Goal: Task Accomplishment & Management: Use online tool/utility

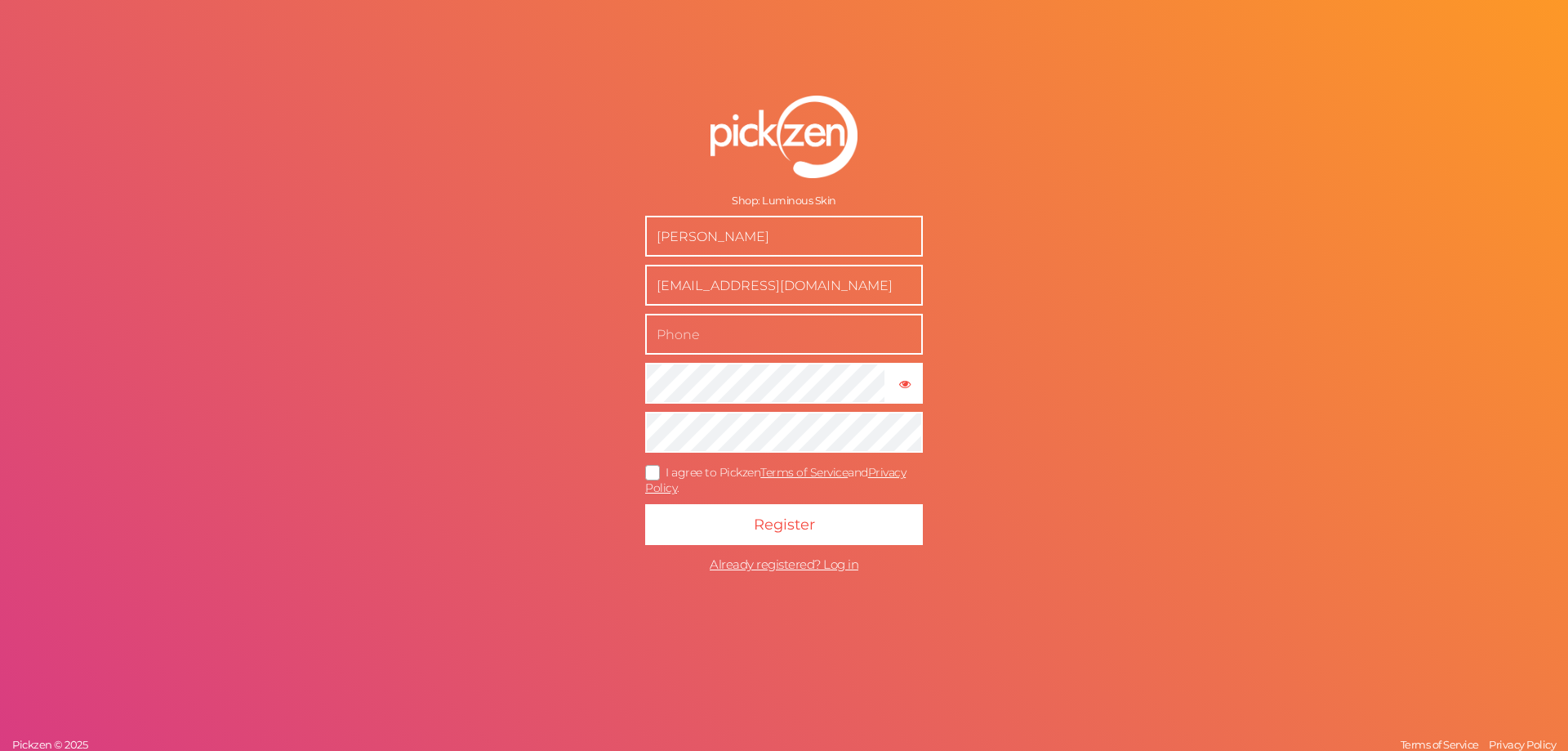
click at [863, 342] on input "text" at bounding box center [784, 334] width 277 height 40
type input "07471196127"
click at [651, 474] on icon at bounding box center [653, 473] width 26 height 9
click at [0, 0] on input "I agree to Pickzen Terms of Service and Privacy Policy ." at bounding box center [0, 0] width 0 height 0
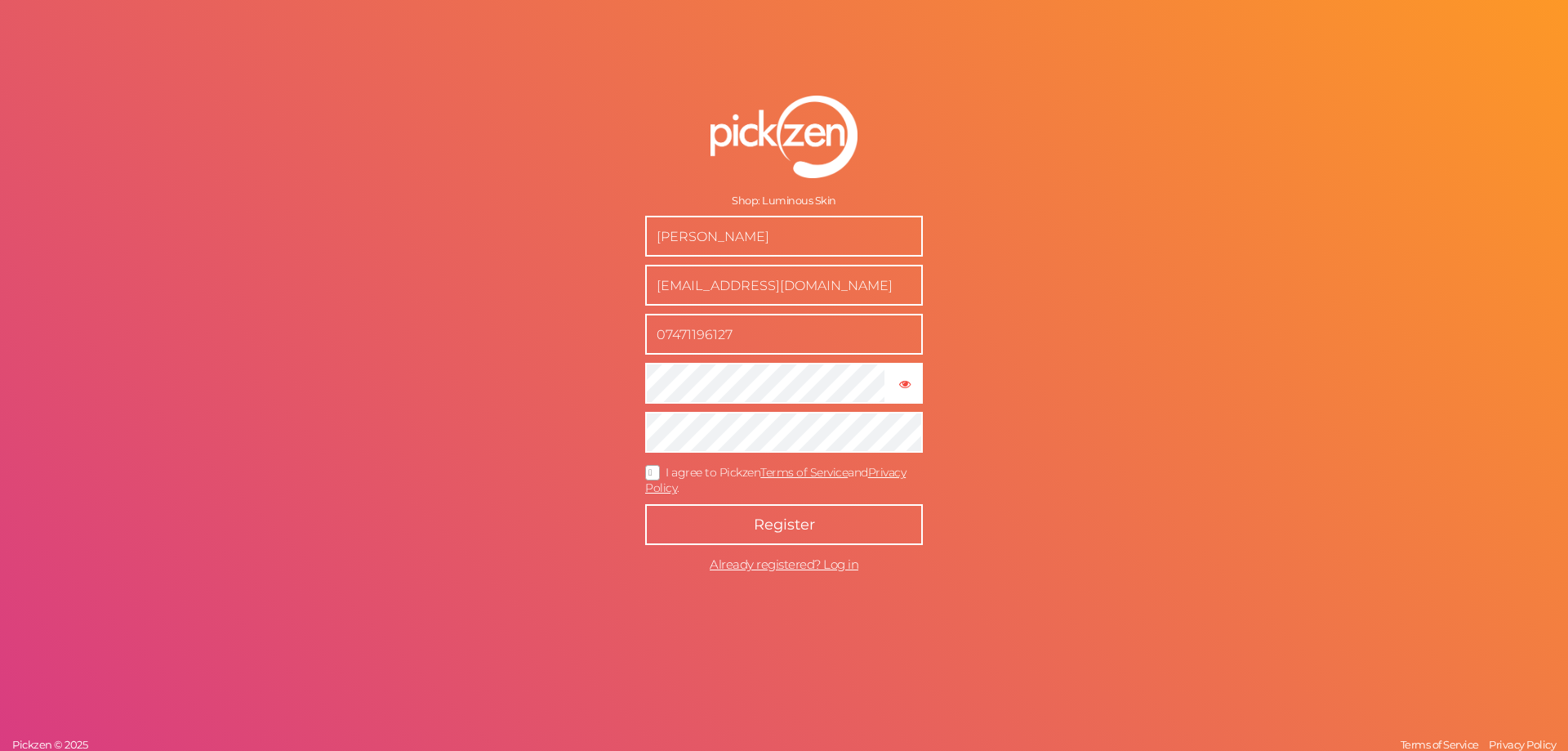
click at [791, 526] on span "Register" at bounding box center [784, 524] width 61 height 18
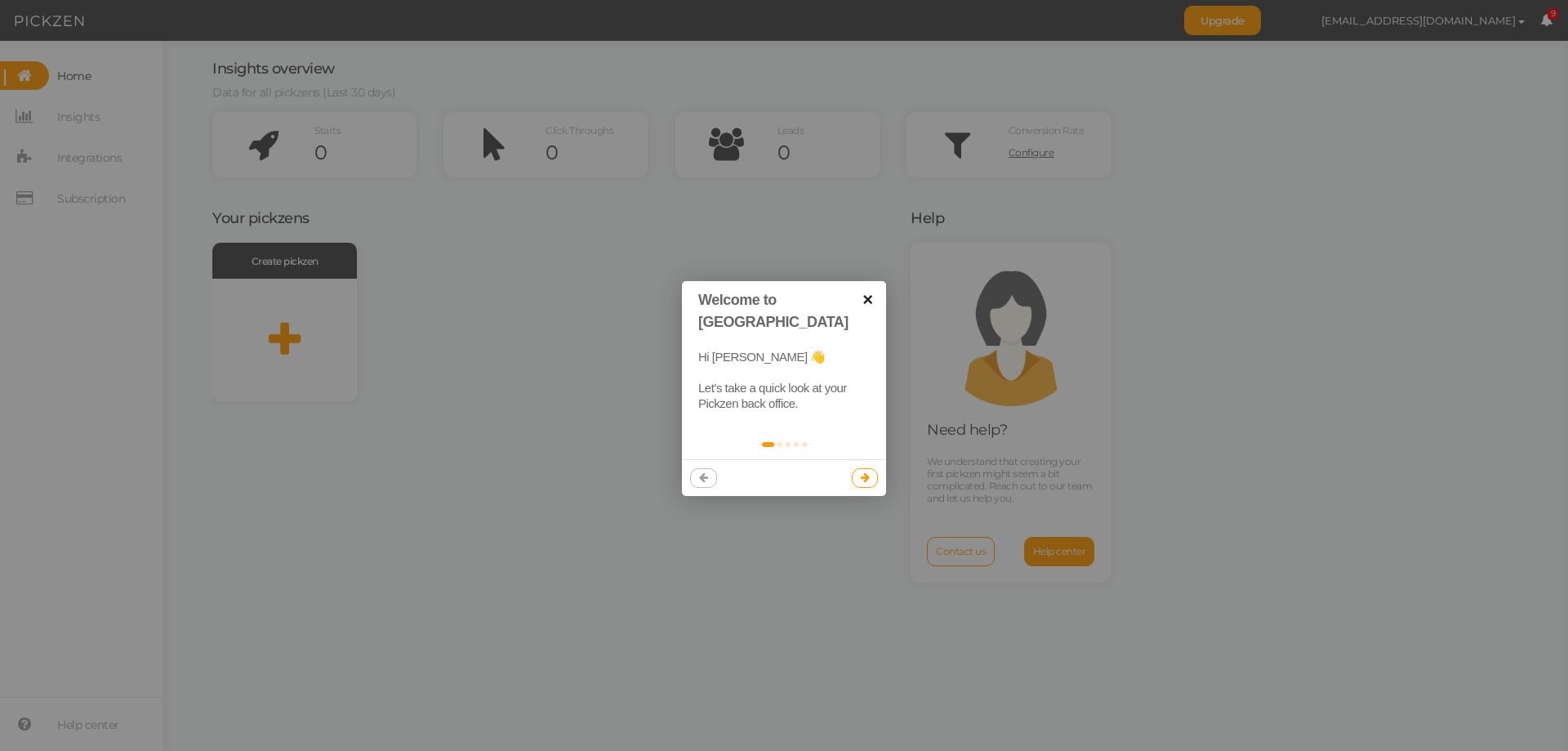
click at [875, 295] on link "×" at bounding box center [867, 299] width 37 height 37
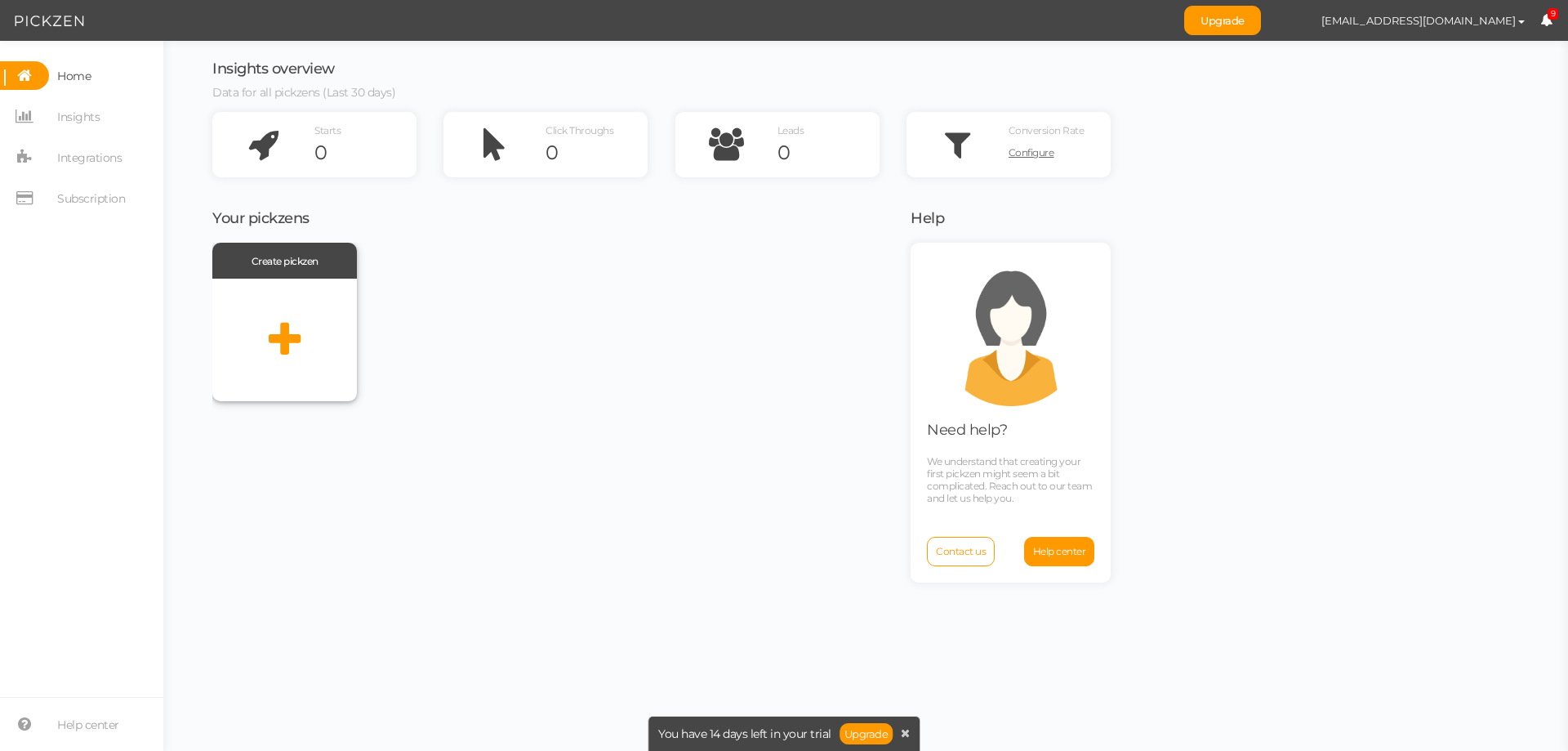
click at [329, 337] on div at bounding box center [285, 339] width 145 height 122
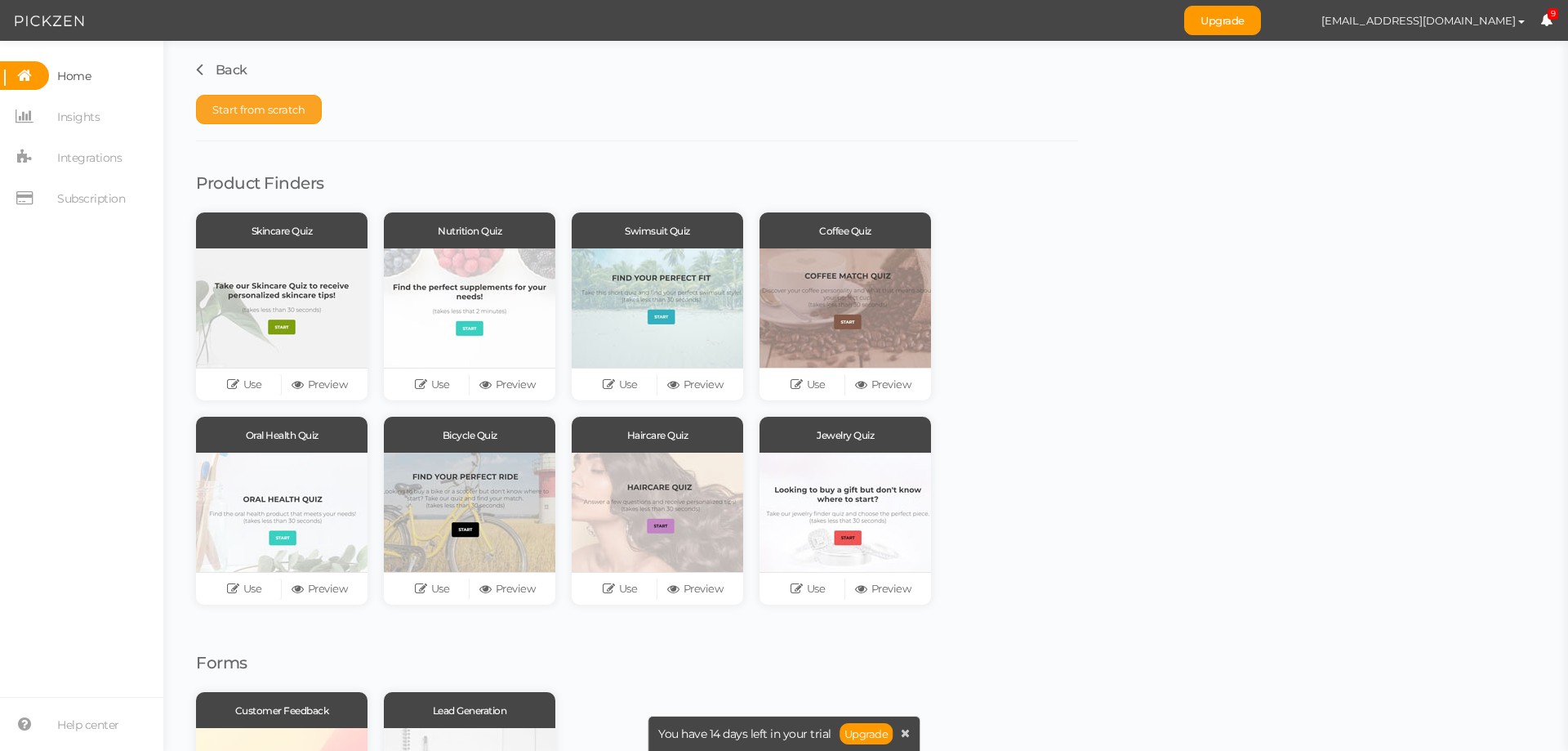
click at [244, 122] on button "Start from scratch" at bounding box center [259, 109] width 126 height 29
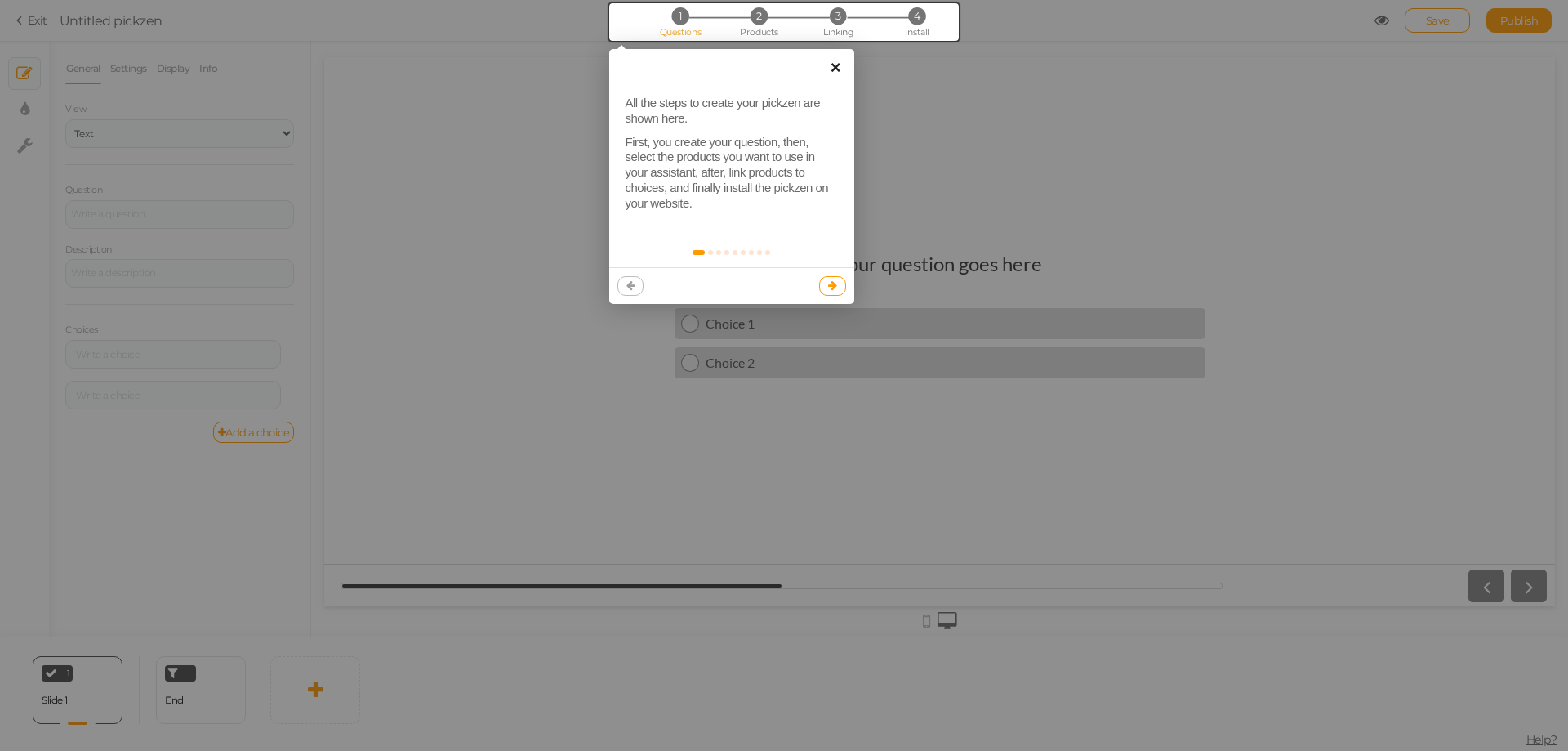
click at [839, 65] on link "×" at bounding box center [835, 67] width 37 height 37
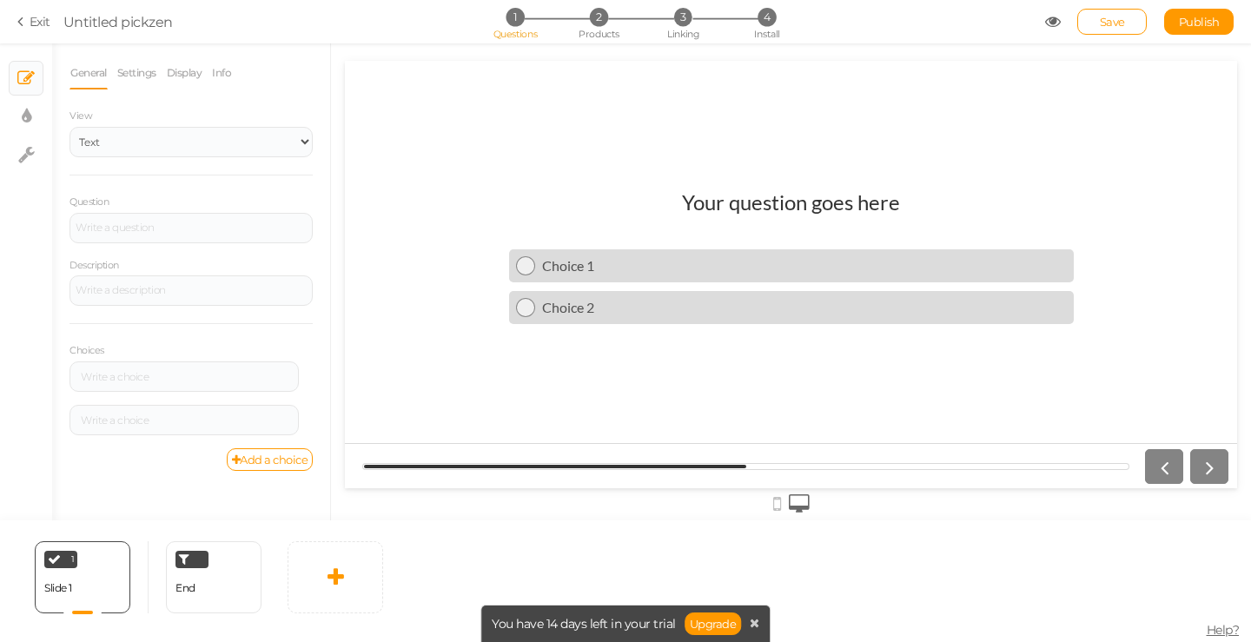
click at [839, 202] on h1 "Your question goes here" at bounding box center [791, 210] width 218 height 43
click at [753, 621] on icon at bounding box center [755, 623] width 10 height 12
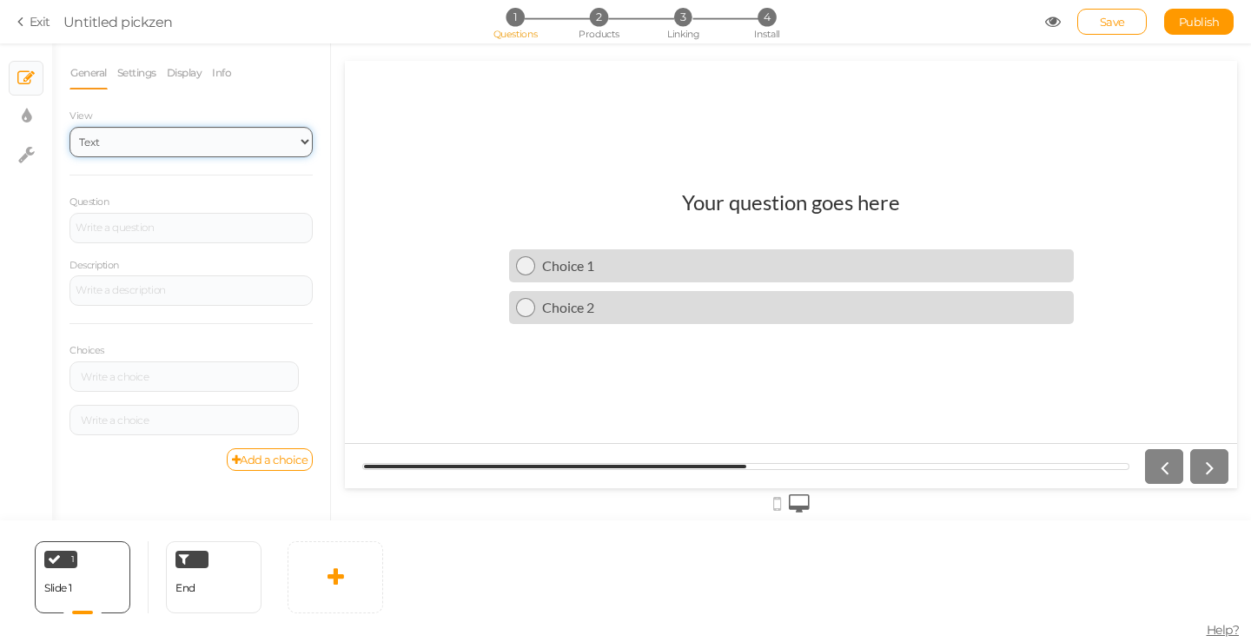
click at [140, 140] on select "Text Images Slider Dropdown" at bounding box center [191, 142] width 243 height 30
click at [70, 127] on select "Text Images Slider Dropdown" at bounding box center [191, 142] width 243 height 30
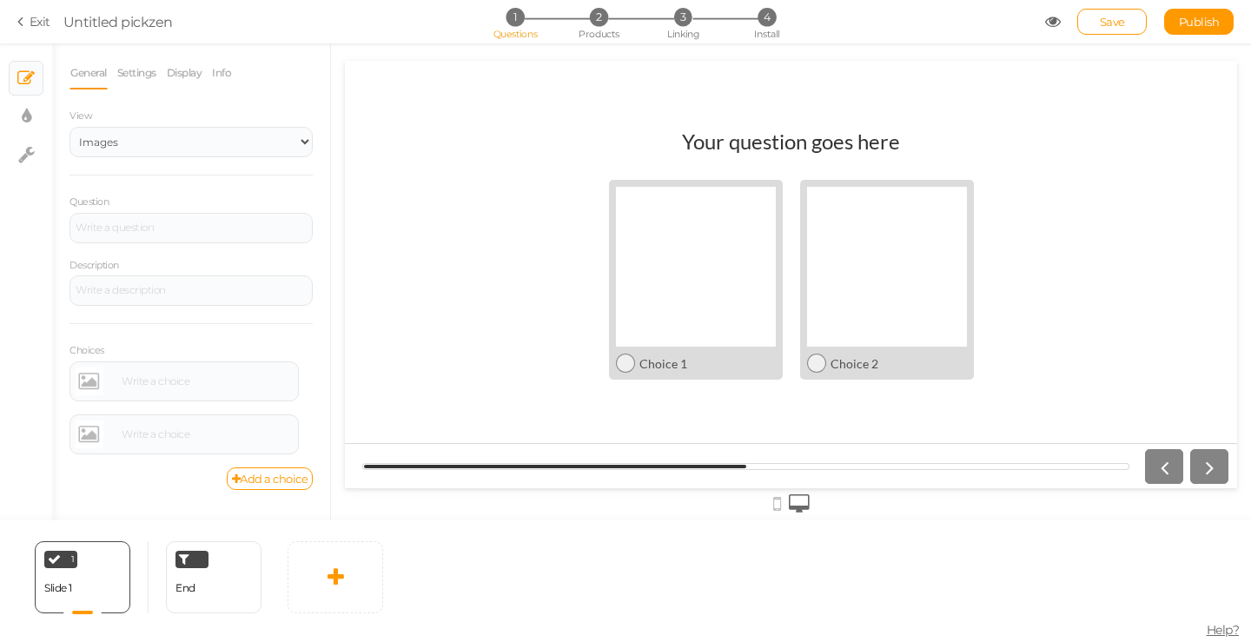
click at [175, 160] on div "View Text Images Slider Dropdown" at bounding box center [191, 141] width 243 height 70
click at [176, 156] on select "Text Images Slider Dropdown" at bounding box center [191, 142] width 243 height 30
select select "1"
click at [70, 127] on select "Text Images Slider Dropdown" at bounding box center [191, 142] width 243 height 30
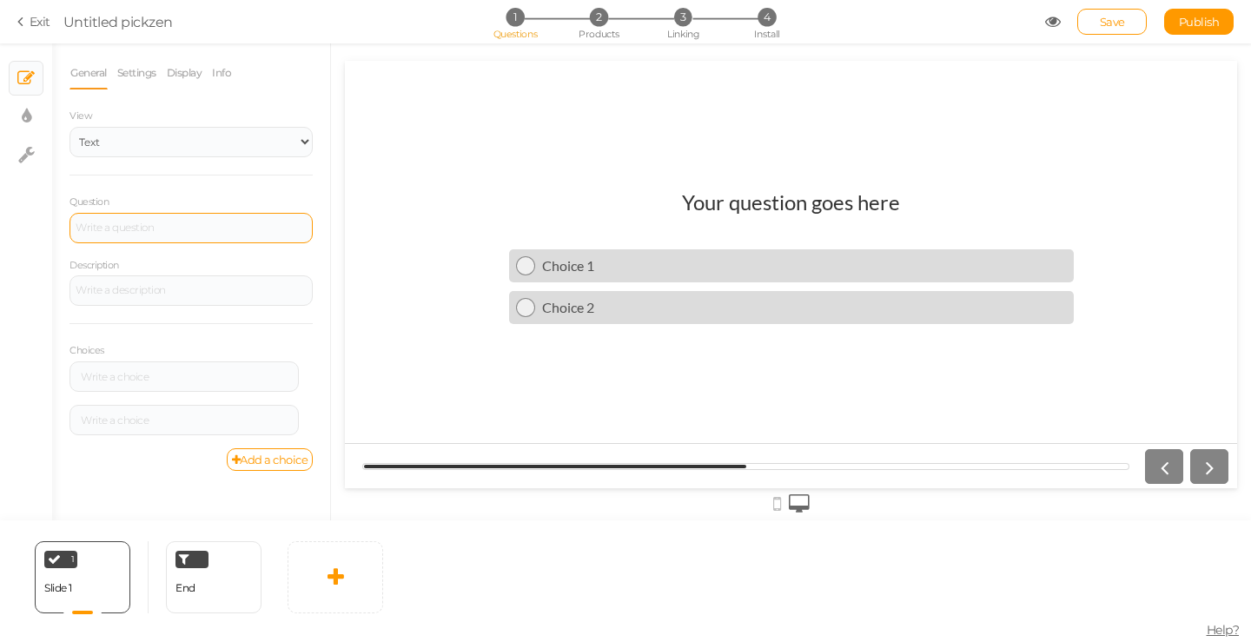
click at [169, 229] on div at bounding box center [191, 227] width 231 height 10
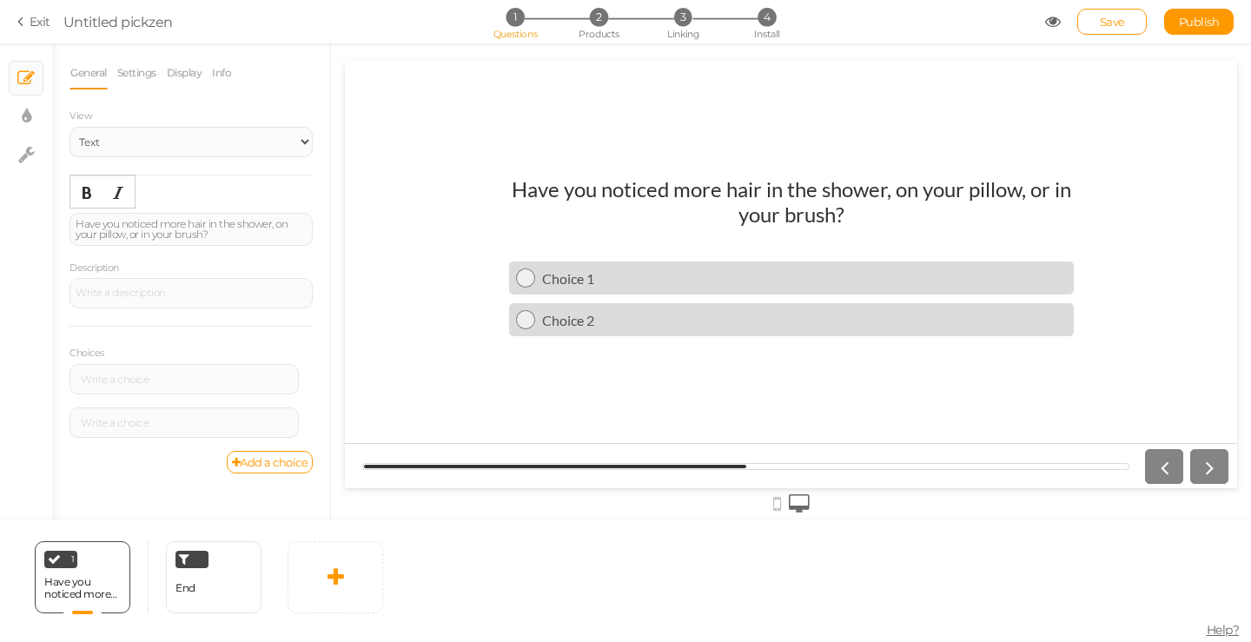
click at [207, 203] on div "Question Have you noticed more hair in the shower, on your pillow, or in your b…" at bounding box center [191, 219] width 243 height 53
click at [121, 225] on div "Have you noticed more hair in the shower, on your pillow, or in your brush?" at bounding box center [191, 229] width 231 height 21
click at [82, 202] on button "Bold" at bounding box center [87, 193] width 28 height 24
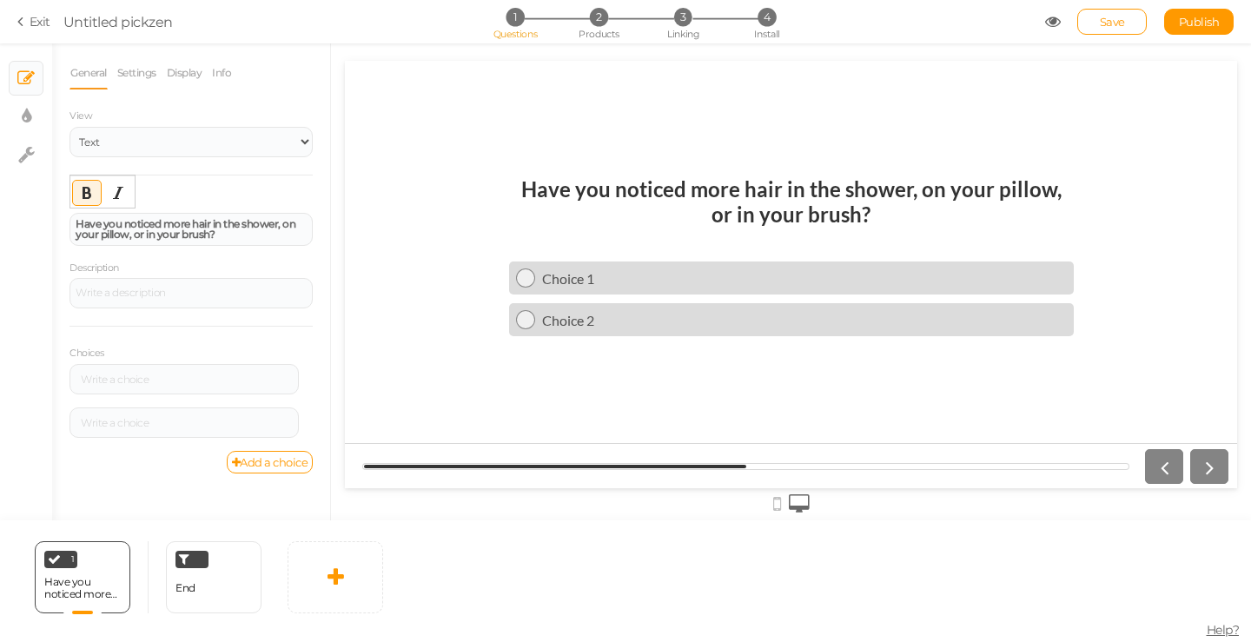
click at [216, 202] on div "Question Have you noticed more hair in the shower, on your pillow, or in your b…" at bounding box center [191, 219] width 243 height 53
click at [181, 284] on div at bounding box center [191, 293] width 243 height 30
click at [200, 269] on div "Description" at bounding box center [191, 284] width 243 height 50
click at [156, 375] on div at bounding box center [184, 380] width 217 height 10
click at [176, 389] on div at bounding box center [184, 379] width 229 height 30
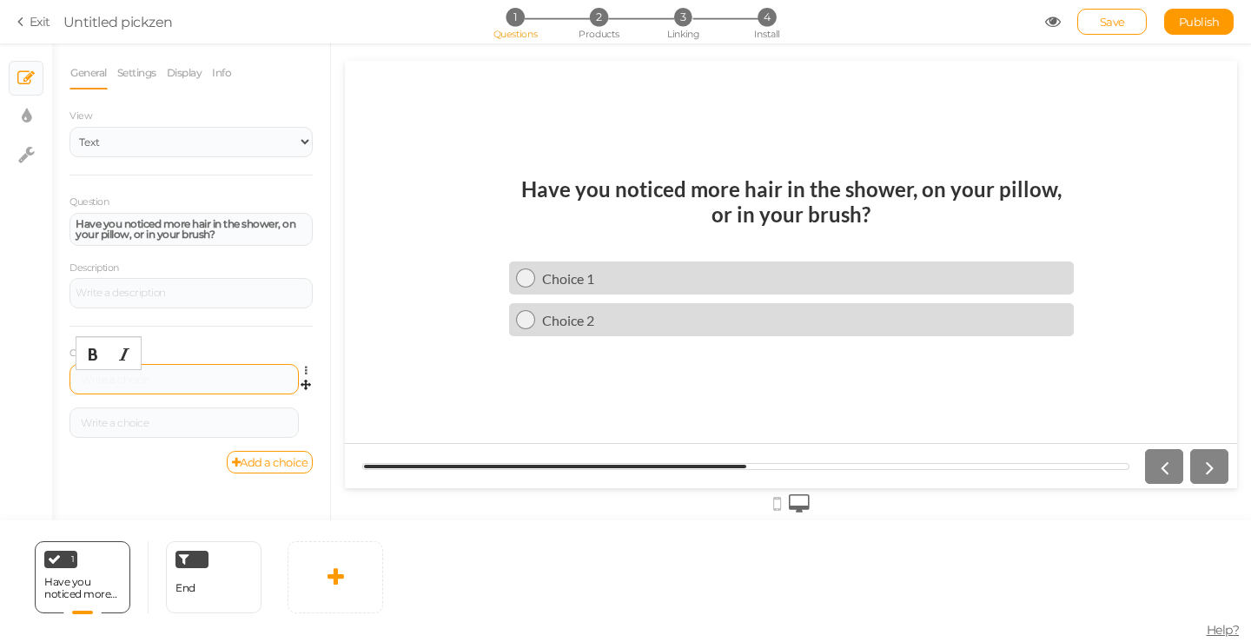
click at [182, 380] on div at bounding box center [184, 380] width 217 height 10
paste div
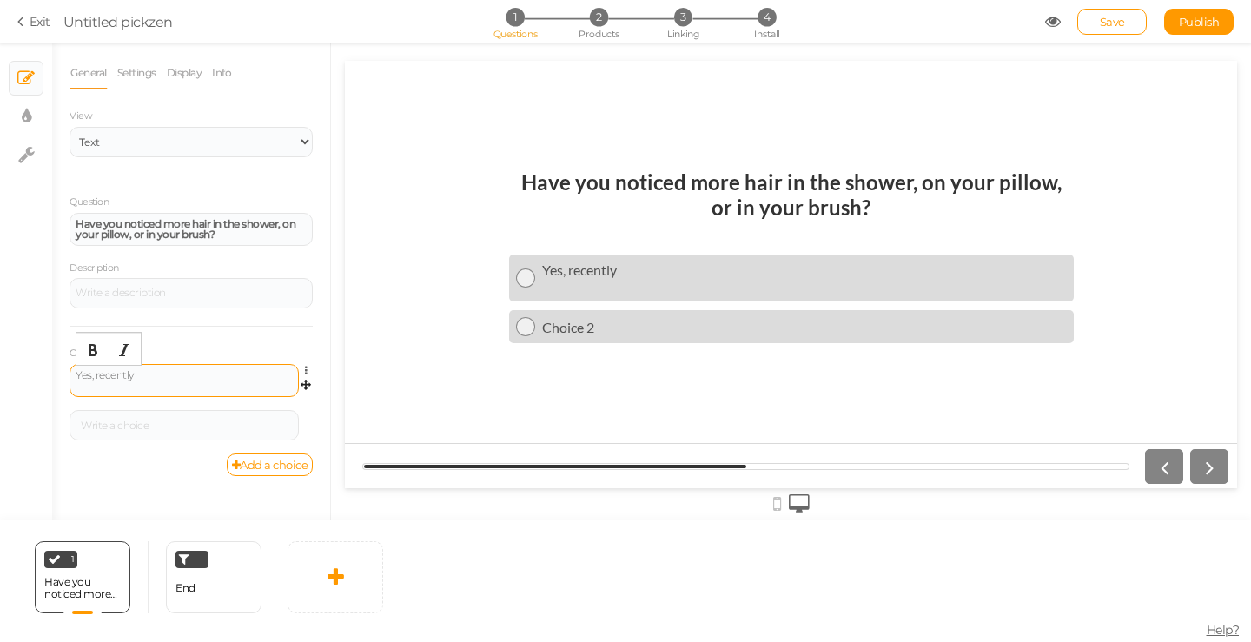
click at [106, 386] on div "Yes, recently" at bounding box center [184, 380] width 217 height 21
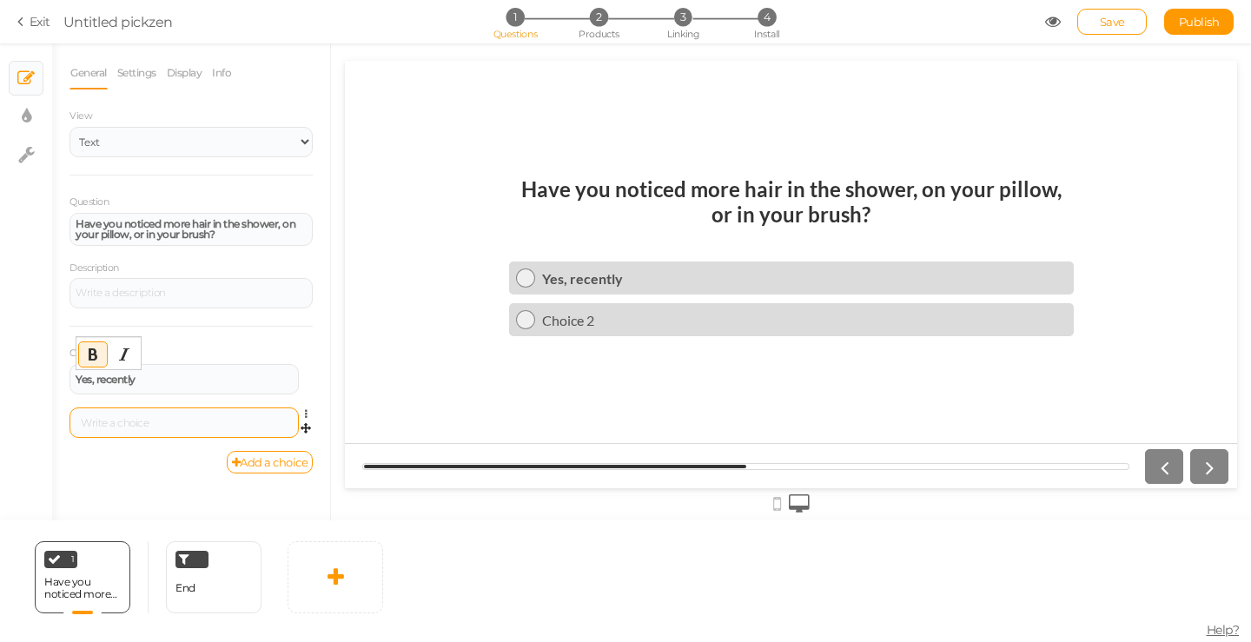
click at [152, 426] on div at bounding box center [184, 423] width 217 height 10
click at [199, 430] on div at bounding box center [184, 423] width 229 height 30
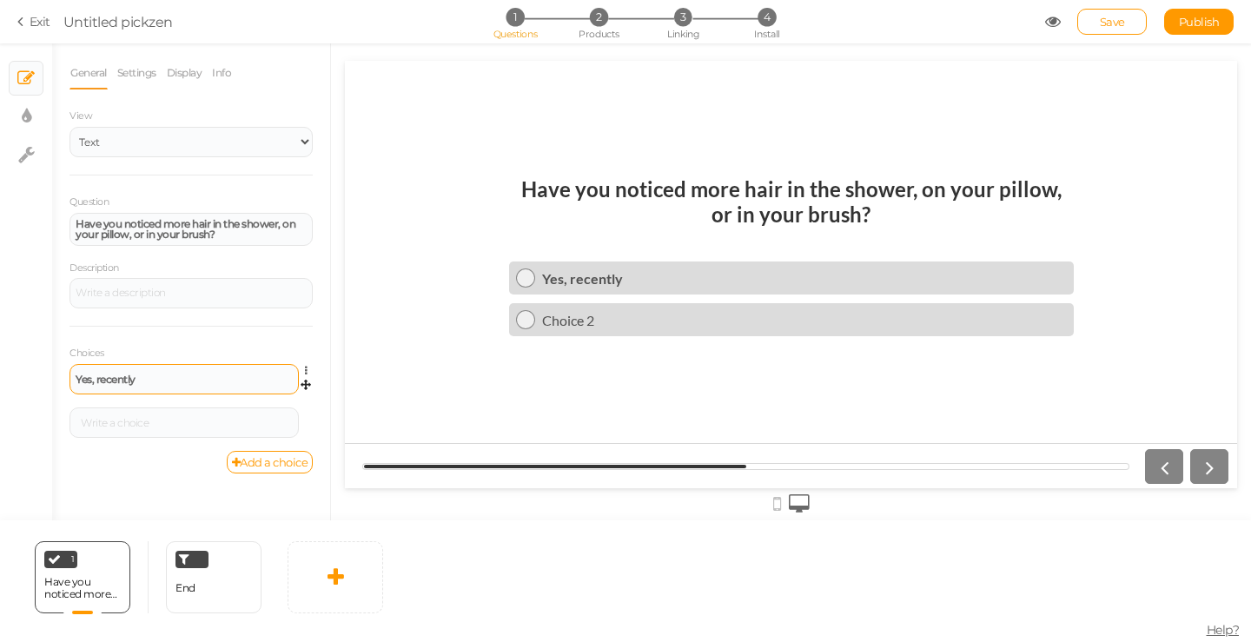
click at [179, 388] on div "Yes, recently" at bounding box center [184, 379] width 229 height 30
click at [139, 381] on div "Yes, recently" at bounding box center [184, 380] width 217 height 10
click at [165, 381] on div "Yes, for a while" at bounding box center [184, 380] width 217 height 10
click at [96, 358] on icon "Bold" at bounding box center [93, 355] width 14 height 14
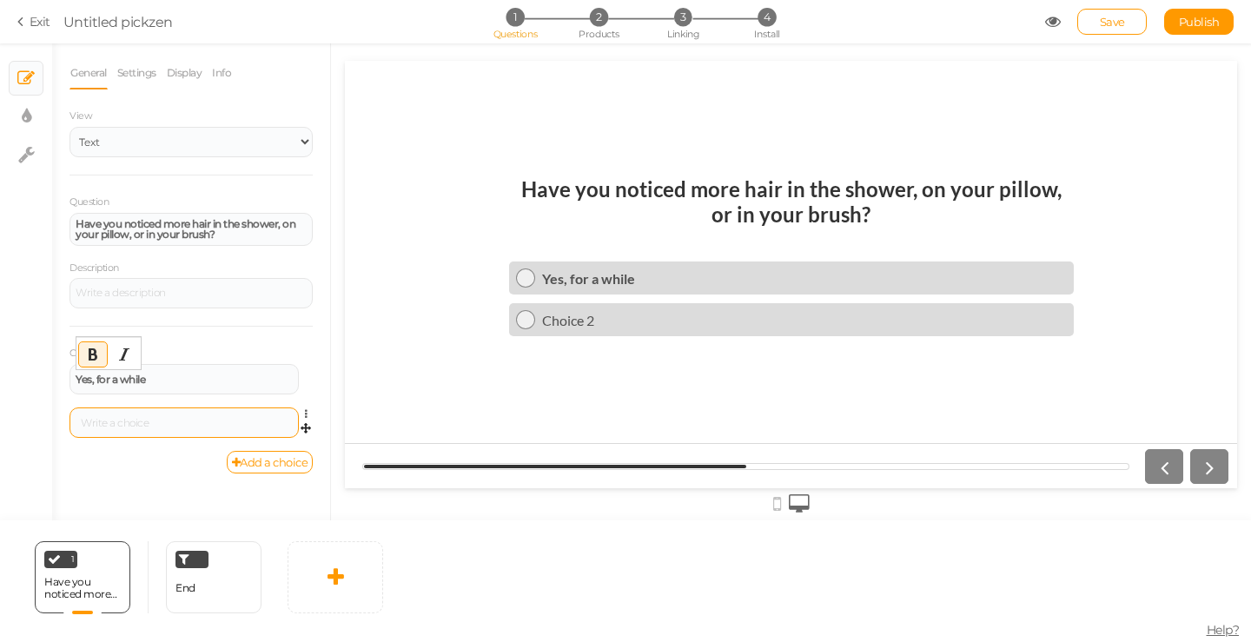
click at [145, 418] on div at bounding box center [184, 423] width 217 height 10
click at [267, 468] on link "Add a choice" at bounding box center [270, 462] width 87 height 23
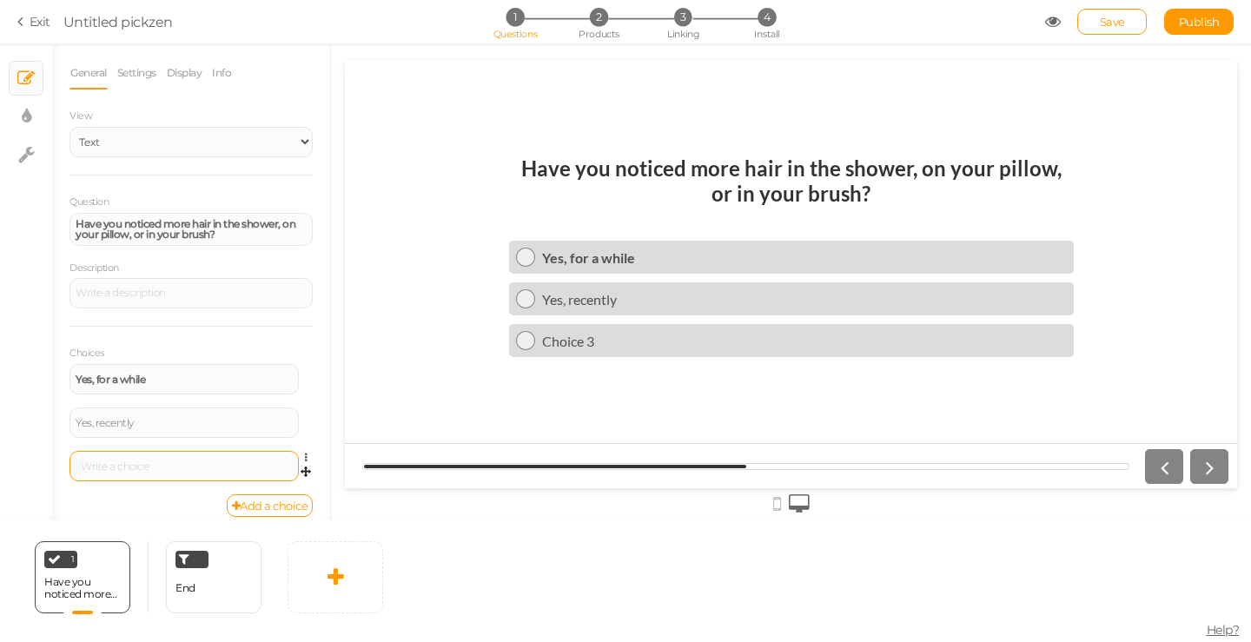
click at [183, 462] on div at bounding box center [184, 466] width 217 height 10
click at [277, 348] on div "Choices Yes, for a while Settings Delete Yes, recently Settings Delete Not real…" at bounding box center [191, 410] width 243 height 169
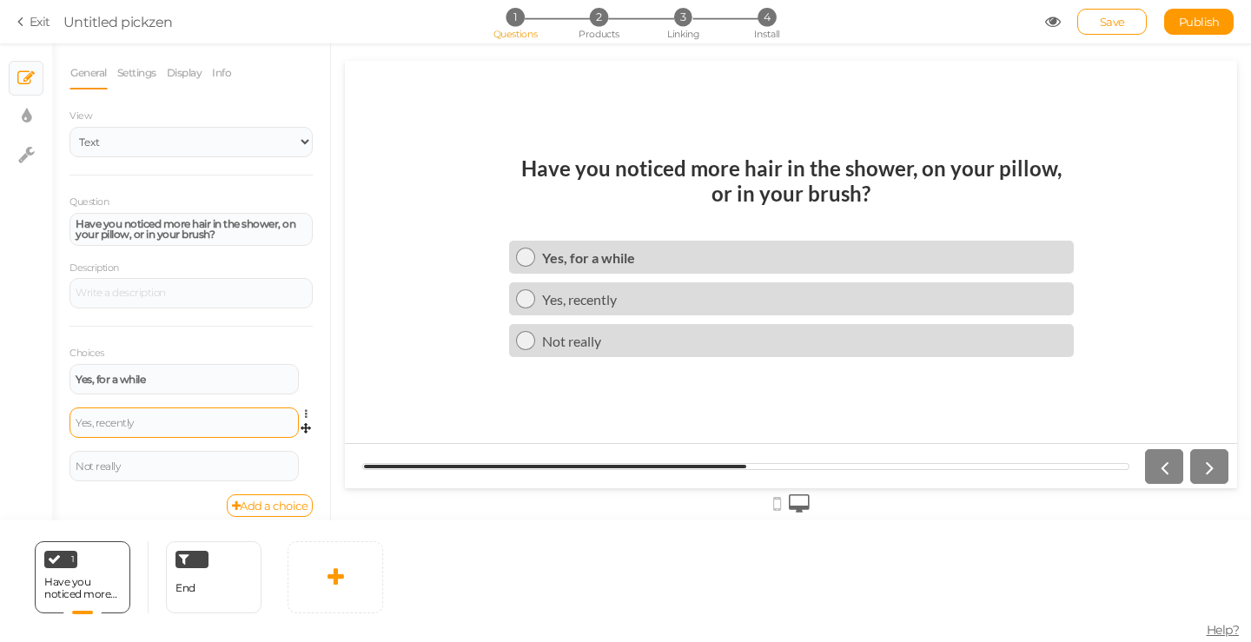
click at [176, 422] on div "Yes, recently" at bounding box center [184, 423] width 217 height 10
click at [100, 404] on button "Bold" at bounding box center [93, 398] width 28 height 24
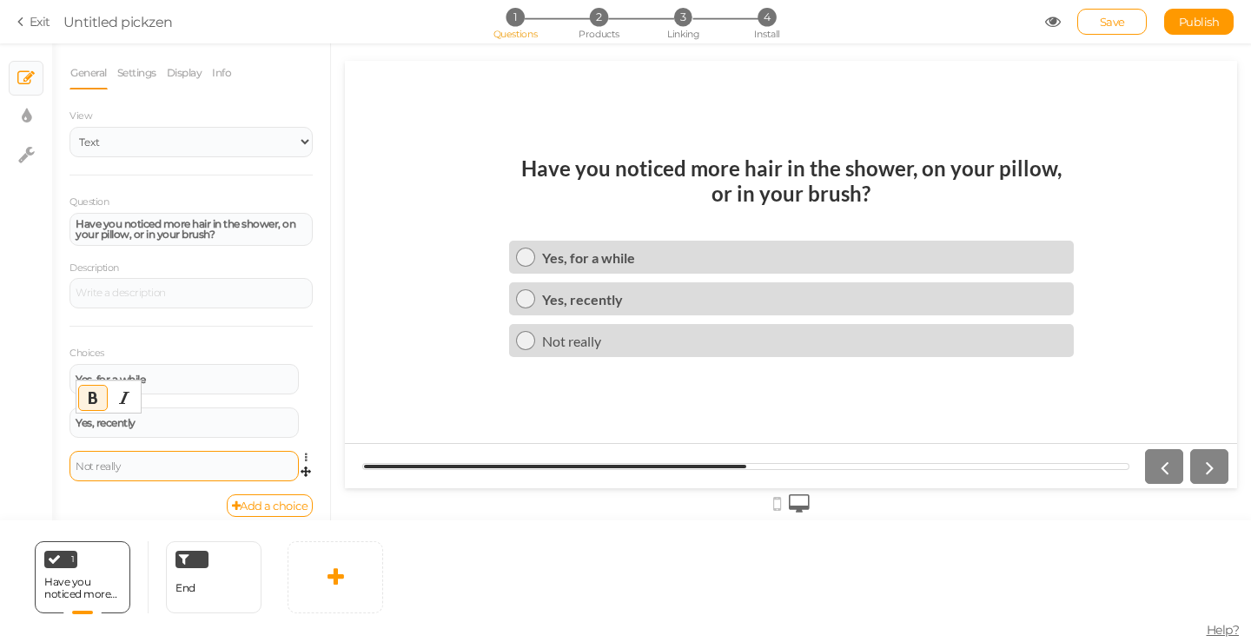
click at [154, 472] on div "Not really" at bounding box center [184, 466] width 229 height 30
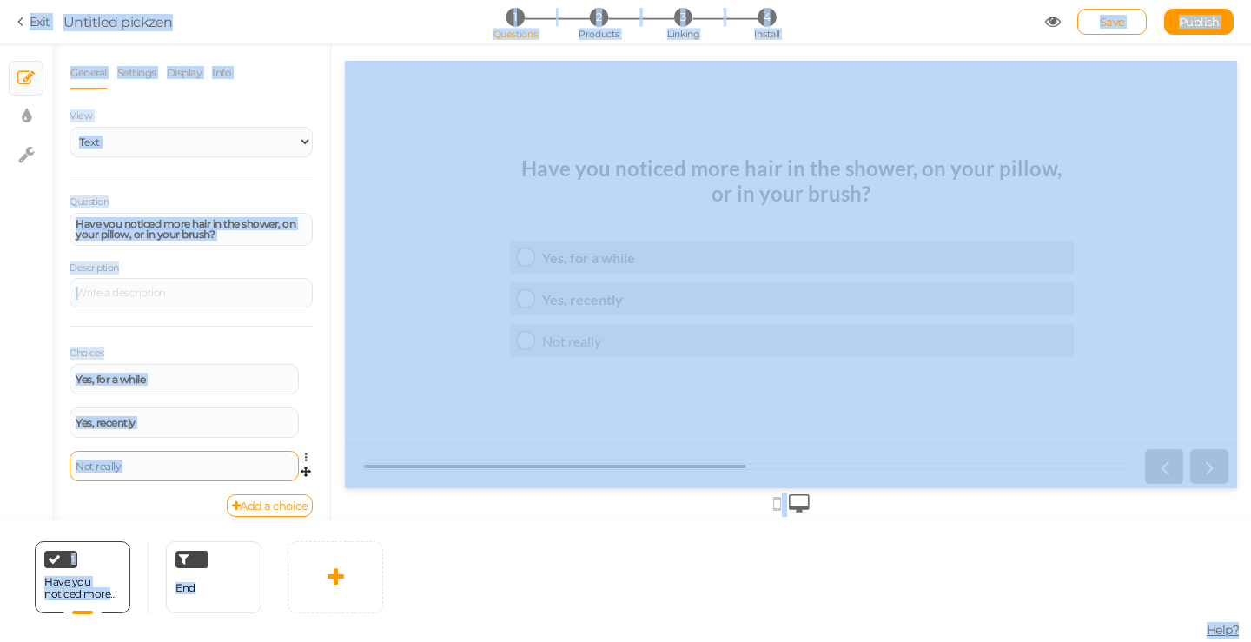
click at [138, 466] on div "Not really" at bounding box center [184, 466] width 217 height 10
click at [250, 350] on div "Choices Yes, for a while Settings Delete Yes, recently Settings Delete Not real…" at bounding box center [191, 410] width 243 height 169
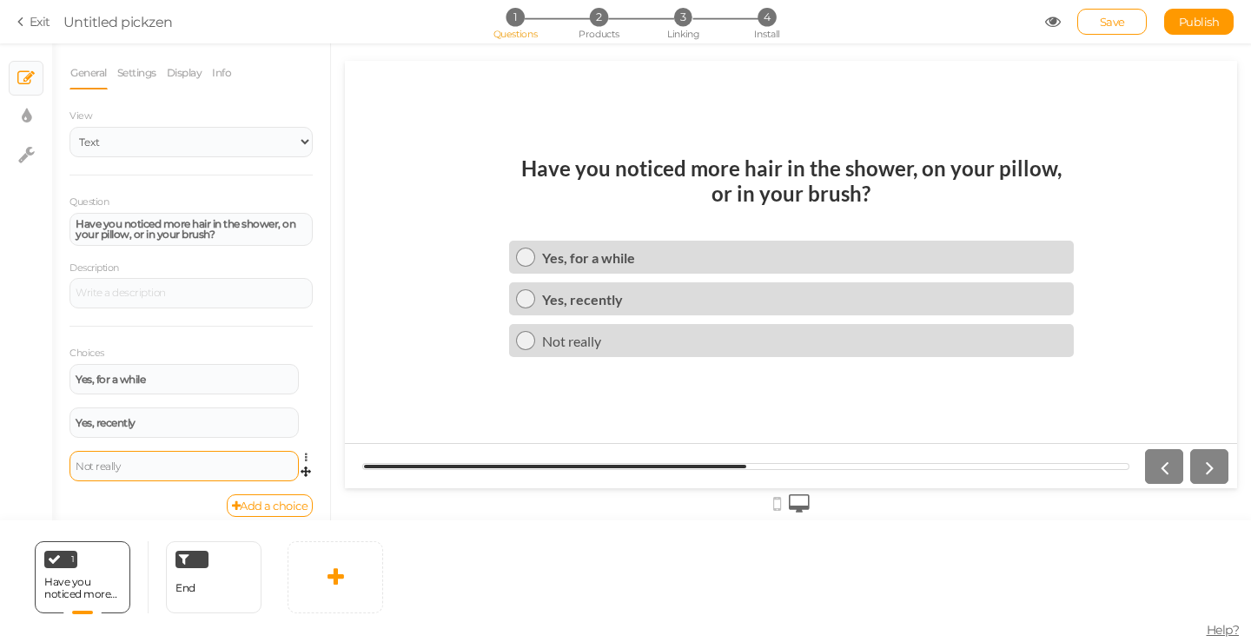
click at [136, 461] on div "Not really" at bounding box center [184, 466] width 217 height 10
click at [96, 446] on icon "Bold" at bounding box center [93, 442] width 14 height 14
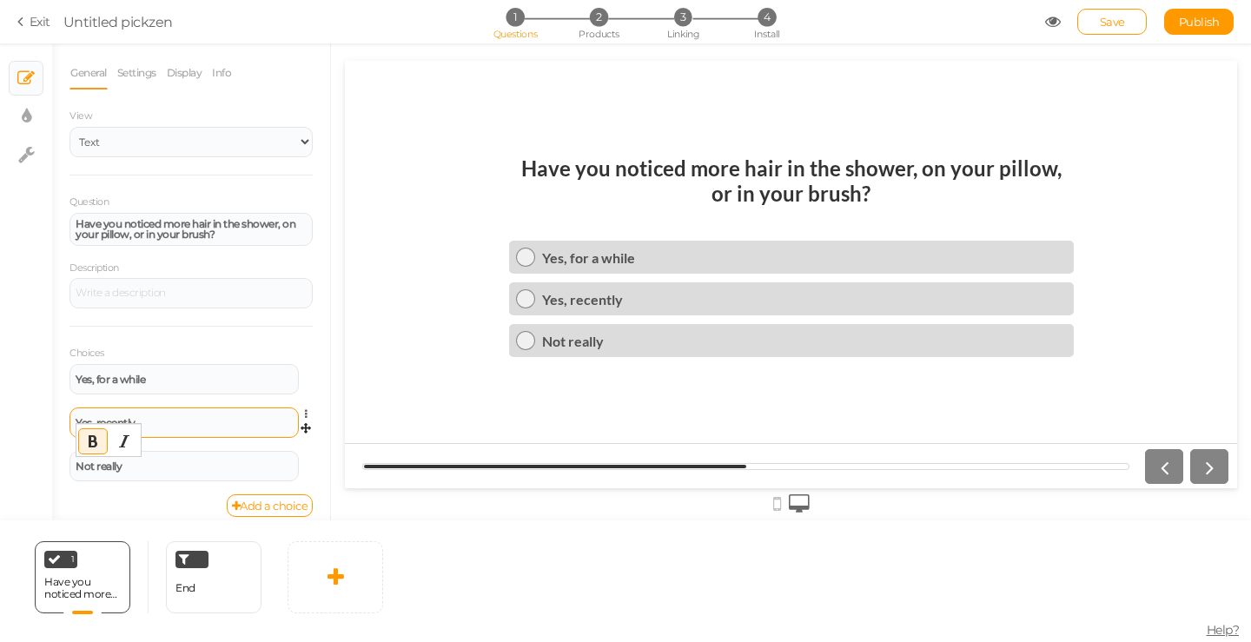
scroll to position [14, 0]
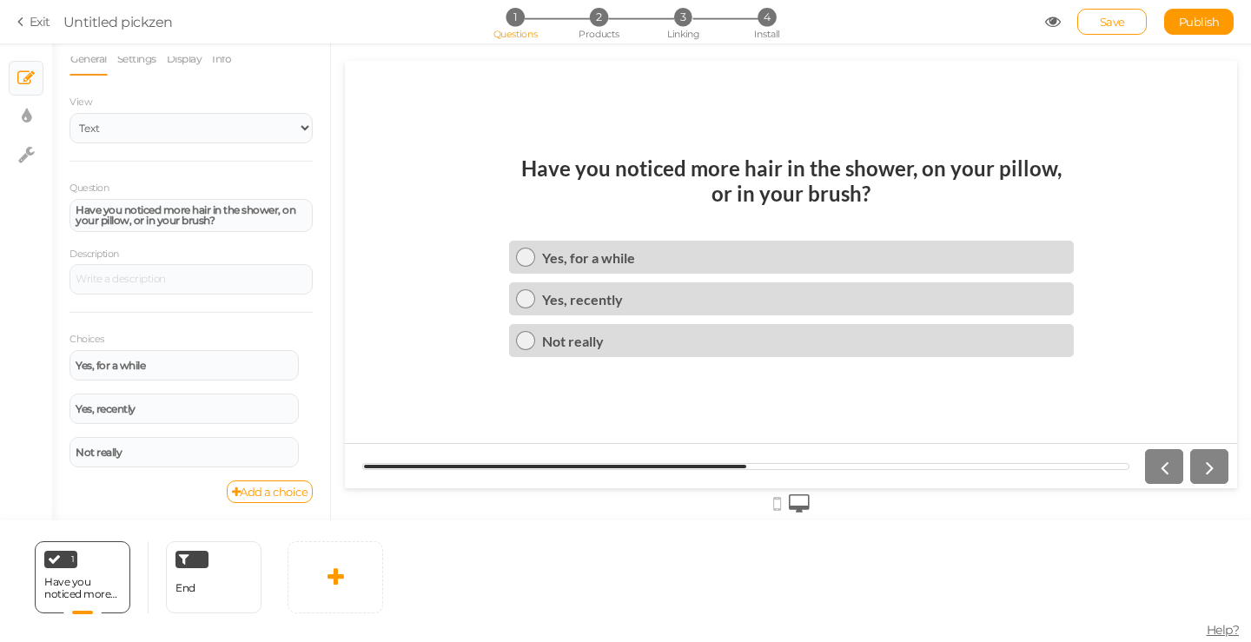
click at [172, 495] on div "Add a choice" at bounding box center [191, 492] width 243 height 23
click at [1218, 466] on div at bounding box center [1183, 466] width 90 height 35
click at [1212, 468] on div at bounding box center [1183, 466] width 90 height 35
click at [780, 502] on icon at bounding box center [777, 504] width 8 height 19
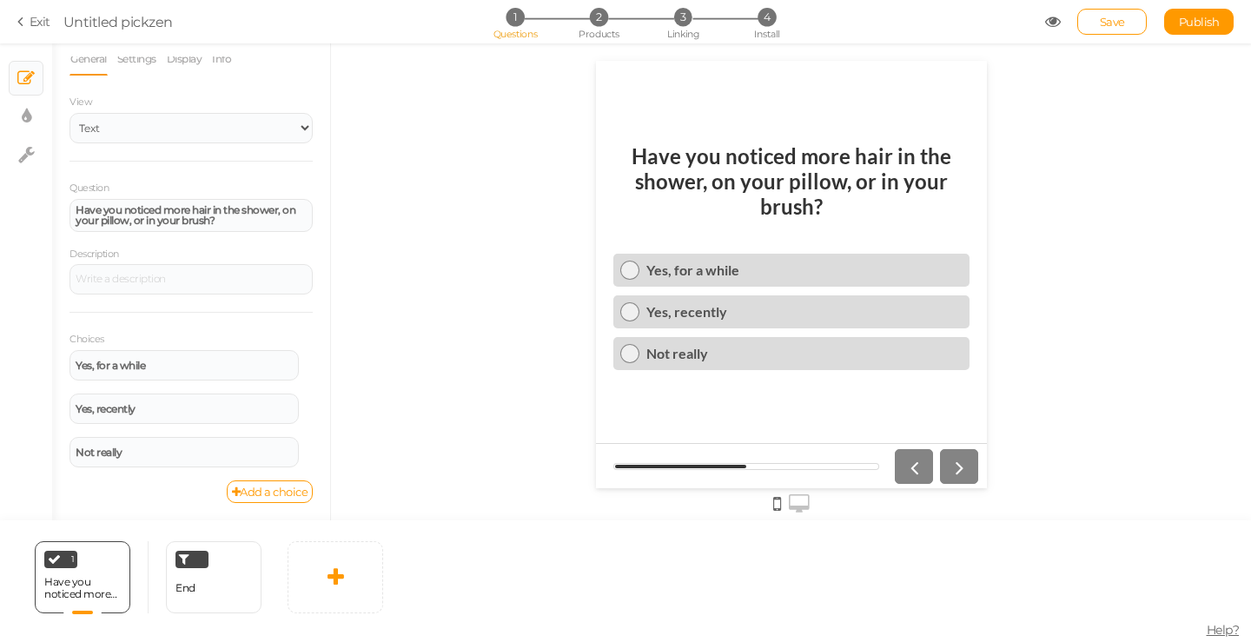
click at [804, 507] on icon at bounding box center [799, 504] width 21 height 19
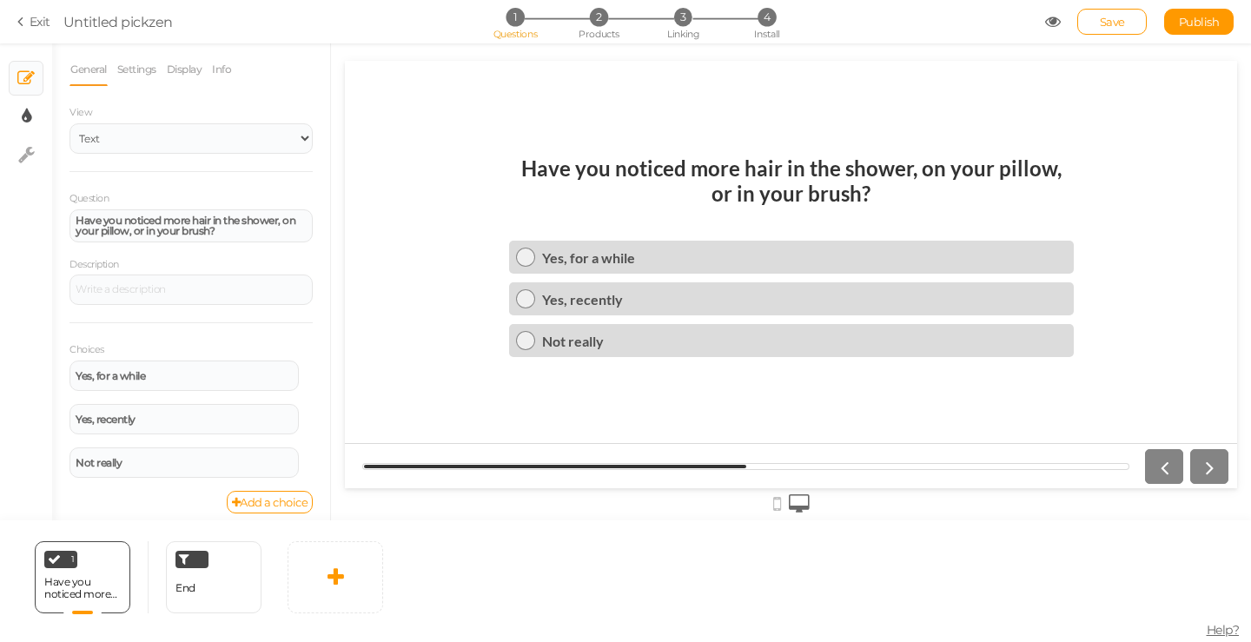
scroll to position [0, 0]
click at [25, 102] on link "× Display settings" at bounding box center [26, 116] width 33 height 33
select select "2"
select select "lato"
select select "fade"
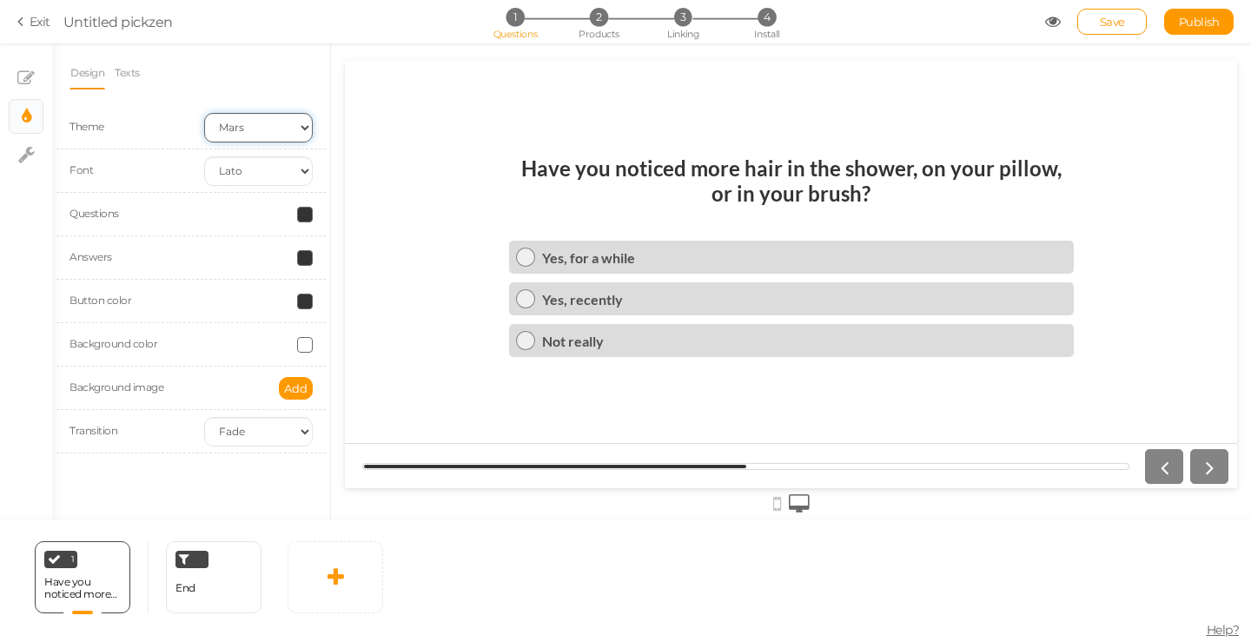
click at [269, 129] on select "Earth Mars" at bounding box center [258, 128] width 109 height 30
select select "1"
click at [204, 113] on select "Earth Mars" at bounding box center [258, 128] width 109 height 30
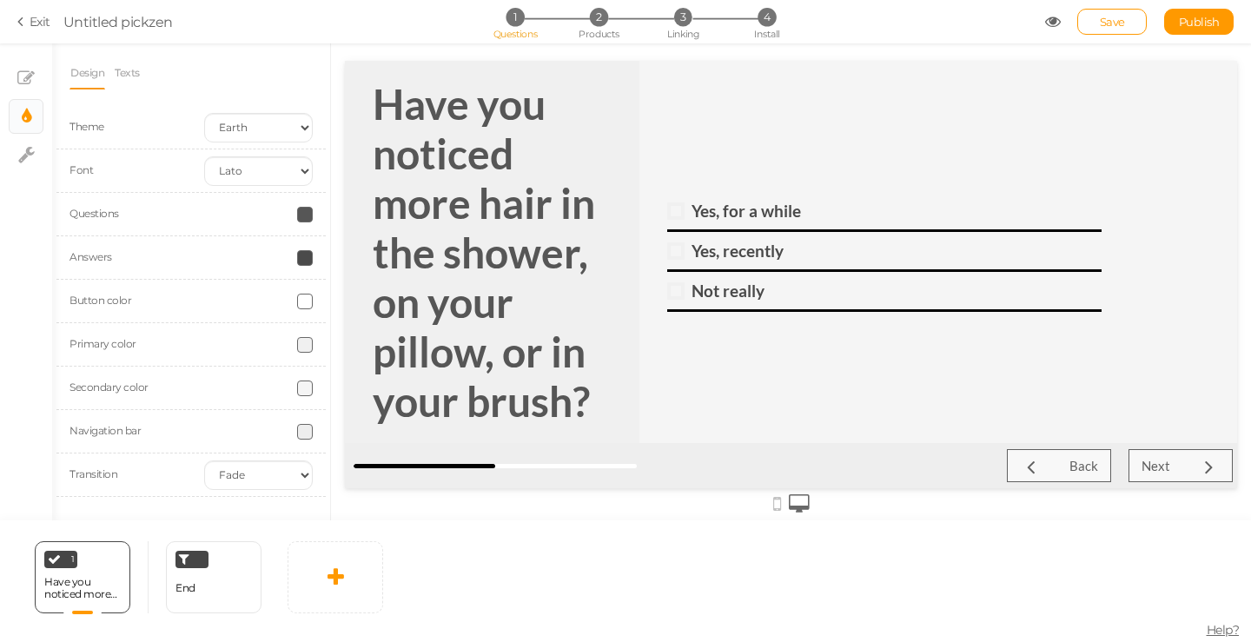
drag, startPoint x: 477, startPoint y: 462, endPoint x: 550, endPoint y: 463, distance: 73.0
click at [550, 463] on div "Back Next" at bounding box center [791, 465] width 893 height 45
click at [253, 169] on select "Custom Default [PERSON_NAME] Montserrat Open Sans [PERSON_NAME] PT Sans Raleway…" at bounding box center [258, 171] width 109 height 30
click at [204, 156] on select "Custom Default [PERSON_NAME] Montserrat Open Sans [PERSON_NAME] PT Sans Raleway…" at bounding box center [258, 171] width 109 height 30
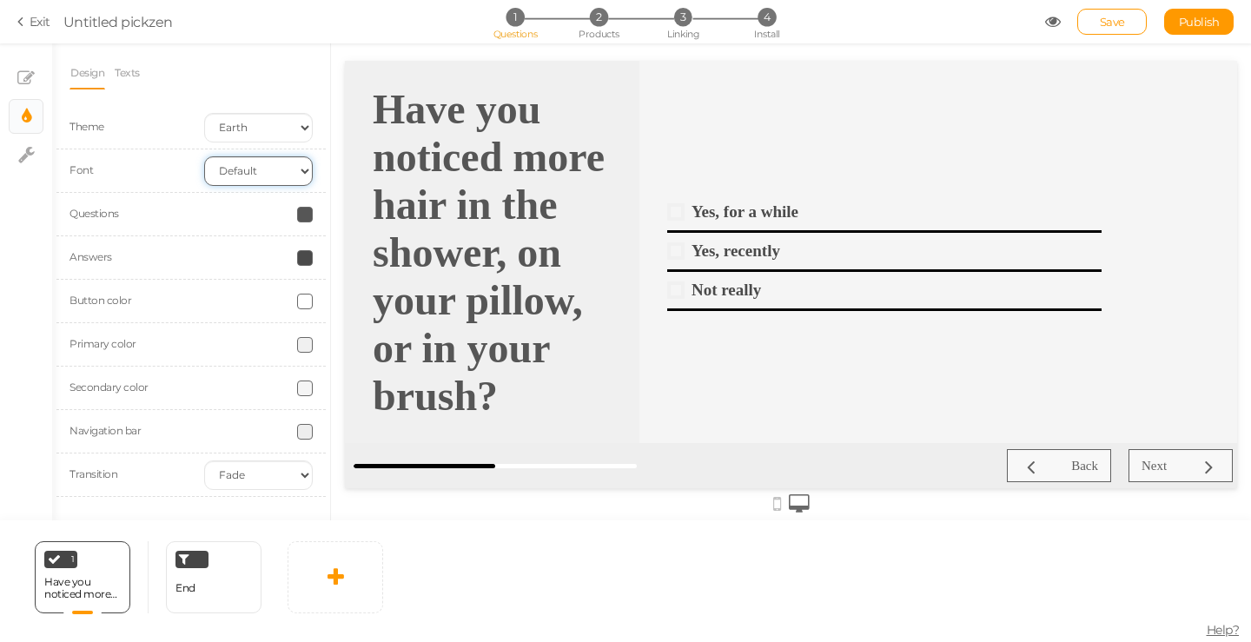
click at [265, 172] on select "Custom Default [PERSON_NAME] Montserrat Open Sans [PERSON_NAME] PT Sans Raleway…" at bounding box center [258, 171] width 109 height 30
click at [204, 156] on select "Custom Default [PERSON_NAME] Montserrat Open Sans [PERSON_NAME] PT Sans Raleway…" at bounding box center [258, 171] width 109 height 30
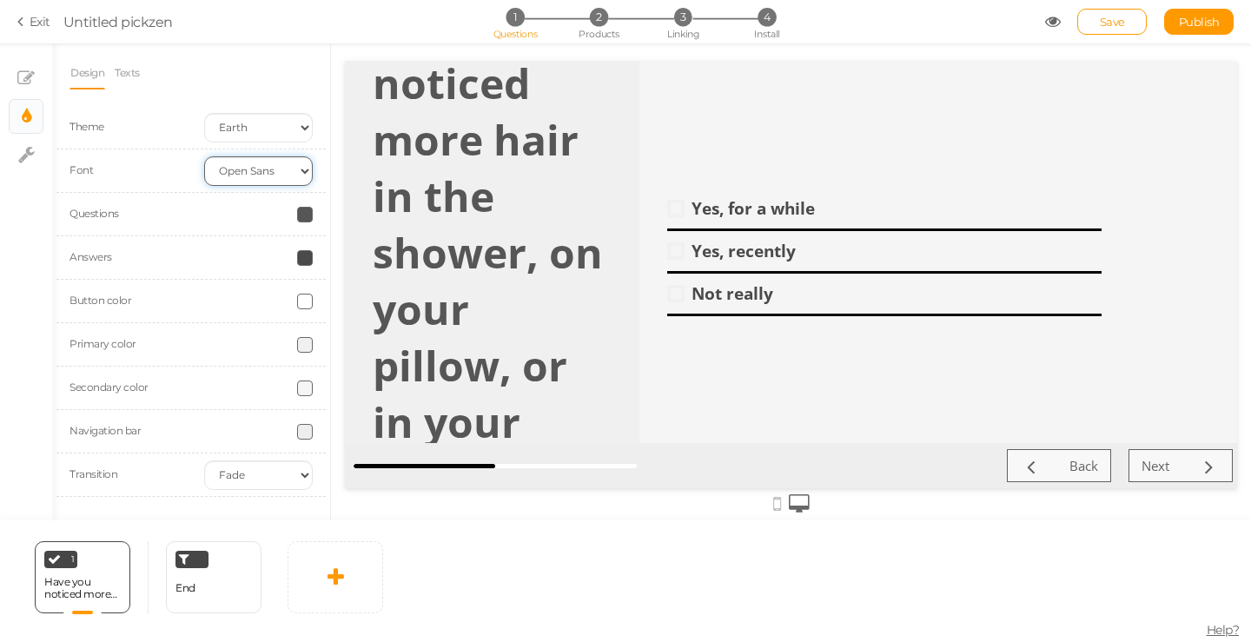
click at [274, 171] on select "Custom Default [PERSON_NAME] Montserrat Open Sans [PERSON_NAME] PT Sans Raleway…" at bounding box center [258, 171] width 109 height 30
click at [204, 156] on select "Custom Default [PERSON_NAME] Montserrat Open Sans [PERSON_NAME] PT Sans Raleway…" at bounding box center [258, 171] width 109 height 30
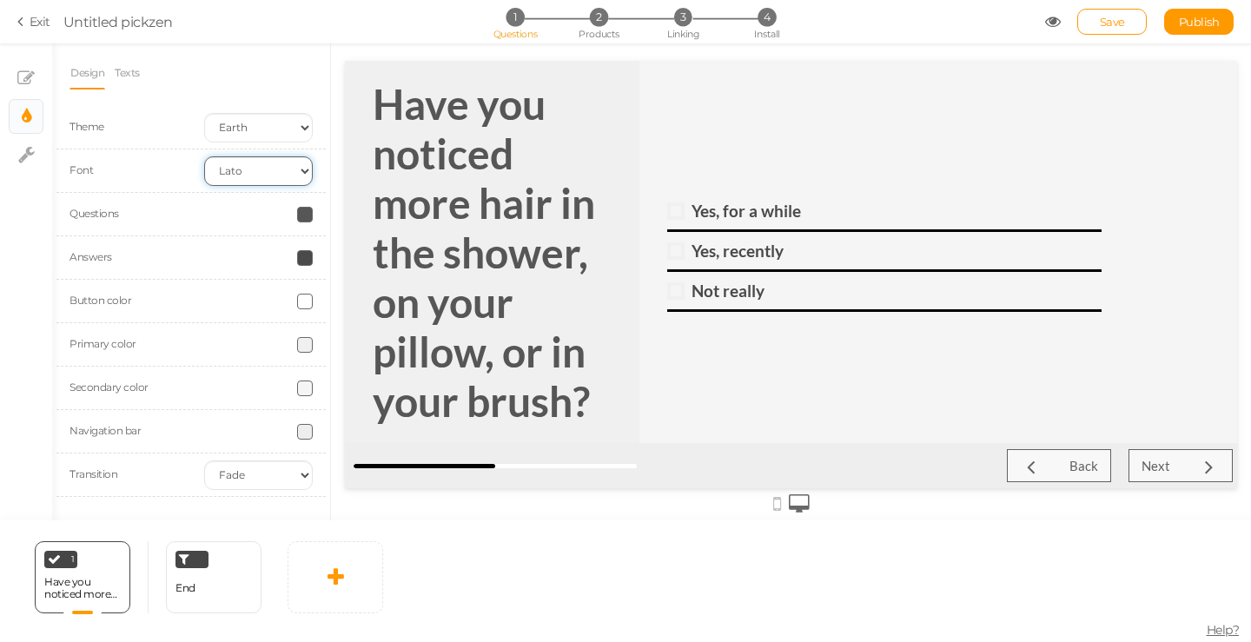
click at [282, 179] on select "Custom Default [PERSON_NAME] Montserrat Open Sans [PERSON_NAME] PT Sans Raleway…" at bounding box center [258, 171] width 109 height 30
click at [204, 156] on select "Custom Default [PERSON_NAME] Montserrat Open Sans [PERSON_NAME] PT Sans Raleway…" at bounding box center [258, 171] width 109 height 30
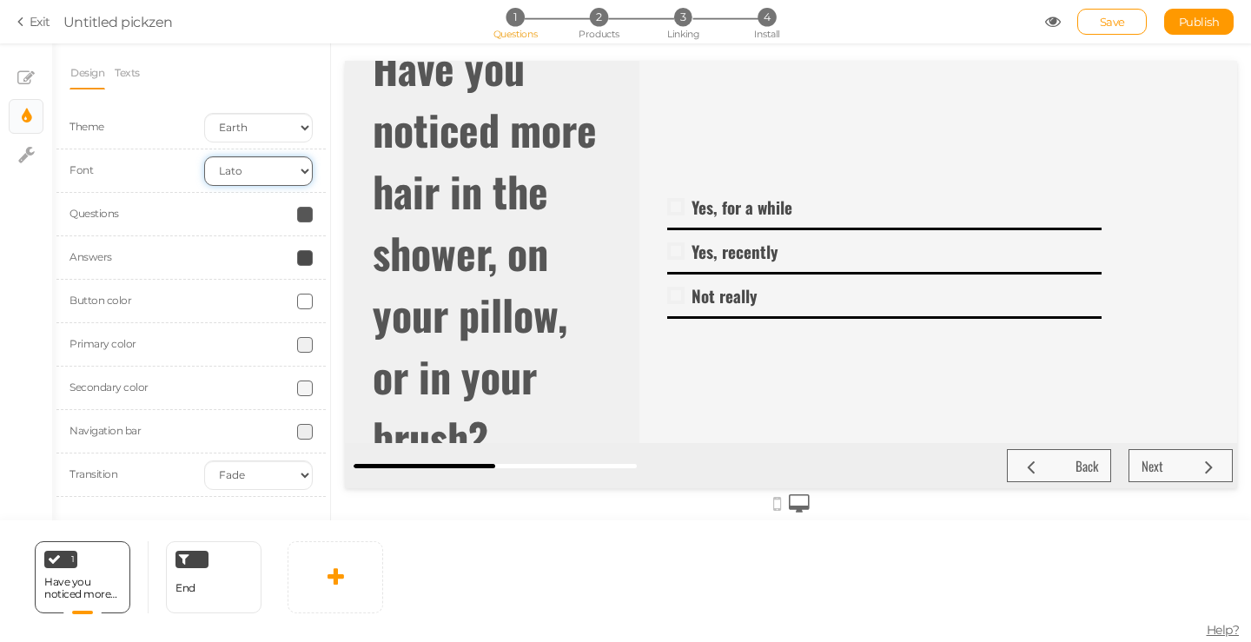
click at [286, 172] on select "Custom Default [PERSON_NAME] Montserrat Open Sans [PERSON_NAME] PT Sans Raleway…" at bounding box center [258, 171] width 109 height 30
select select "sourcesanspro"
click at [204, 156] on select "Custom Default [PERSON_NAME] Montserrat Open Sans [PERSON_NAME] PT Sans Raleway…" at bounding box center [258, 171] width 109 height 30
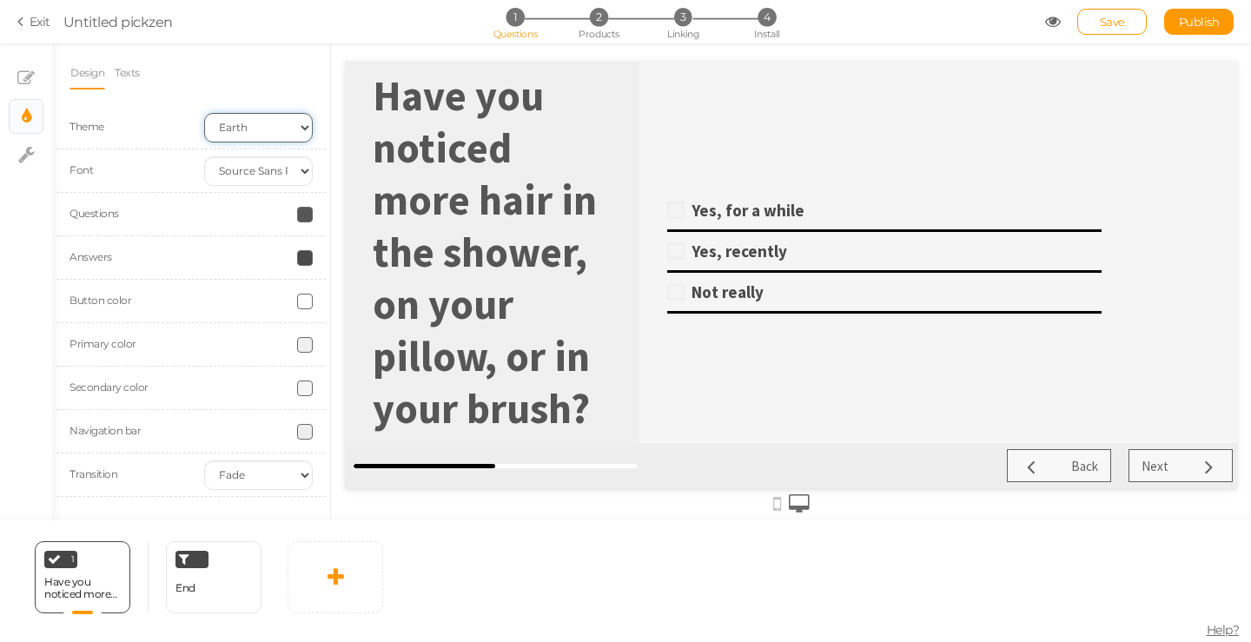
click at [268, 129] on select "Earth Mars" at bounding box center [258, 128] width 109 height 30
select select "2"
click at [204, 113] on select "Earth Mars" at bounding box center [258, 128] width 109 height 30
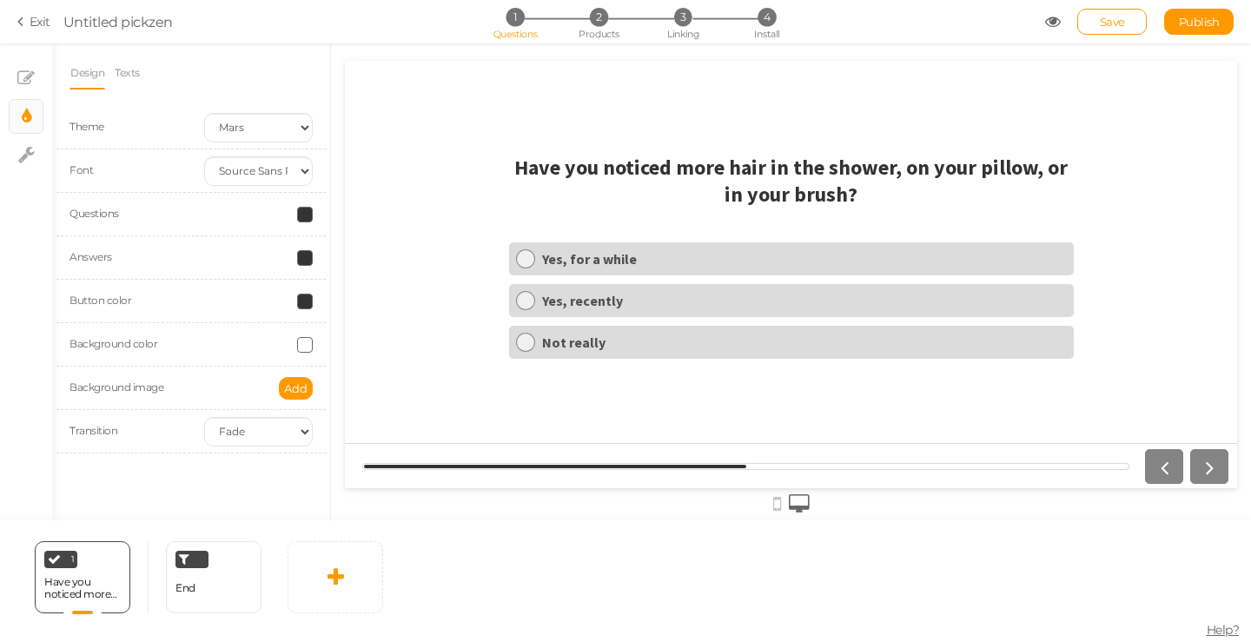
click at [303, 215] on span at bounding box center [305, 215] width 16 height 16
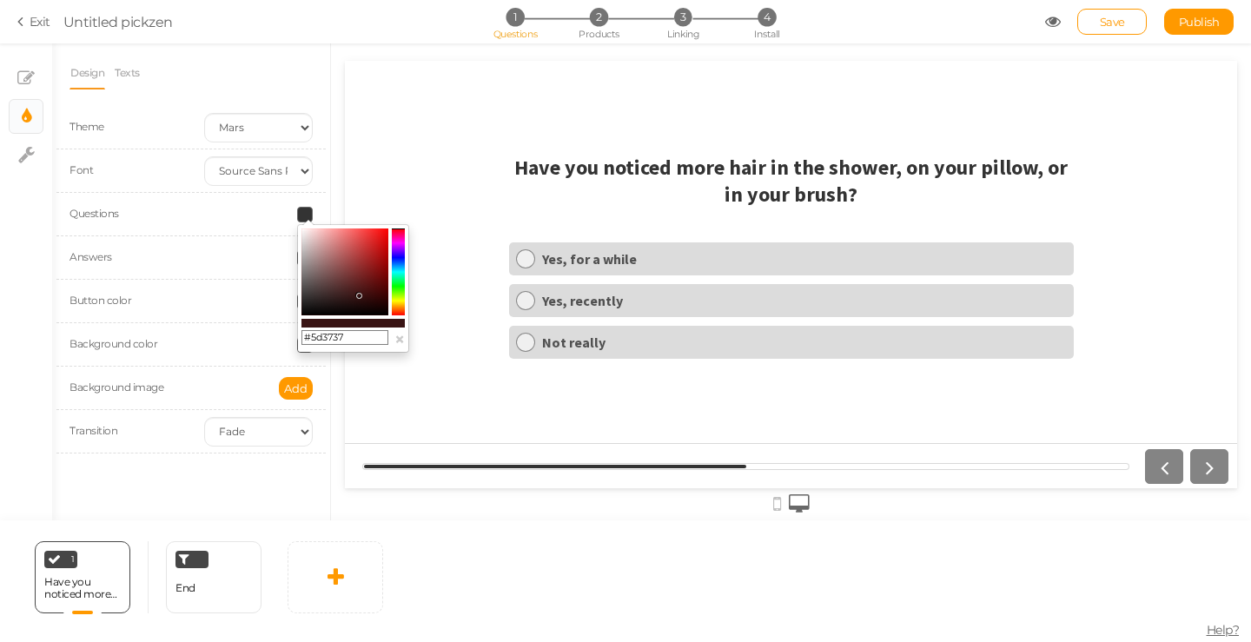
drag, startPoint x: 328, startPoint y: 282, endPoint x: 338, endPoint y: 283, distance: 10.5
click at [338, 283] on colorpicker-saturation at bounding box center [345, 272] width 87 height 87
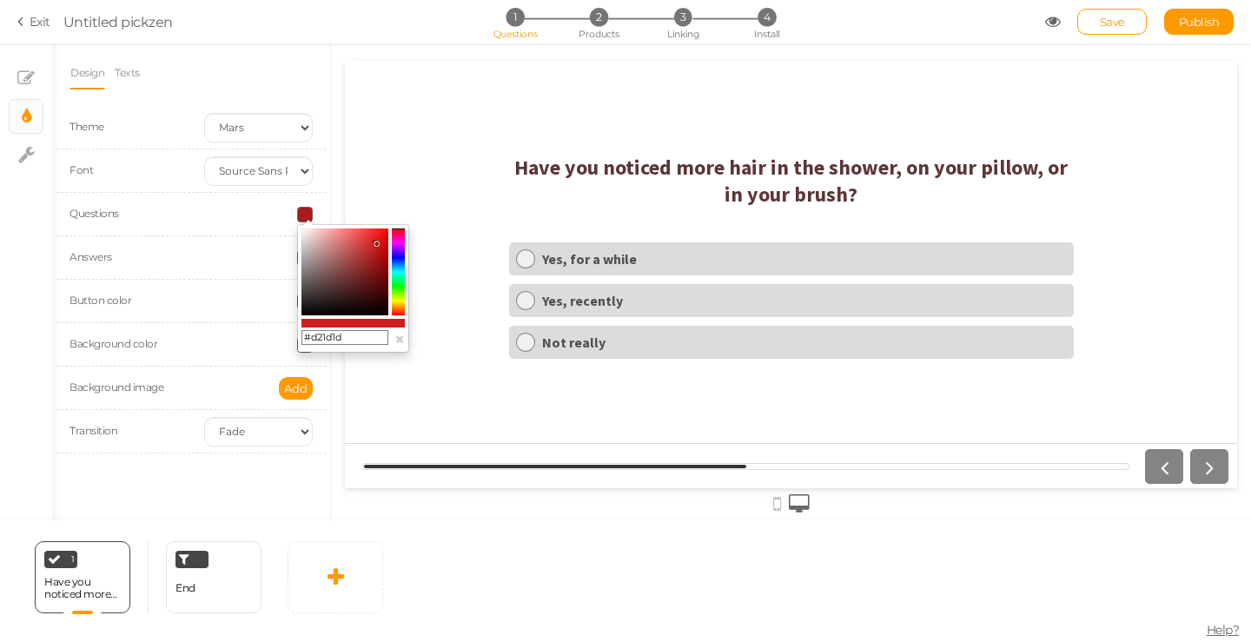
drag, startPoint x: 352, startPoint y: 276, endPoint x: 376, endPoint y: 243, distance: 41.0
click at [376, 243] on colorpicker-saturation at bounding box center [345, 272] width 87 height 87
type input "#322f2f"
drag, startPoint x: 364, startPoint y: 256, endPoint x: 306, endPoint y: 298, distance: 71.6
click at [306, 298] on colorpicker-saturation at bounding box center [345, 272] width 87 height 87
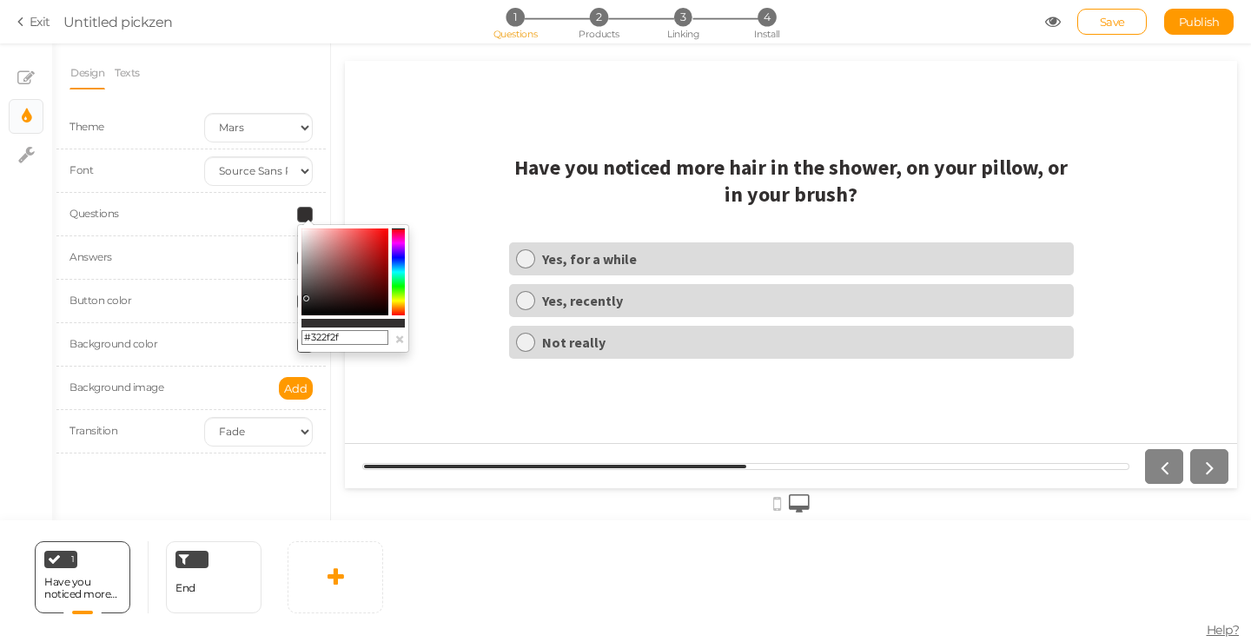
click at [182, 253] on div "Answers" at bounding box center [123, 258] width 135 height 19
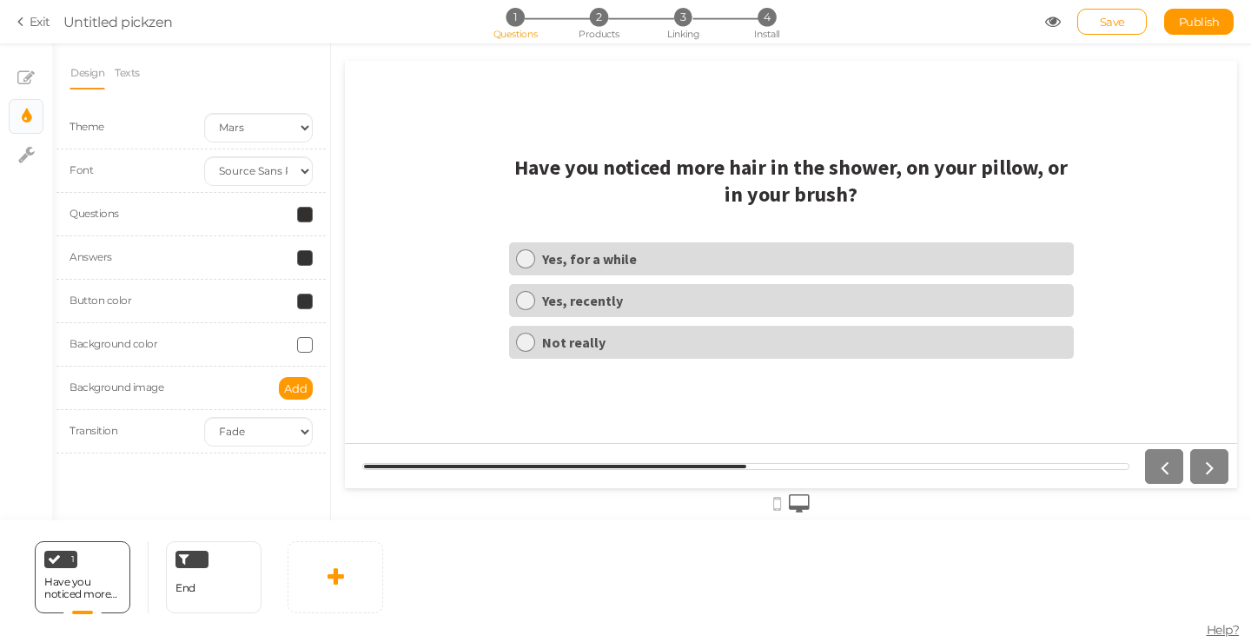
click at [300, 256] on span at bounding box center [305, 258] width 16 height 16
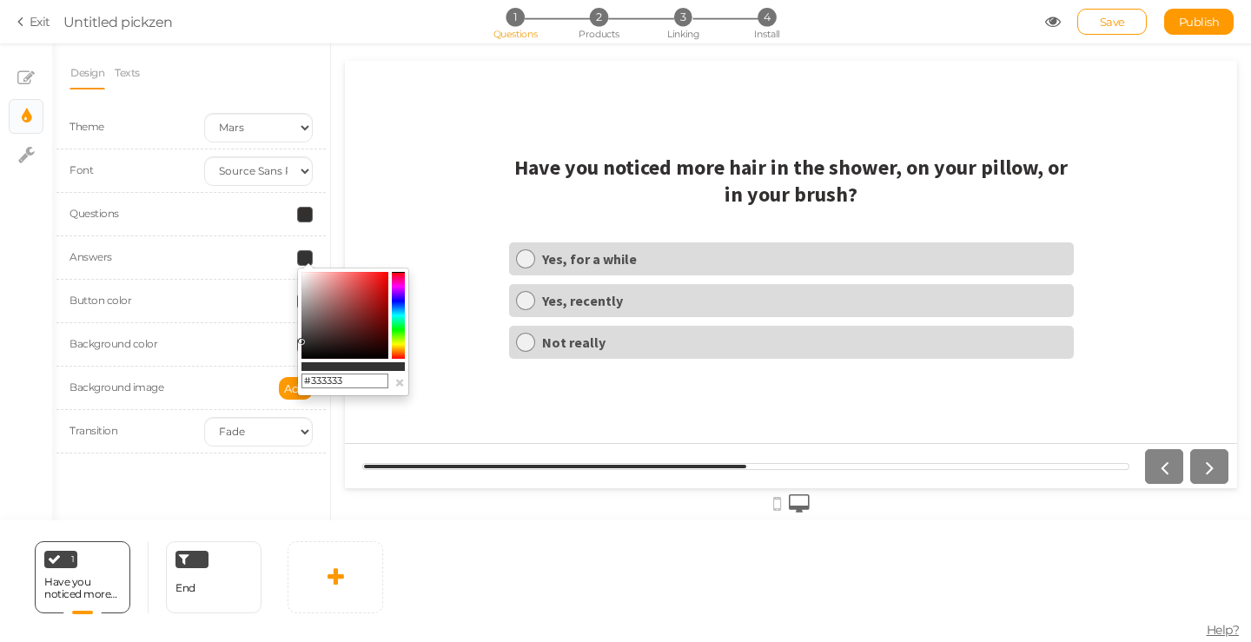
click at [208, 265] on div at bounding box center [258, 258] width 135 height 16
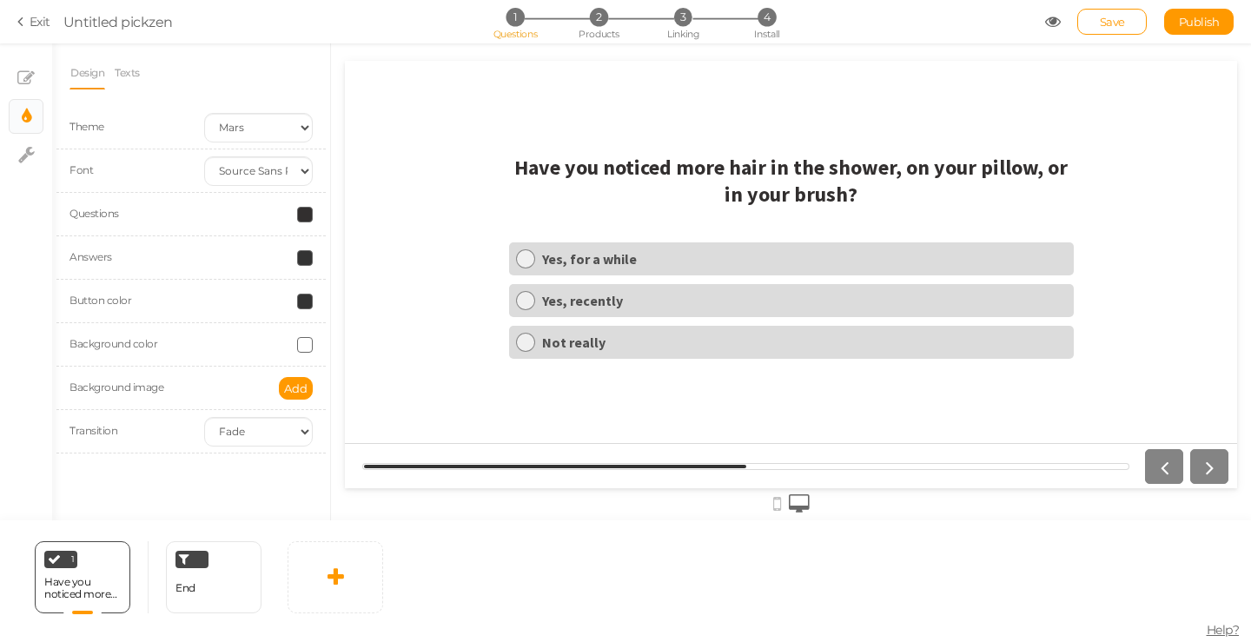
click at [305, 302] on span at bounding box center [305, 302] width 16 height 16
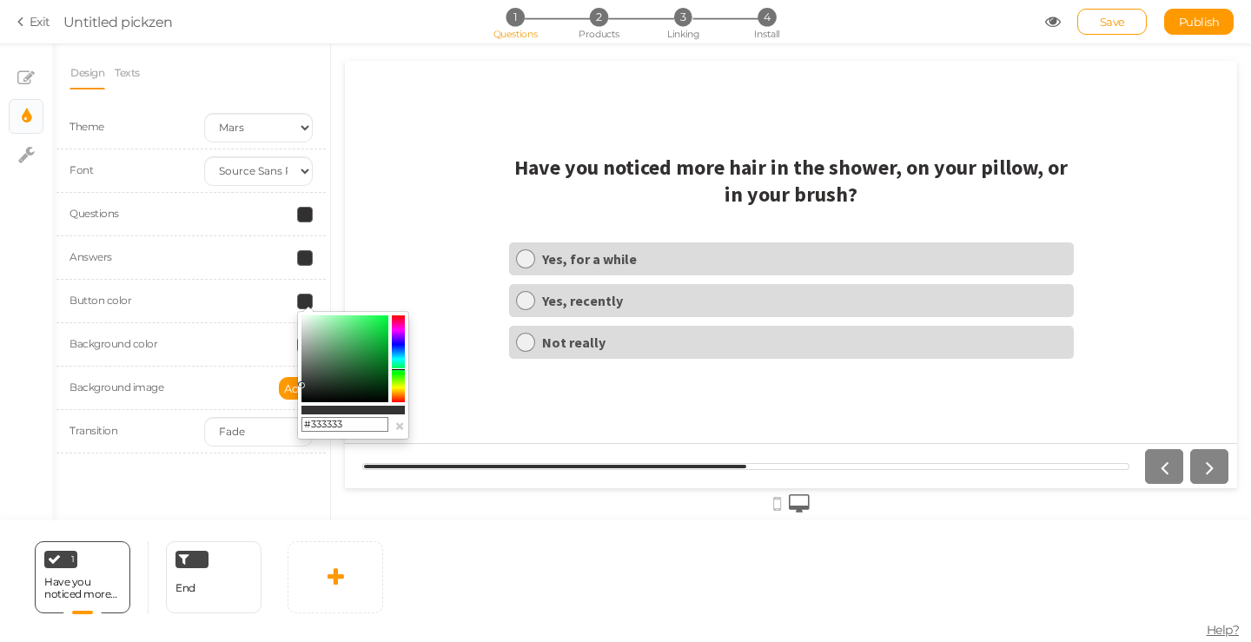
click at [399, 369] on colorpicker-hue at bounding box center [398, 358] width 13 height 87
drag, startPoint x: 651, startPoint y: 418, endPoint x: 415, endPoint y: 309, distance: 259.7
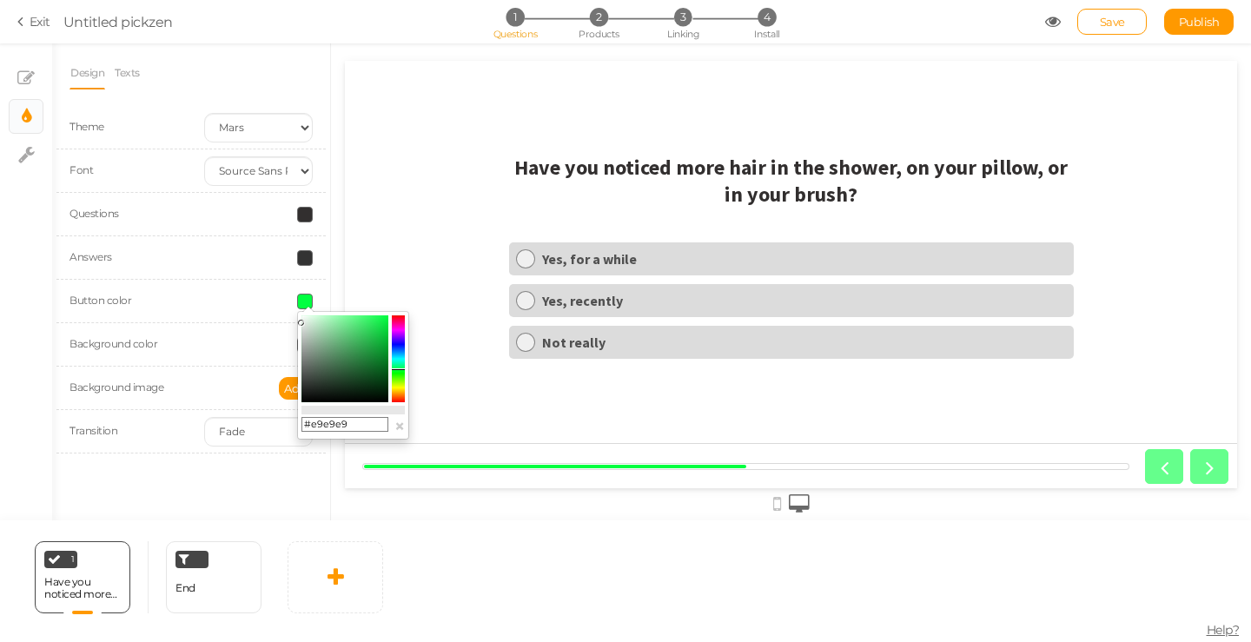
drag, startPoint x: 342, startPoint y: 335, endPoint x: 260, endPoint y: 322, distance: 83.6
click at [260, 322] on body "× Close A wider screen is needed to use the Pickzen builder Exit Untitled pickz…" at bounding box center [625, 321] width 1251 height 642
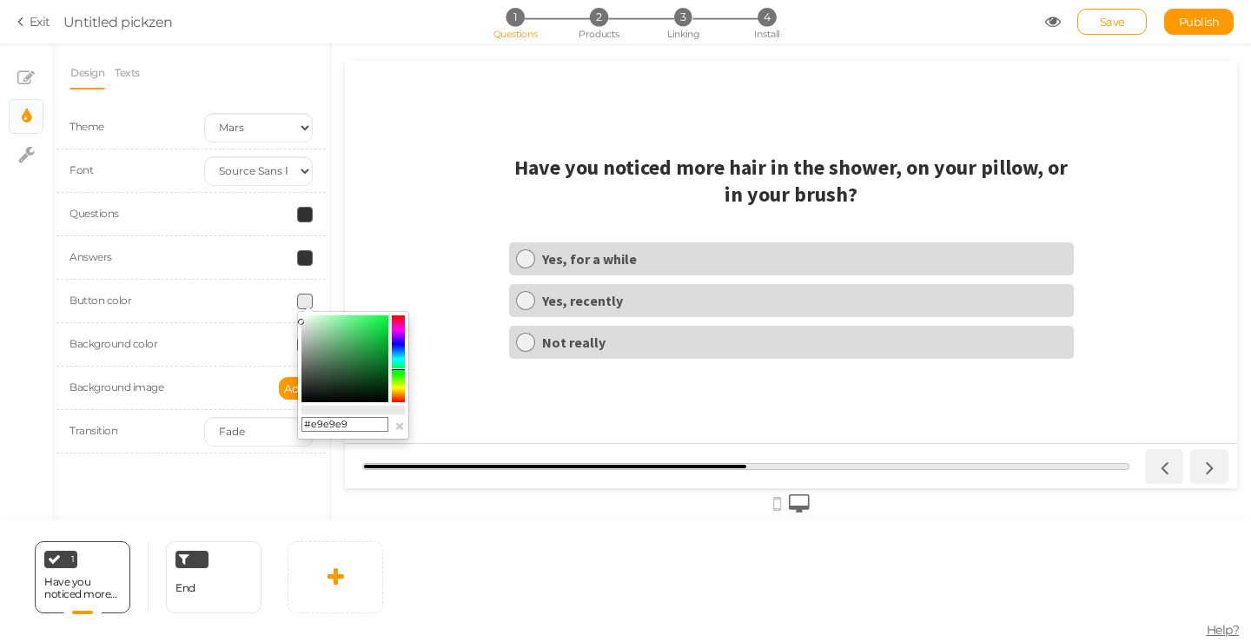
click at [325, 428] on input "#e9e9e9" at bounding box center [345, 425] width 87 height 16
paste input "01442f"
type input "#01442f"
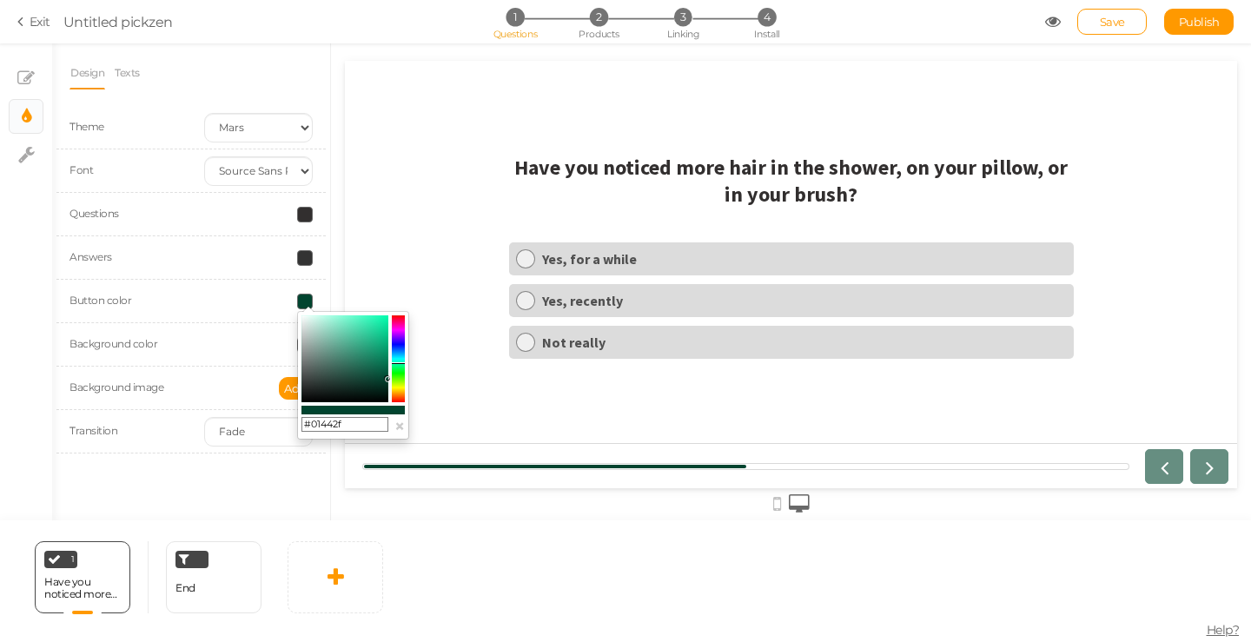
click at [232, 314] on div "Button color" at bounding box center [190, 301] width 269 height 43
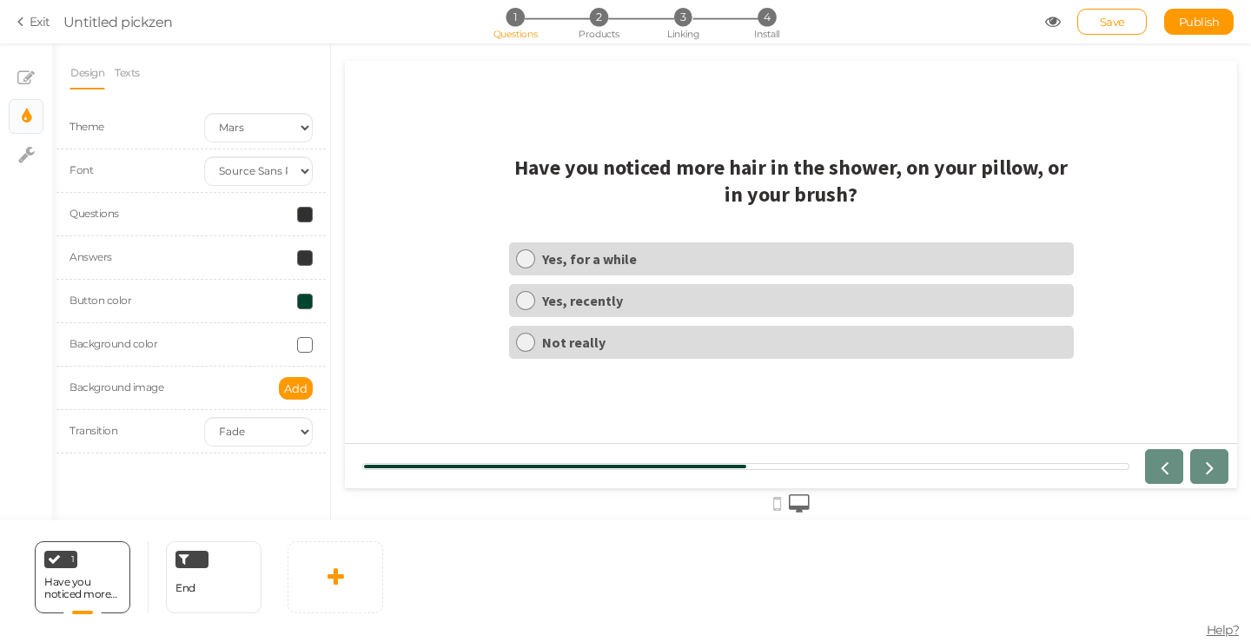
click at [311, 344] on span at bounding box center [305, 345] width 16 height 16
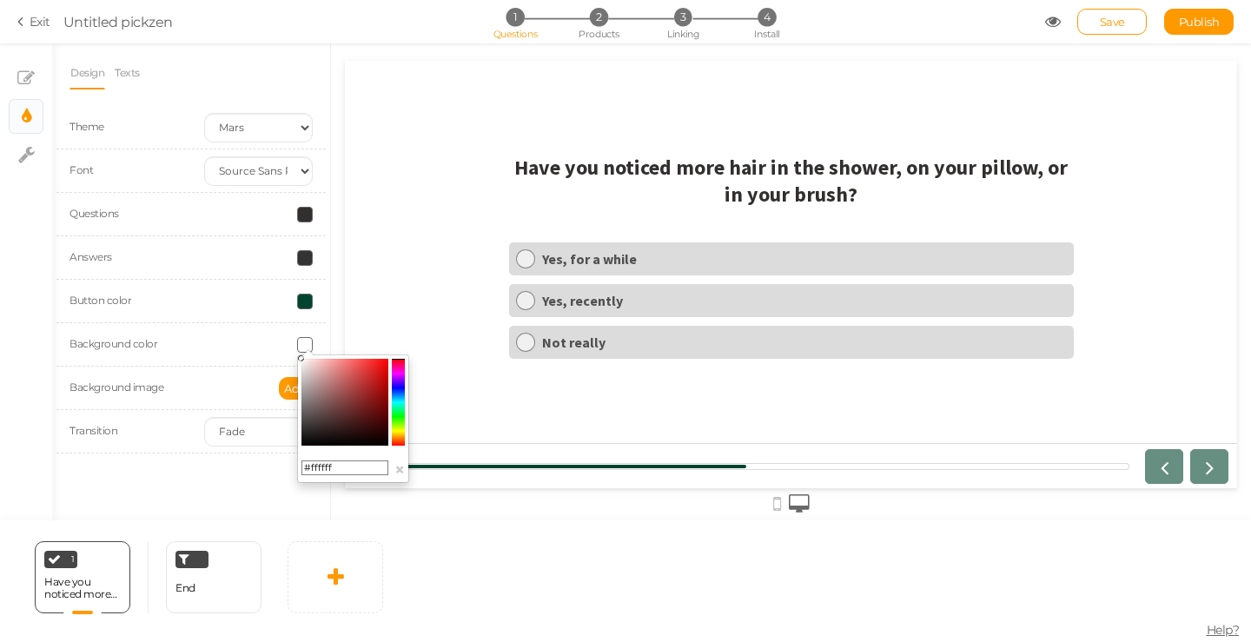
click at [344, 475] on input "#ffffff" at bounding box center [345, 469] width 87 height 16
paste input "9ab691"
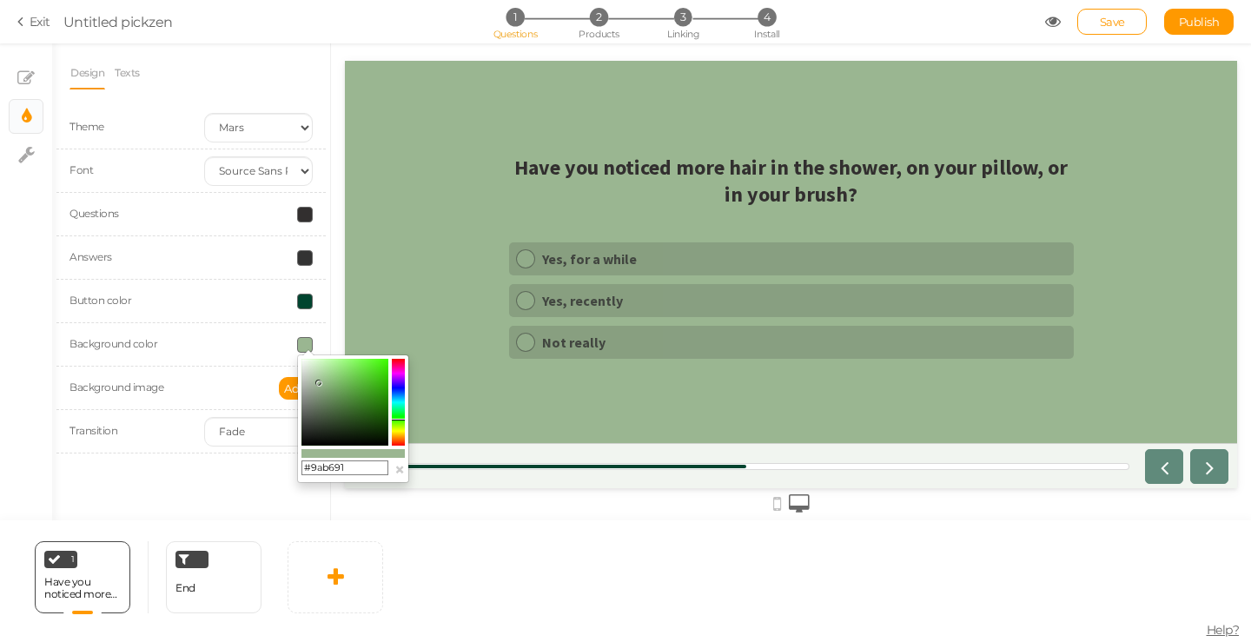
click at [368, 463] on input "#9ab691" at bounding box center [345, 469] width 87 height 16
paste input "ccd6c8"
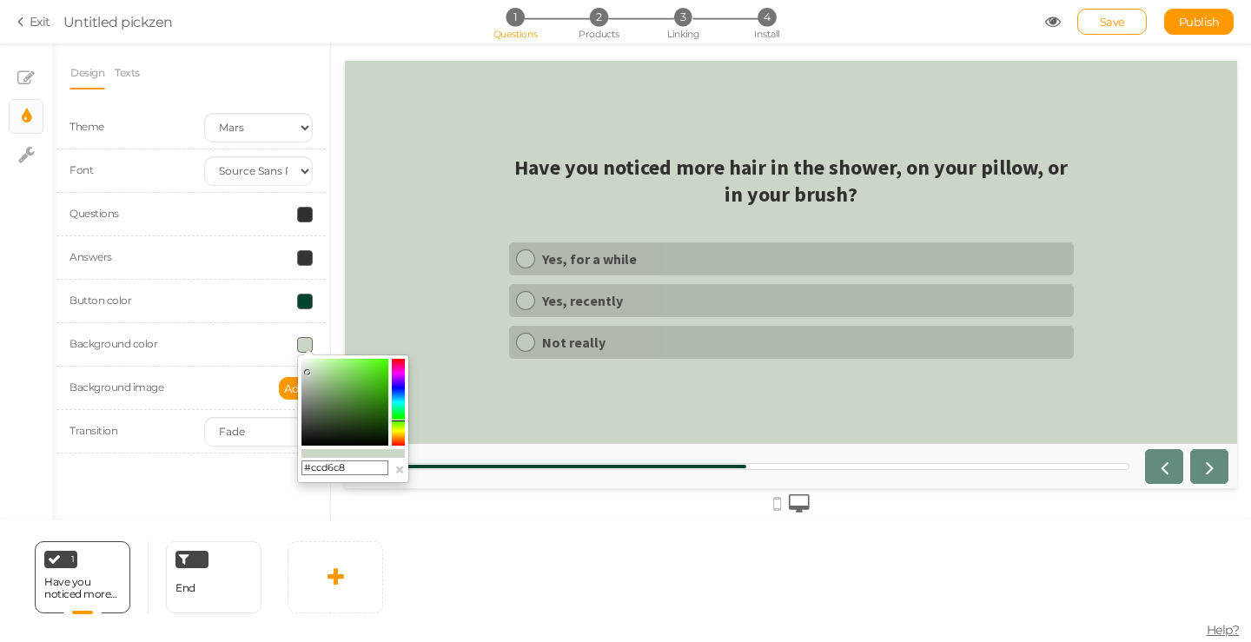
click at [228, 497] on div "Design Texts Theme Earth Mars Font Custom Default [PERSON_NAME] Montserrat Open…" at bounding box center [191, 281] width 278 height 477
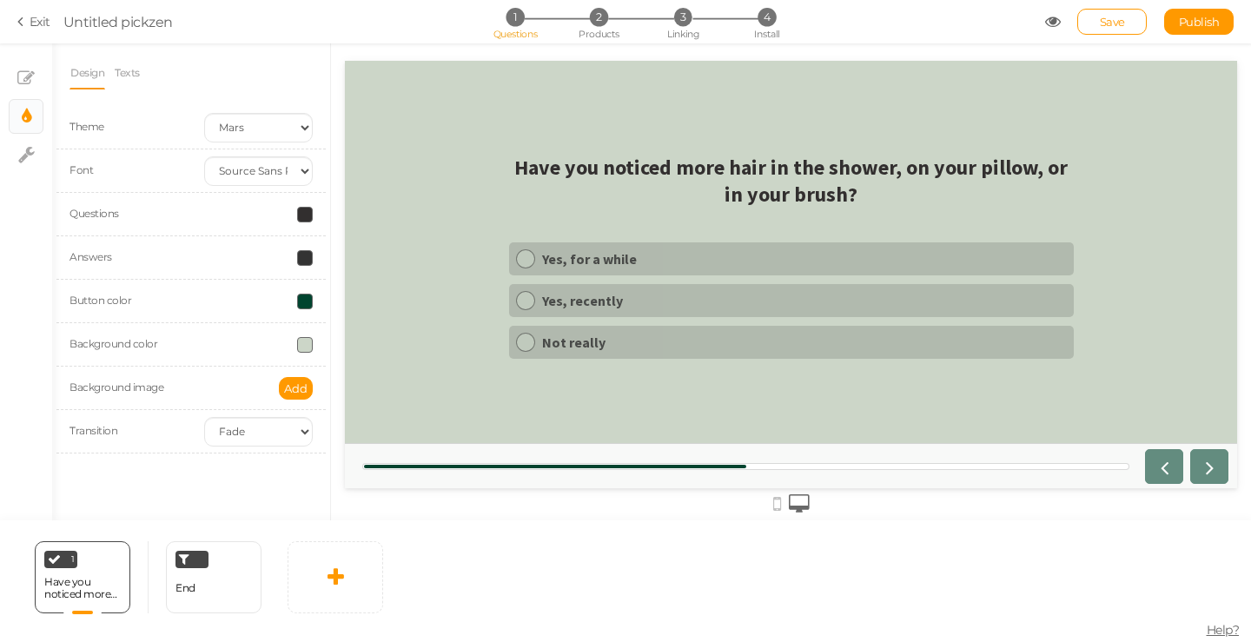
click at [298, 353] on div "Background color" at bounding box center [190, 344] width 269 height 43
click at [303, 349] on span at bounding box center [305, 345] width 16 height 16
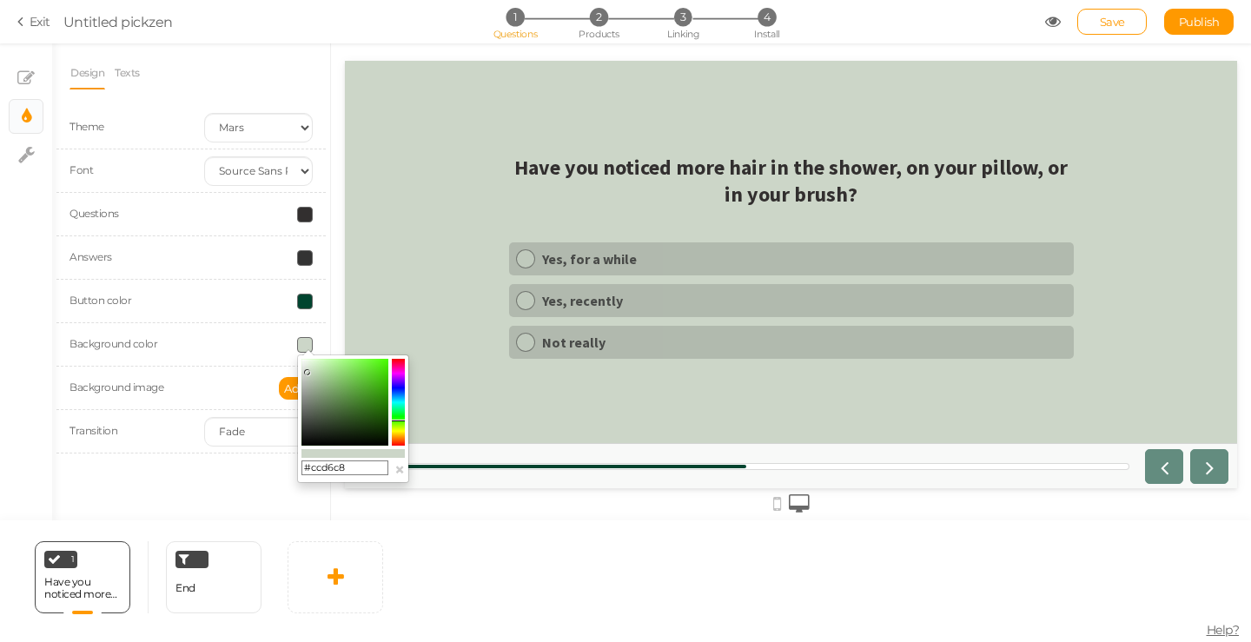
click at [351, 458] on div "#ccd6c8 ×" at bounding box center [353, 419] width 112 height 129
click at [351, 462] on input "#ccd6c8" at bounding box center [345, 469] width 87 height 16
paste input "b7cfaf"
type input "#b7cfaf"
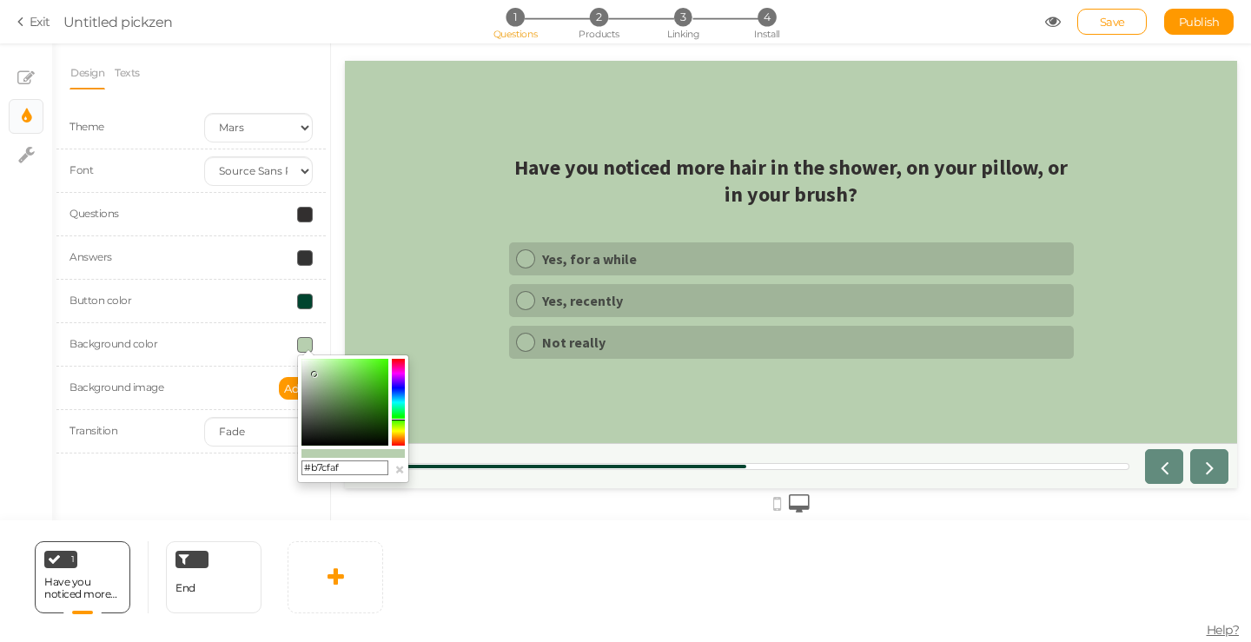
click at [269, 483] on div "Design Texts Theme Earth Mars Font Custom Default [PERSON_NAME] Montserrat Open…" at bounding box center [191, 281] width 278 height 477
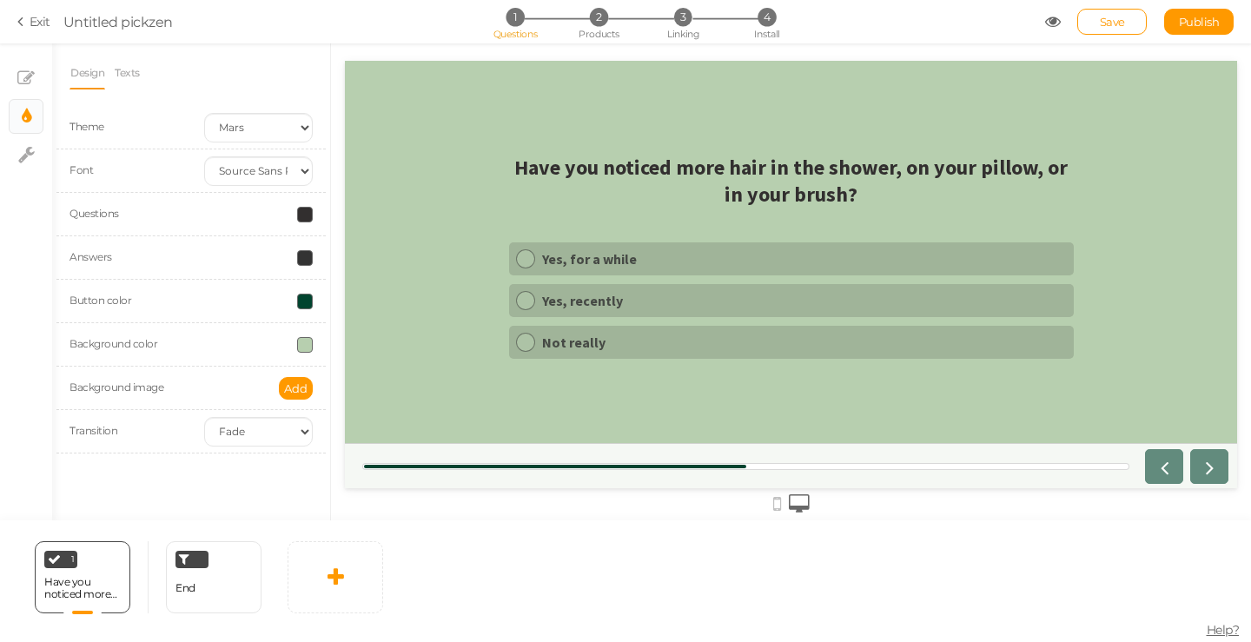
click at [299, 255] on span at bounding box center [305, 258] width 16 height 16
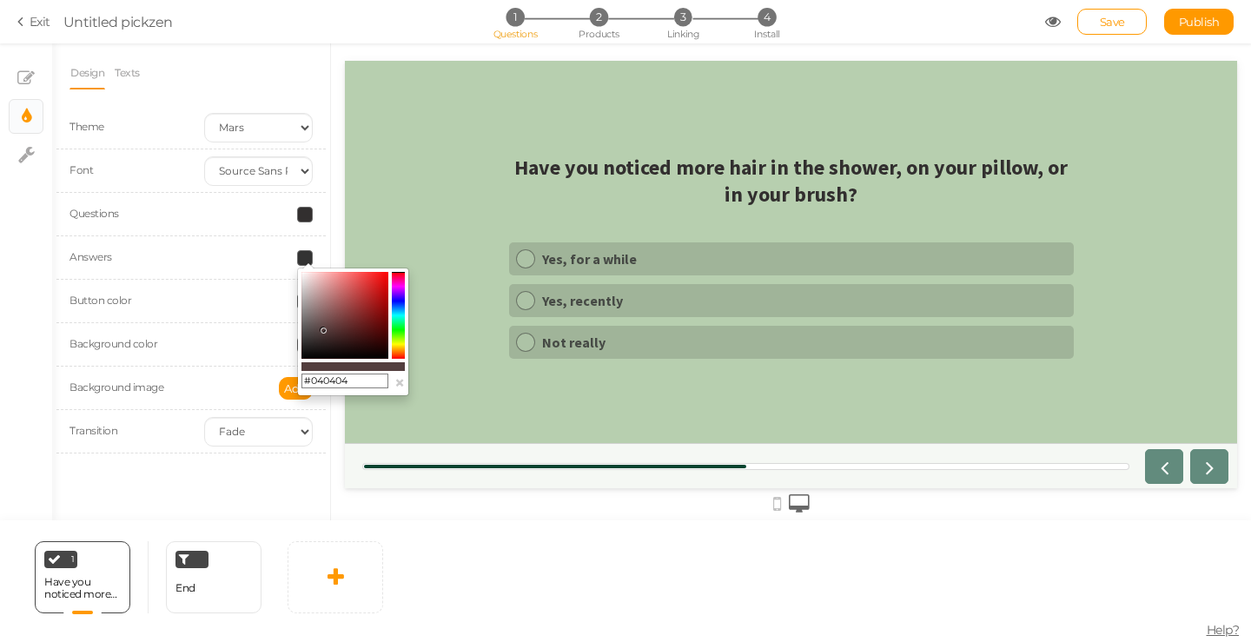
type input "#000000"
drag, startPoint x: 327, startPoint y: 327, endPoint x: 241, endPoint y: 392, distance: 107.9
click at [241, 392] on body "× Close A wider screen is needed to use the Pickzen builder Exit Untitled pickz…" at bounding box center [625, 321] width 1251 height 642
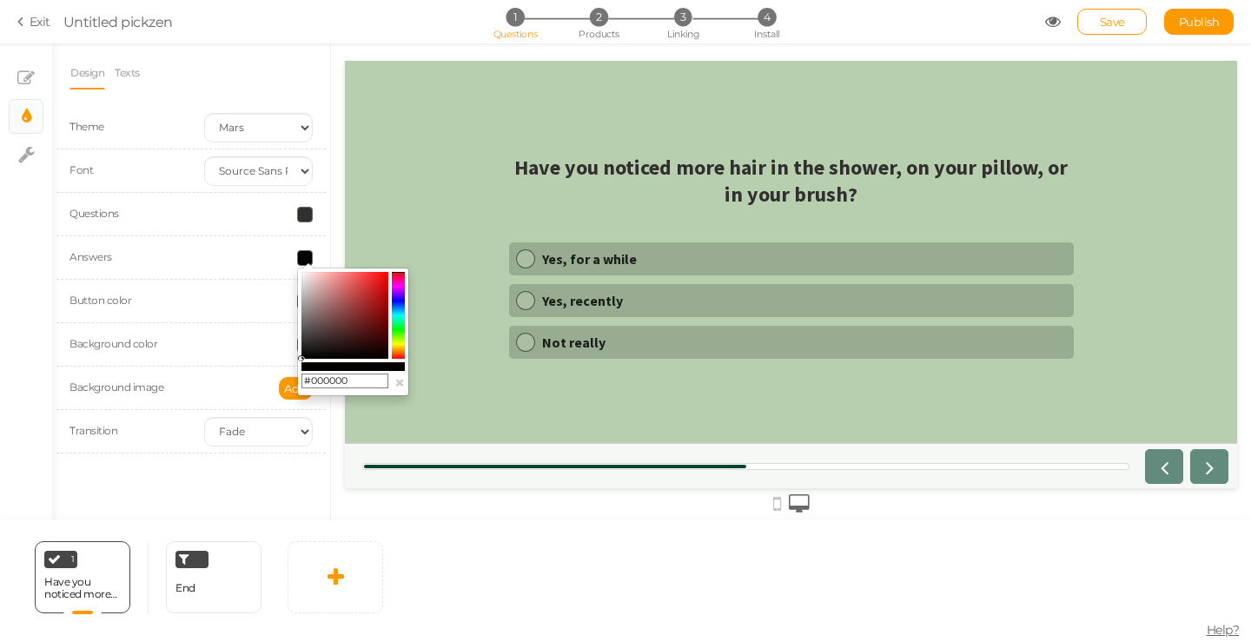
click at [165, 307] on div "Button color" at bounding box center [123, 301] width 135 height 19
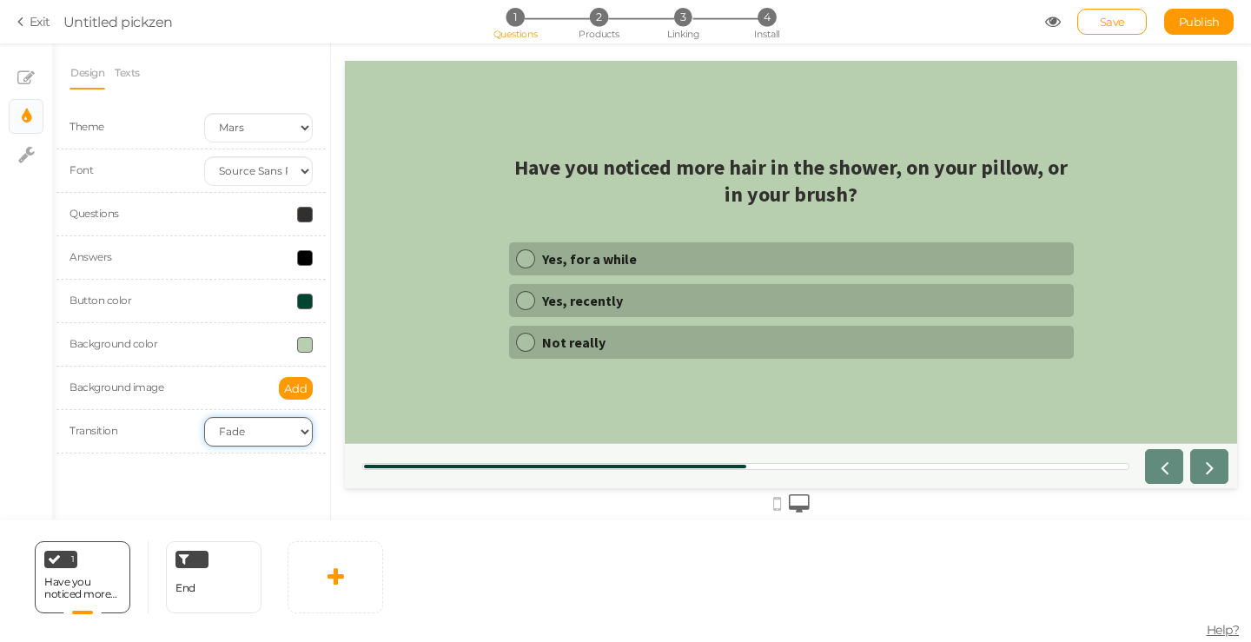
click at [231, 426] on select "None Fade Switch" at bounding box center [258, 432] width 109 height 30
click at [204, 417] on select "None Fade Switch" at bounding box center [258, 432] width 109 height 30
click at [247, 450] on div "Transition None Fade Switch" at bounding box center [190, 431] width 269 height 43
click at [252, 435] on select "None Fade Switch" at bounding box center [258, 432] width 109 height 30
click at [204, 417] on select "None Fade Switch" at bounding box center [258, 432] width 109 height 30
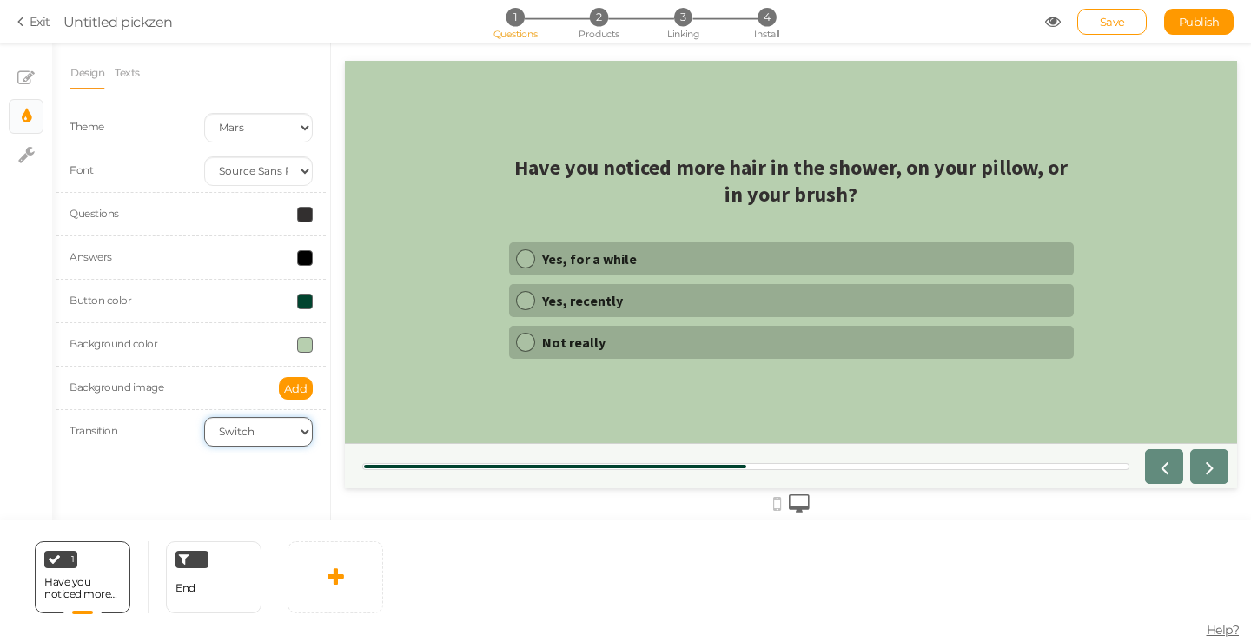
click at [212, 441] on select "None Fade Switch" at bounding box center [258, 432] width 109 height 30
click at [204, 417] on select "None Fade Switch" at bounding box center [258, 432] width 109 height 30
click at [251, 437] on select "None Fade Switch" at bounding box center [258, 432] width 109 height 30
select select "switch"
click at [204, 417] on select "None Fade Switch" at bounding box center [258, 432] width 109 height 30
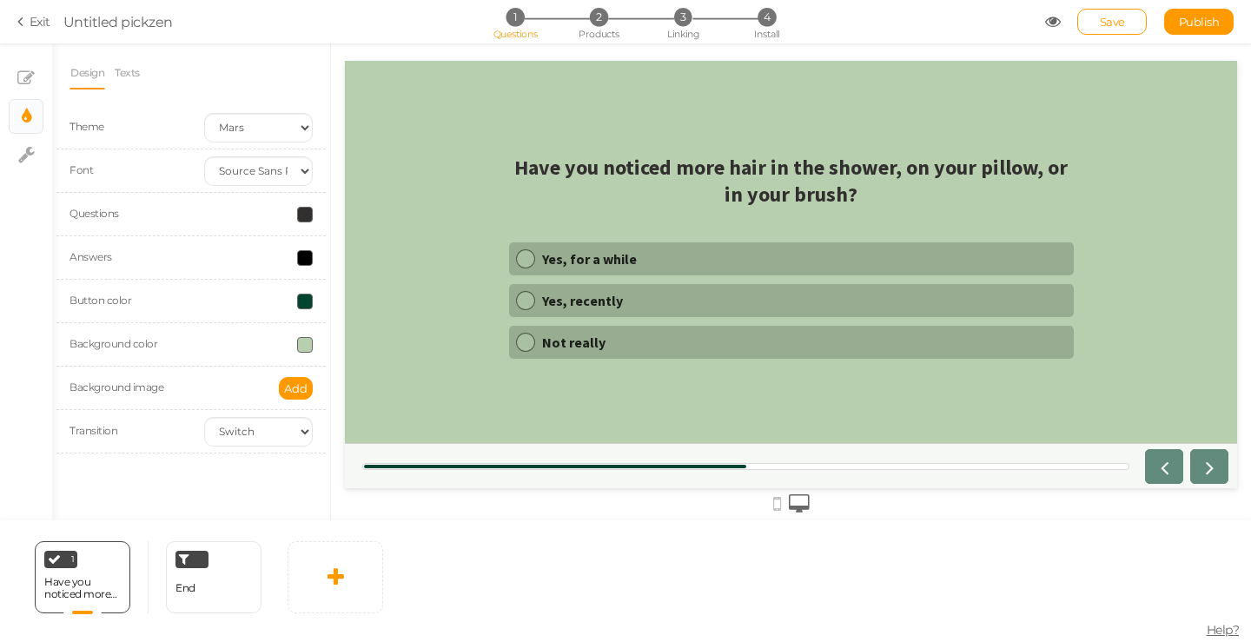
click at [237, 482] on div "Design Texts Theme Earth Mars Font Custom Default [PERSON_NAME] Montserrat Open…" at bounding box center [191, 281] width 278 height 477
click at [25, 156] on icon at bounding box center [26, 154] width 17 height 17
select select "en"
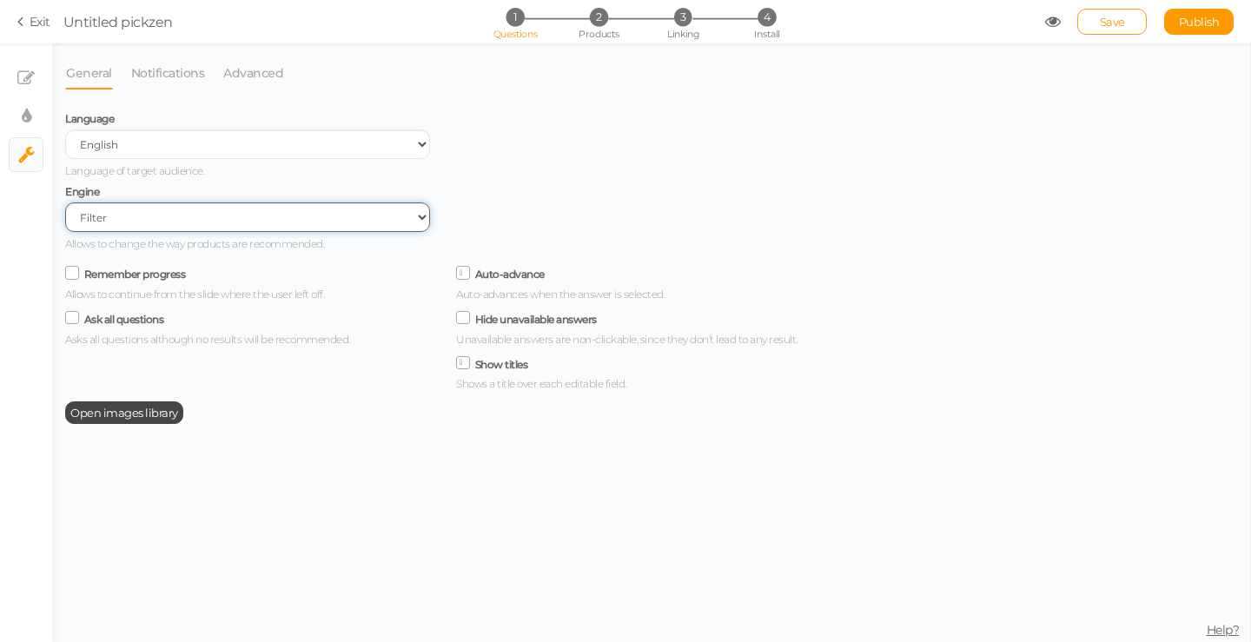
click at [147, 224] on select "Filter AI Tree No-Code Form (No products)" at bounding box center [247, 217] width 365 height 30
click at [148, 224] on select "Filter AI Tree No-Code Form (No products)" at bounding box center [247, 217] width 365 height 30
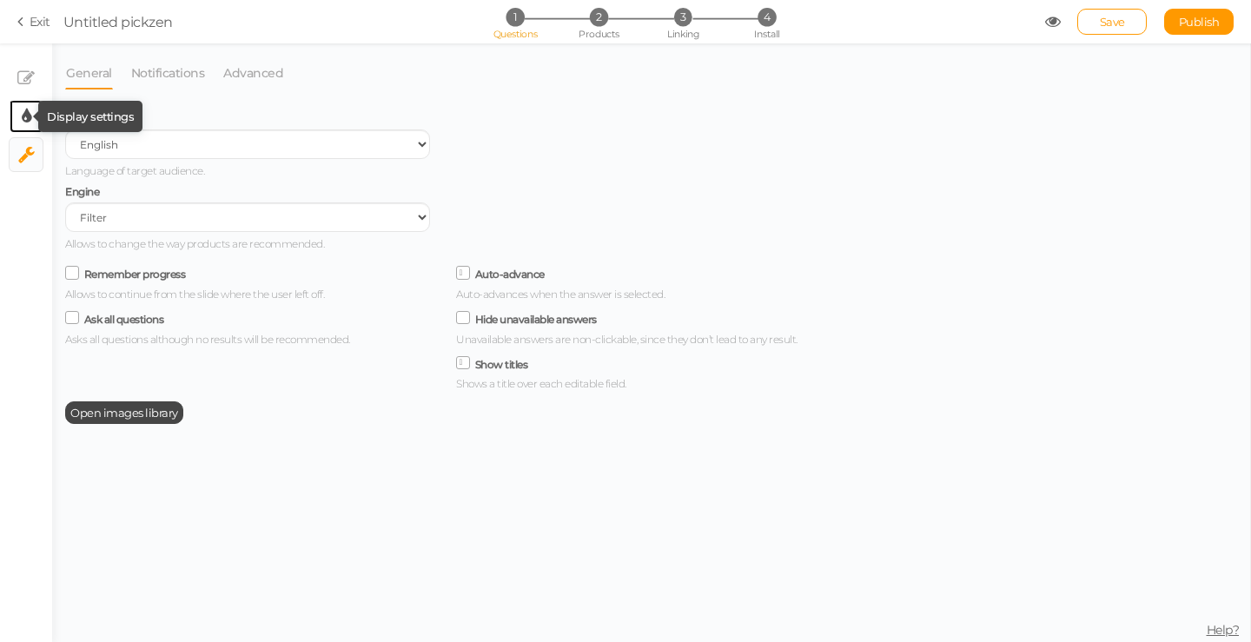
click at [27, 123] on icon at bounding box center [27, 116] width 10 height 17
select select "2"
select select "sourcesanspro"
select select "switch"
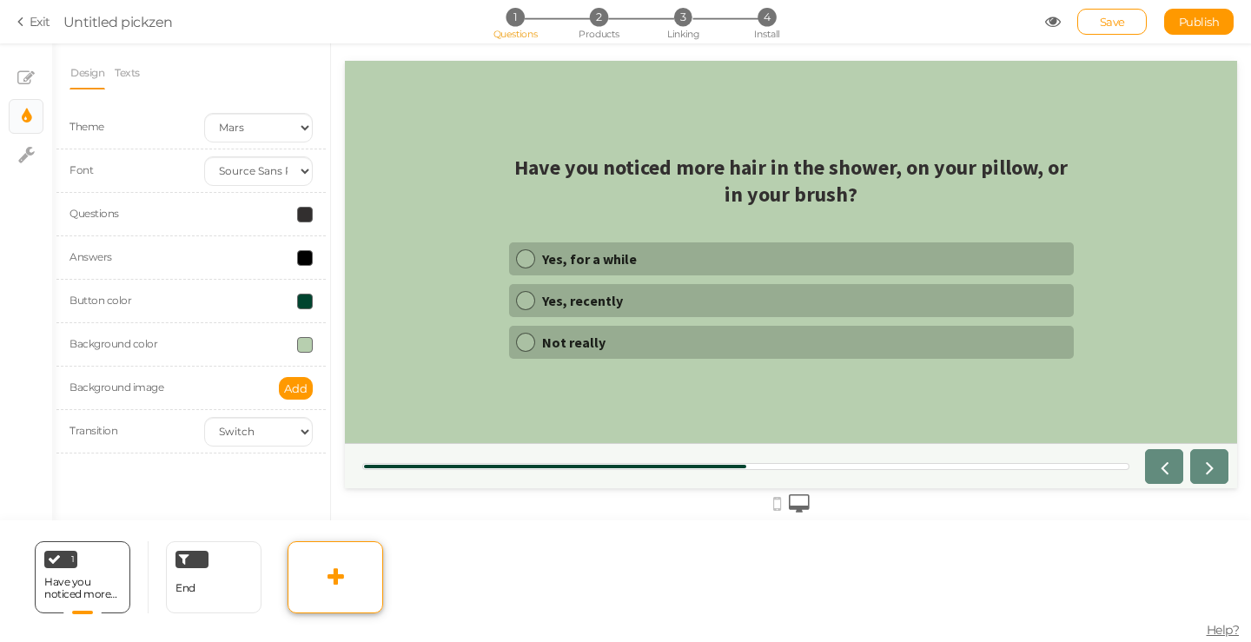
click at [342, 568] on icon at bounding box center [336, 577] width 17 height 21
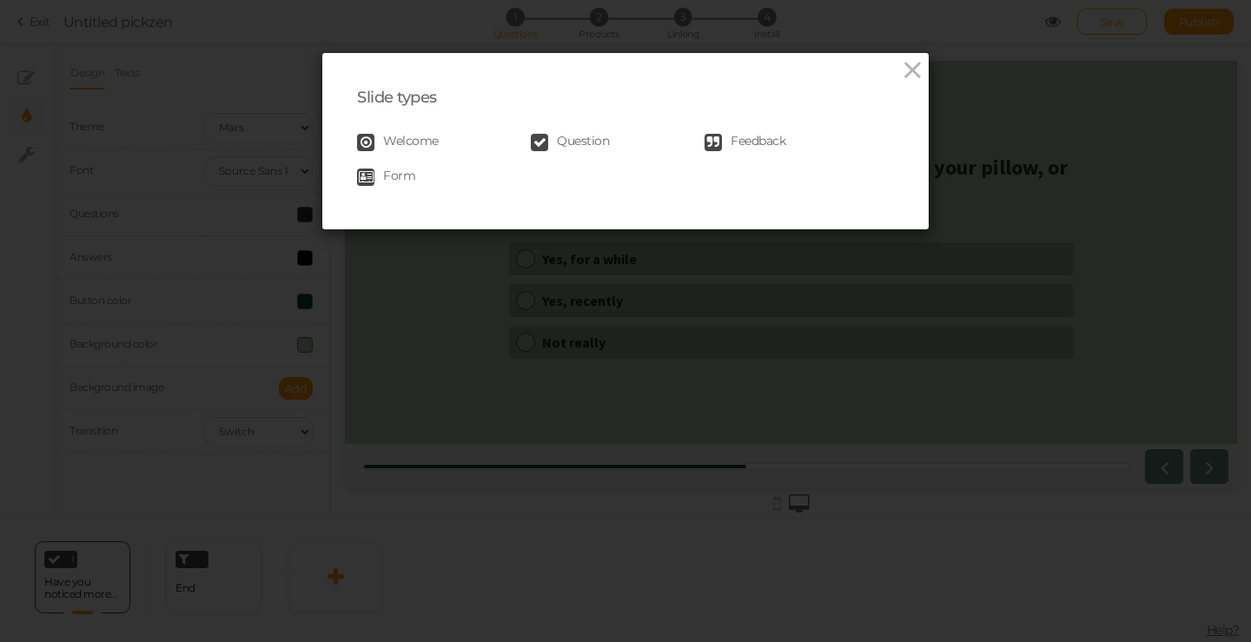
click at [539, 143] on icon at bounding box center [539, 142] width 17 height 17
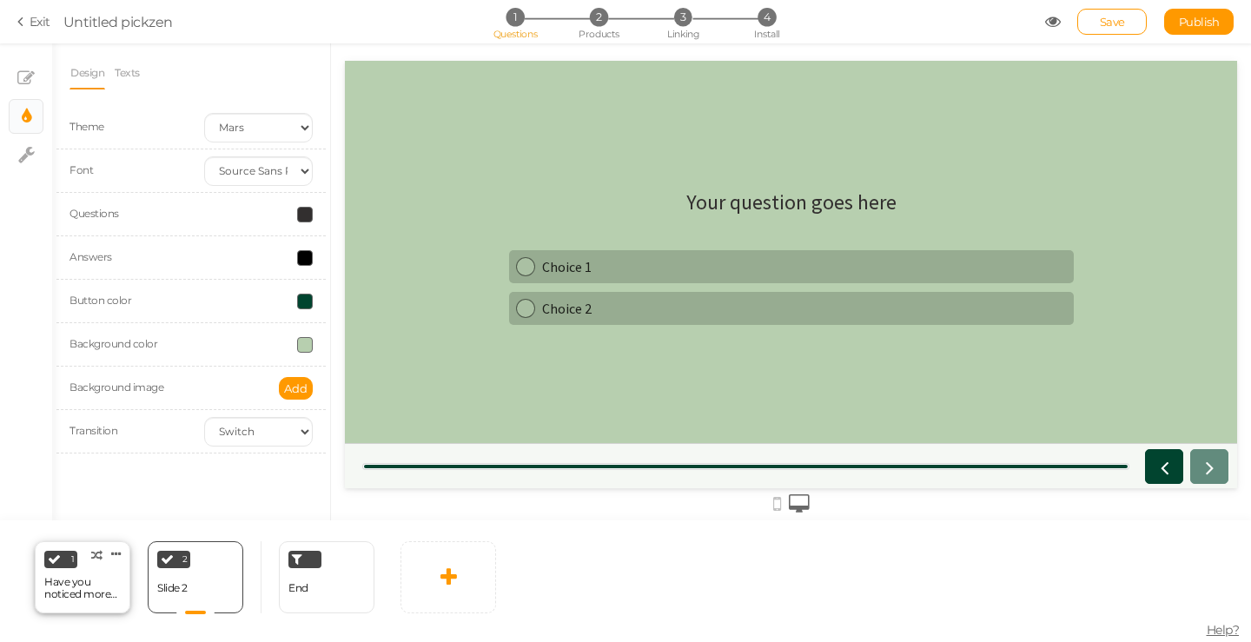
click at [83, 581] on div "Have you noticed more hair in the shower, on your pillow, or in your brush?" at bounding box center [82, 588] width 76 height 24
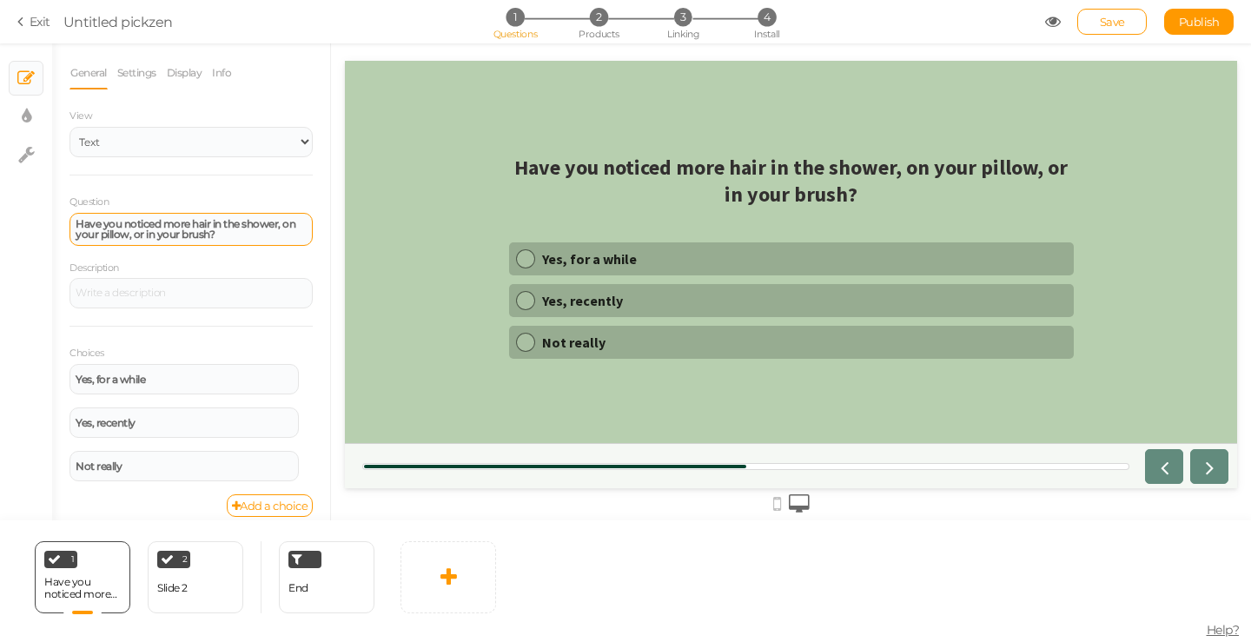
click at [152, 220] on strong "Have you noticed more hair in the shower, on your pillow, or in your brush?" at bounding box center [186, 228] width 220 height 23
click at [182, 580] on div "Slide 2" at bounding box center [172, 589] width 30 height 30
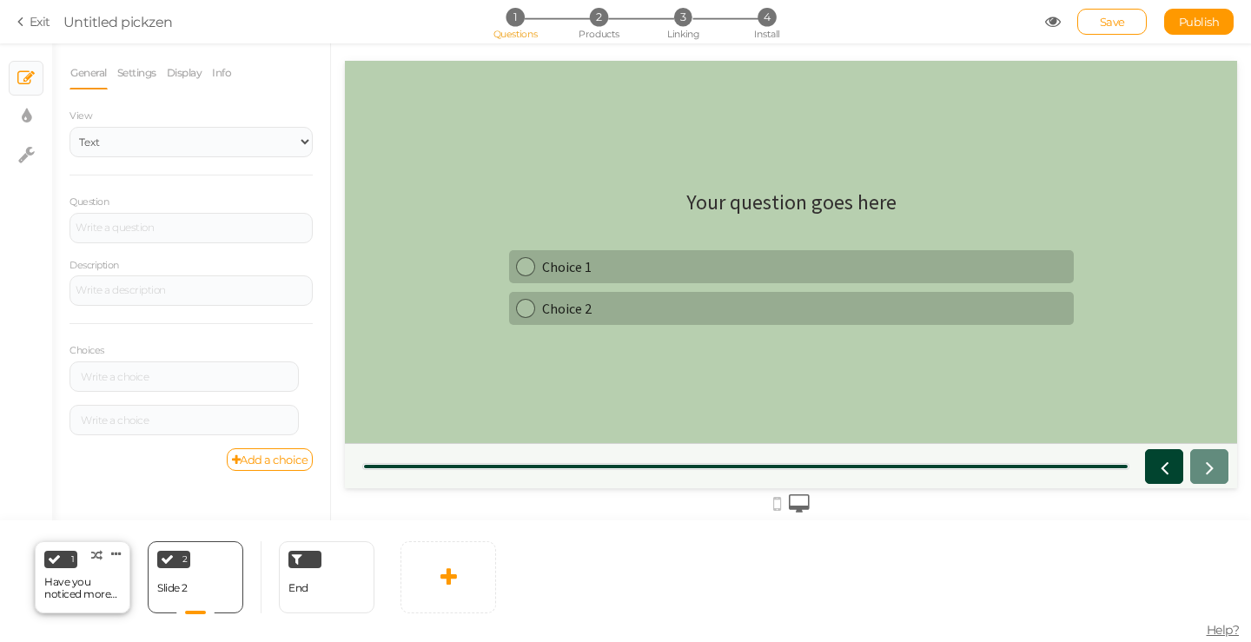
click at [94, 595] on div "Have you noticed more hair in the shower, on your pillow, or in your brush?" at bounding box center [82, 588] width 76 height 24
select select "1"
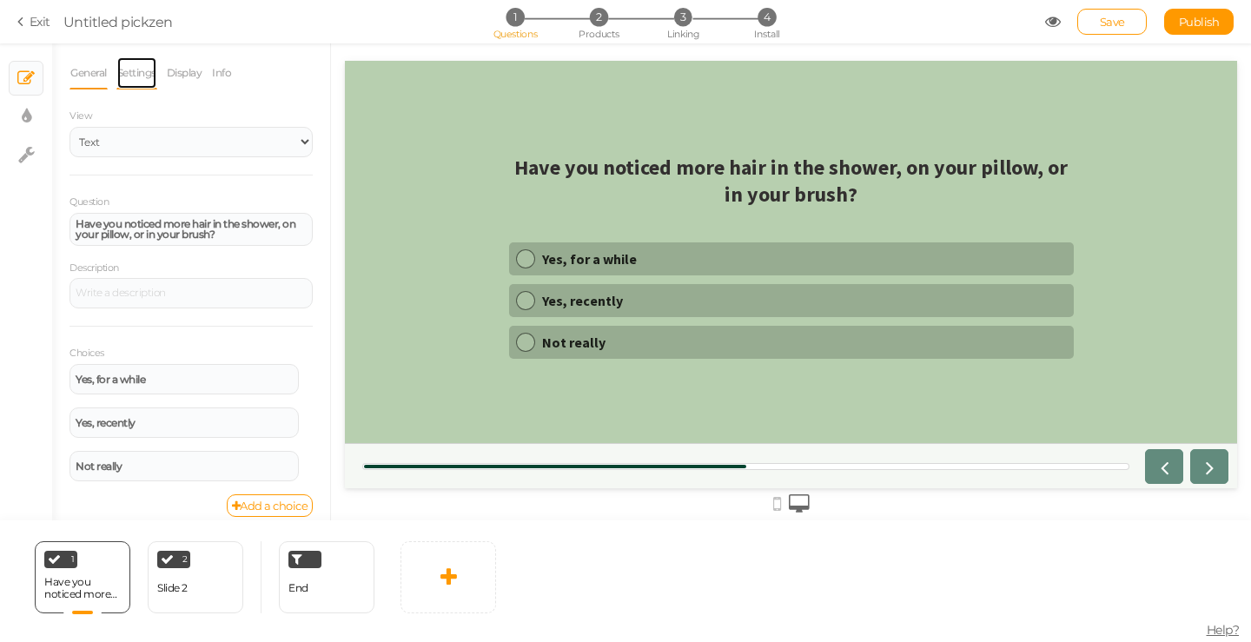
click at [140, 65] on link "Settings" at bounding box center [136, 72] width 41 height 33
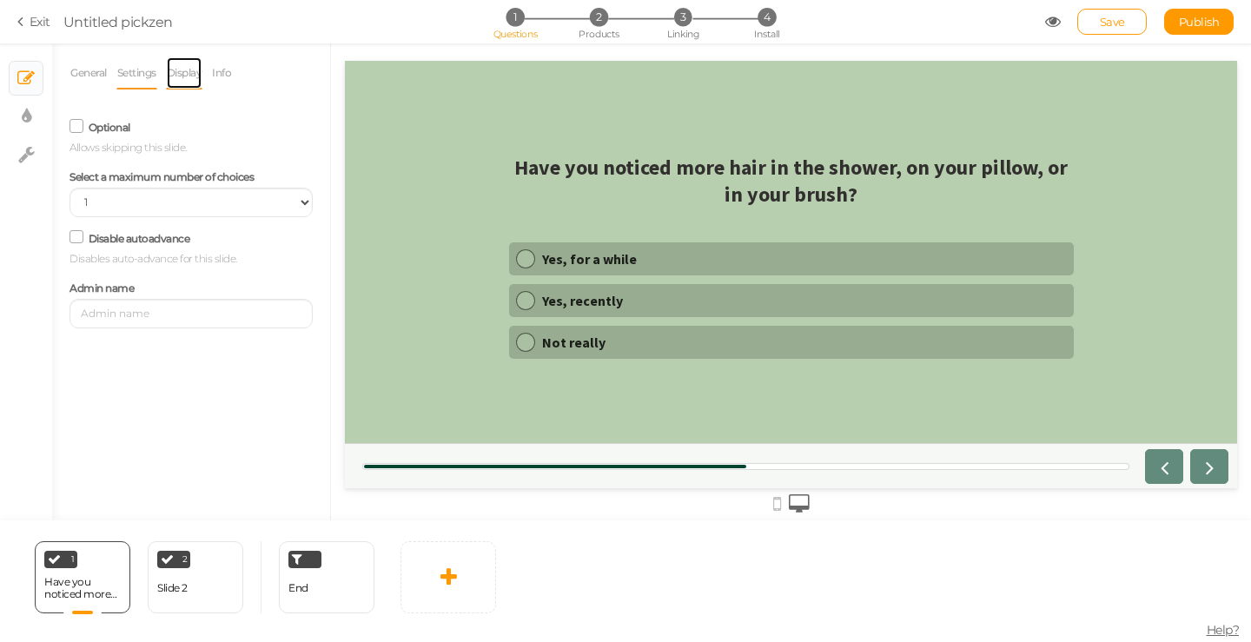
click at [188, 75] on link "Display" at bounding box center [184, 72] width 37 height 33
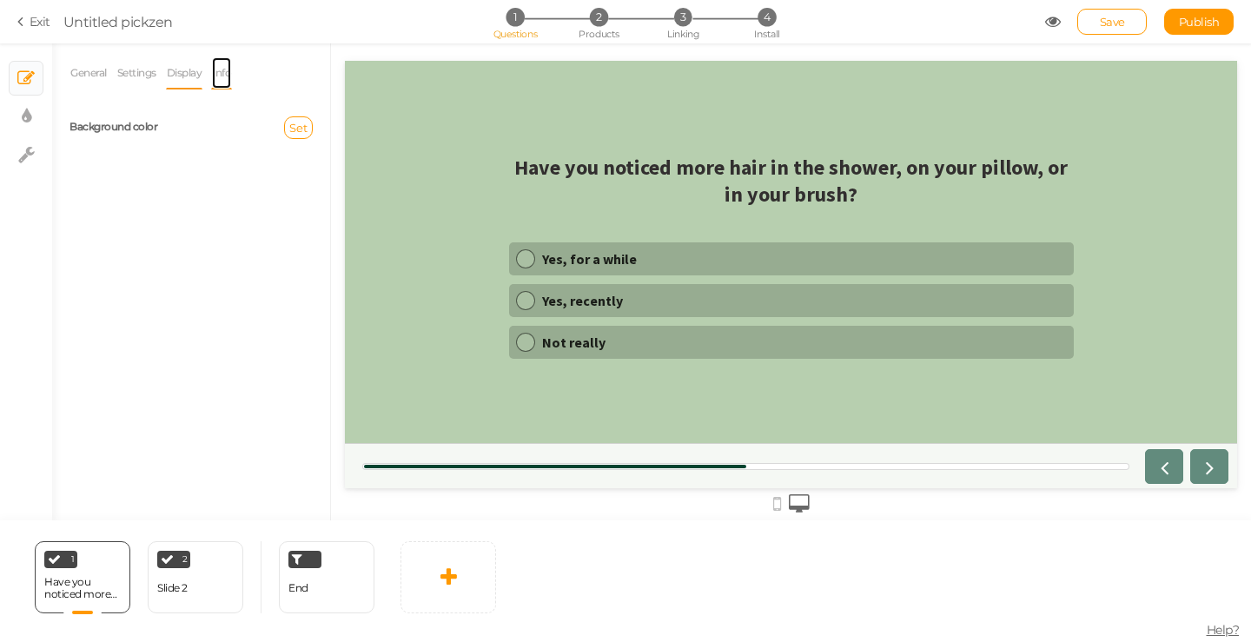
click at [226, 75] on link "Info" at bounding box center [221, 72] width 21 height 33
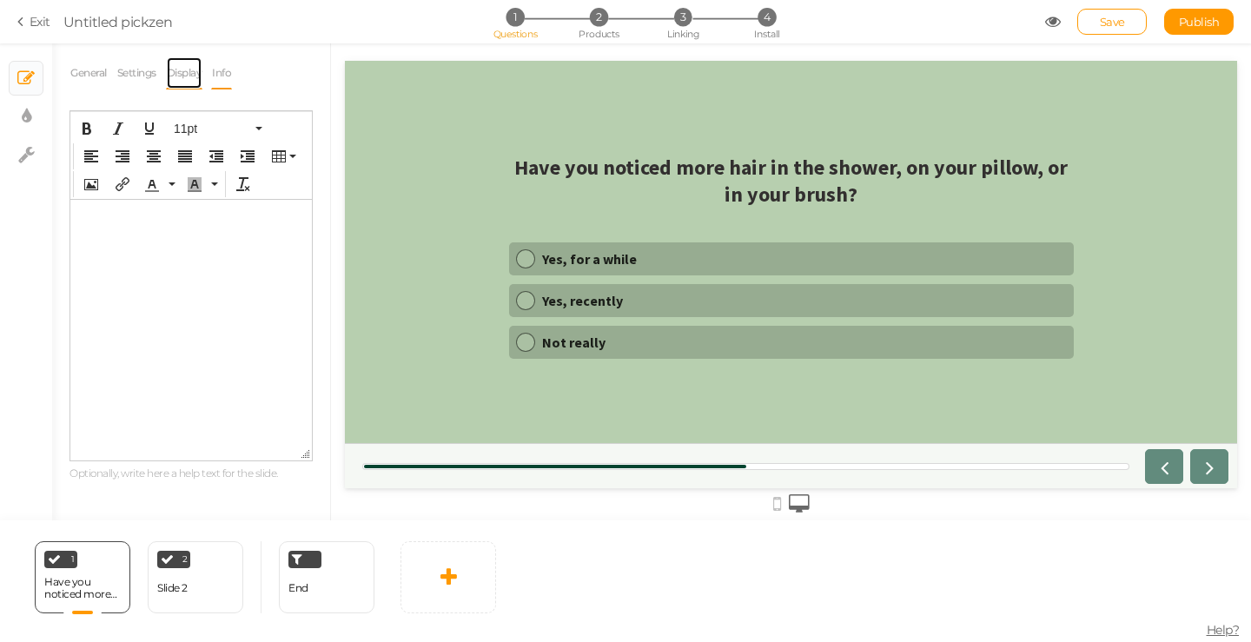
click at [201, 82] on link "Display" at bounding box center [184, 72] width 37 height 33
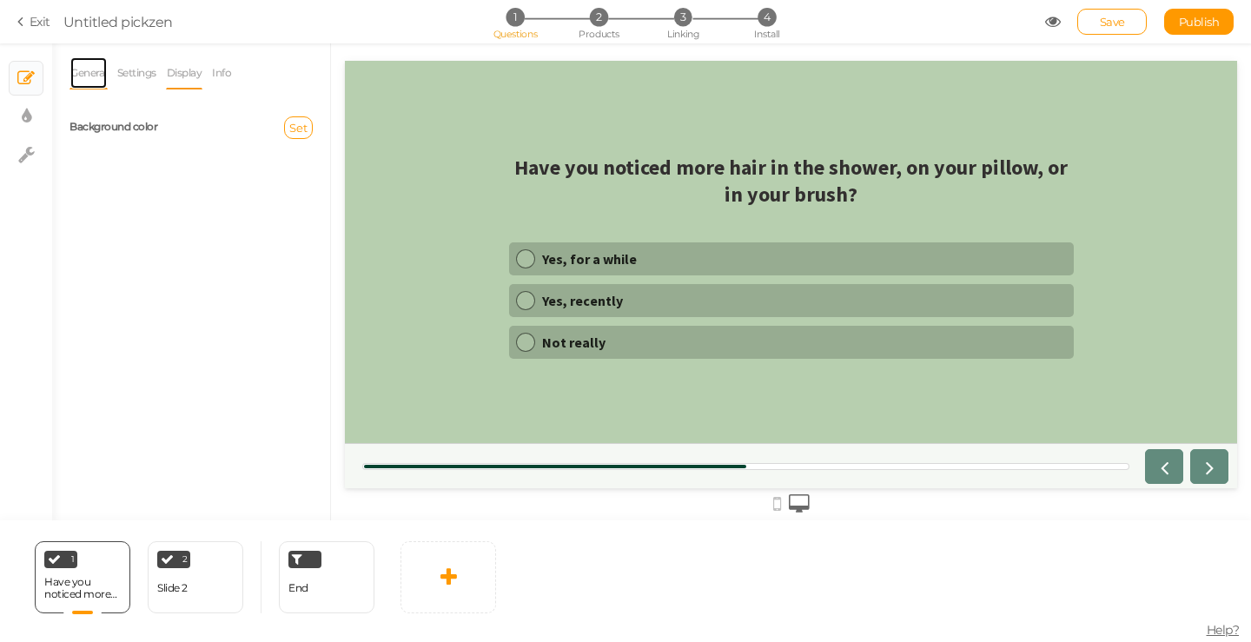
click at [85, 86] on link "General" at bounding box center [89, 72] width 38 height 33
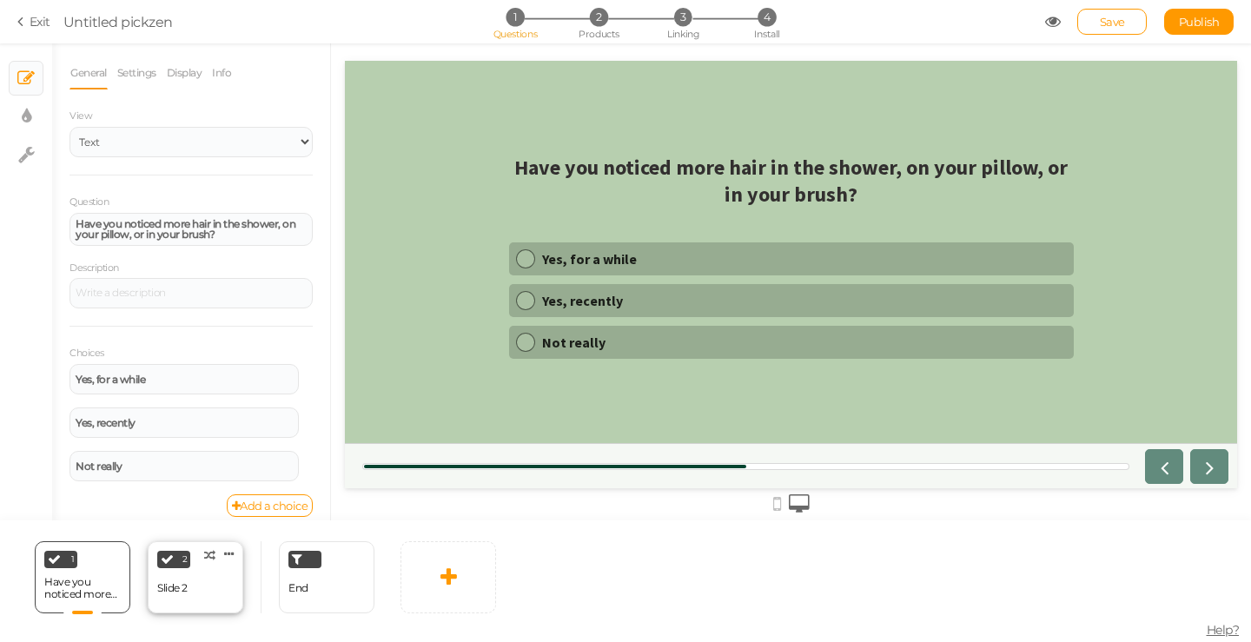
click at [199, 586] on div "2 Slide 2 × Define the conditions to show this slide. Clone Change type Delete" at bounding box center [196, 577] width 96 height 72
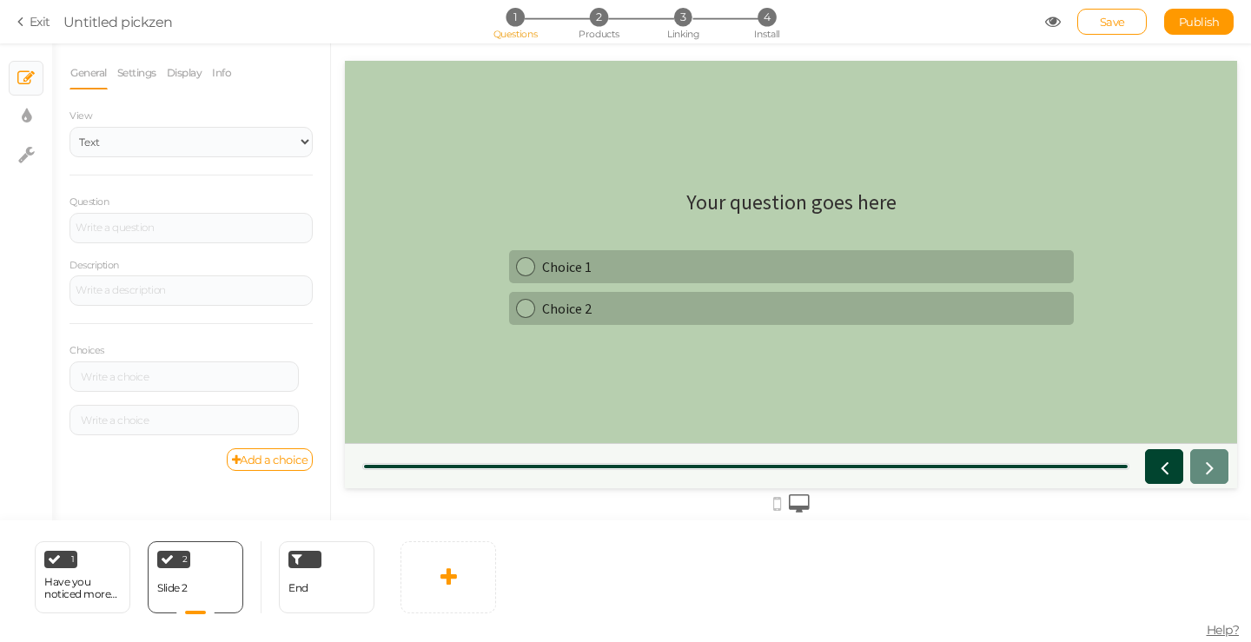
click at [774, 203] on h1 "Your question goes here" at bounding box center [792, 211] width 210 height 44
click at [802, 204] on h1 "Your question goes here" at bounding box center [792, 211] width 210 height 44
click at [94, 583] on div "1 Slide 1 × Define the conditions to show this slide. Clone Change type Delete" at bounding box center [83, 577] width 96 height 72
click at [773, 209] on h1 "Your question goes here" at bounding box center [792, 211] width 210 height 44
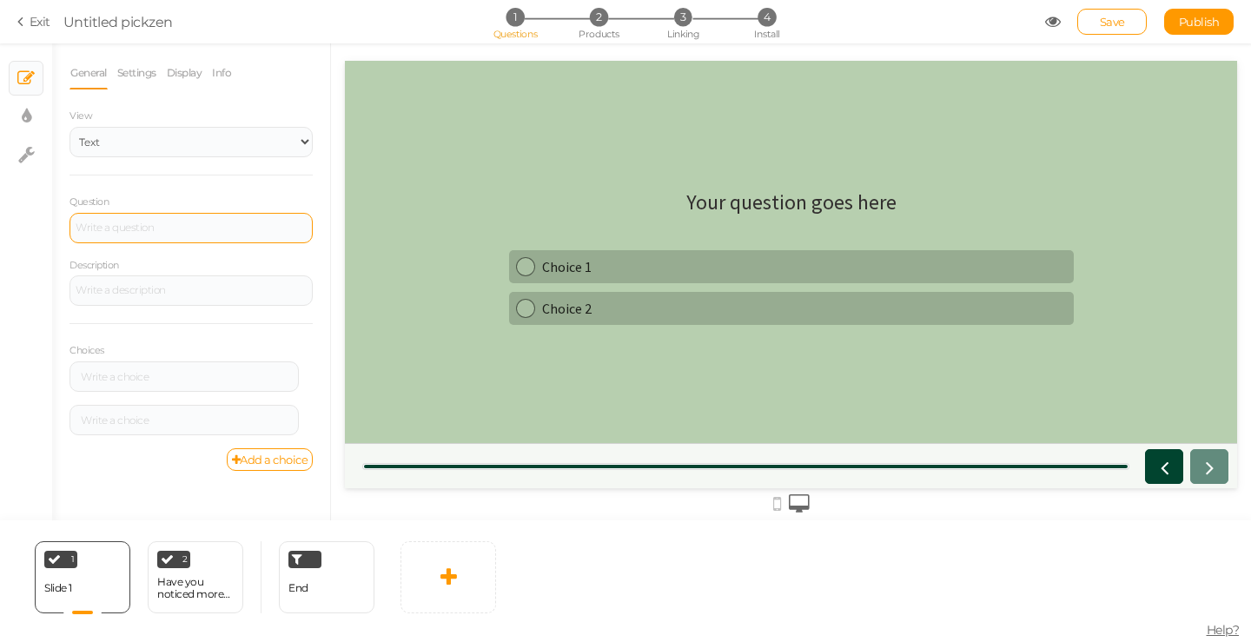
drag, startPoint x: 195, startPoint y: 200, endPoint x: 189, endPoint y: 216, distance: 17.3
click at [193, 205] on div "Question" at bounding box center [191, 218] width 243 height 50
click at [189, 216] on div at bounding box center [191, 228] width 243 height 30
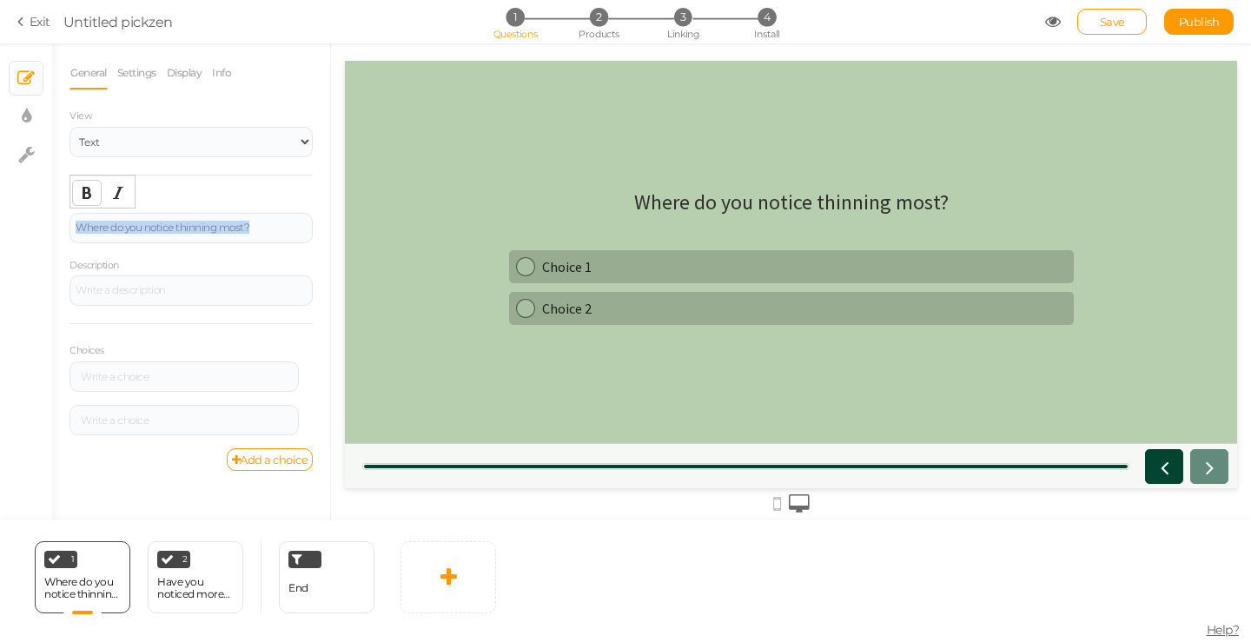
click at [92, 196] on icon "Bold" at bounding box center [87, 193] width 14 height 14
click at [127, 267] on div "Description" at bounding box center [191, 281] width 243 height 50
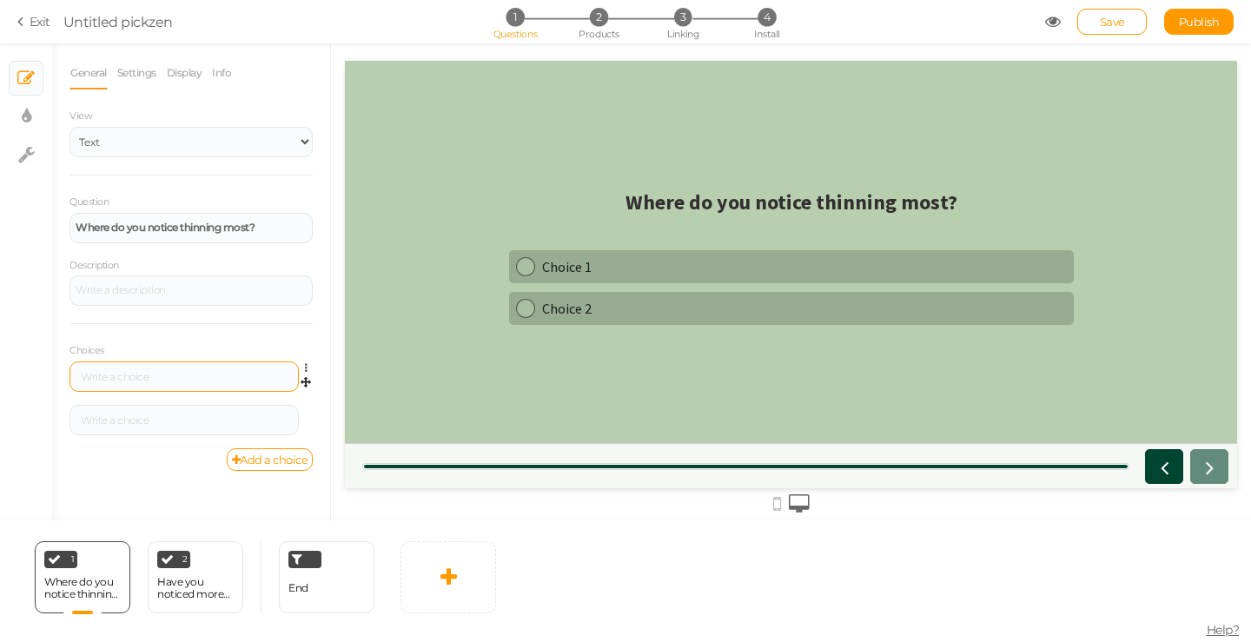
click at [183, 375] on div at bounding box center [184, 377] width 217 height 10
paste div
drag, startPoint x: 178, startPoint y: 377, endPoint x: 111, endPoint y: 383, distance: 67.2
click at [111, 383] on div "Hairline / [DEMOGRAPHIC_DATA]" at bounding box center [184, 377] width 229 height 30
click at [164, 414] on div at bounding box center [184, 420] width 229 height 30
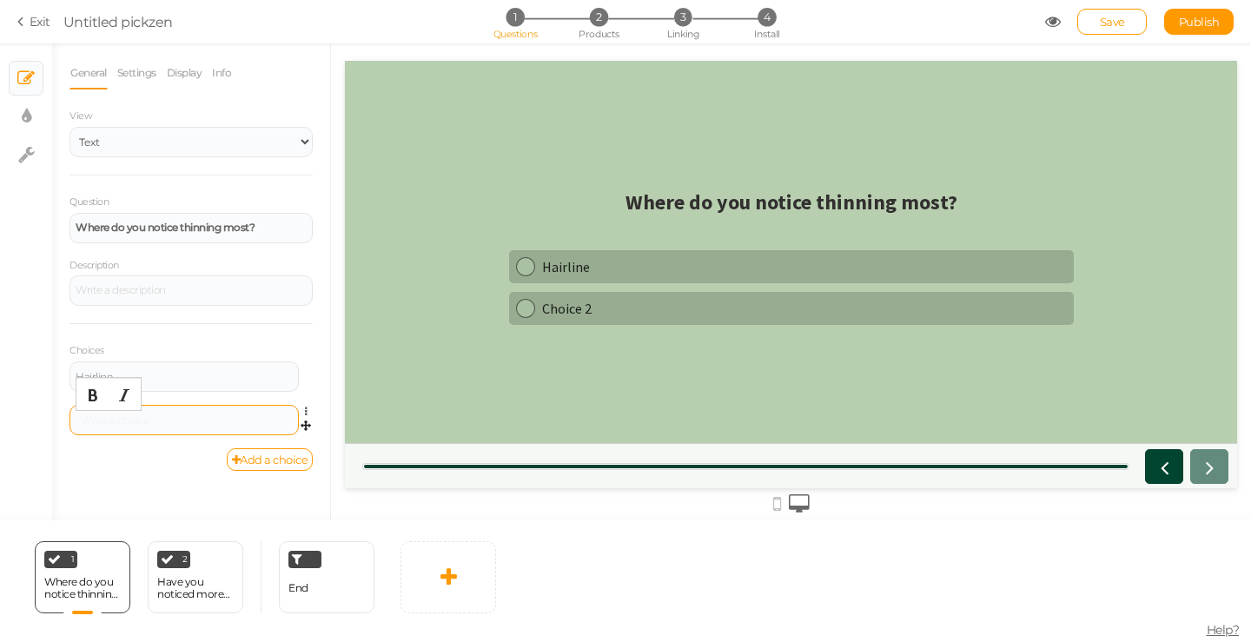
click at [143, 420] on div at bounding box center [184, 420] width 217 height 10
click at [224, 382] on div "Hairline" at bounding box center [184, 377] width 229 height 30
click at [128, 374] on div "Hairline" at bounding box center [184, 377] width 217 height 10
click at [99, 362] on button "Bold" at bounding box center [93, 352] width 28 height 24
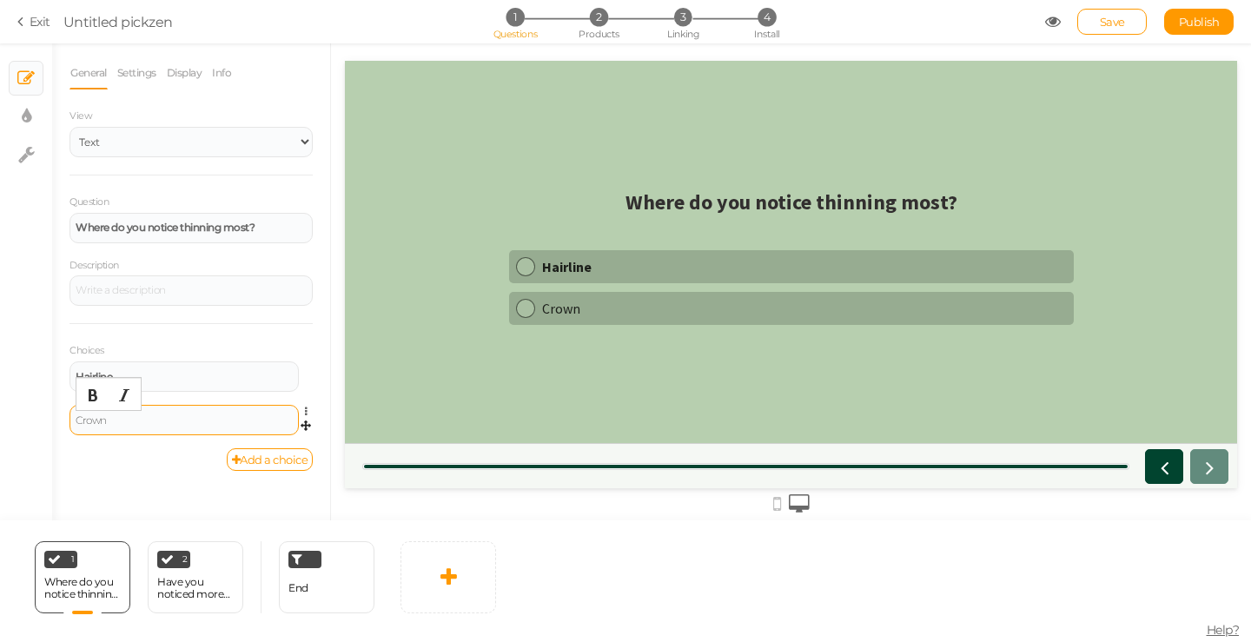
click at [104, 419] on div "Crown" at bounding box center [184, 420] width 217 height 10
click at [97, 401] on icon "Bold" at bounding box center [93, 395] width 14 height 14
click at [256, 465] on link "Add a choice" at bounding box center [270, 459] width 87 height 23
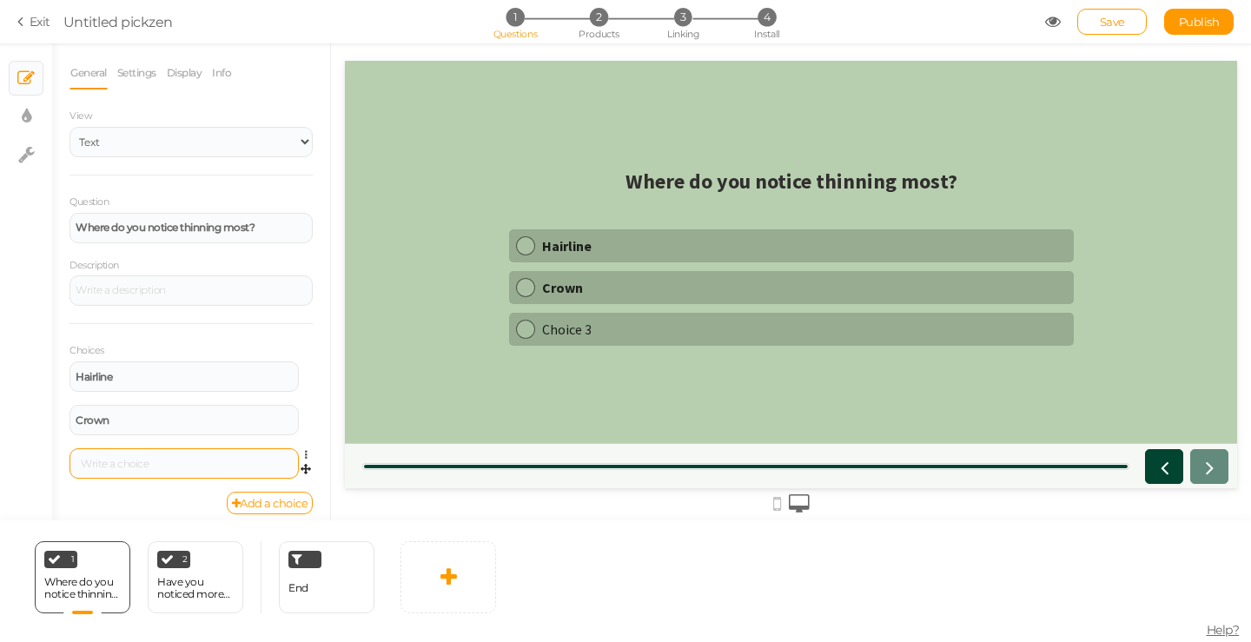
click at [174, 461] on div at bounding box center [184, 464] width 217 height 10
click at [90, 441] on icon "Bold" at bounding box center [93, 439] width 14 height 14
click at [294, 501] on link "Add a choice" at bounding box center [270, 503] width 87 height 23
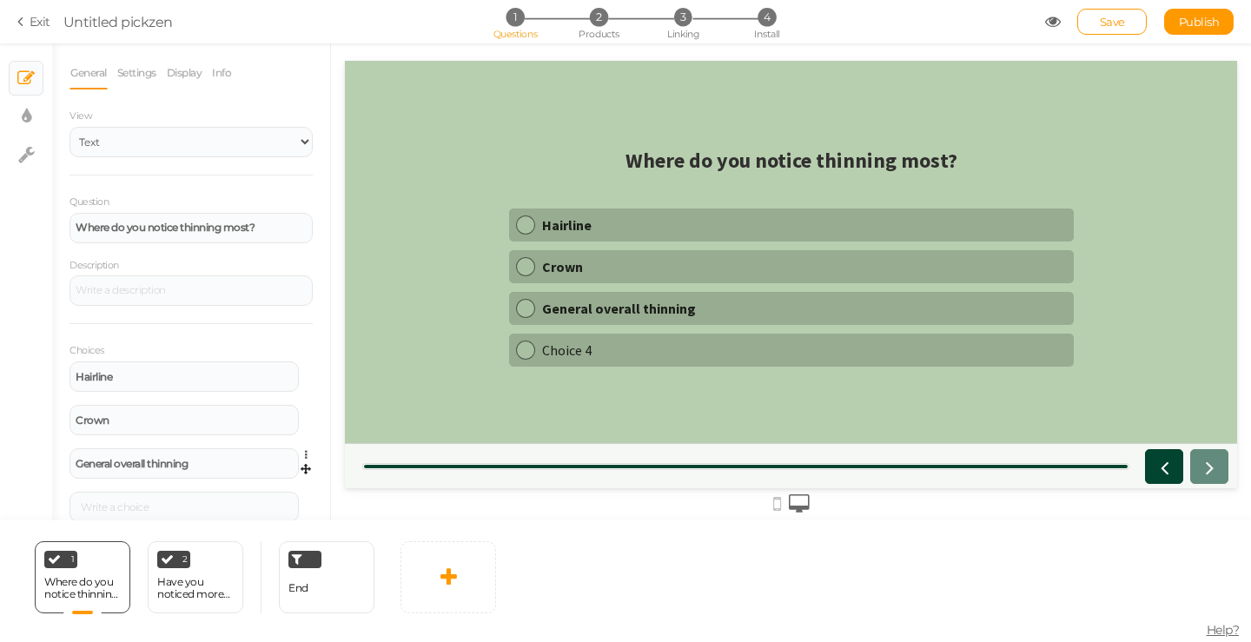
click at [189, 488] on div "General overall thinning Settings Delete" at bounding box center [191, 469] width 243 height 43
click at [176, 500] on div at bounding box center [184, 507] width 229 height 30
click at [130, 507] on div at bounding box center [184, 507] width 217 height 10
click at [96, 491] on button "Bold" at bounding box center [93, 482] width 28 height 24
click at [187, 588] on div "Have you noticed more hair in the shower, on your pillow, or in your brush?" at bounding box center [195, 588] width 76 height 24
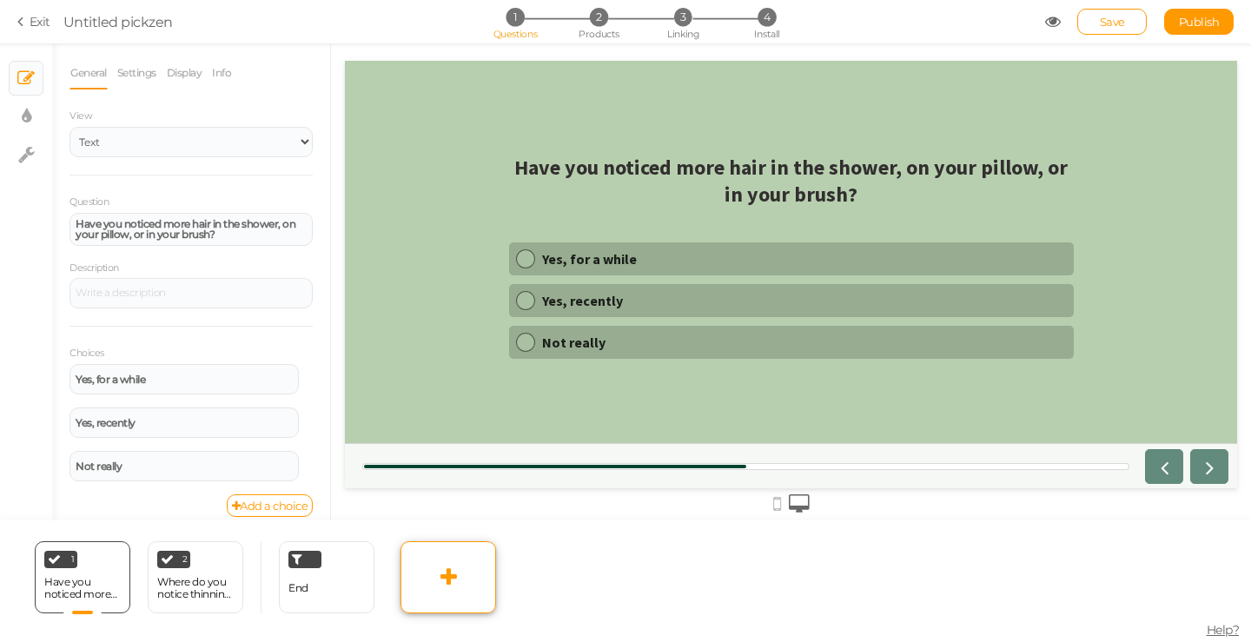
click at [449, 594] on link at bounding box center [449, 577] width 96 height 72
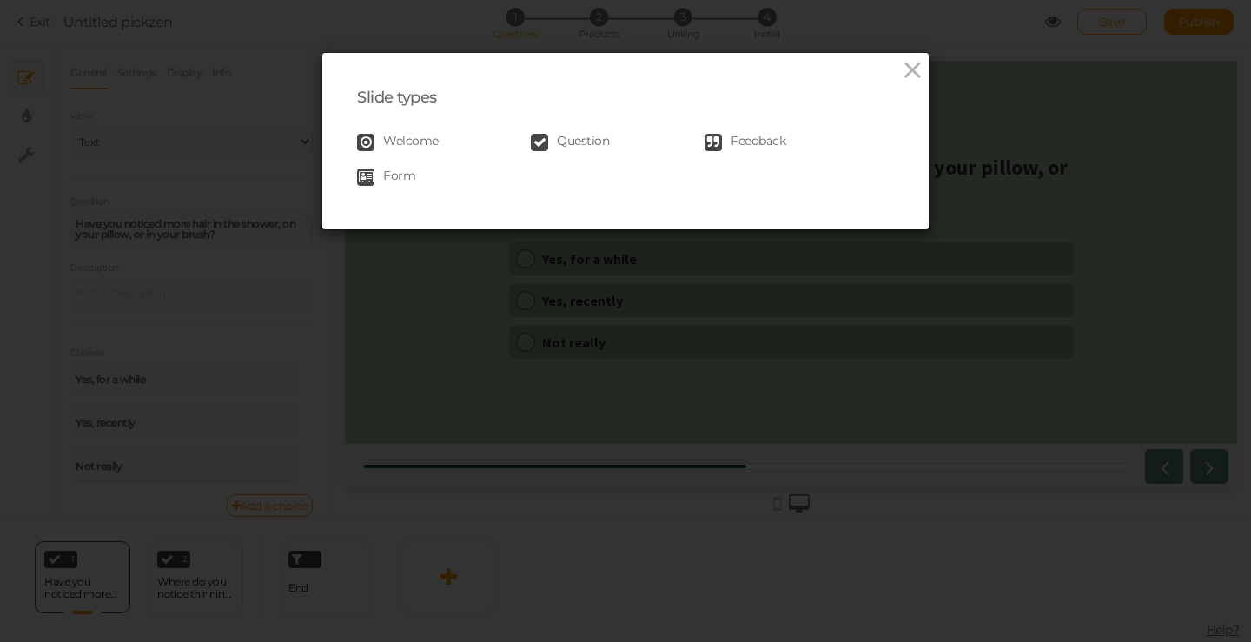
click at [580, 143] on span "Question" at bounding box center [583, 142] width 52 height 17
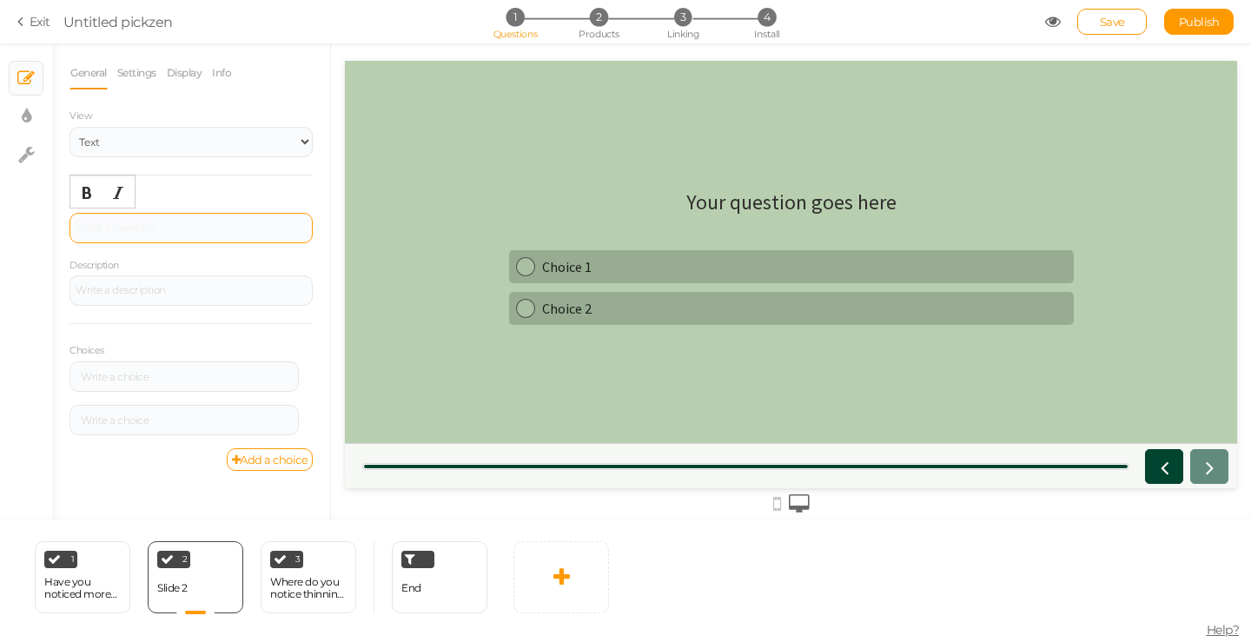
click at [148, 229] on div at bounding box center [191, 228] width 243 height 30
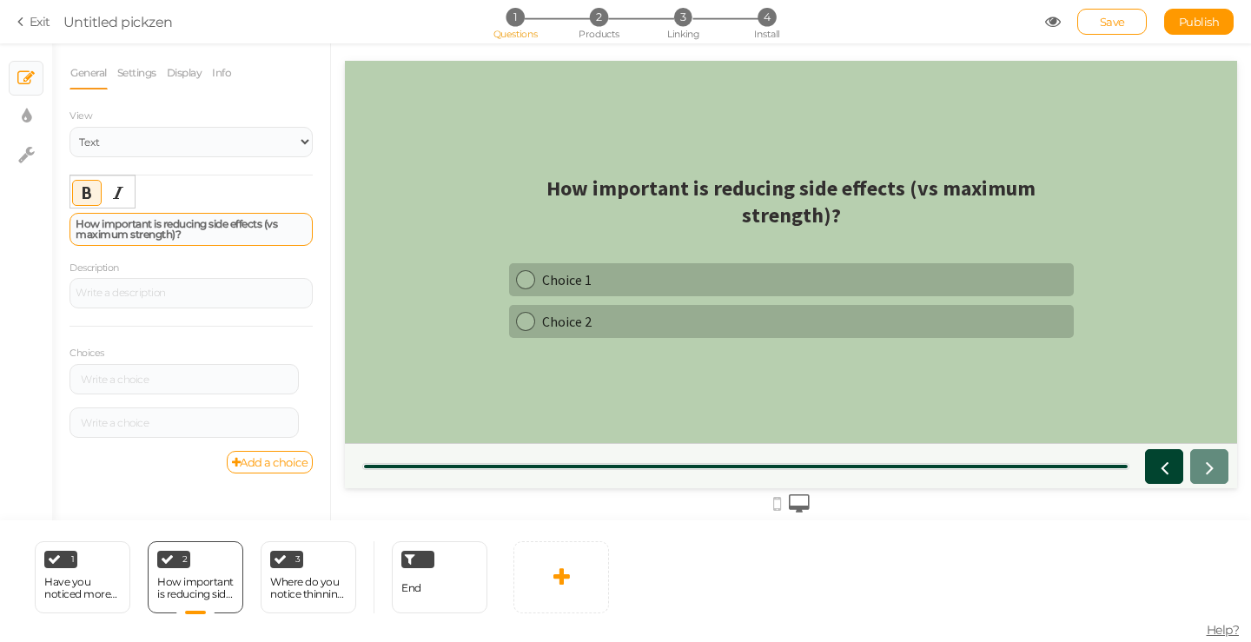
click at [205, 241] on div "How important is reducing side effects (vs maximum strength)?" at bounding box center [191, 229] width 243 height 33
click at [215, 239] on div "How important is reducing side effects (vs maximum strength)?" at bounding box center [191, 229] width 231 height 21
drag, startPoint x: 213, startPoint y: 242, endPoint x: 164, endPoint y: 224, distance: 51.7
click at [164, 224] on div "How important is reducing side effects (vs maximum strength)?" at bounding box center [191, 229] width 243 height 33
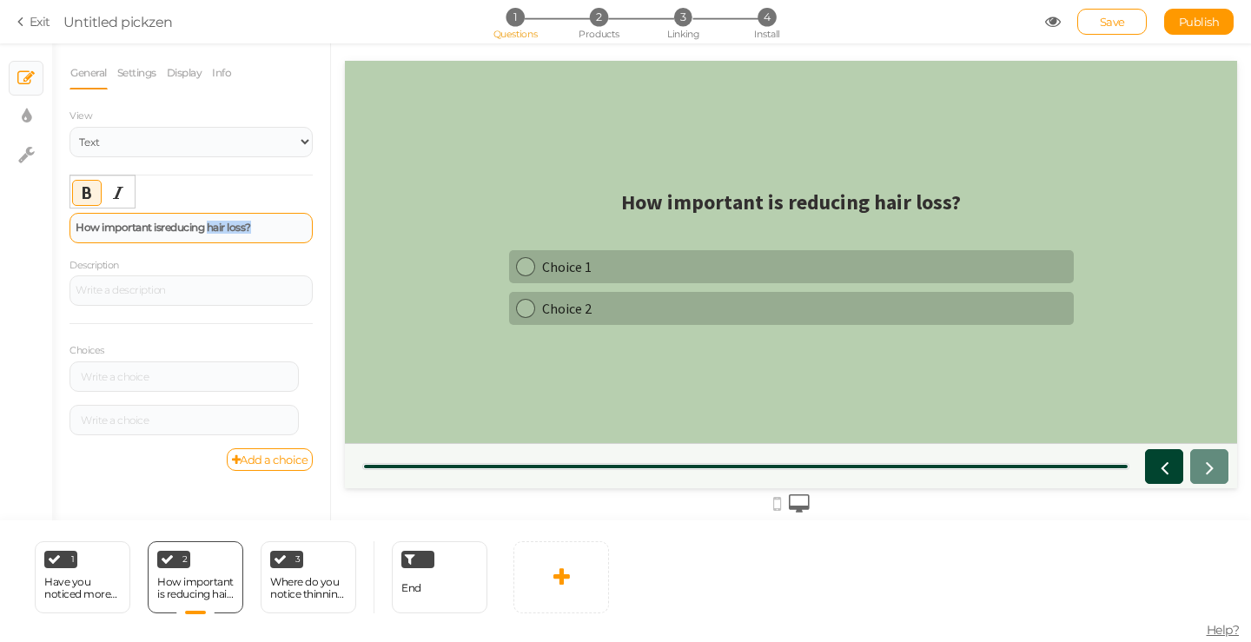
drag, startPoint x: 262, startPoint y: 228, endPoint x: 212, endPoint y: 229, distance: 50.4
click at [212, 229] on div "How important is reducing hair loss?" at bounding box center [191, 227] width 231 height 10
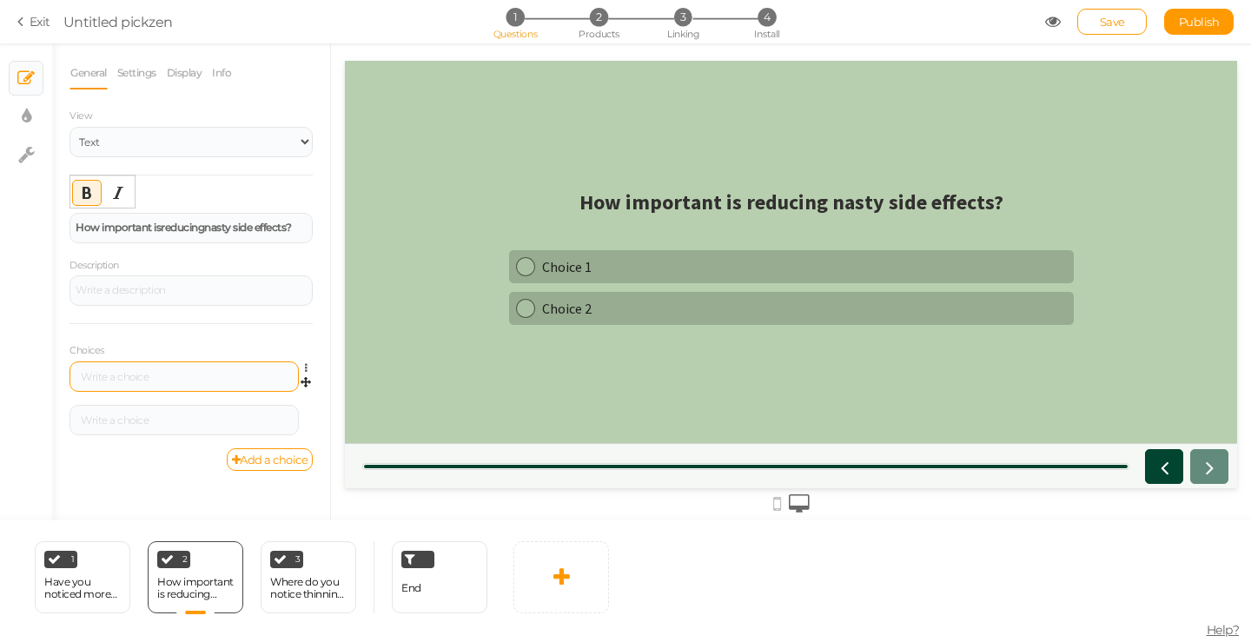
click at [136, 364] on div at bounding box center [184, 377] width 229 height 30
click at [145, 375] on div at bounding box center [184, 377] width 217 height 10
paste div
click at [161, 378] on div "Very important — I want safe & clean" at bounding box center [184, 377] width 217 height 10
click at [236, 382] on div "Very important: I want safe & clean" at bounding box center [184, 377] width 217 height 10
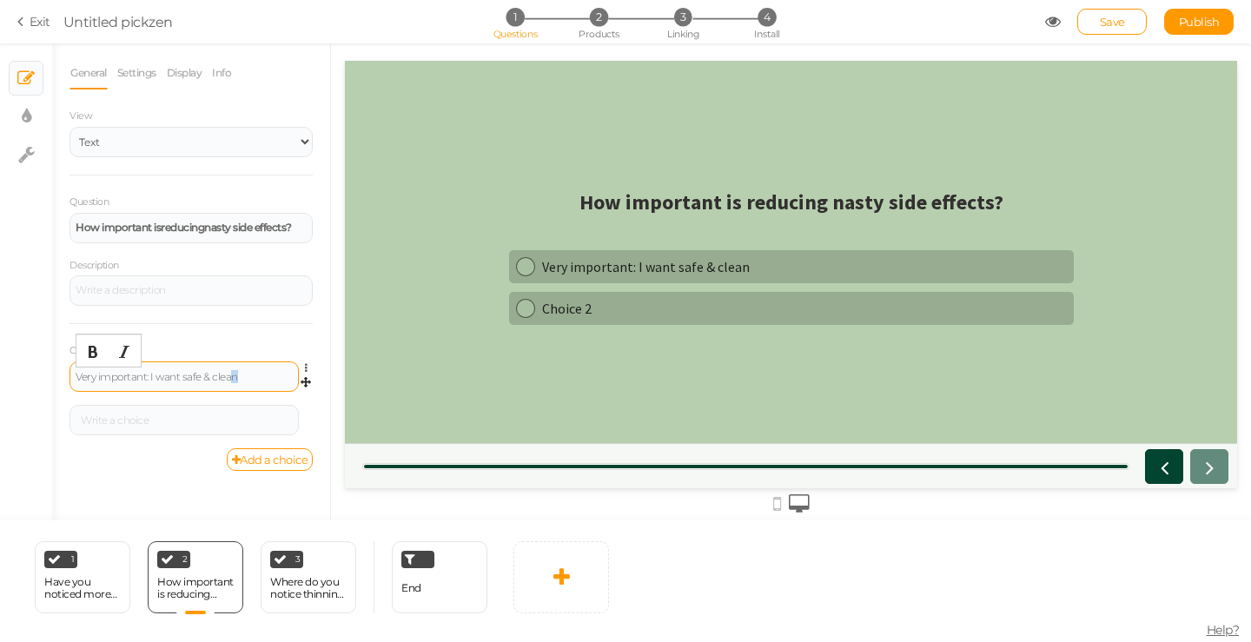
drag, startPoint x: 237, startPoint y: 380, endPoint x: 248, endPoint y: 379, distance: 10.5
click at [238, 380] on div "Very important: I want safe & clean" at bounding box center [184, 377] width 217 height 10
click at [250, 379] on div "Very important: I want safe & clean" at bounding box center [184, 377] width 217 height 10
click at [86, 351] on icon "Bold" at bounding box center [93, 352] width 14 height 14
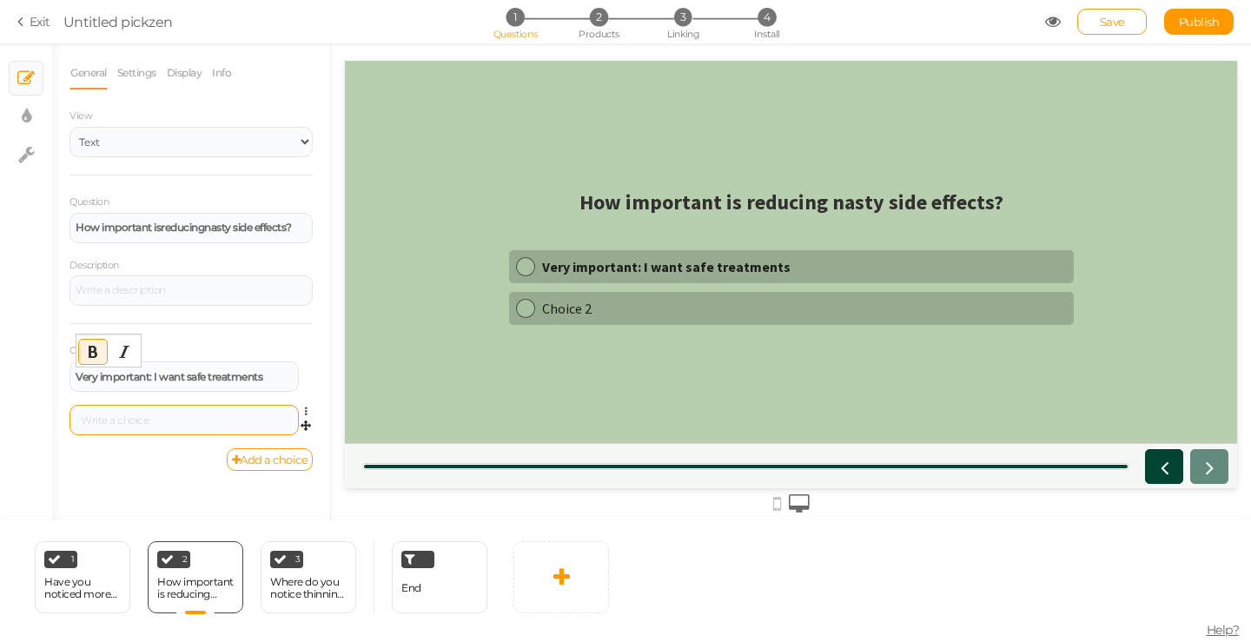
click at [168, 415] on div at bounding box center [184, 420] width 217 height 10
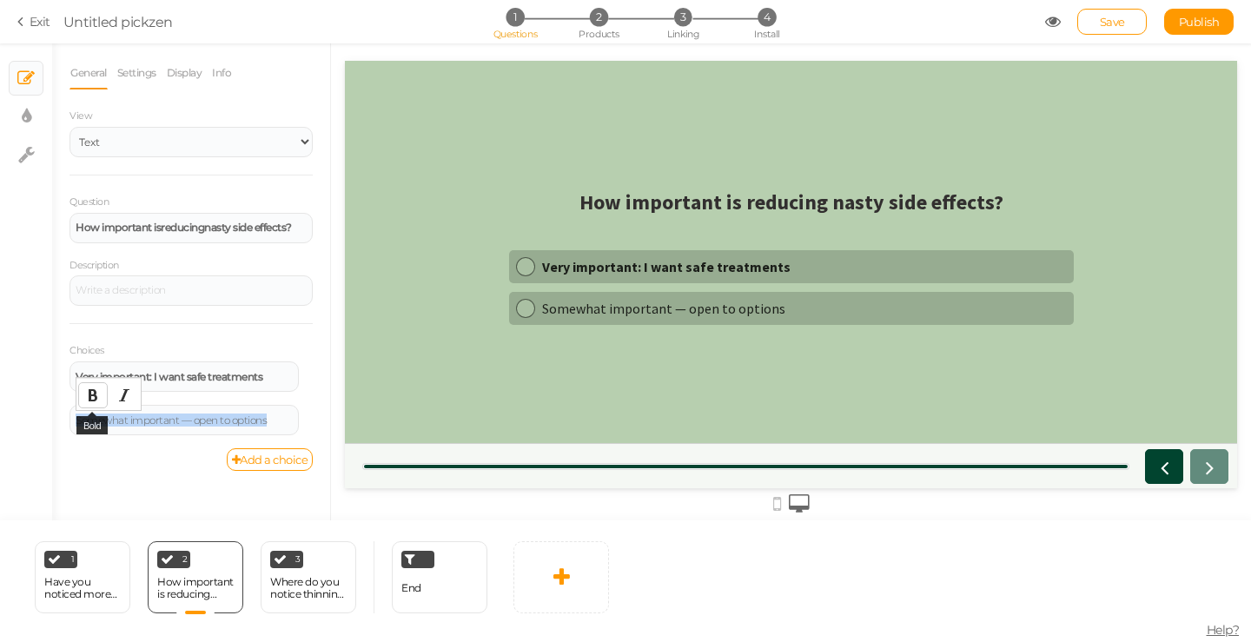
click at [100, 400] on button "Bold" at bounding box center [93, 395] width 28 height 24
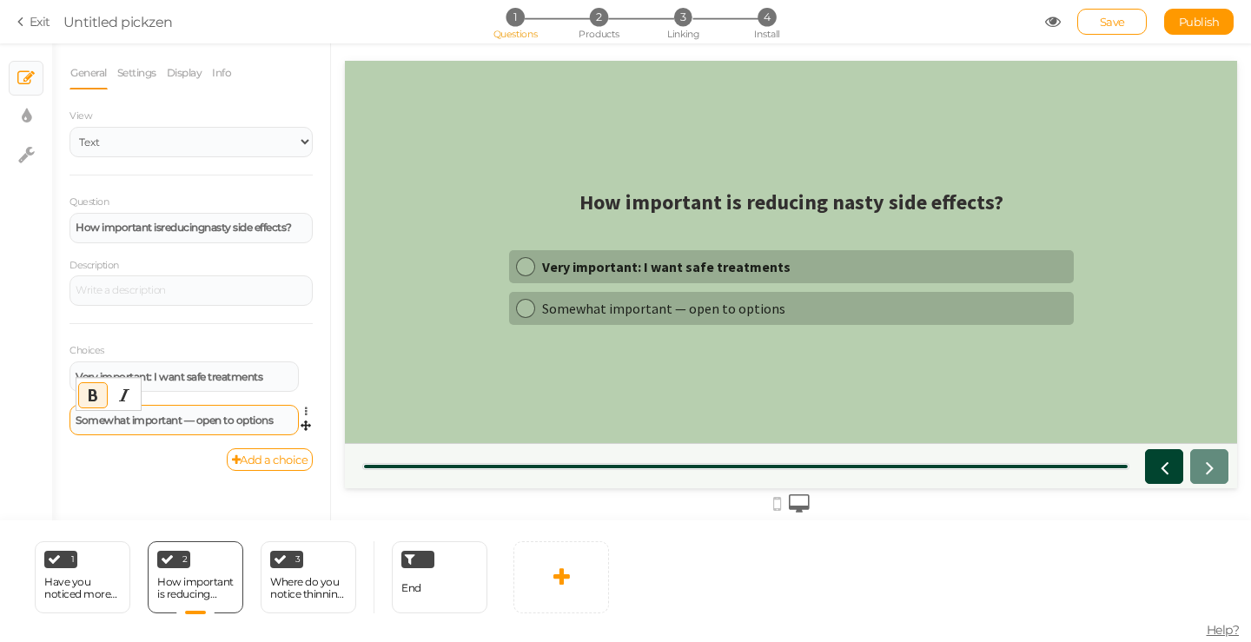
click at [213, 420] on strong "Somewhat important — open to options" at bounding box center [174, 420] width 197 height 13
drag, startPoint x: 278, startPoint y: 423, endPoint x: 188, endPoint y: 427, distance: 90.5
click at [188, 427] on div "Somewhat important — open to options" at bounding box center [184, 420] width 229 height 30
click at [221, 422] on strong "Somewhat important: open tooptions" at bounding box center [168, 420] width 185 height 13
drag, startPoint x: 220, startPoint y: 423, endPoint x: 232, endPoint y: 427, distance: 12.7
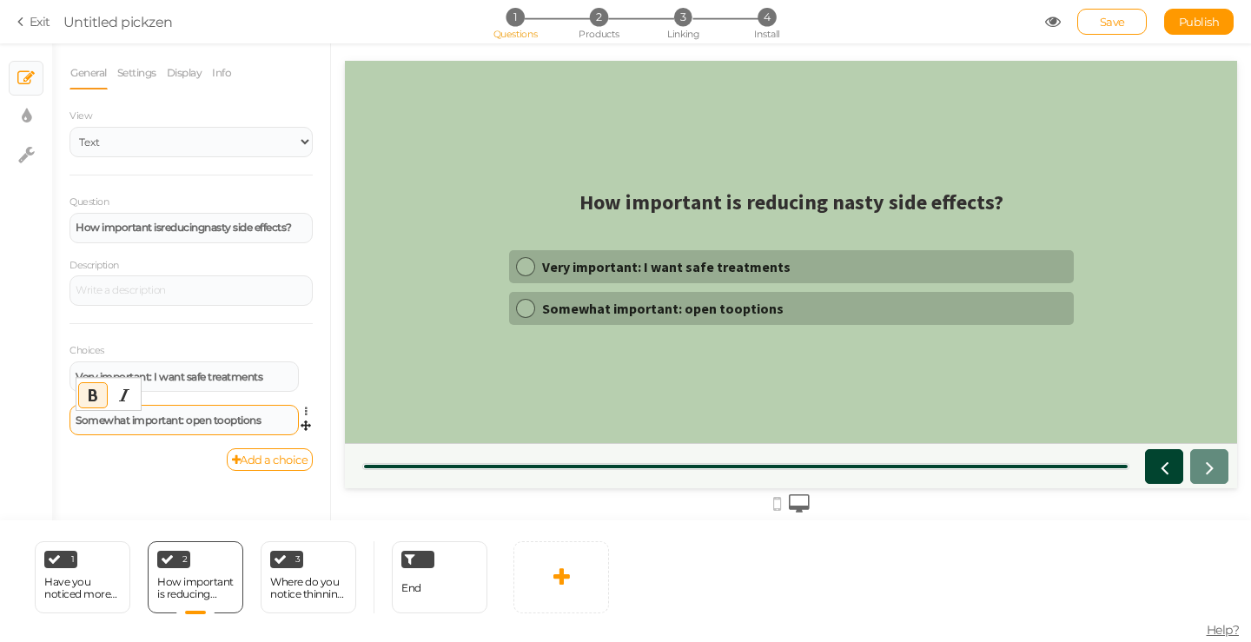
click at [221, 423] on strong "Somewhat important: open tooptions" at bounding box center [168, 420] width 185 height 13
click at [223, 423] on strong "Somewhat important: open tooptions" at bounding box center [168, 420] width 185 height 13
click at [275, 420] on div "Somewhat important: open options" at bounding box center [184, 420] width 217 height 10
click at [272, 451] on link "Add a choice" at bounding box center [270, 459] width 87 height 23
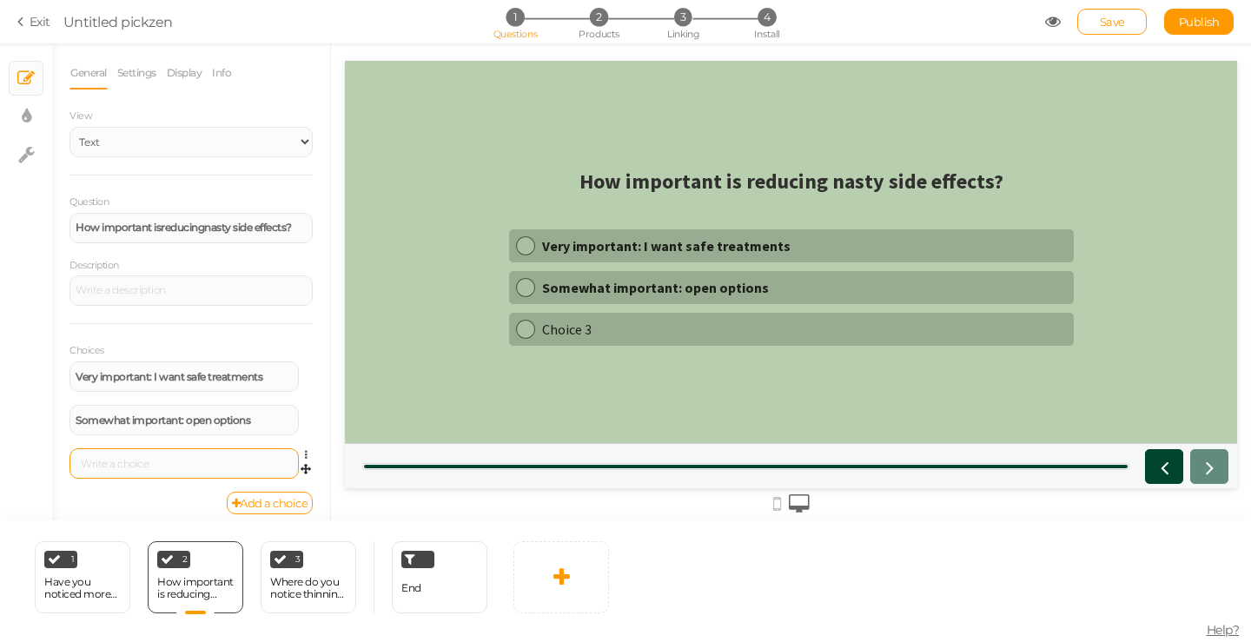
click at [208, 459] on div at bounding box center [184, 463] width 229 height 30
click at [205, 468] on div at bounding box center [184, 464] width 217 height 10
paste div
drag, startPoint x: 163, startPoint y: 464, endPoint x: 203, endPoint y: 468, distance: 40.1
click at [164, 464] on div "Not important — I’ll try anything" at bounding box center [184, 464] width 217 height 10
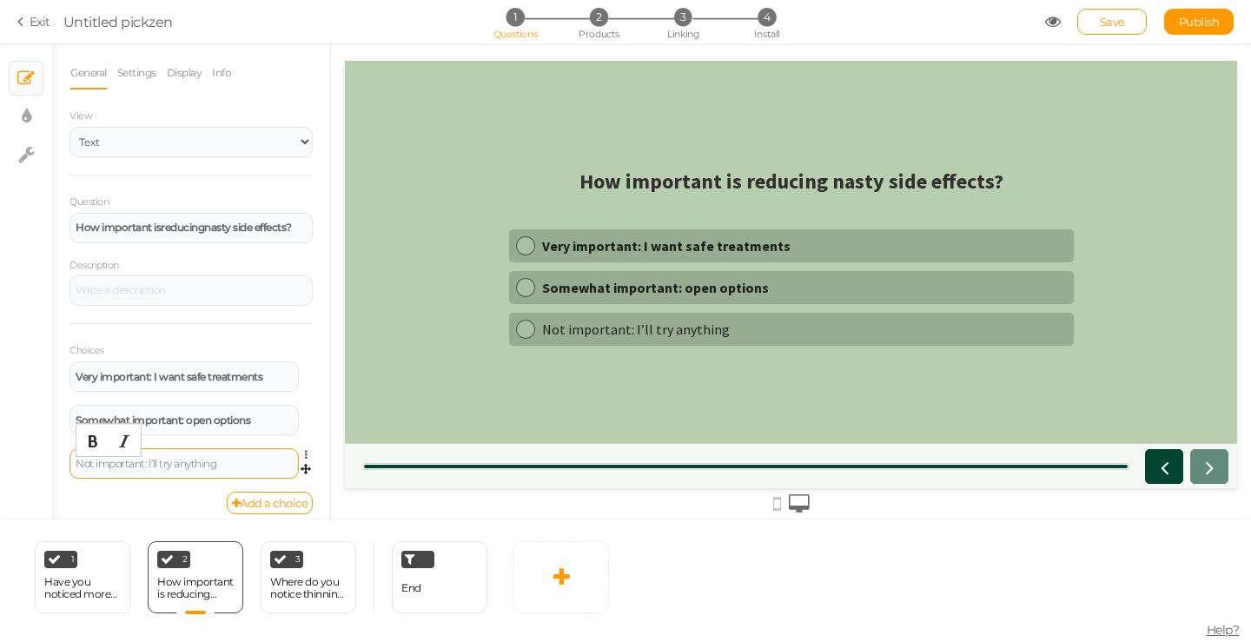
click at [192, 469] on div "Not important: I’ll try anything" at bounding box center [184, 464] width 217 height 10
click at [85, 439] on button "Bold" at bounding box center [93, 441] width 28 height 24
click at [112, 501] on div "Add a choice" at bounding box center [191, 503] width 243 height 23
click at [303, 590] on div "Where do you notice thinning most?" at bounding box center [308, 588] width 76 height 24
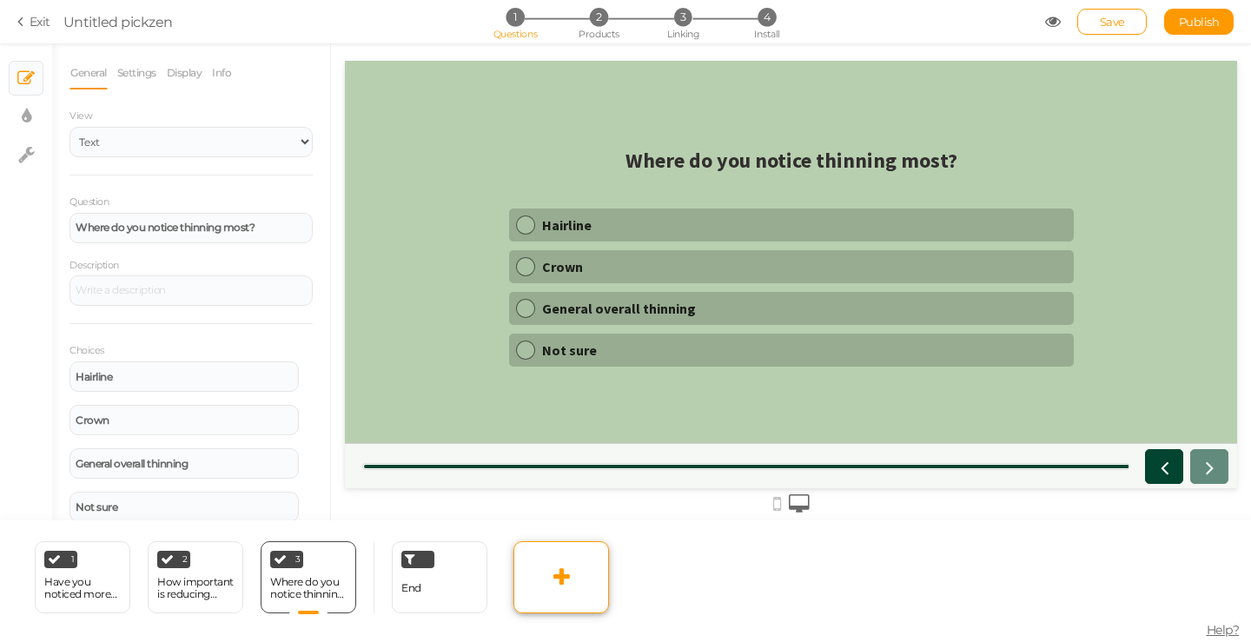
click at [578, 586] on link at bounding box center [562, 577] width 96 height 72
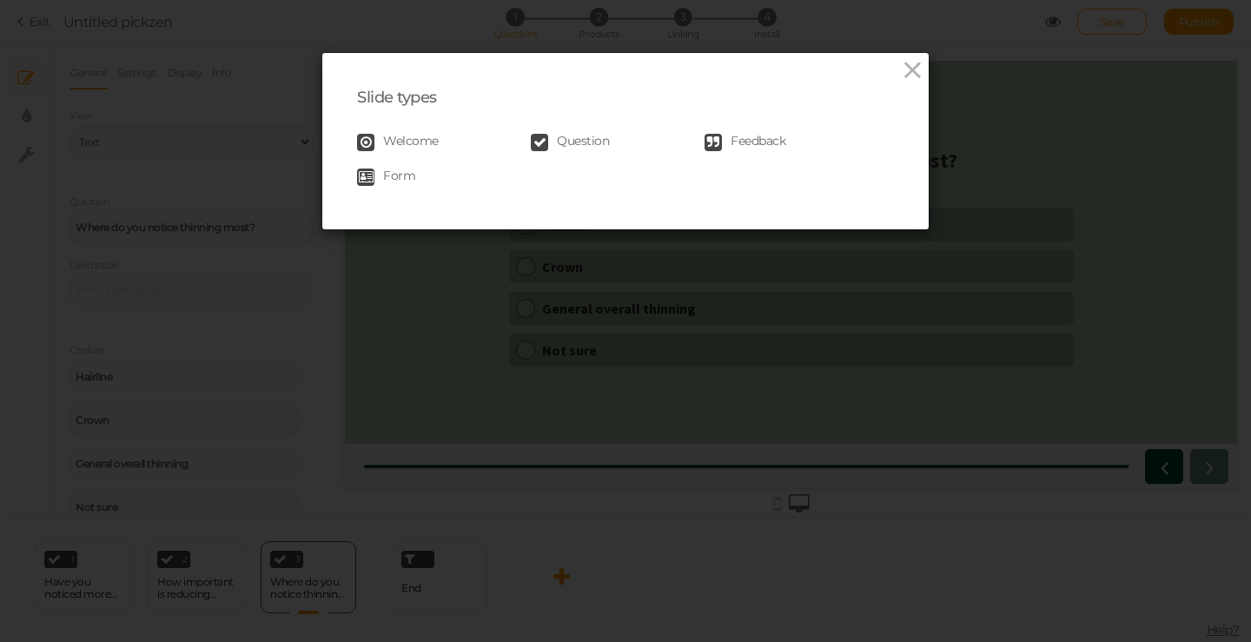
click at [547, 148] on link "Question" at bounding box center [618, 142] width 174 height 17
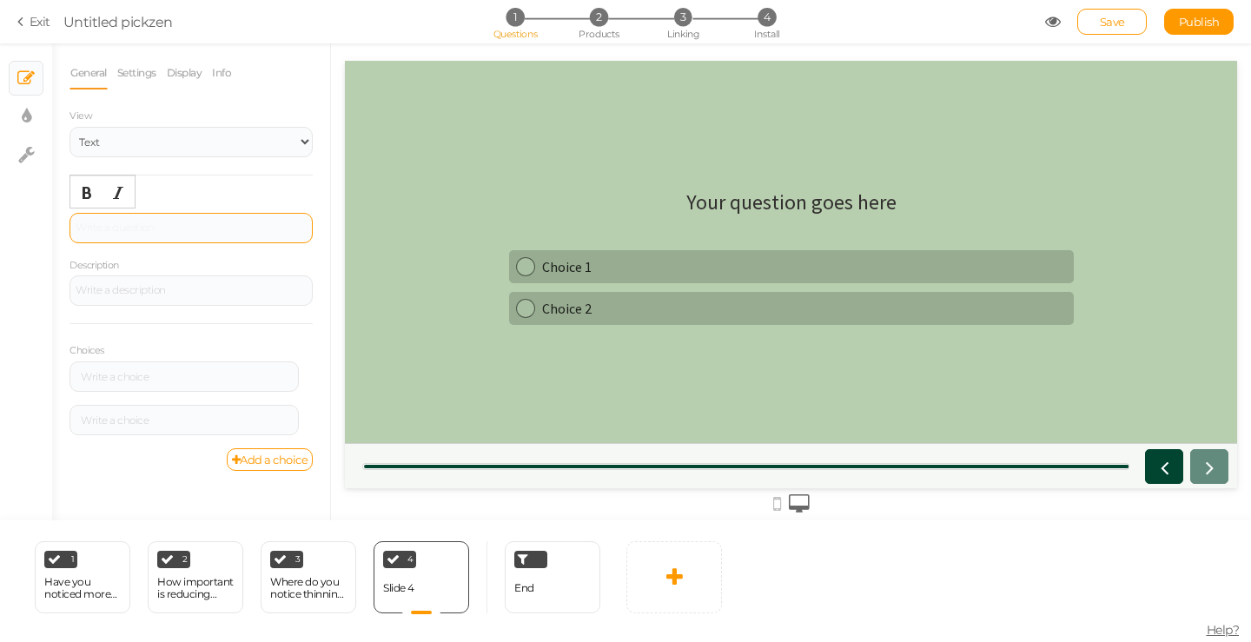
click at [137, 232] on div at bounding box center [191, 228] width 243 height 30
click at [218, 239] on div "Which matters most to you right now?" at bounding box center [191, 228] width 243 height 30
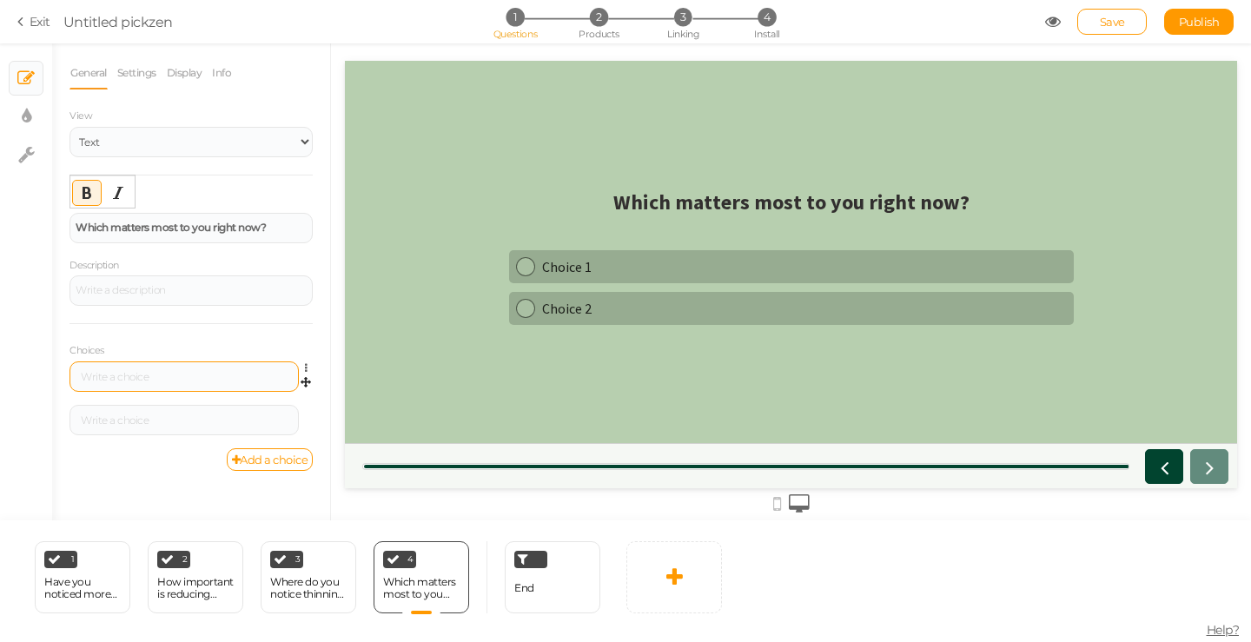
click at [176, 373] on div at bounding box center [184, 377] width 217 height 10
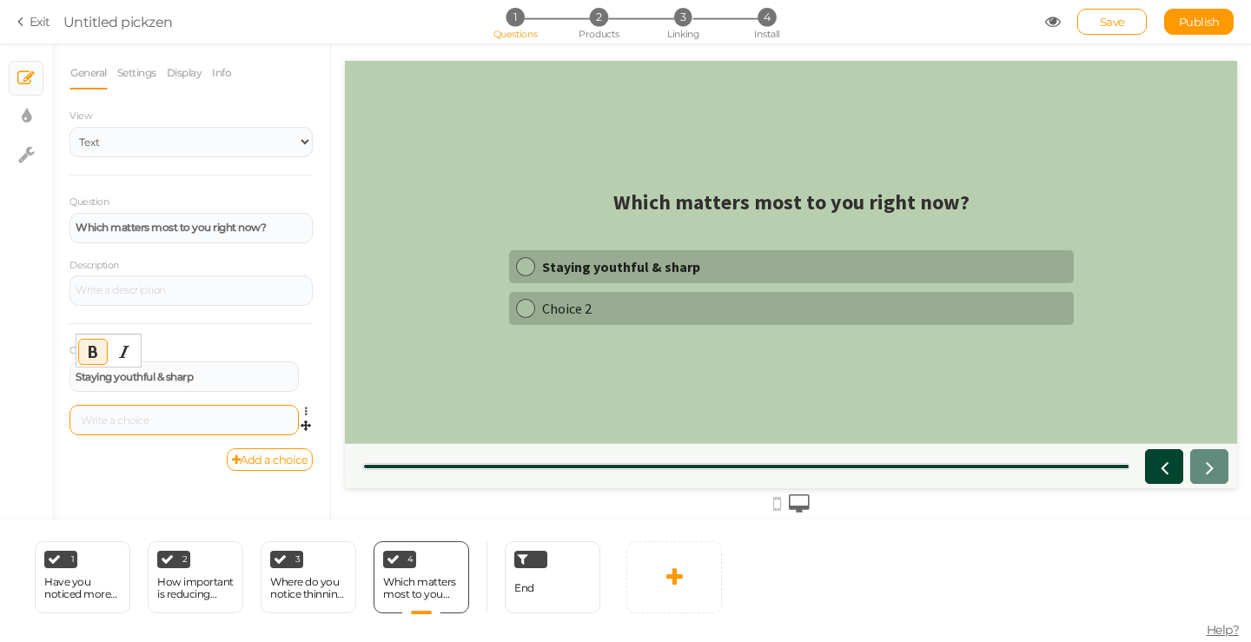
click at [159, 432] on div at bounding box center [184, 420] width 229 height 30
click at [164, 422] on div at bounding box center [184, 420] width 217 height 10
click at [164, 415] on div at bounding box center [184, 420] width 217 height 10
drag, startPoint x: 249, startPoint y: 422, endPoint x: 163, endPoint y: 430, distance: 86.5
click at [163, 430] on div "Looking confident in photos/dating" at bounding box center [184, 420] width 229 height 30
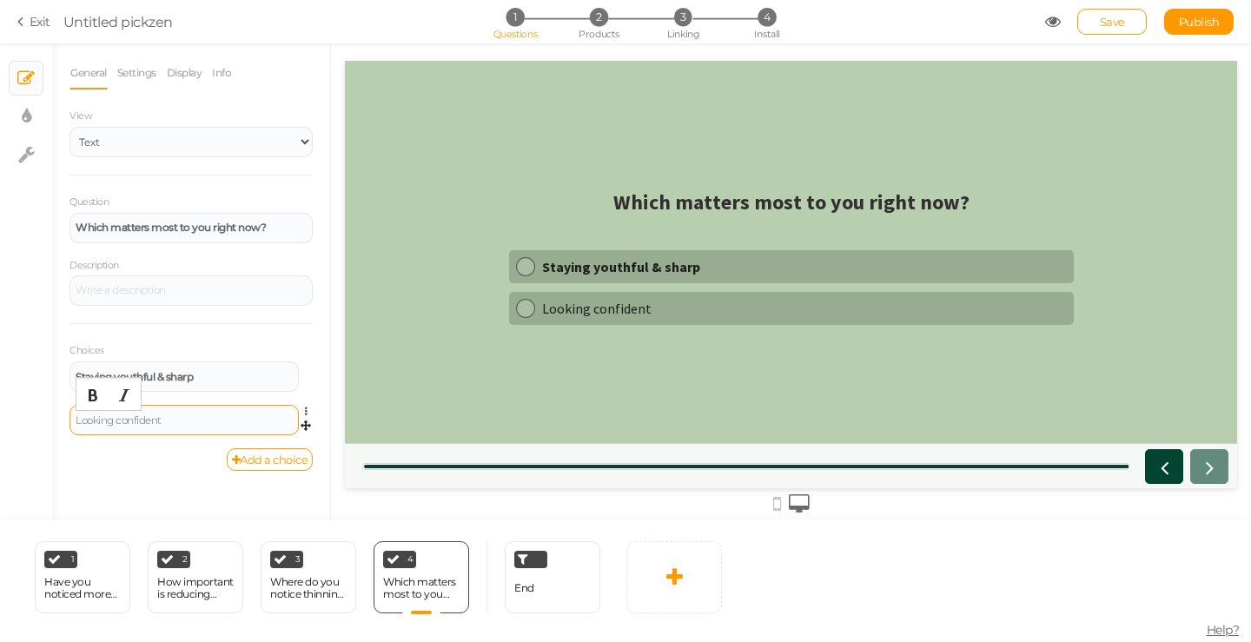
click at [174, 425] on div "Looking confident" at bounding box center [184, 420] width 217 height 10
click at [99, 398] on icon "Bold" at bounding box center [93, 395] width 14 height 14
click at [246, 456] on link "Add a choice" at bounding box center [270, 459] width 87 height 23
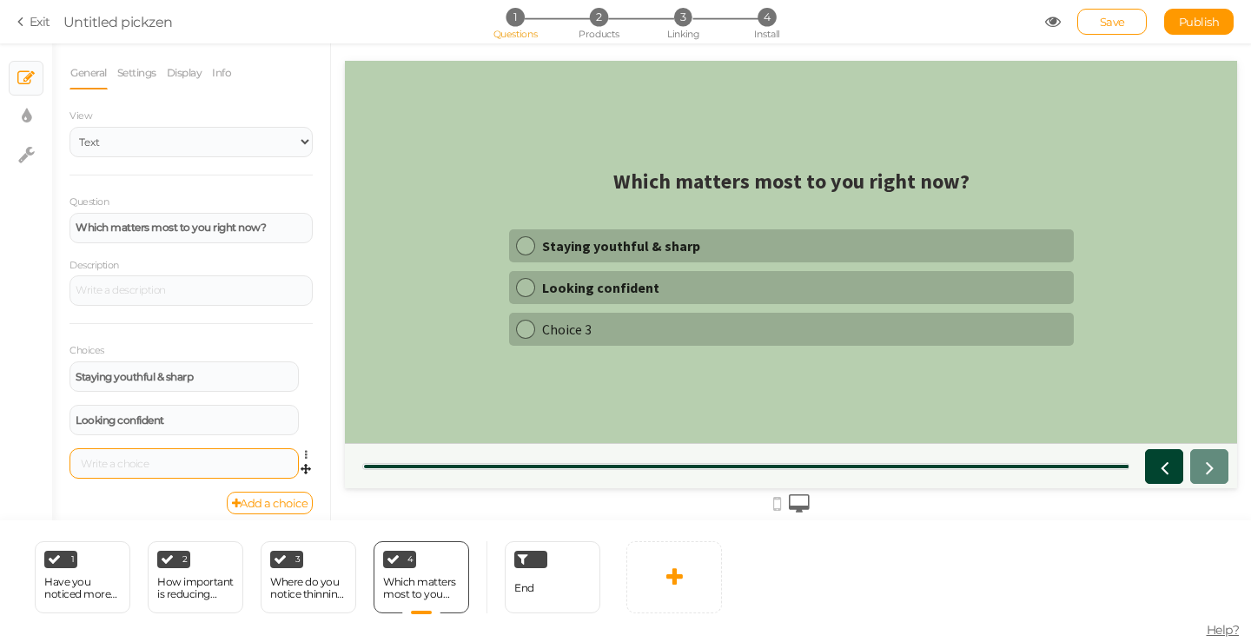
click at [193, 462] on div at bounding box center [184, 464] width 217 height 10
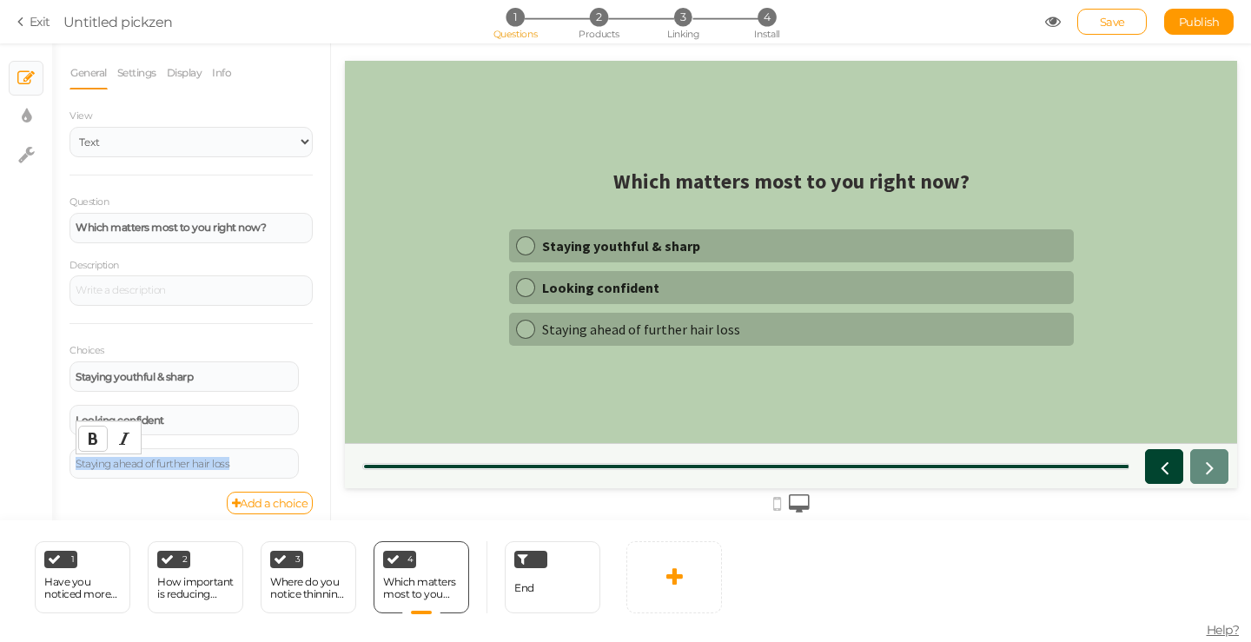
click at [100, 438] on button "Bold" at bounding box center [93, 439] width 28 height 24
click at [251, 504] on link "Add a choice" at bounding box center [270, 503] width 87 height 23
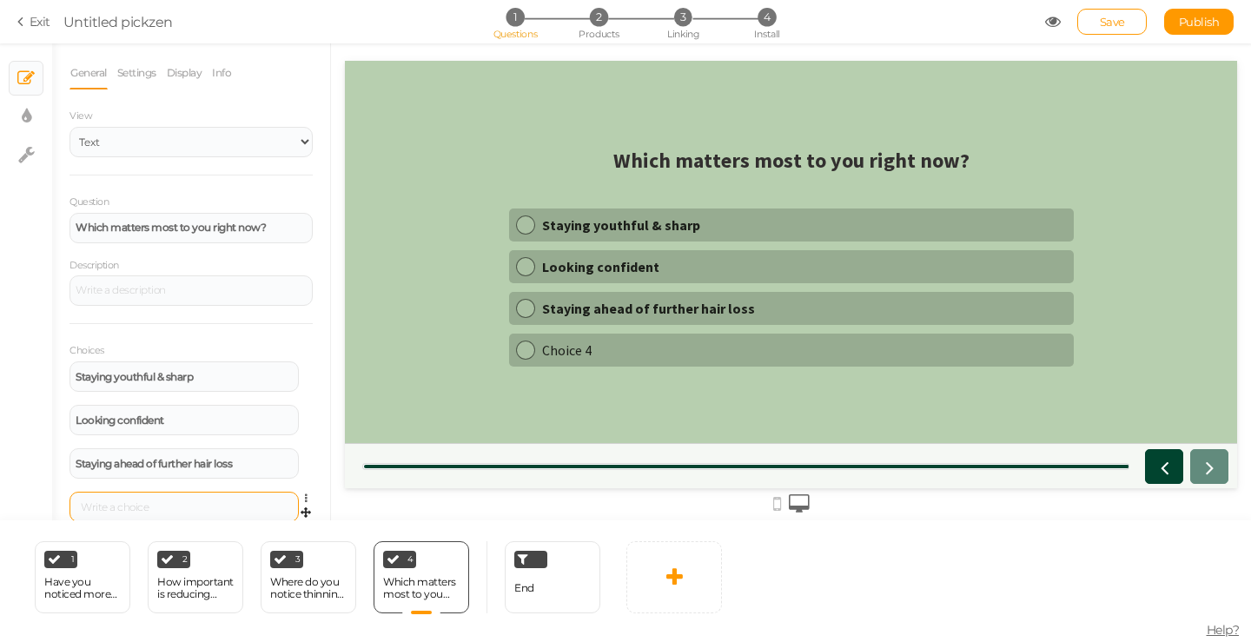
click at [163, 507] on div at bounding box center [184, 507] width 217 height 10
click at [92, 485] on icon "Bold" at bounding box center [93, 482] width 14 height 14
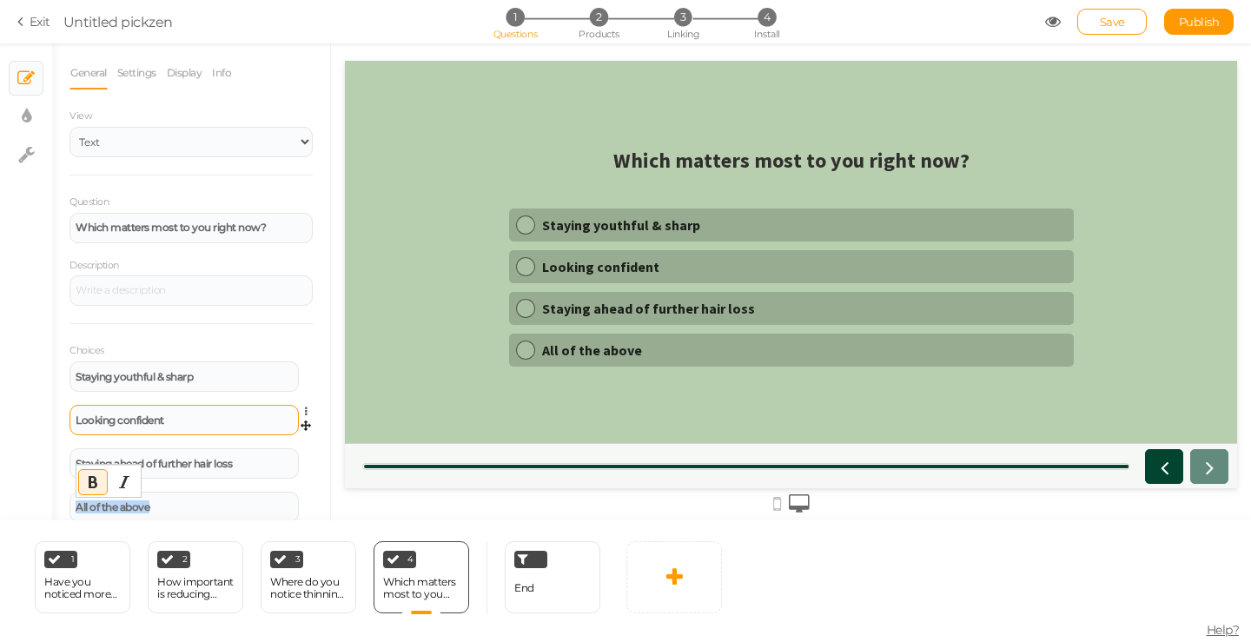
scroll to position [55, 0]
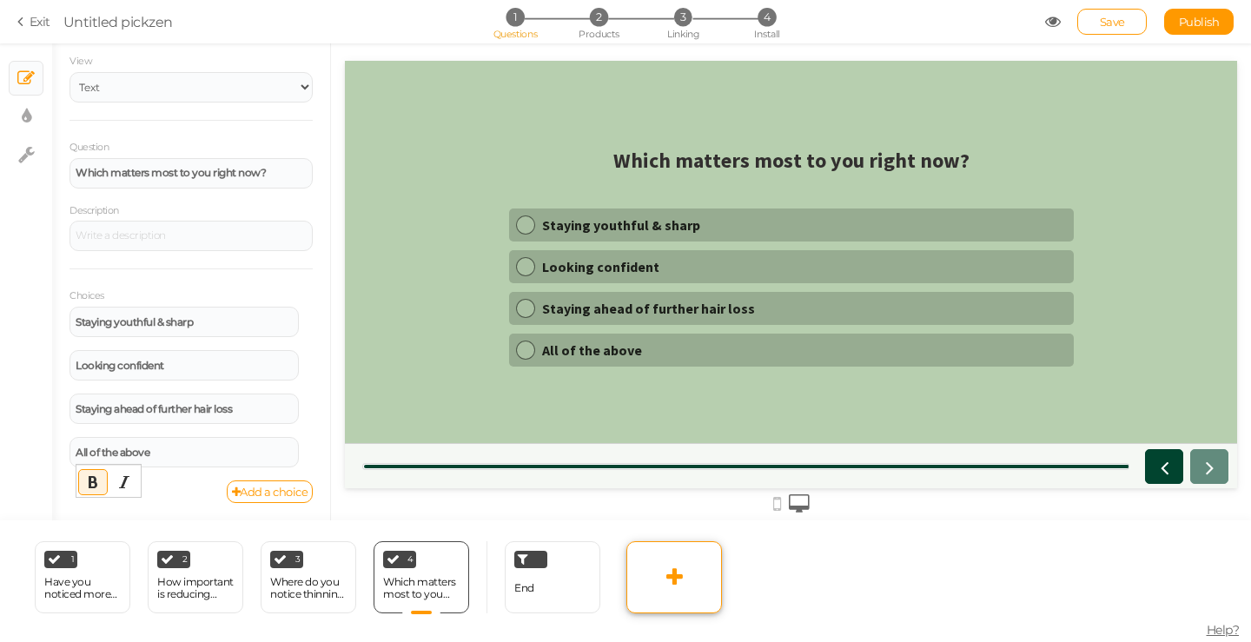
click at [667, 593] on link at bounding box center [675, 577] width 96 height 72
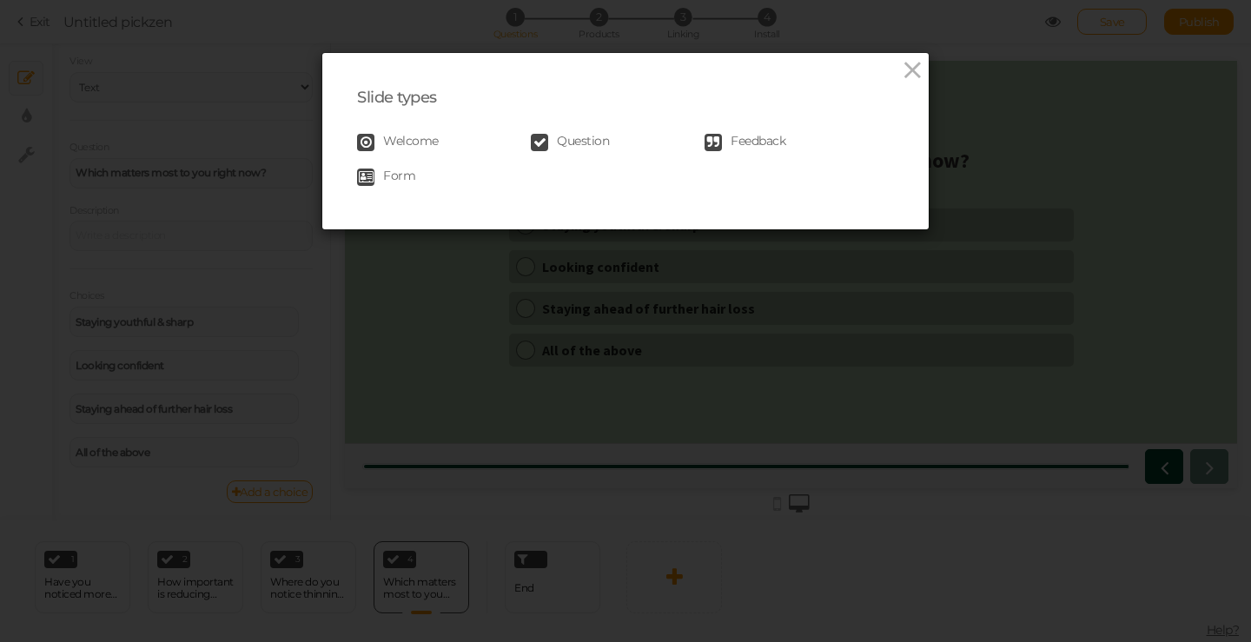
click at [543, 137] on link "Question" at bounding box center [618, 142] width 174 height 17
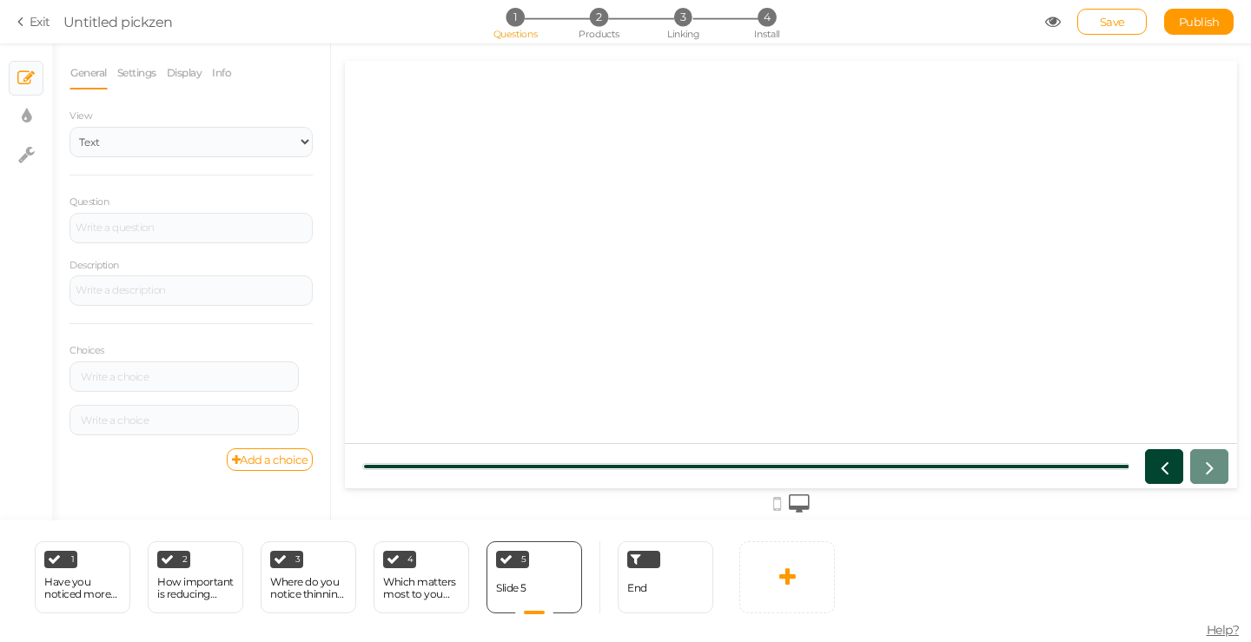
scroll to position [0, 0]
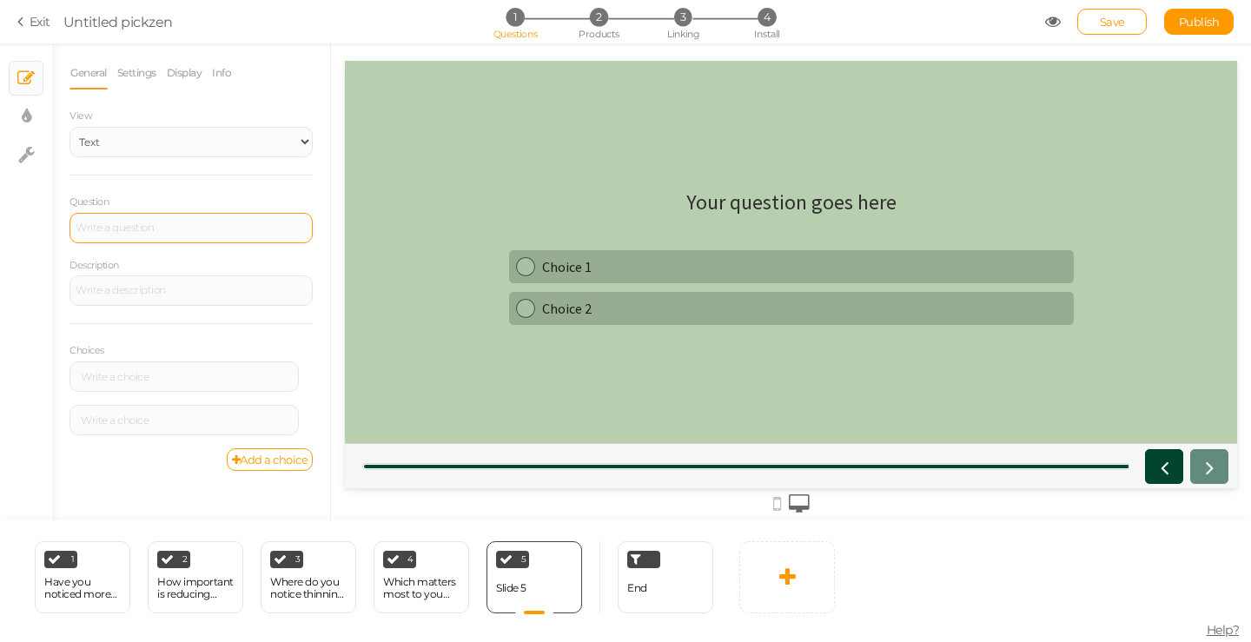
click at [162, 229] on div at bounding box center [191, 227] width 231 height 10
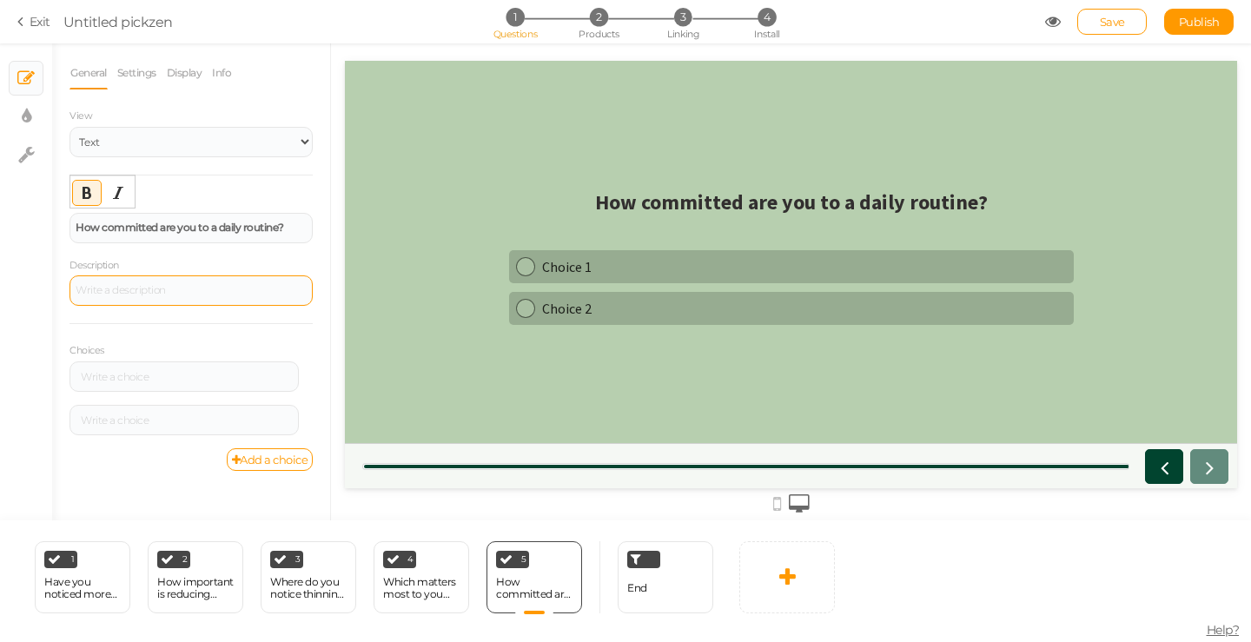
click at [177, 293] on div at bounding box center [191, 291] width 231 height 10
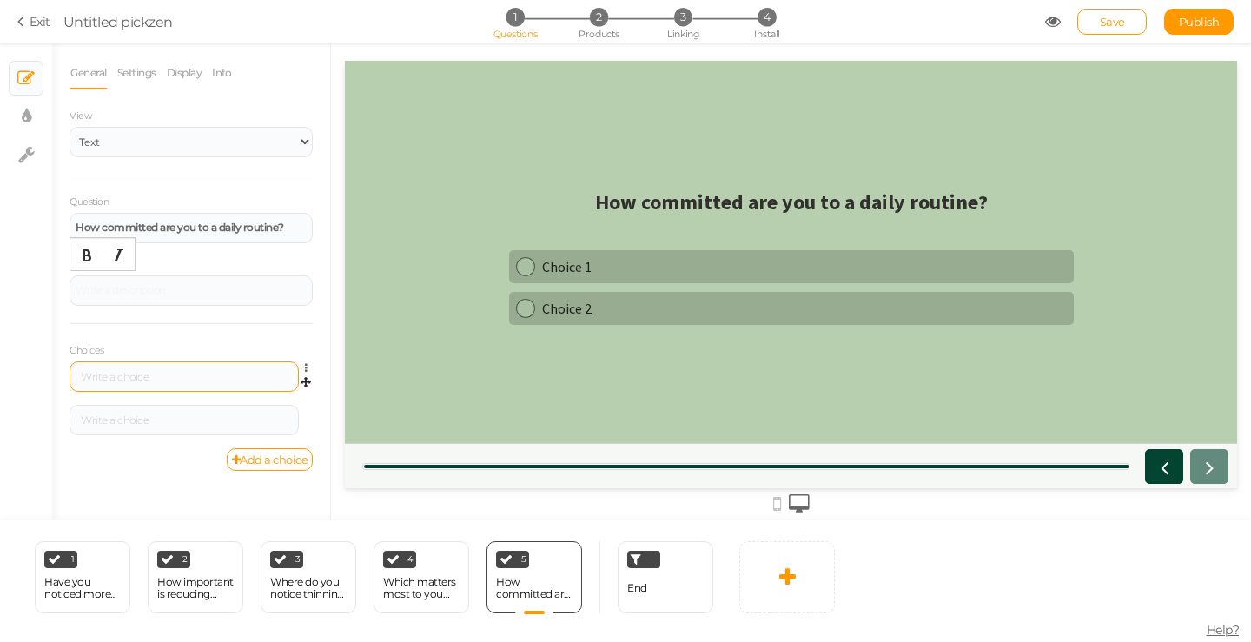
click at [142, 379] on div at bounding box center [184, 377] width 217 height 10
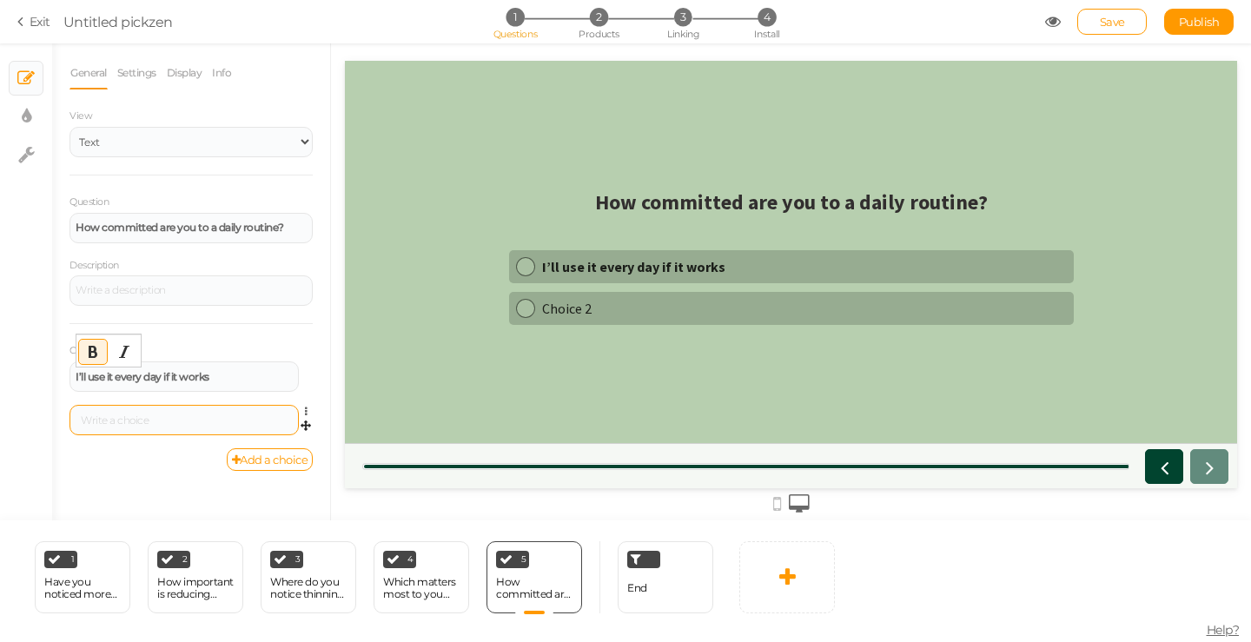
click at [163, 422] on div at bounding box center [184, 420] width 217 height 10
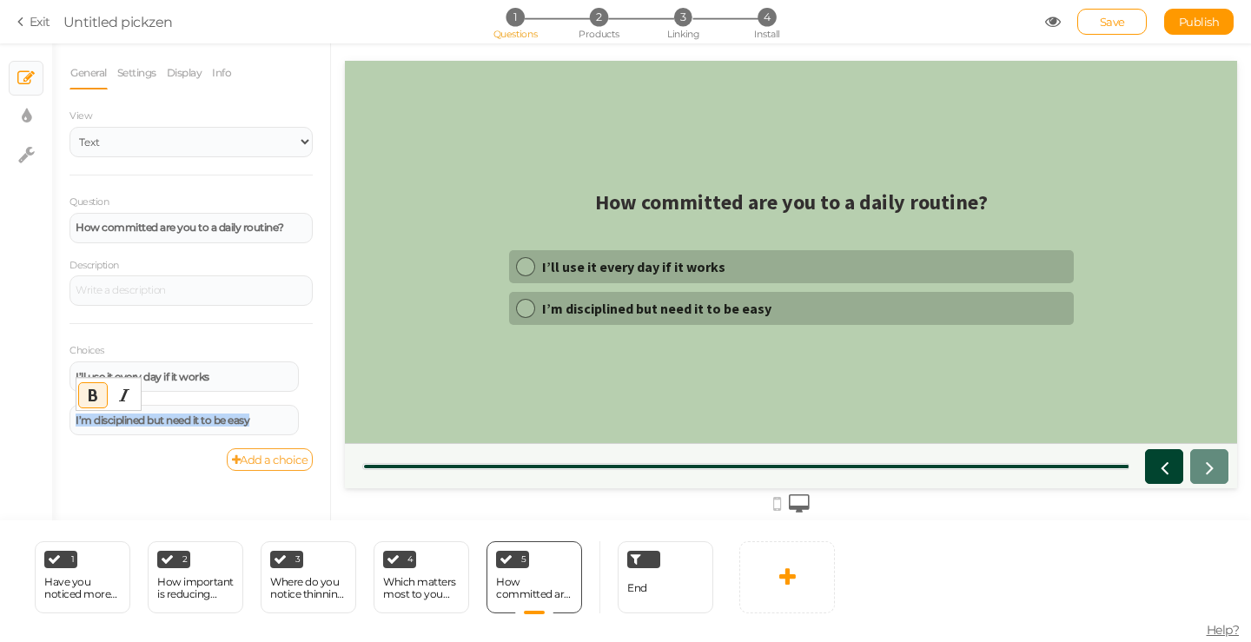
click at [275, 464] on link "Add a choice" at bounding box center [270, 459] width 87 height 23
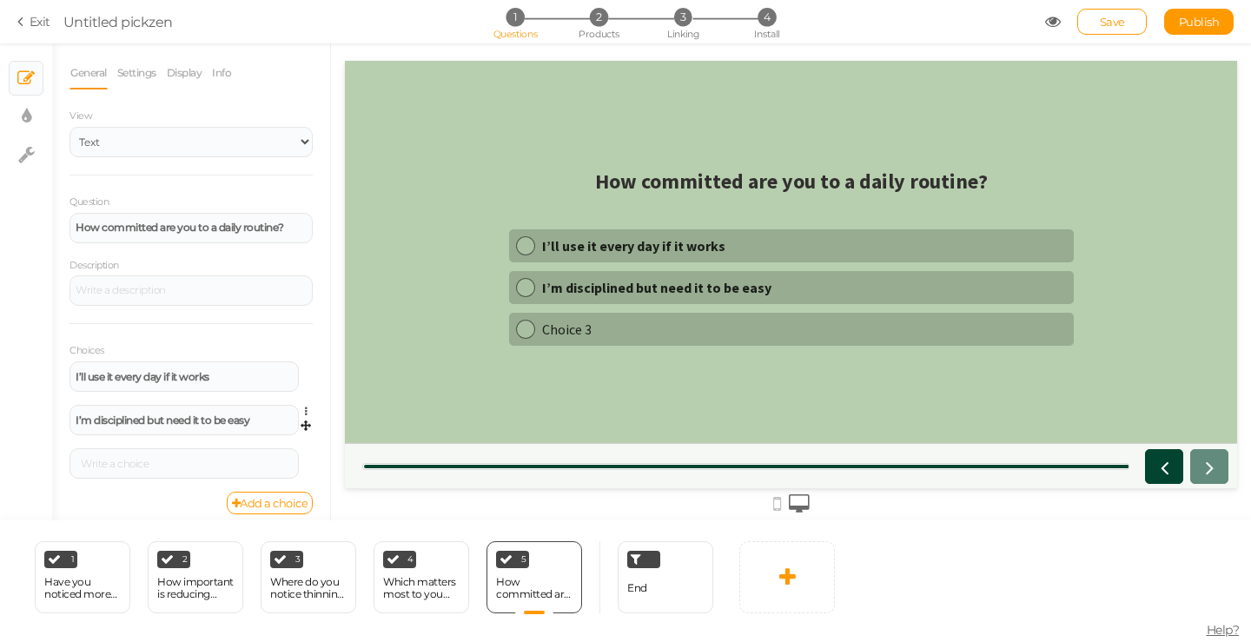
click at [183, 444] on div "I’m disciplined but need it to be easy Settings Delete" at bounding box center [191, 426] width 243 height 43
click at [182, 455] on div at bounding box center [184, 463] width 229 height 30
click at [168, 464] on div at bounding box center [184, 464] width 217 height 10
click at [84, 440] on button "Bold" at bounding box center [93, 439] width 28 height 24
click at [761, 590] on link at bounding box center [788, 577] width 96 height 72
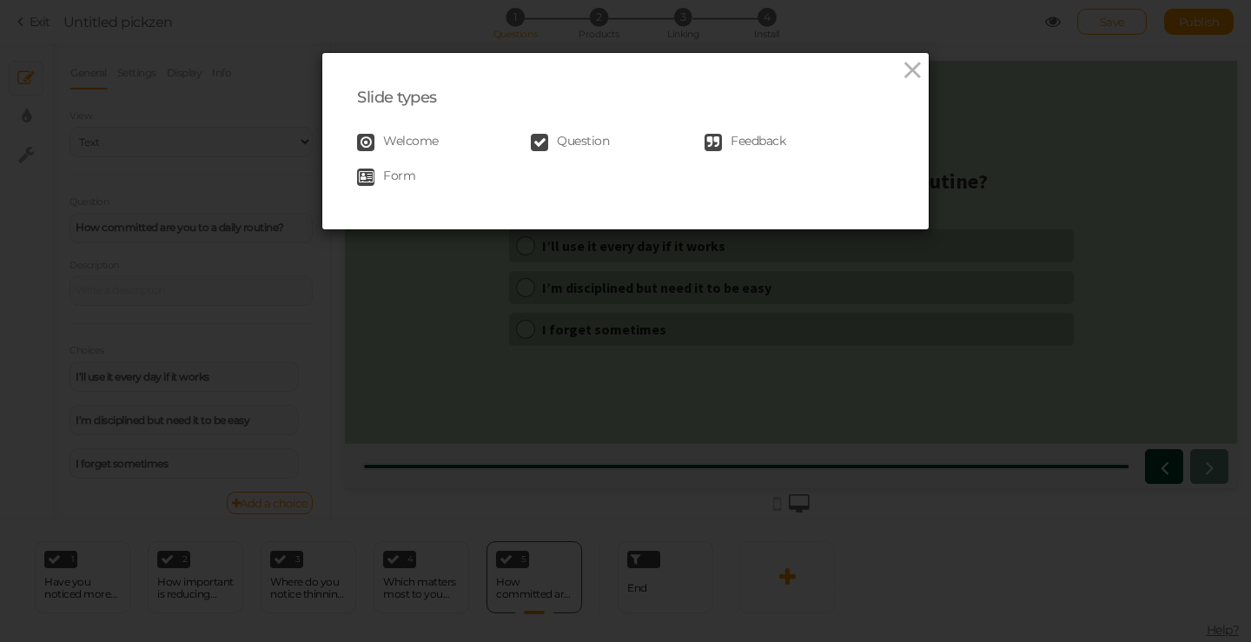
click at [759, 156] on div "Welcome Question Feedback Form" at bounding box center [625, 160] width 537 height 70
click at [760, 149] on span "Feedback" at bounding box center [758, 142] width 55 height 17
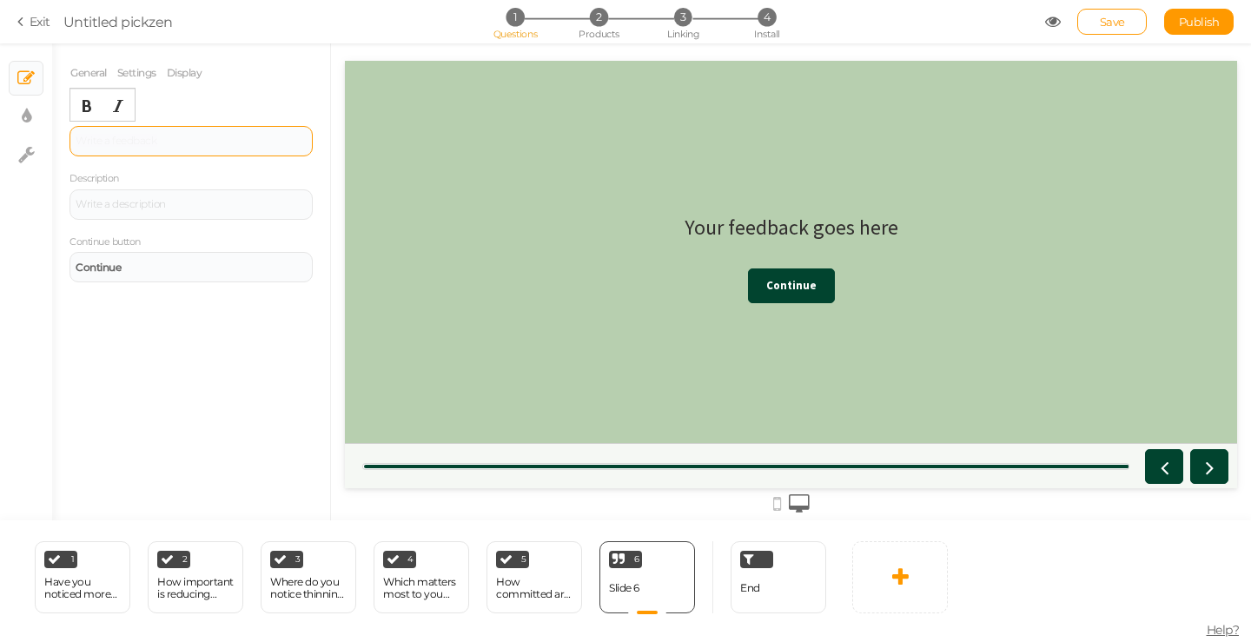
click at [136, 149] on div at bounding box center [191, 141] width 243 height 30
click at [867, 571] on link at bounding box center [901, 577] width 96 height 72
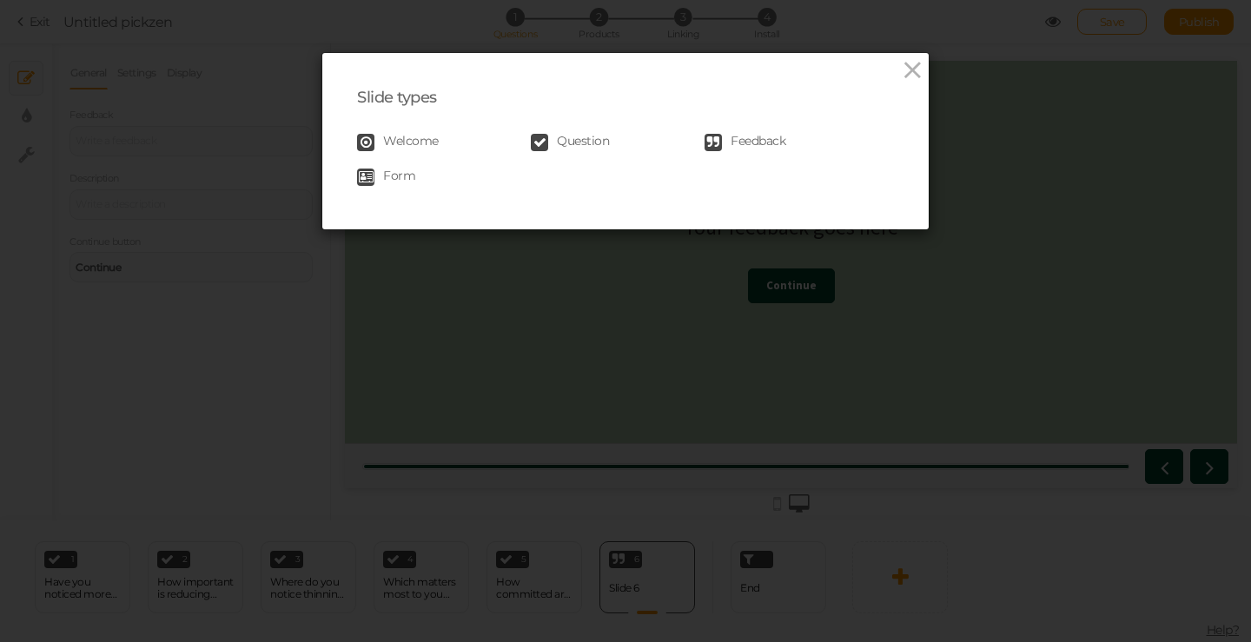
click at [402, 140] on span "Welcome" at bounding box center [411, 142] width 56 height 17
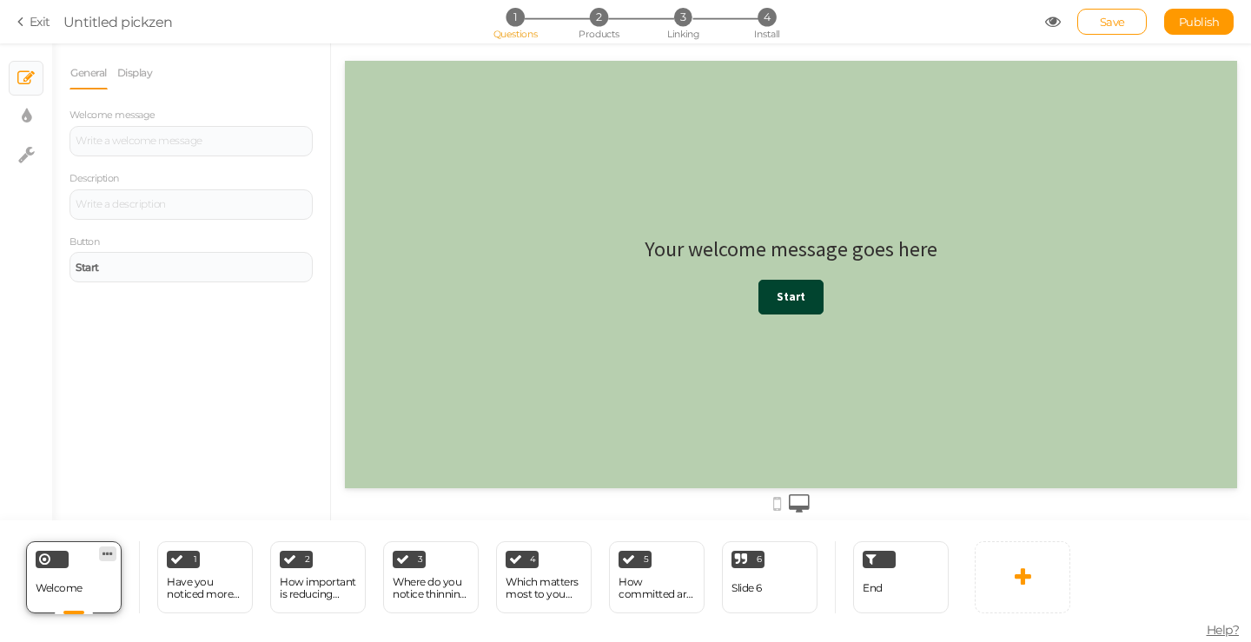
click at [104, 556] on icon at bounding box center [108, 554] width 10 height 13
click at [104, 556] on link "Delete" at bounding box center [95, 550] width 69 height 18
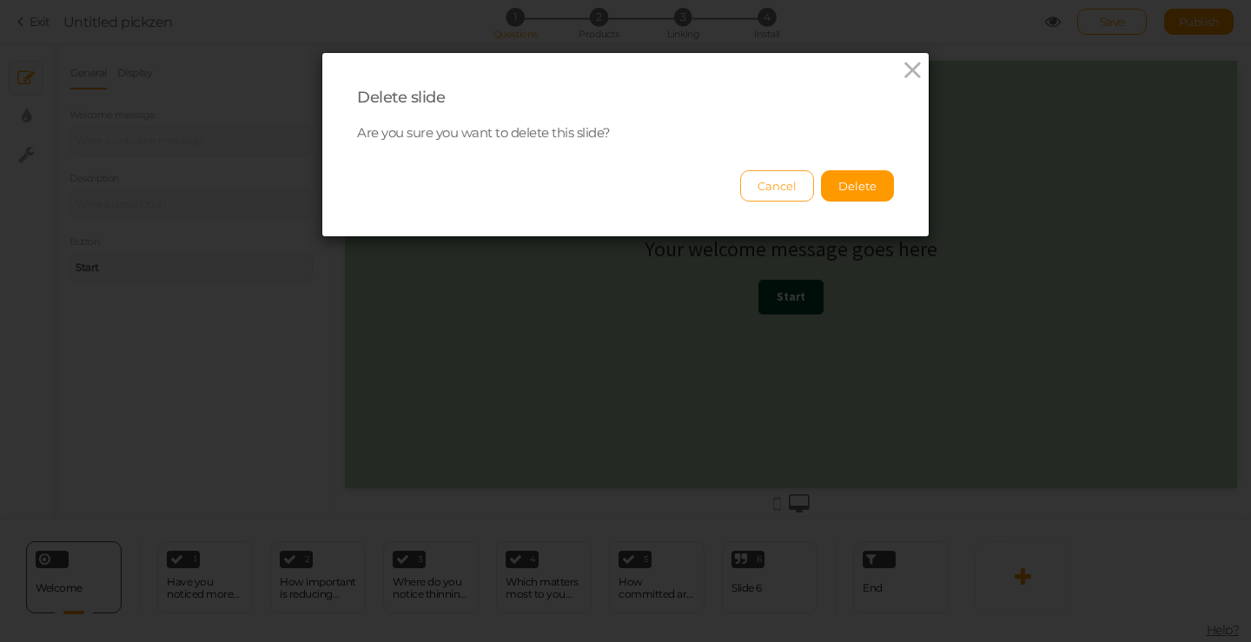
click at [773, 193] on button "Cancel" at bounding box center [777, 185] width 74 height 31
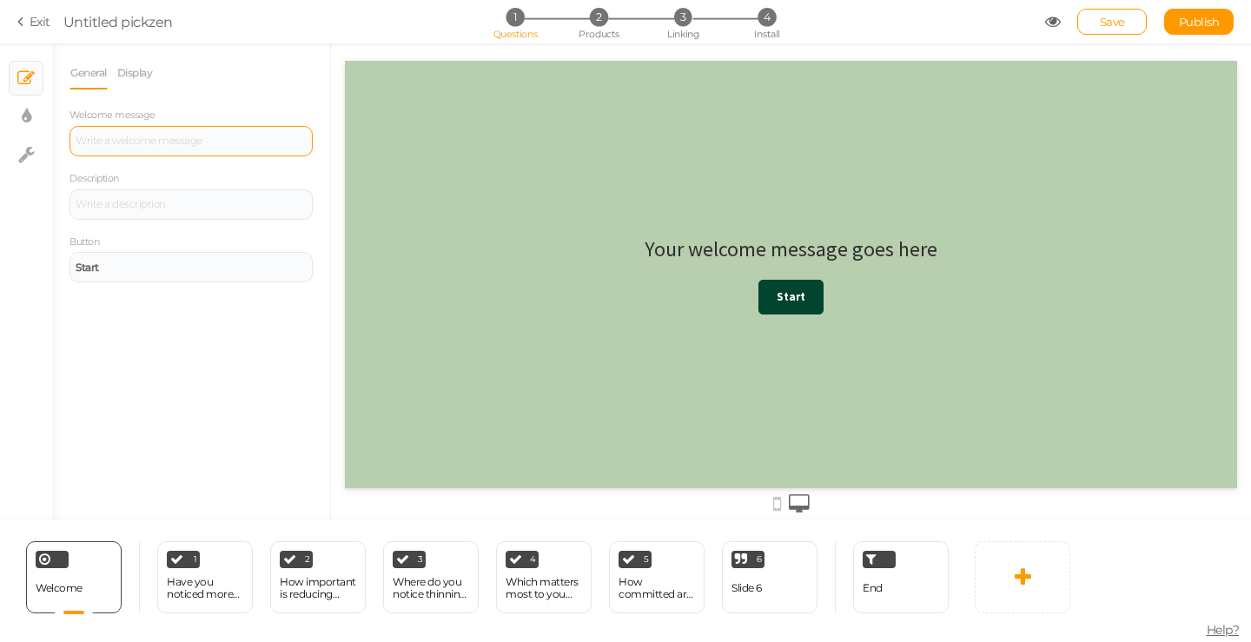
click at [158, 136] on div at bounding box center [191, 141] width 243 height 30
click at [169, 189] on div at bounding box center [191, 204] width 243 height 30
click at [181, 156] on div at bounding box center [191, 141] width 243 height 30
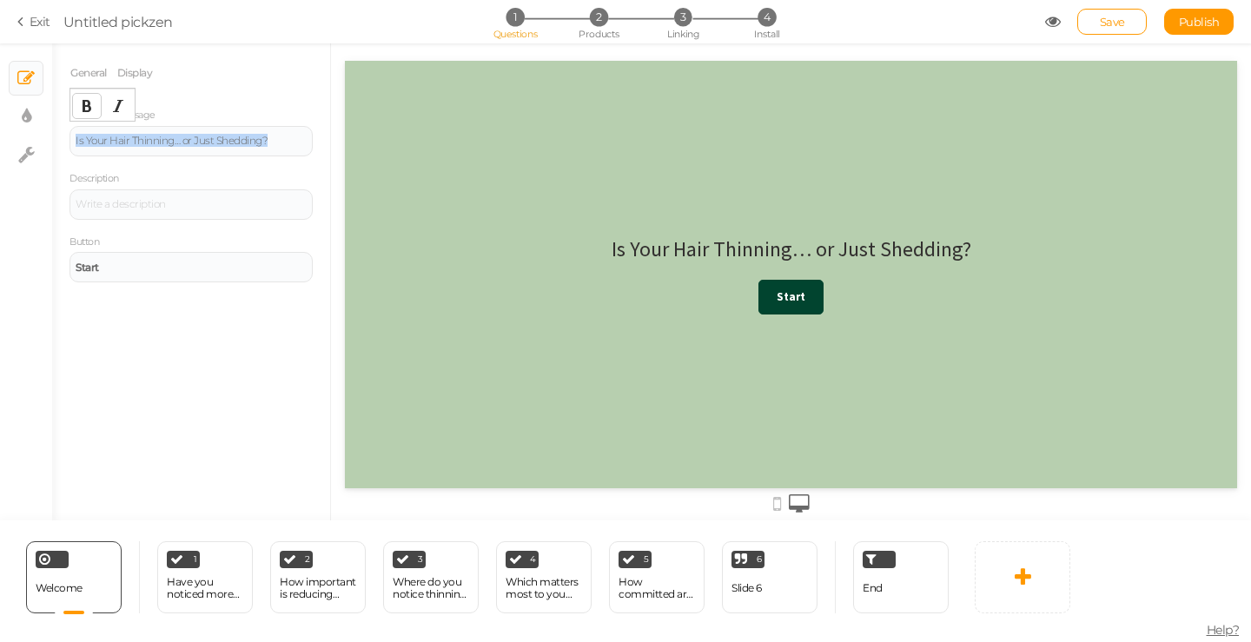
click at [86, 103] on icon "Bold" at bounding box center [87, 106] width 14 height 14
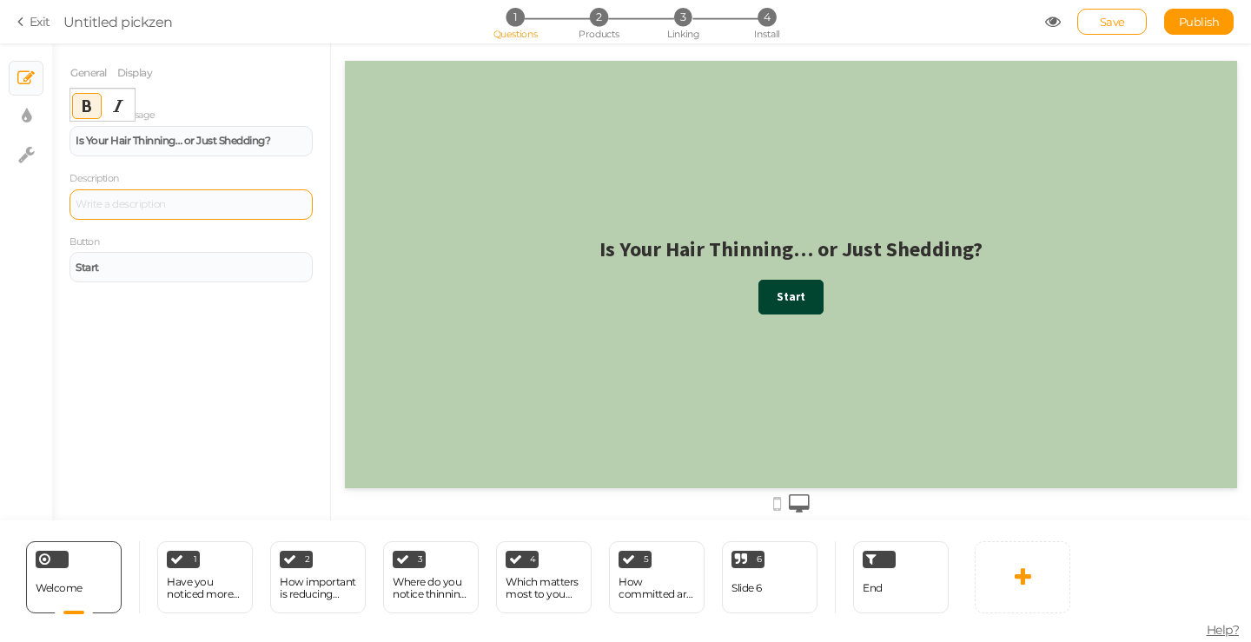
click at [254, 214] on div at bounding box center [191, 204] width 243 height 30
click at [153, 209] on div at bounding box center [191, 204] width 243 height 30
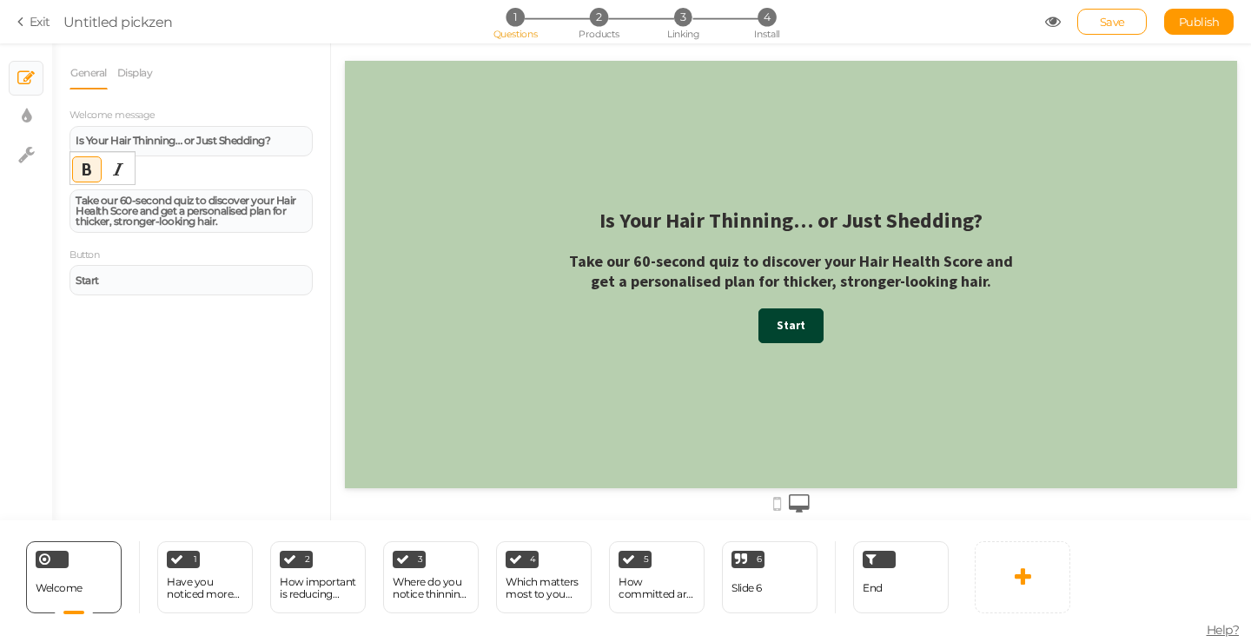
click at [220, 330] on div "General Display Welcome message Is Your Hair Thinning… or Just Shedding? Descri…" at bounding box center [191, 288] width 278 height 464
drag, startPoint x: 275, startPoint y: 196, endPoint x: 135, endPoint y: 215, distance: 141.2
click at [135, 215] on strong "Take our 60-second quiz to discover your Hair Health Score and get a personalis…" at bounding box center [186, 211] width 221 height 34
click at [149, 214] on strong "Take our 60-second quiz to discover your Hair Health Score and get a personalis…" at bounding box center [186, 211] width 221 height 34
drag, startPoint x: 137, startPoint y: 212, endPoint x: 275, endPoint y: 194, distance: 139.4
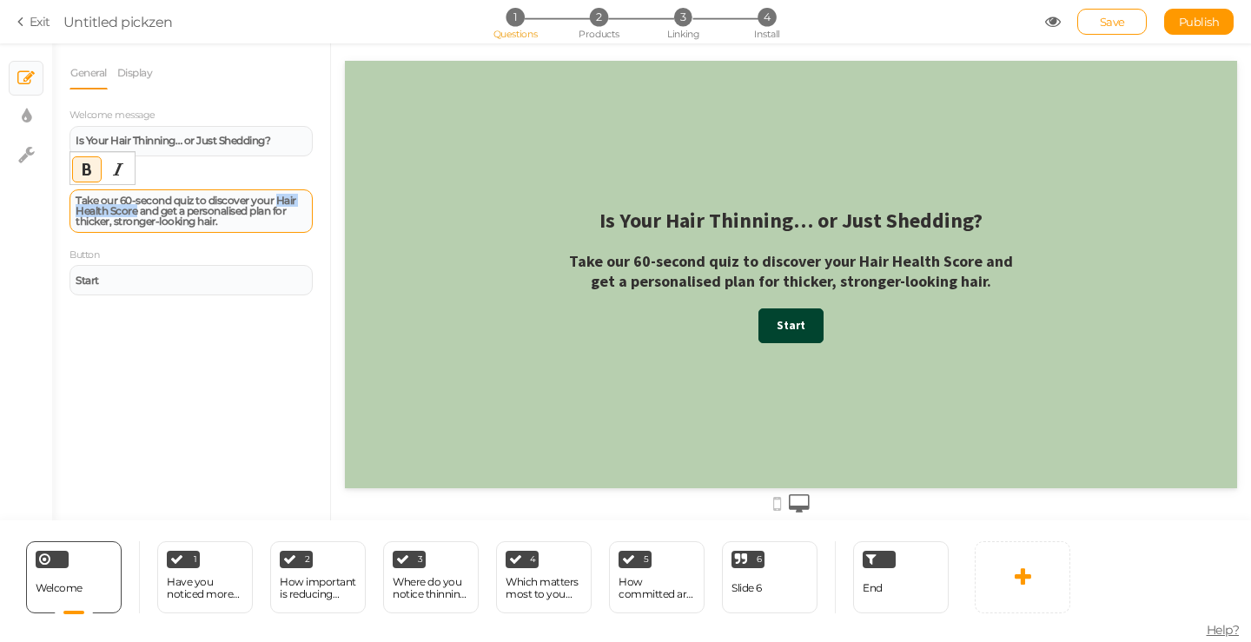
click at [275, 194] on strong "Take our 60-second quiz to discover your Hair Health Score and get a personalis…" at bounding box center [186, 211] width 221 height 34
click at [256, 225] on div "Take our 60-second quiz to discover your Hair Health Score and get a personalis…" at bounding box center [191, 211] width 231 height 31
click at [262, 209] on strong "Take our 60-second quiz to discover your Hair Health Score and get a personalis…" at bounding box center [185, 211] width 218 height 34
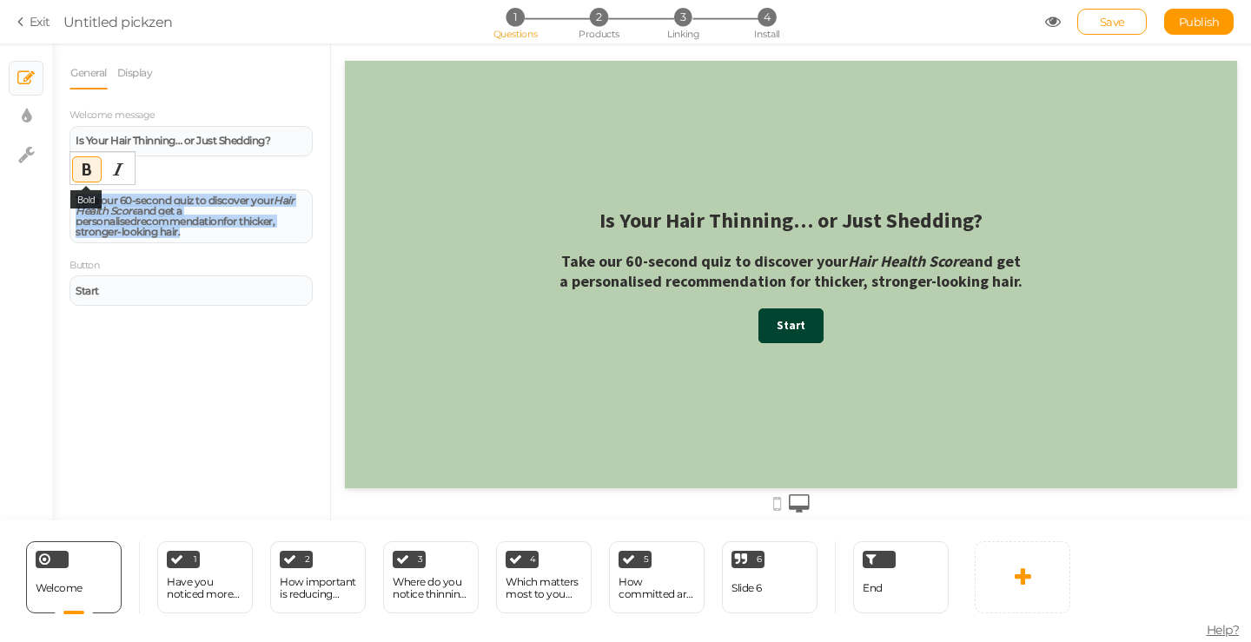
click at [89, 165] on icon "Bold" at bounding box center [87, 170] width 14 height 14
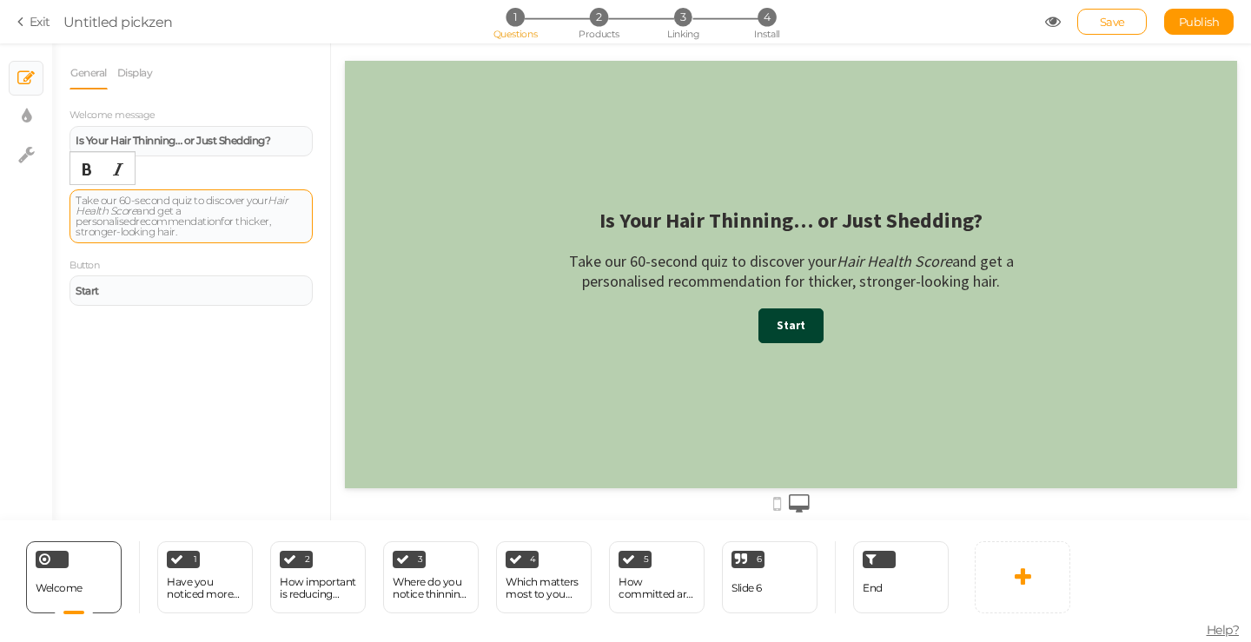
click at [229, 237] on div "Take our 60-second quiz to discover your Hair Health Score and get a personalis…" at bounding box center [191, 216] width 243 height 54
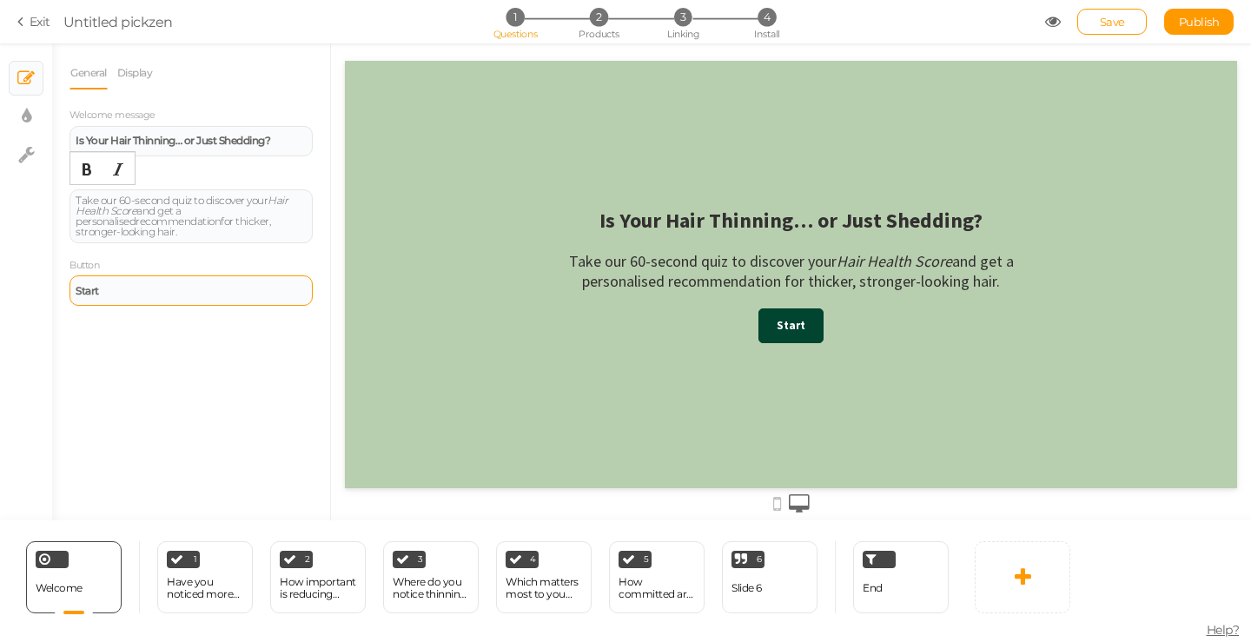
click at [161, 300] on div "Start" at bounding box center [191, 290] width 243 height 30
paste div
click at [174, 349] on div "General Display Welcome message Is Your Hair Thinning… or Just Shedding? Descri…" at bounding box center [191, 288] width 278 height 464
click at [181, 309] on div "General Display Welcome message Is Your Hair Thinning… or Just Shedding? Descri…" at bounding box center [191, 288] width 278 height 464
click at [178, 293] on div "Start the Quiz" at bounding box center [191, 291] width 231 height 10
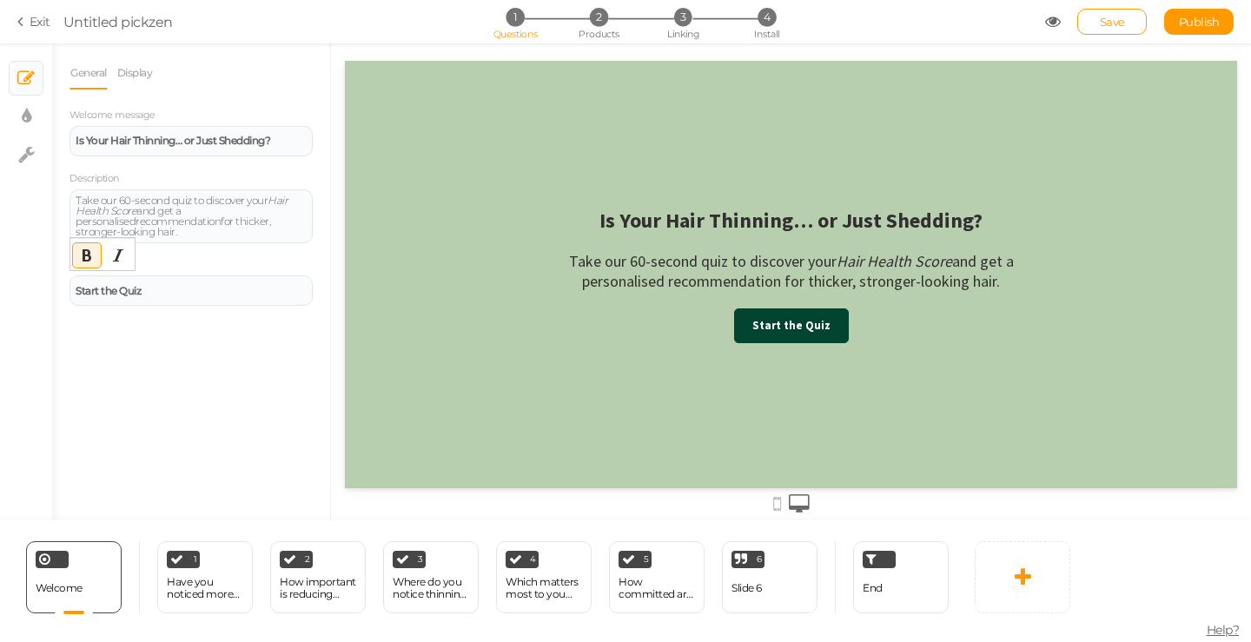
click at [204, 359] on div "General Display Welcome message Is Your Hair Thinning… or Just Shedding? Descri…" at bounding box center [191, 288] width 278 height 464
click at [220, 591] on div "Have you noticed more hair in the shower, on your pillow, or in your brush?" at bounding box center [205, 588] width 76 height 24
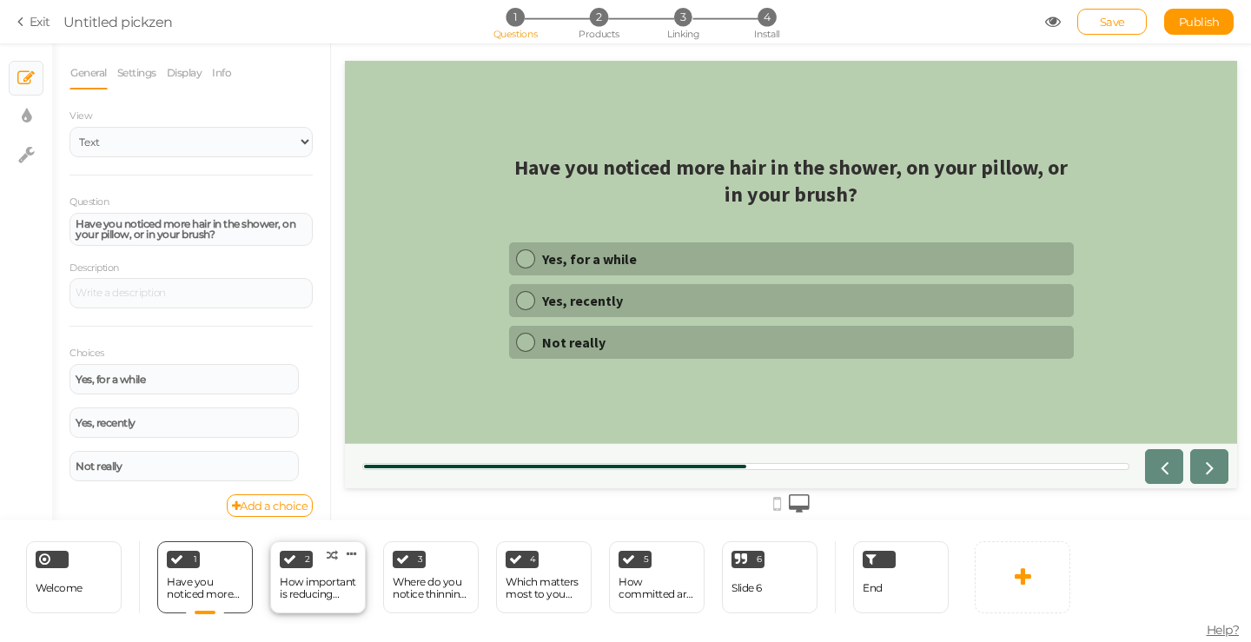
click at [287, 586] on div "How important is reducing nasty side effects?" at bounding box center [318, 588] width 76 height 24
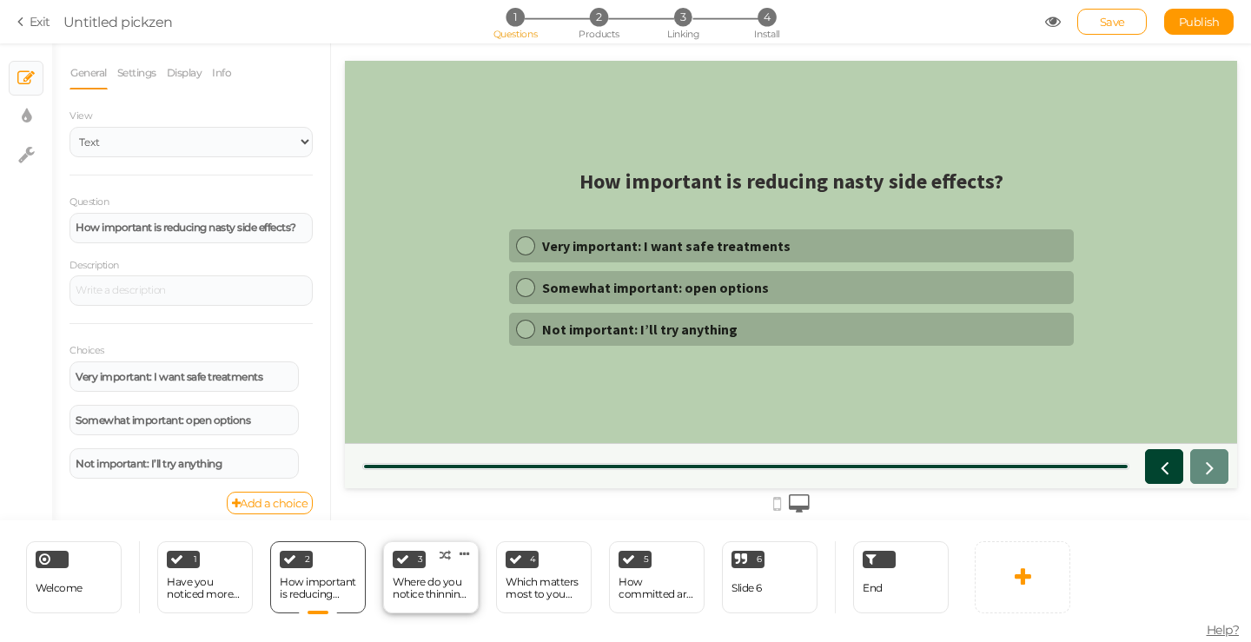
click at [461, 584] on div "Where do you notice thinning most?" at bounding box center [431, 588] width 76 height 24
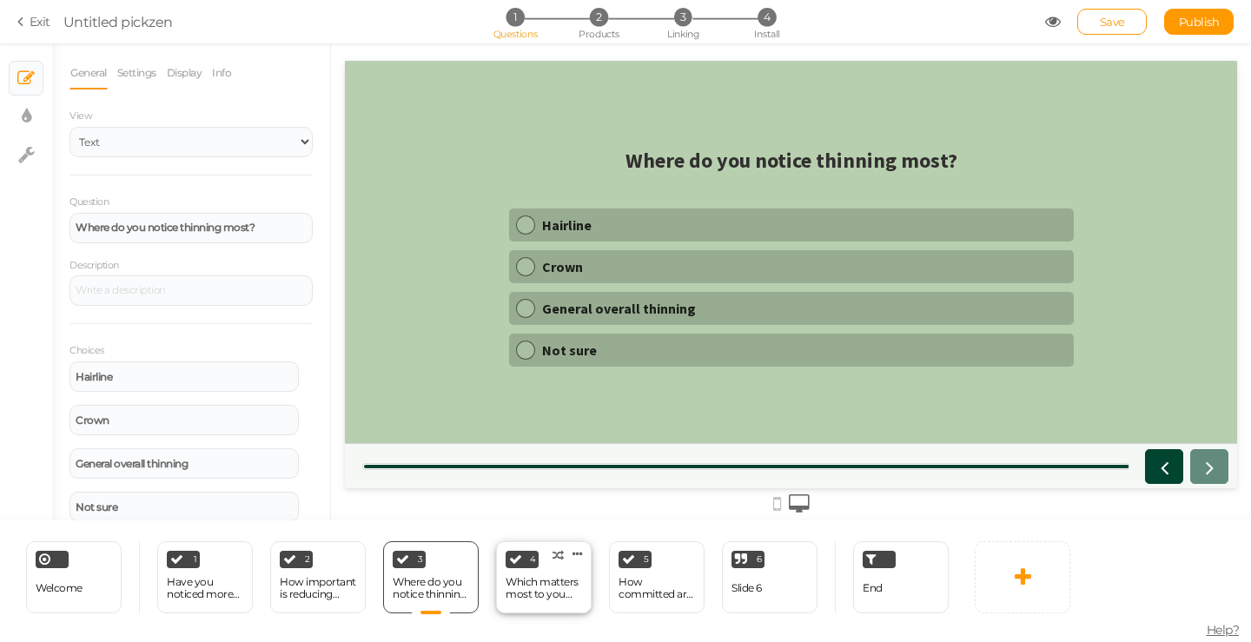
click at [559, 587] on div "Which matters most to you right now?" at bounding box center [544, 588] width 76 height 24
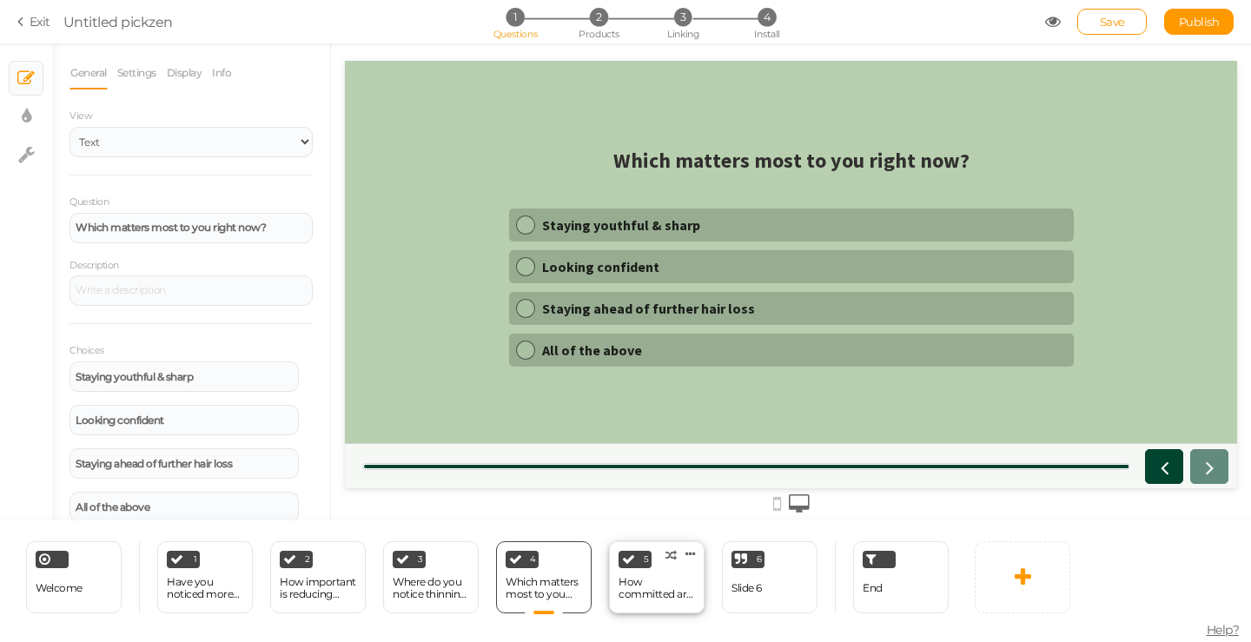
click at [676, 601] on div "How committed are you to a daily routine?" at bounding box center [657, 589] width 76 height 30
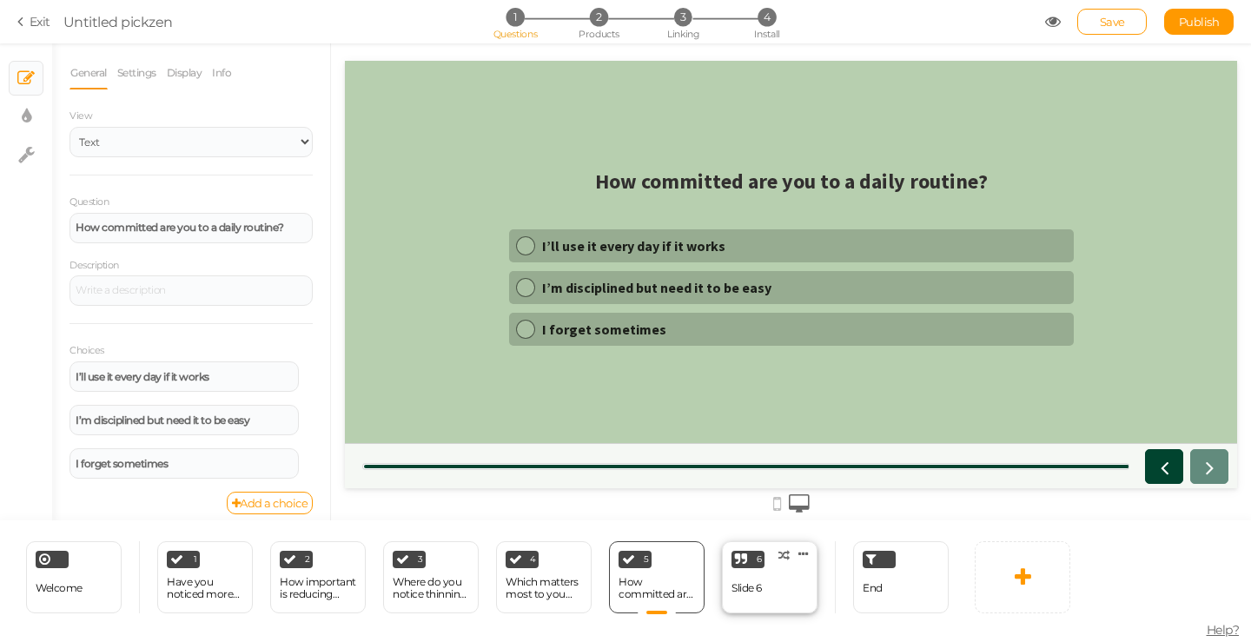
click at [760, 593] on div "Slide 6" at bounding box center [747, 588] width 30 height 12
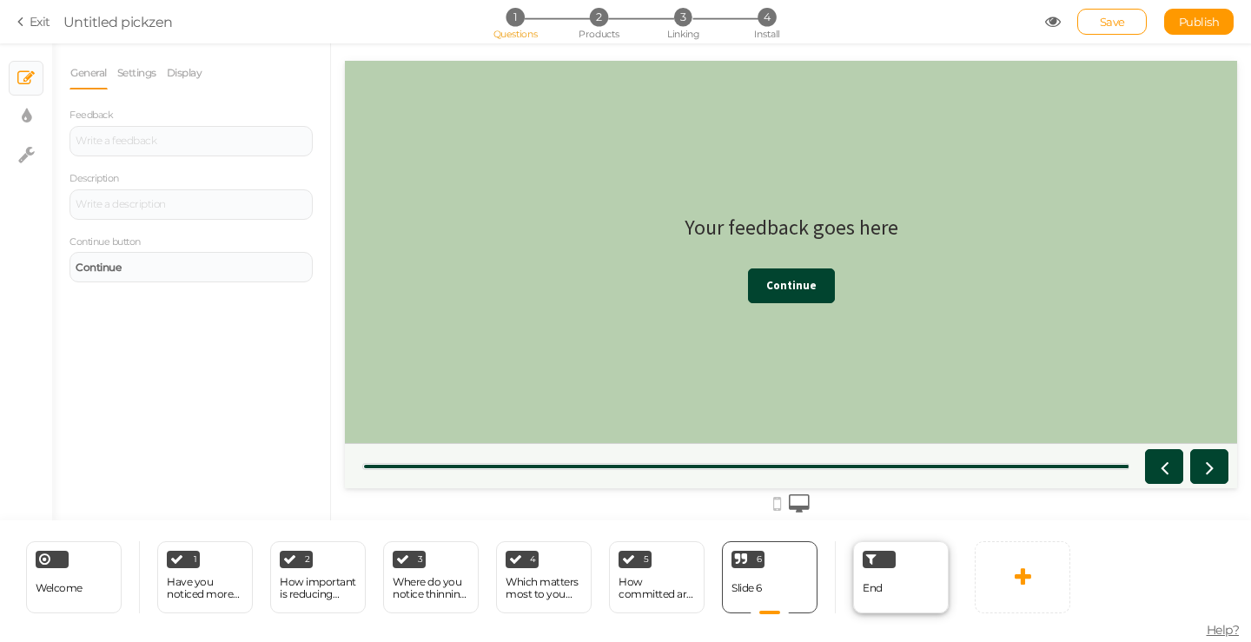
click at [923, 585] on div "End" at bounding box center [901, 577] width 96 height 72
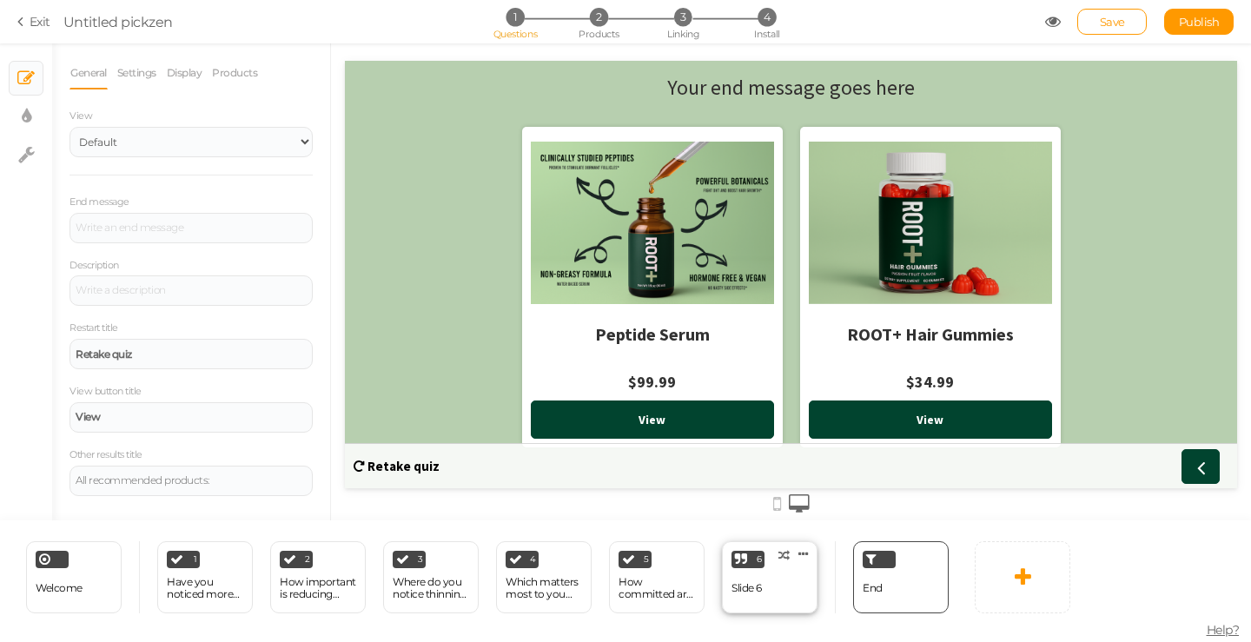
click at [801, 586] on div "6 Slide 6 × Define the conditions to show this slide. Clone Change type Delete" at bounding box center [770, 577] width 96 height 72
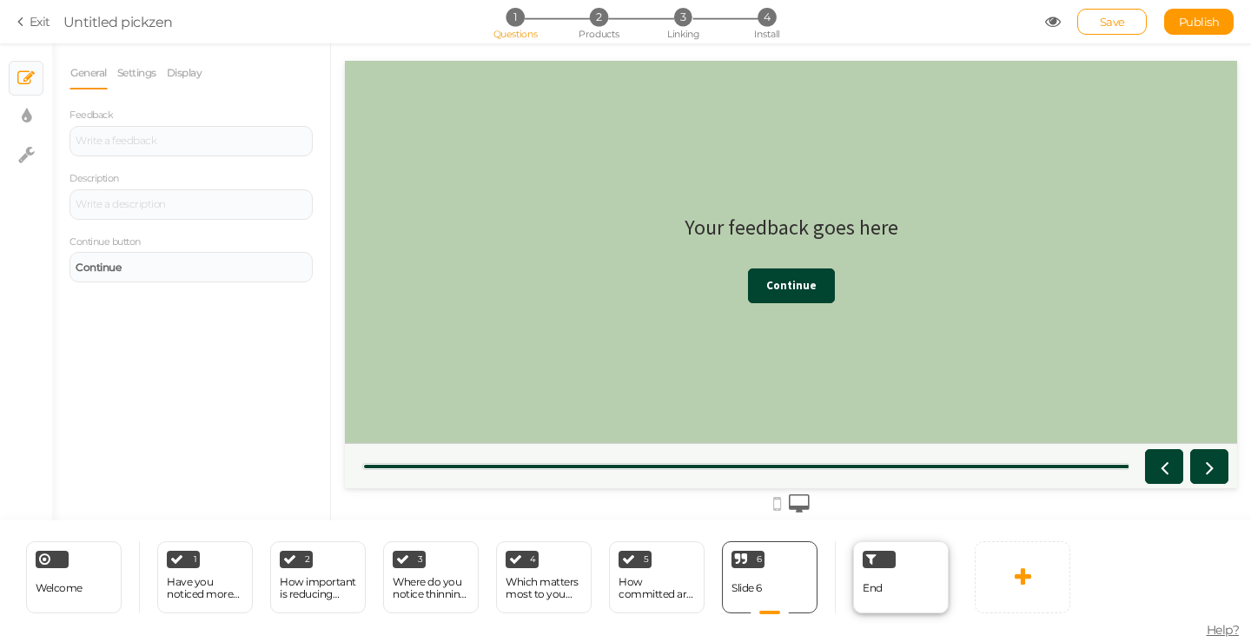
click at [919, 587] on div "End" at bounding box center [901, 577] width 96 height 72
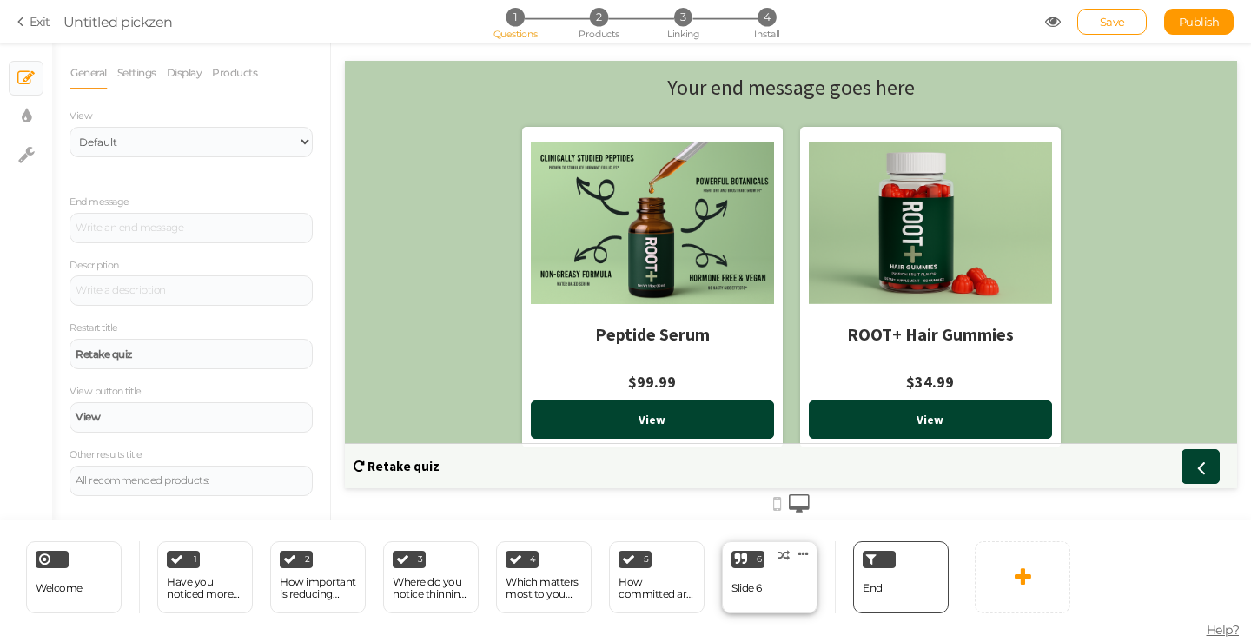
click at [800, 565] on div "6 Slide 6 × Define the conditions to show this slide. Clone Change type Delete" at bounding box center [770, 577] width 96 height 72
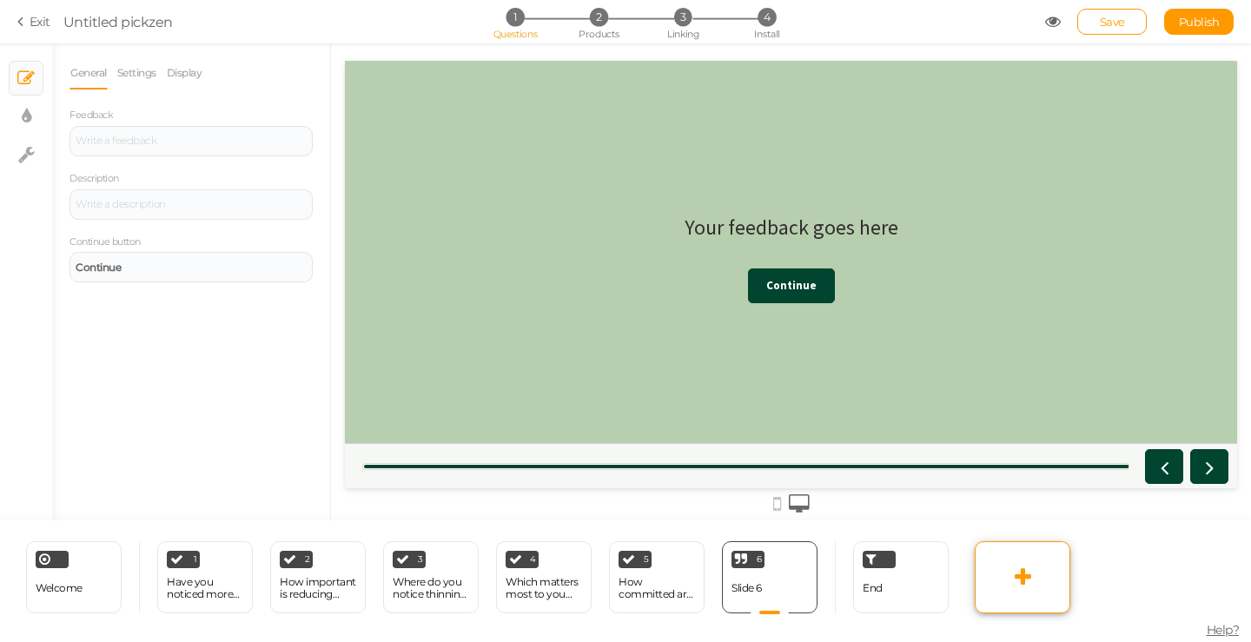
click at [1052, 579] on link at bounding box center [1023, 577] width 96 height 72
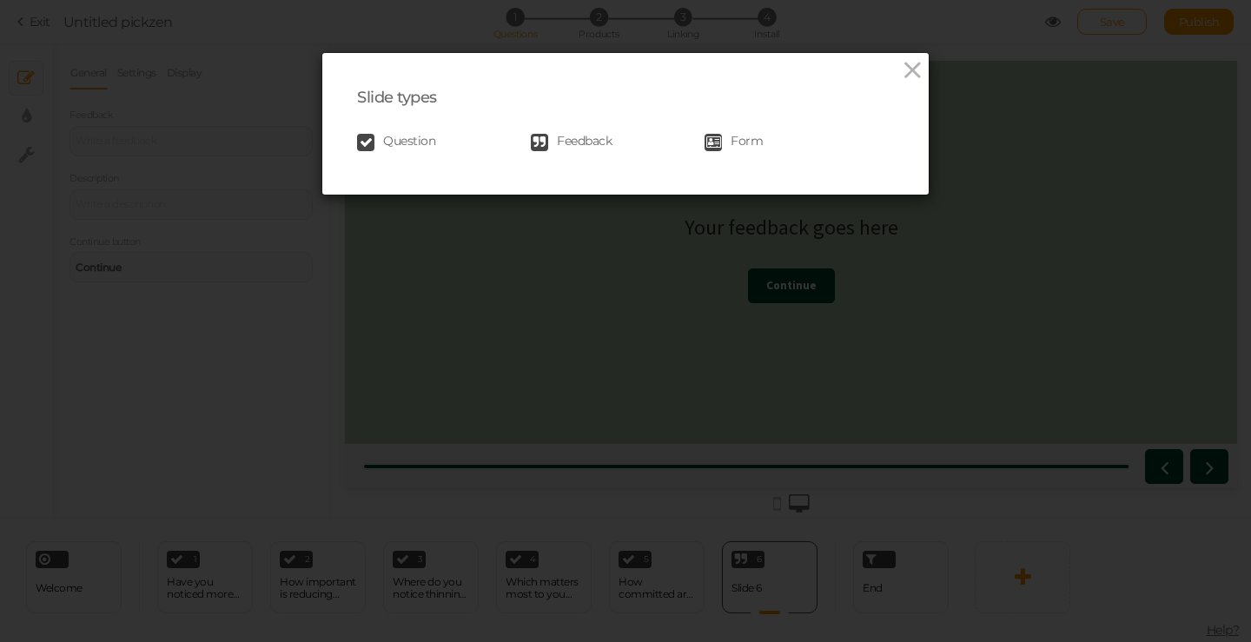
click at [857, 496] on div "Slide types Question Feedback Form" at bounding box center [625, 321] width 1251 height 642
click at [900, 63] on icon at bounding box center [912, 70] width 25 height 26
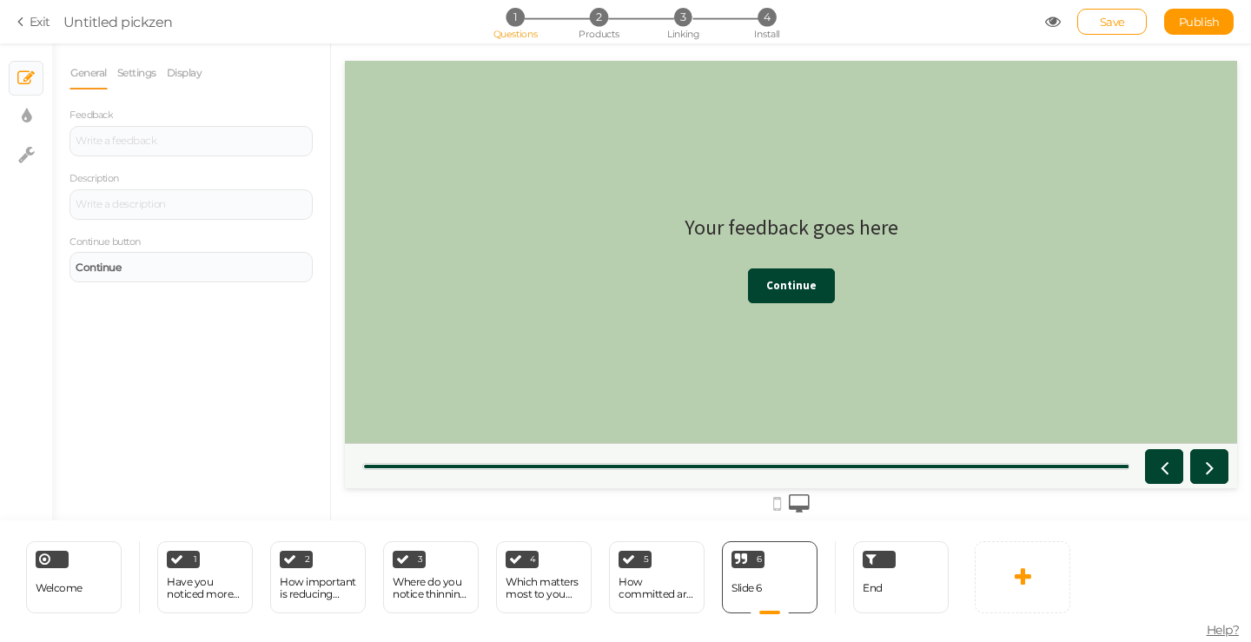
click at [729, 225] on div "Your feedback goes here" at bounding box center [792, 228] width 214 height 26
click at [143, 70] on link "Settings" at bounding box center [136, 72] width 41 height 33
click at [177, 74] on link "Display" at bounding box center [184, 72] width 37 height 33
click at [149, 78] on link "Settings" at bounding box center [136, 72] width 41 height 33
click at [98, 82] on link "General" at bounding box center [89, 72] width 38 height 33
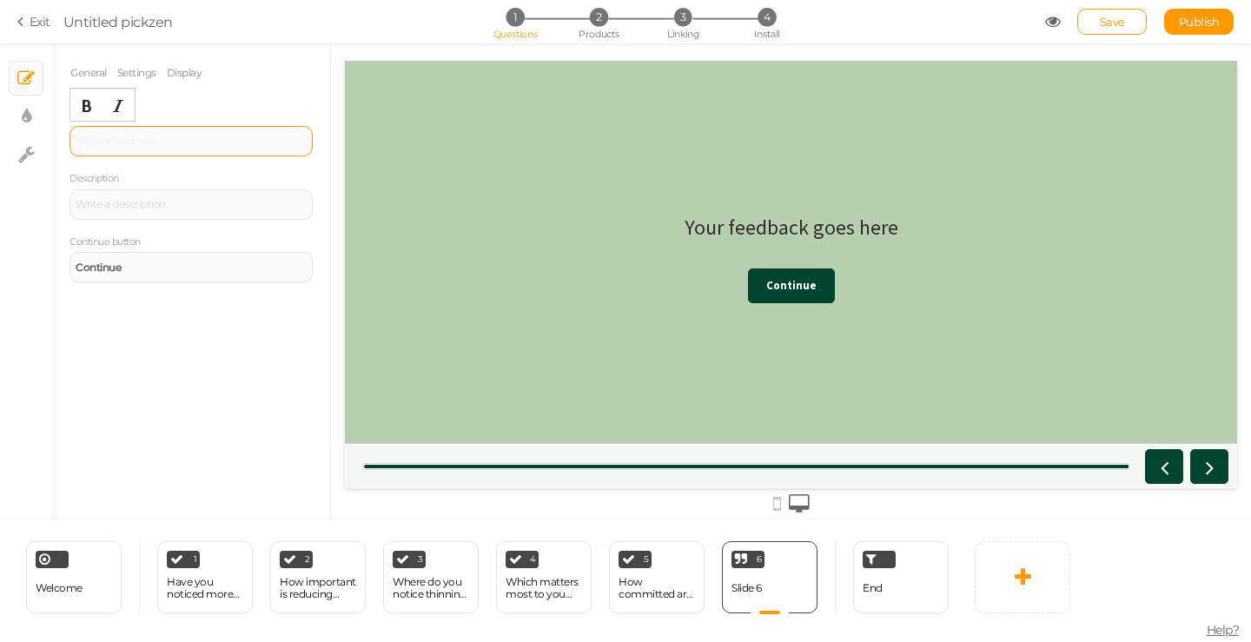
click at [184, 142] on div at bounding box center [191, 141] width 231 height 10
paste div
click at [198, 132] on div "Based on your answers, you're dealing with moderate hair loss." at bounding box center [191, 142] width 231 height 21
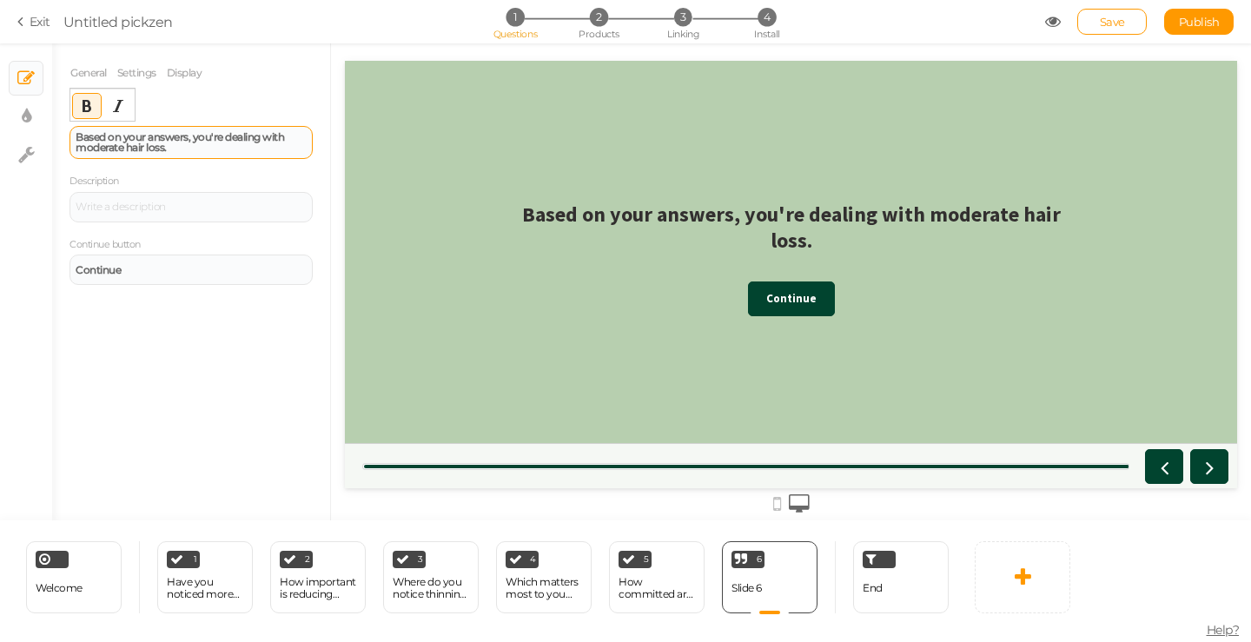
click at [261, 143] on strong "Based on your answers, you're dealing with moderate hair loss." at bounding box center [180, 141] width 209 height 23
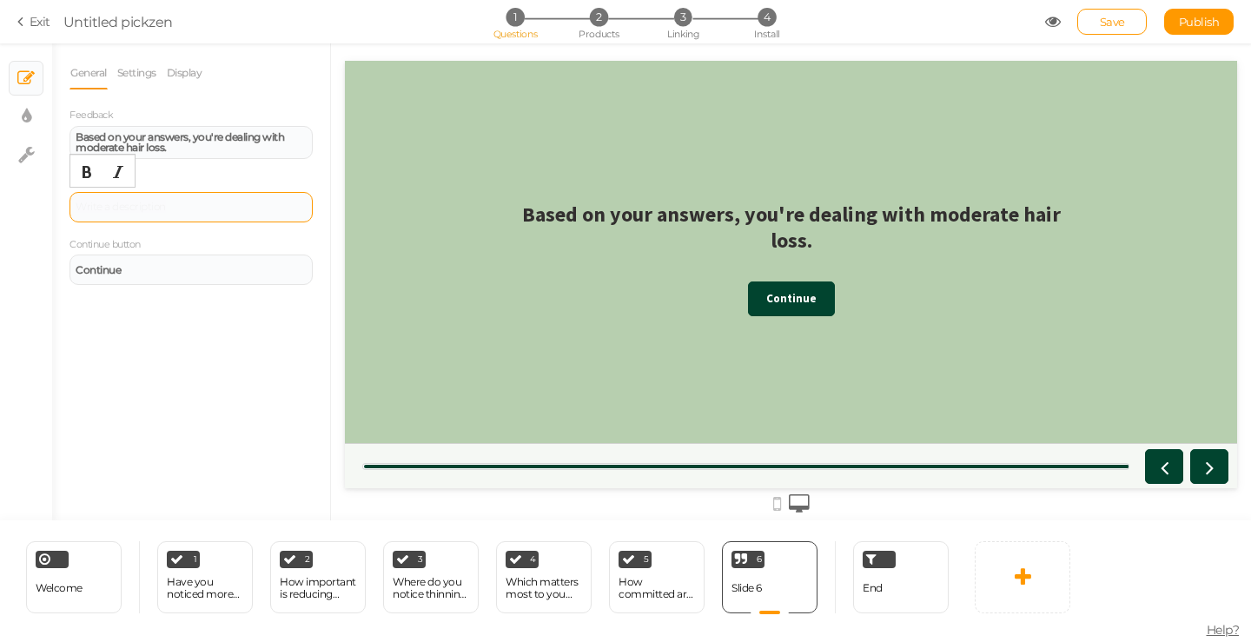
click at [205, 196] on div at bounding box center [191, 207] width 243 height 30
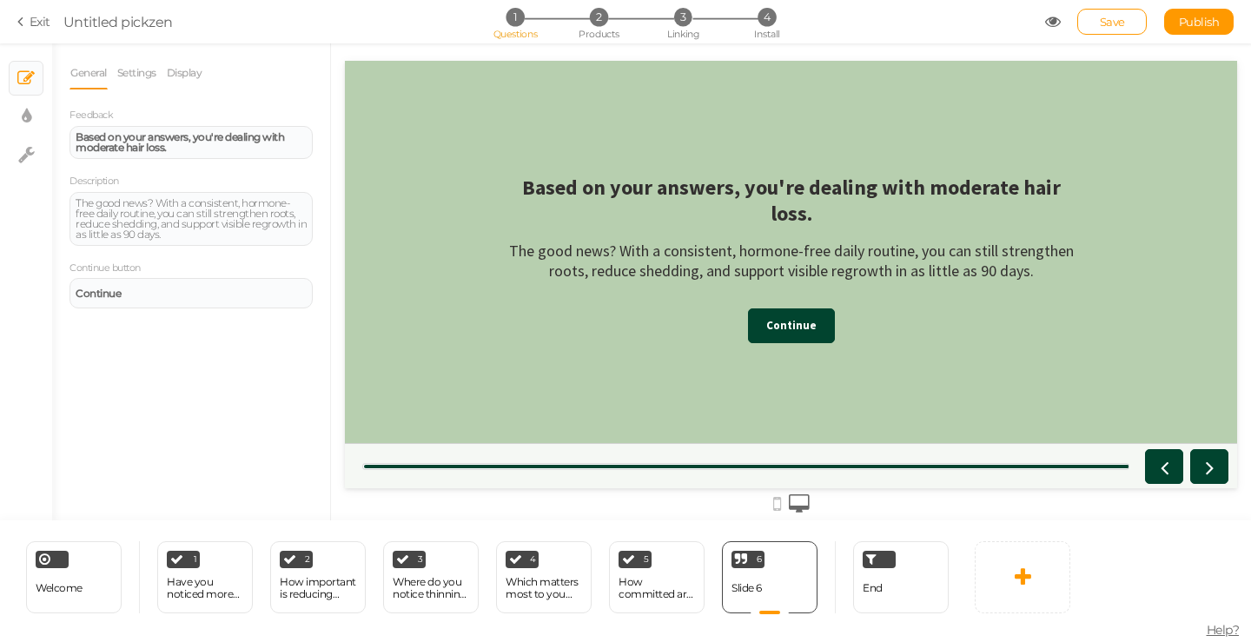
click at [198, 404] on div "General Settings Display Feedback Based on your answers, you're dealing with mo…" at bounding box center [191, 288] width 278 height 464
click at [888, 583] on div "End" at bounding box center [901, 577] width 96 height 72
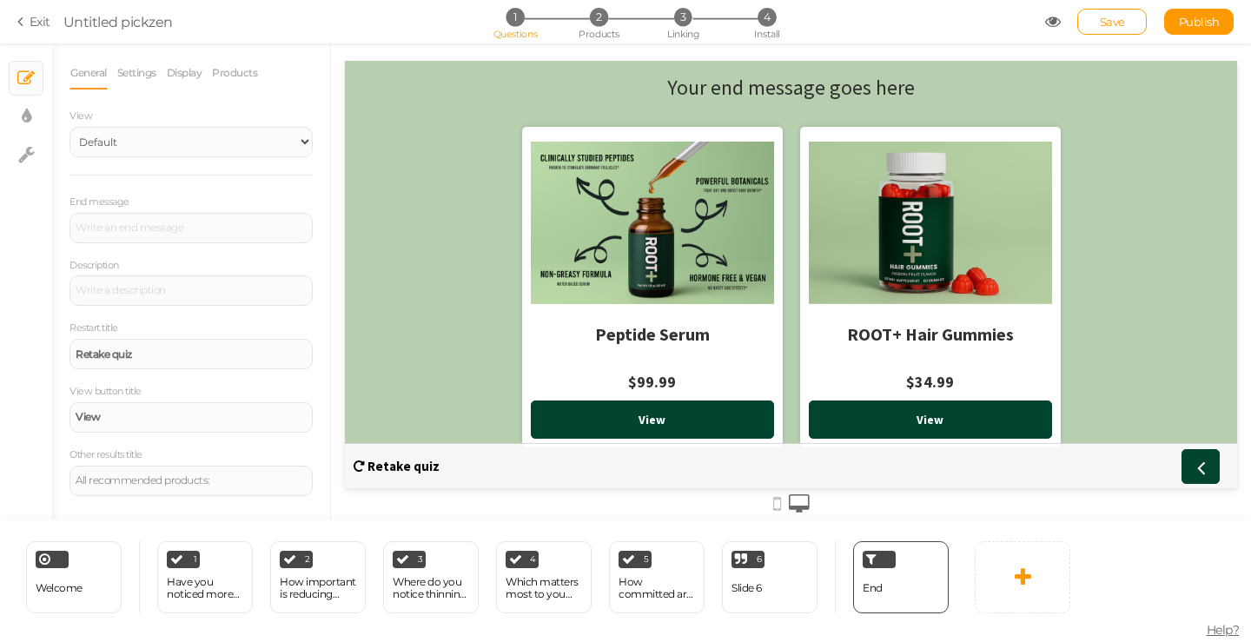
click at [779, 508] on icon at bounding box center [777, 504] width 8 height 19
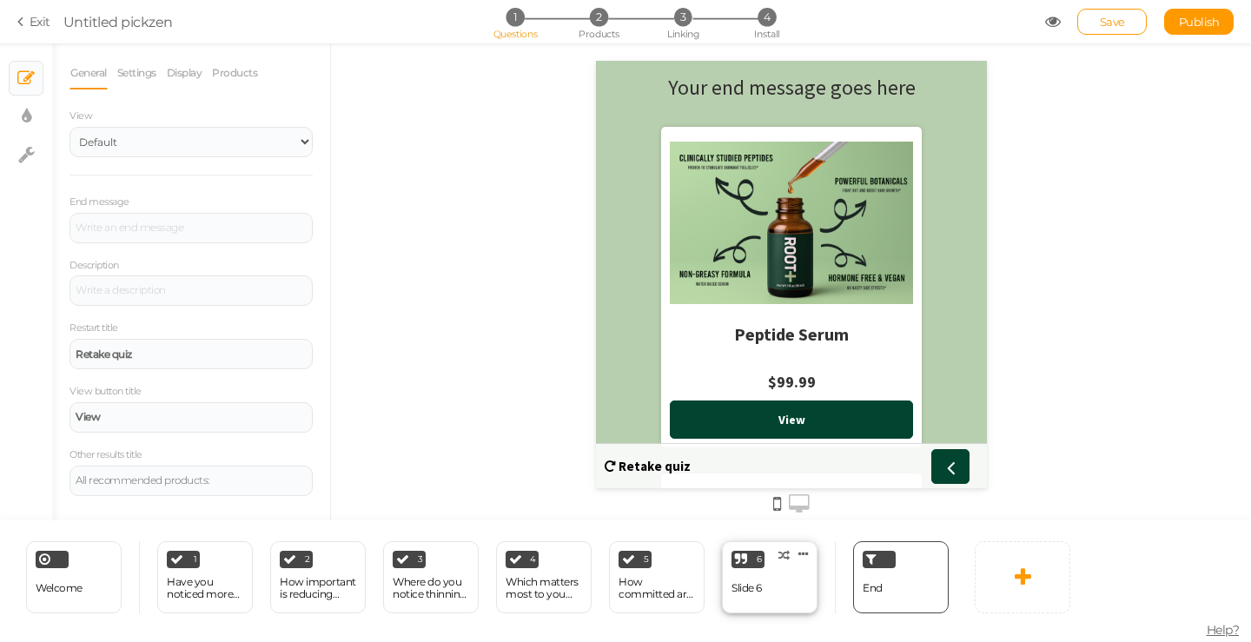
click at [772, 581] on div "6 Slide 6 × Define the conditions to show this slide. Clone Change type Delete" at bounding box center [770, 577] width 96 height 72
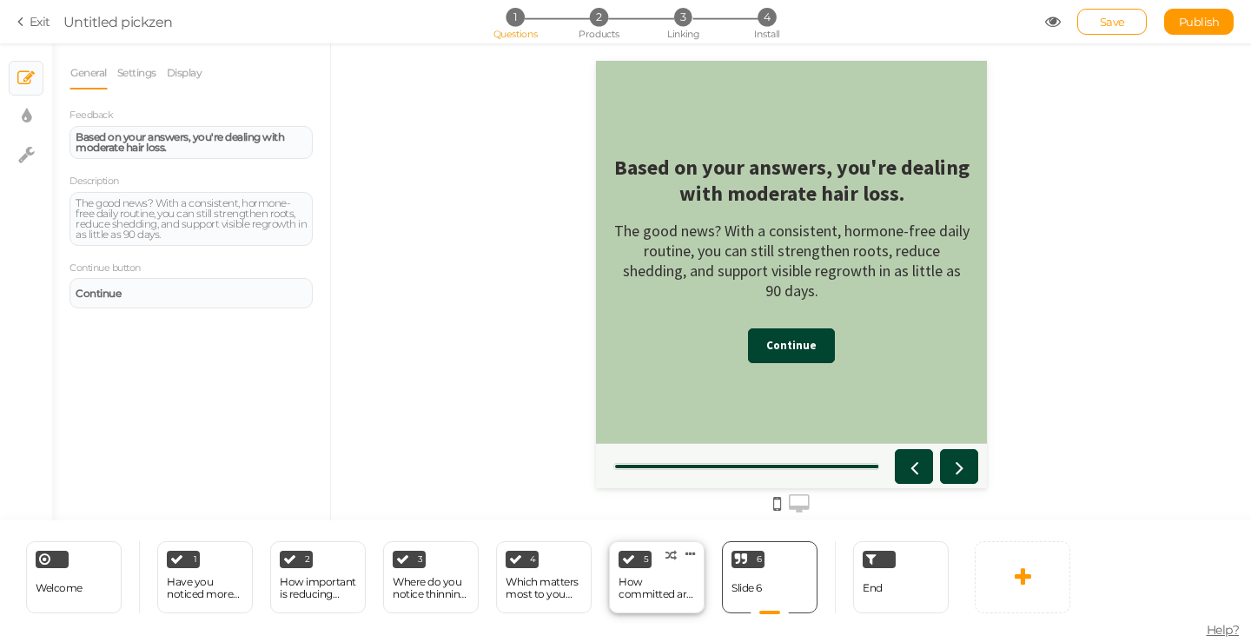
click at [657, 579] on div "How committed are you to a daily routine?" at bounding box center [657, 588] width 76 height 24
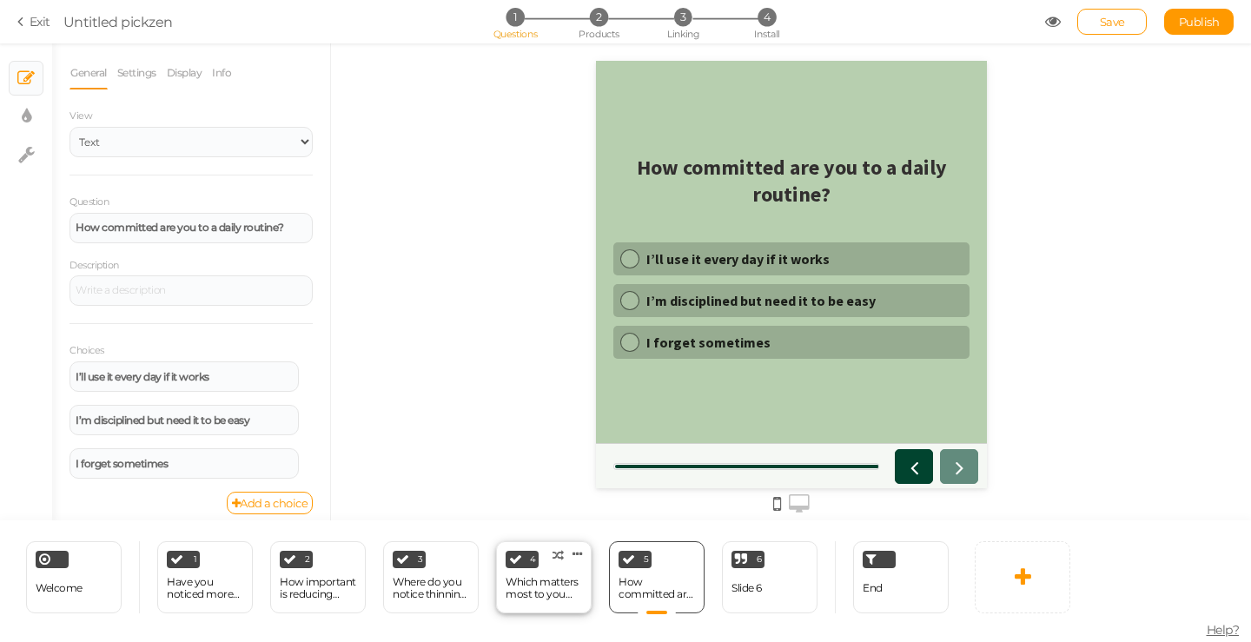
click at [570, 581] on div "Which matters most to you right now?" at bounding box center [544, 588] width 76 height 24
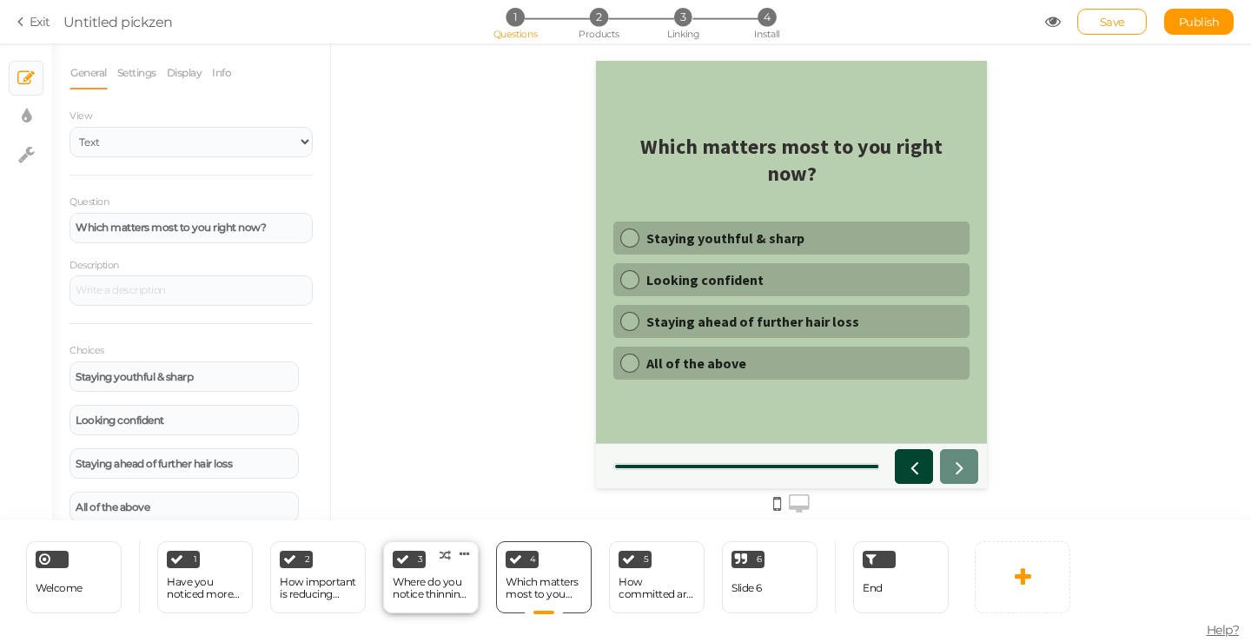
click at [460, 589] on div "Where do you notice thinning most?" at bounding box center [431, 588] width 76 height 24
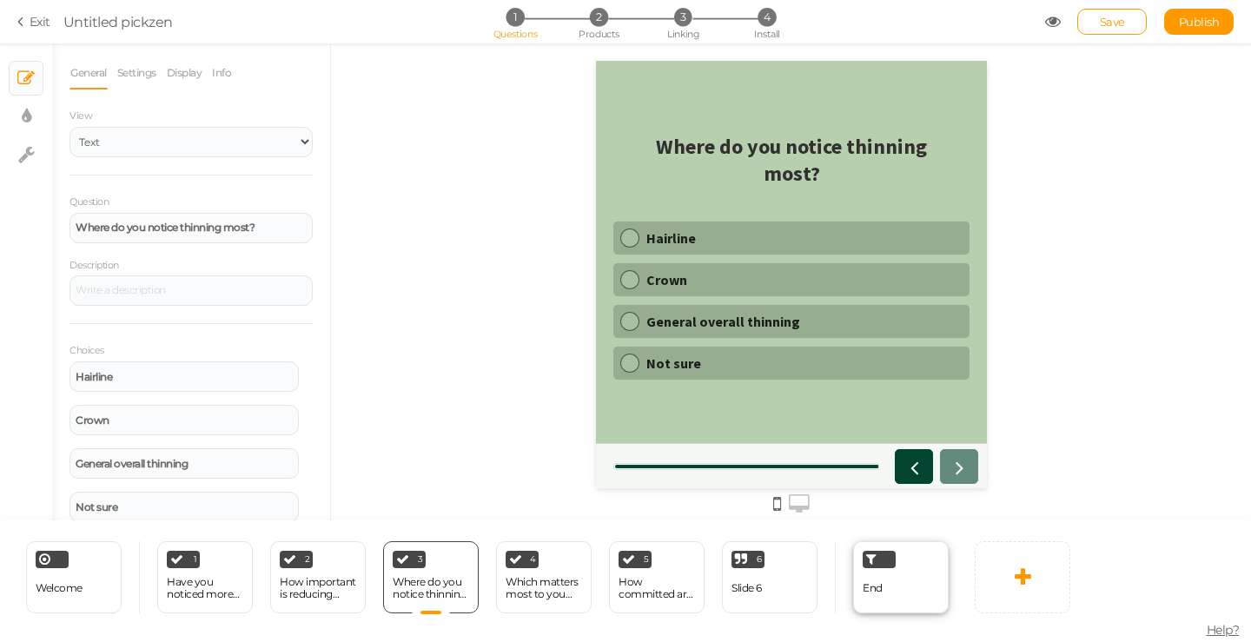
click at [866, 594] on div "End" at bounding box center [873, 589] width 20 height 30
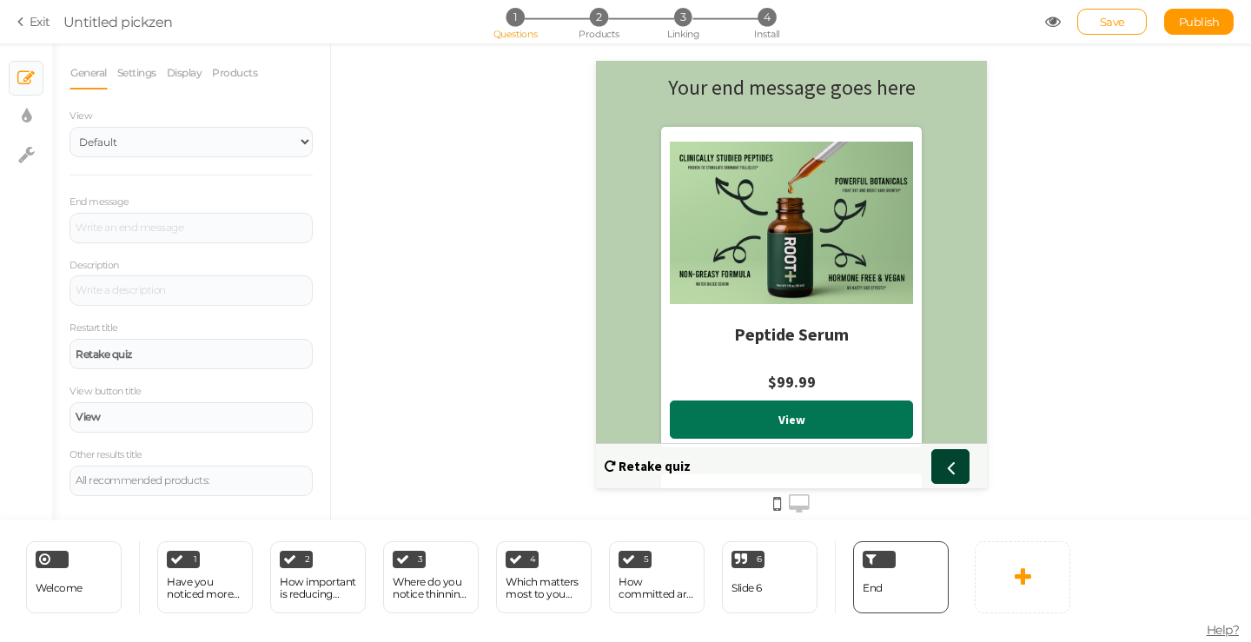
scroll to position [368, 0]
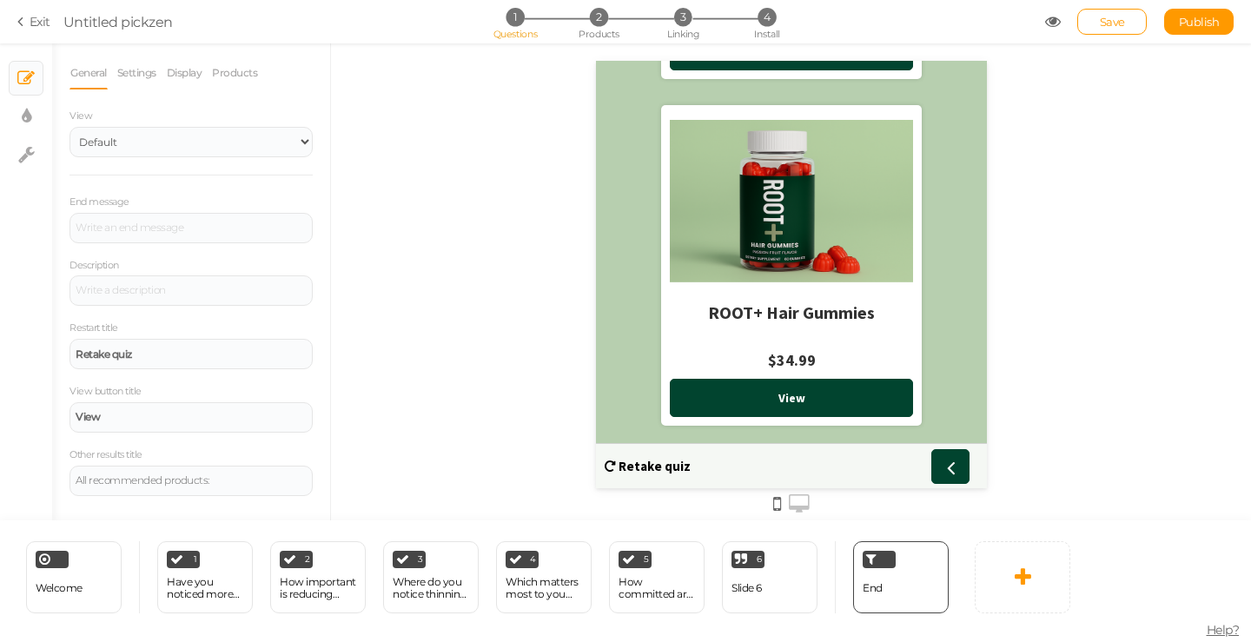
click at [798, 501] on icon at bounding box center [799, 504] width 21 height 19
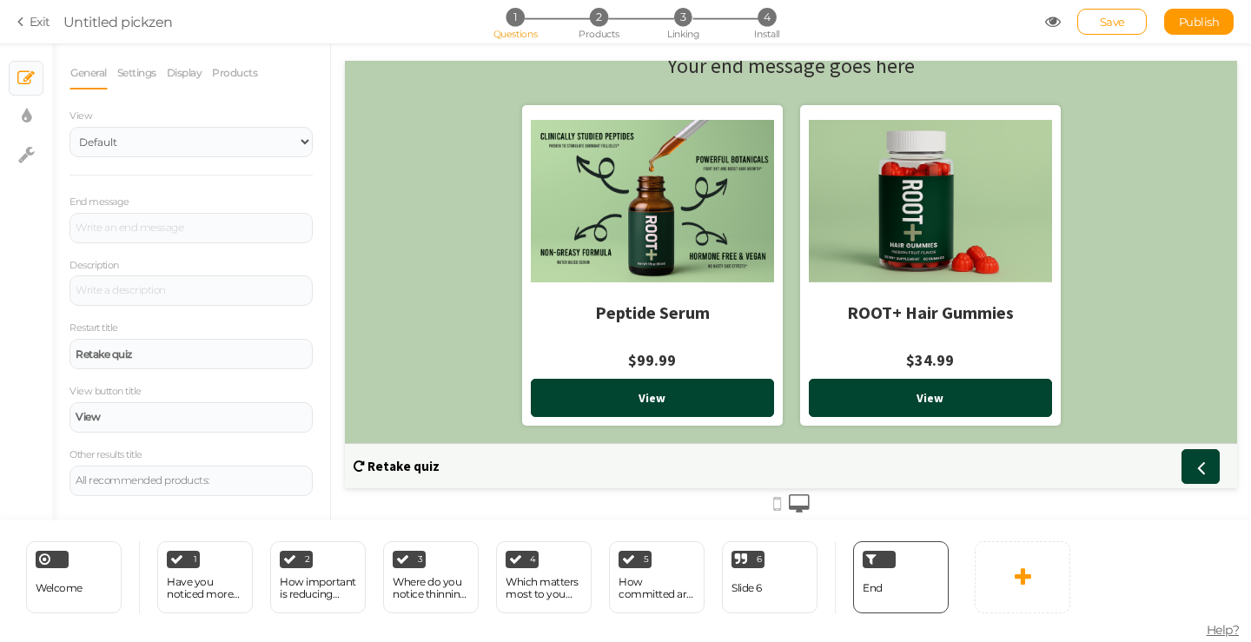
scroll to position [0, 0]
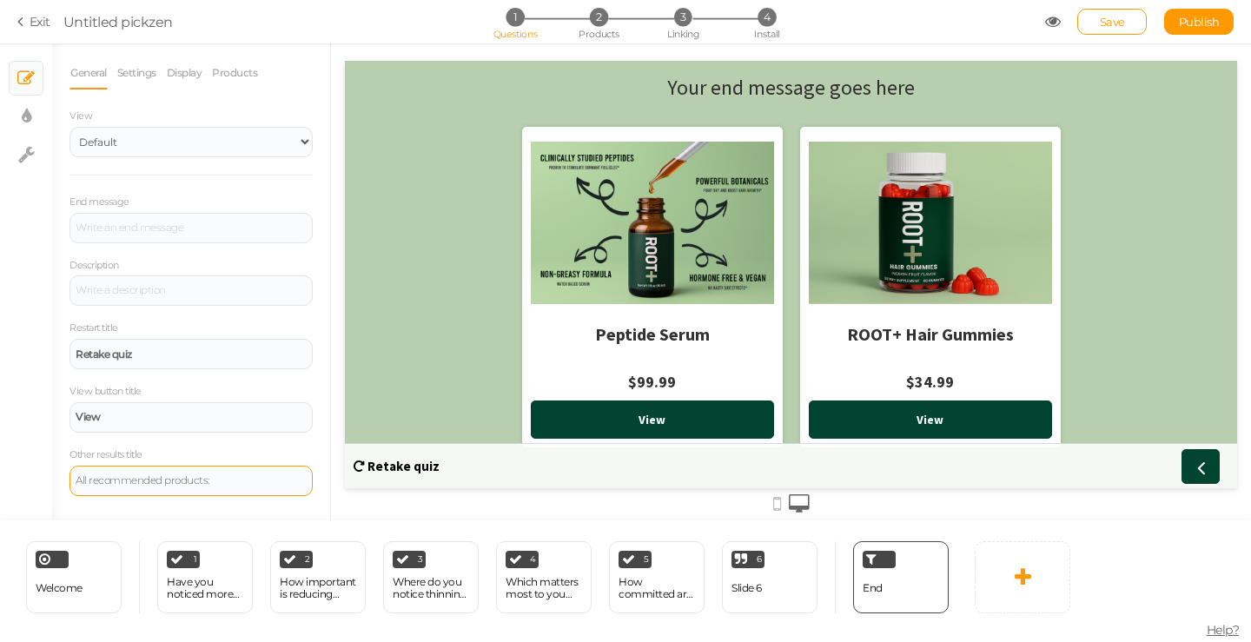
click at [156, 478] on div "All recommended products:" at bounding box center [191, 480] width 231 height 10
click at [204, 454] on div "Other results title All recommended products:" at bounding box center [191, 471] width 243 height 50
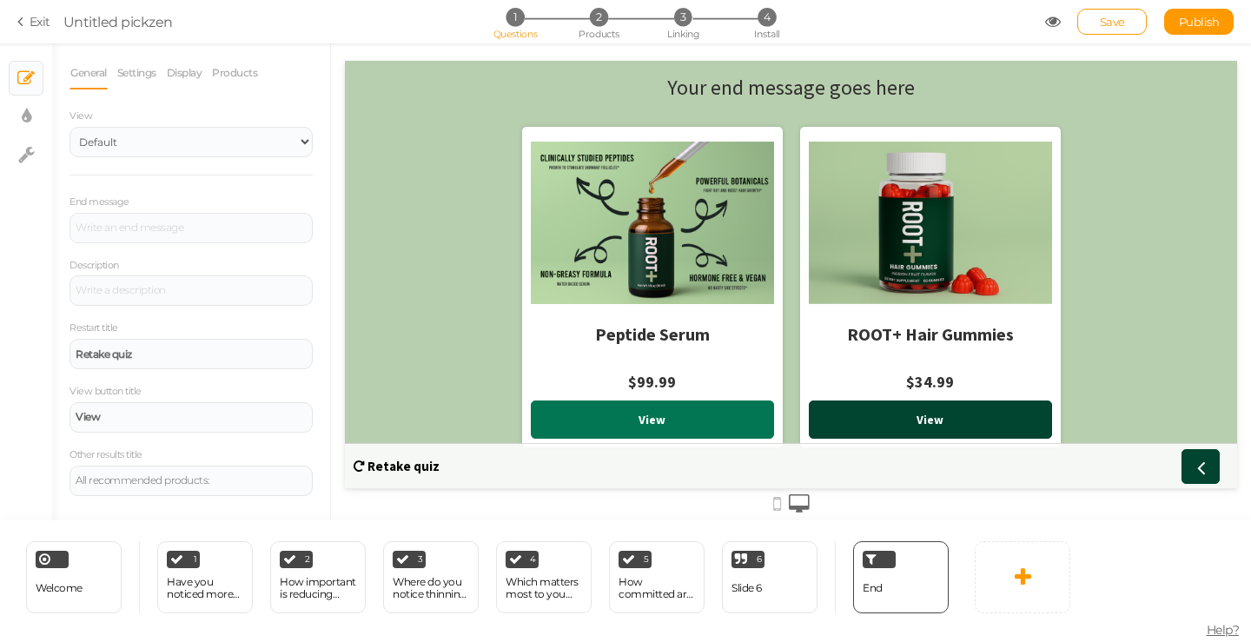
scroll to position [22, 0]
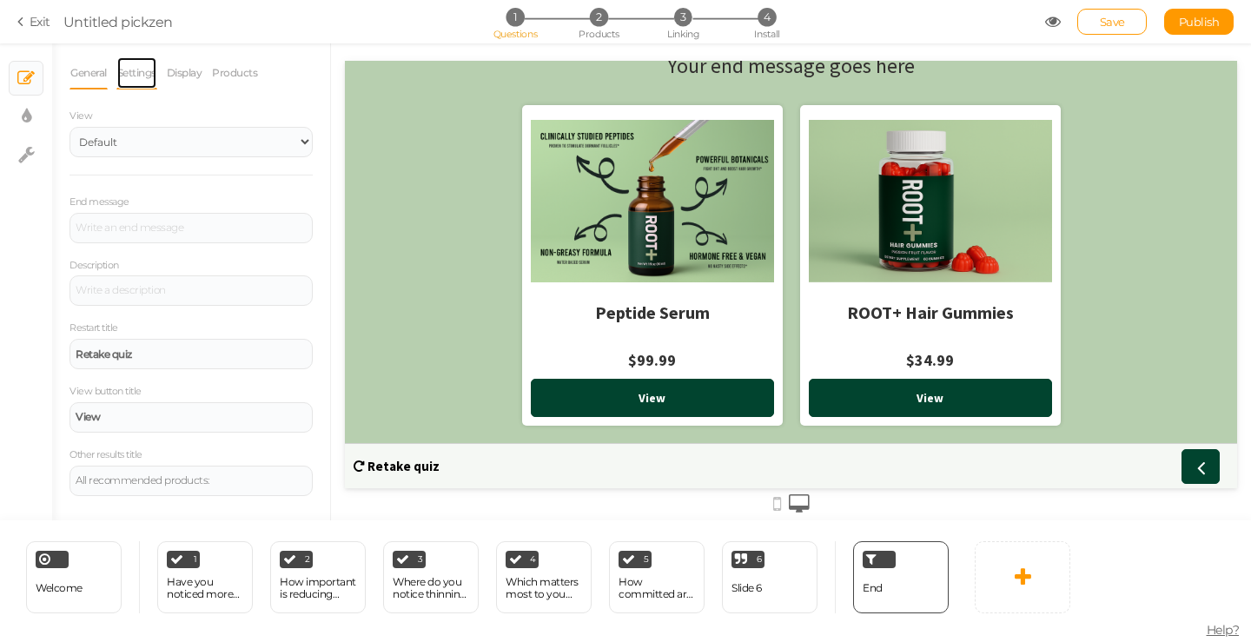
click at [156, 76] on link "Settings" at bounding box center [136, 72] width 41 height 33
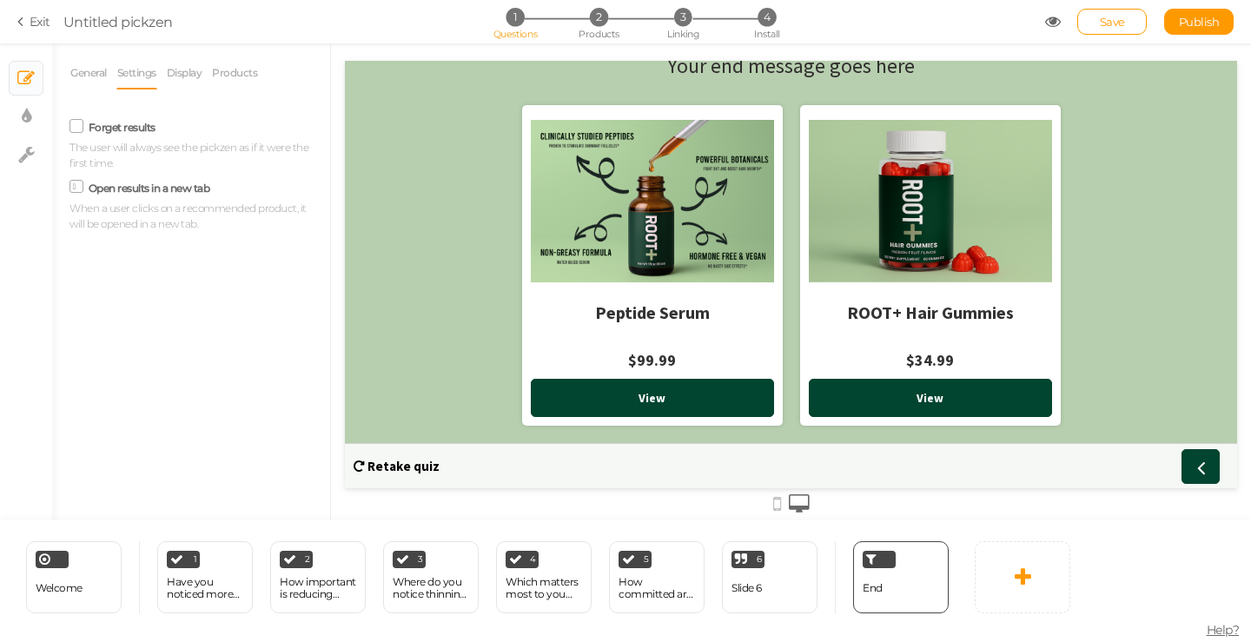
click at [148, 186] on label "Open results in a new tab" at bounding box center [150, 188] width 122 height 13
click at [0, 0] on input "Open results in a new tab" at bounding box center [0, 0] width 0 height 0
click at [186, 79] on link "Display" at bounding box center [184, 72] width 37 height 33
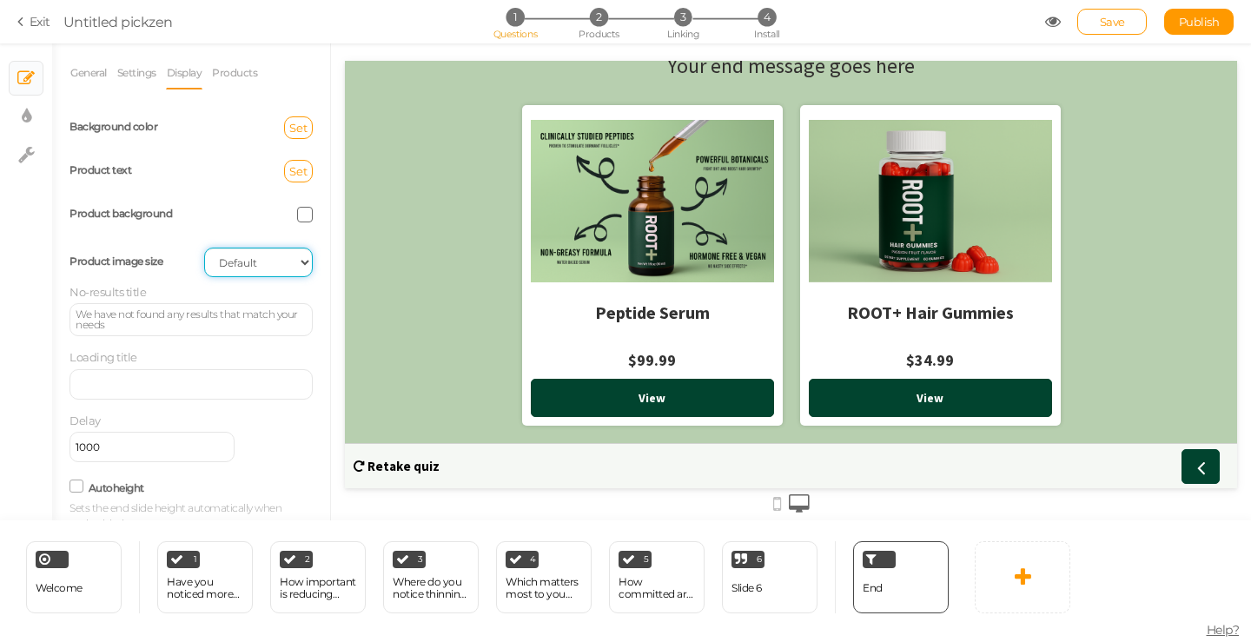
drag, startPoint x: 215, startPoint y: 262, endPoint x: 225, endPoint y: 331, distance: 70.3
click at [215, 262] on select "Cover Contain Default" at bounding box center [258, 263] width 109 height 30
click at [236, 262] on select "Cover Contain Default" at bounding box center [258, 263] width 109 height 30
click at [254, 263] on select "Cover Contain Default" at bounding box center [258, 263] width 109 height 30
click at [238, 76] on link "Products" at bounding box center [234, 72] width 47 height 33
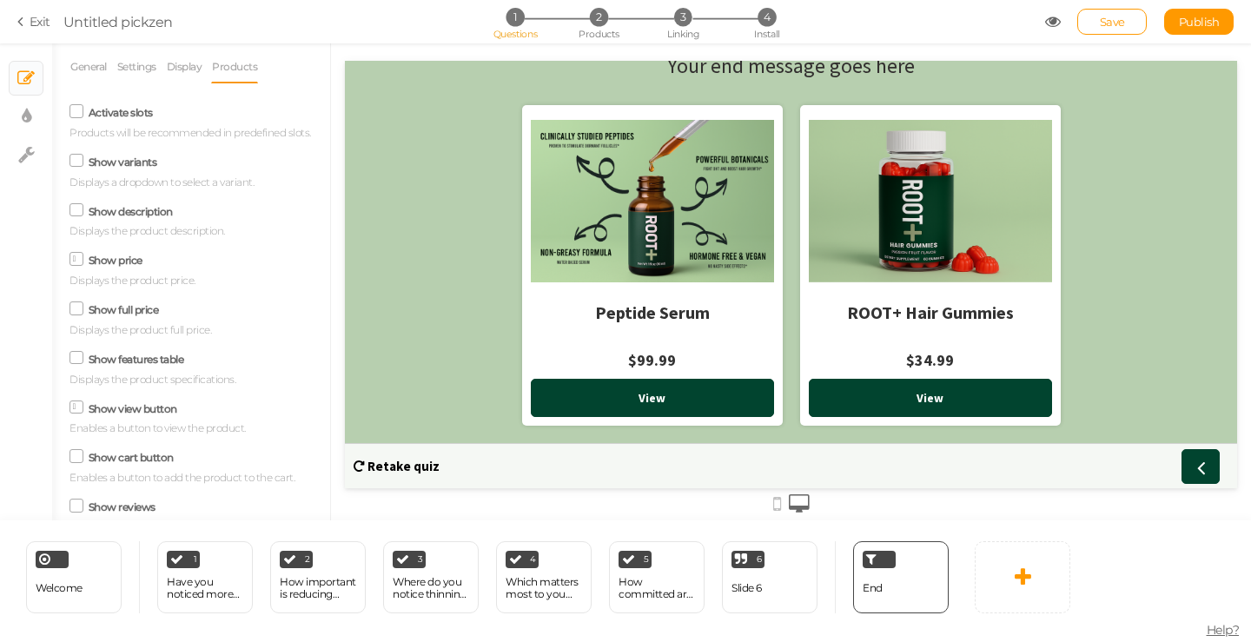
scroll to position [0, 0]
click at [122, 273] on label "Show price" at bounding box center [116, 266] width 54 height 13
click at [0, 0] on input "Show price" at bounding box center [0, 0] width 0 height 0
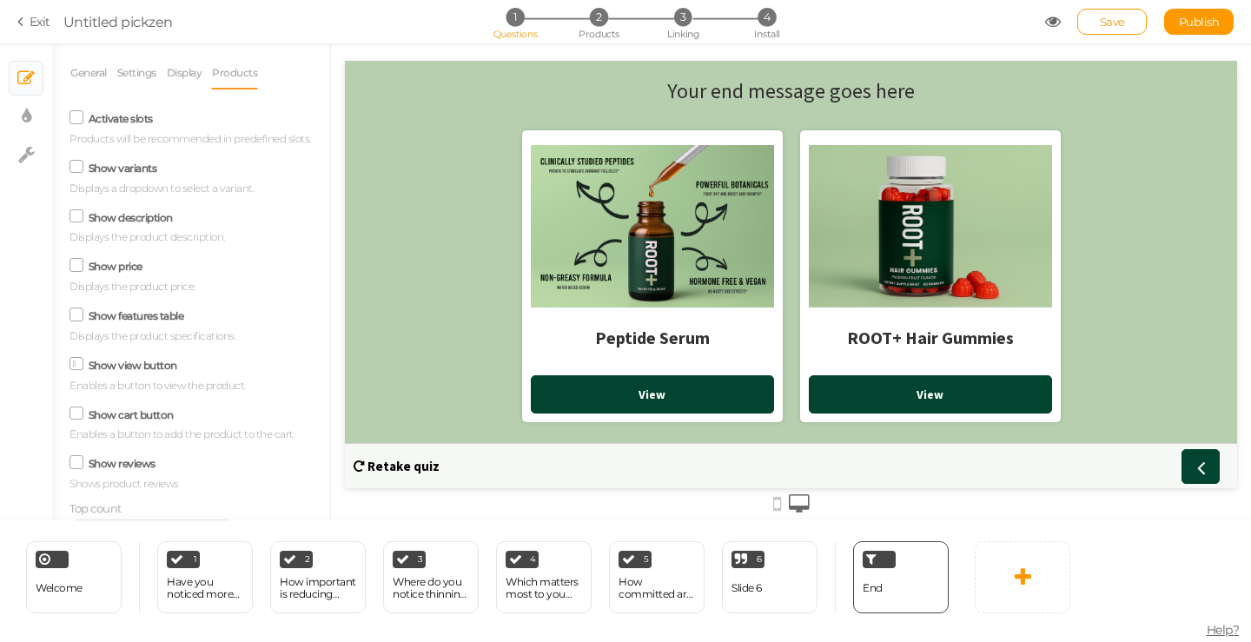
click at [126, 120] on label "Activate slots" at bounding box center [121, 118] width 64 height 13
click at [0, 0] on input "Activate slots" at bounding box center [0, 0] width 0 height 0
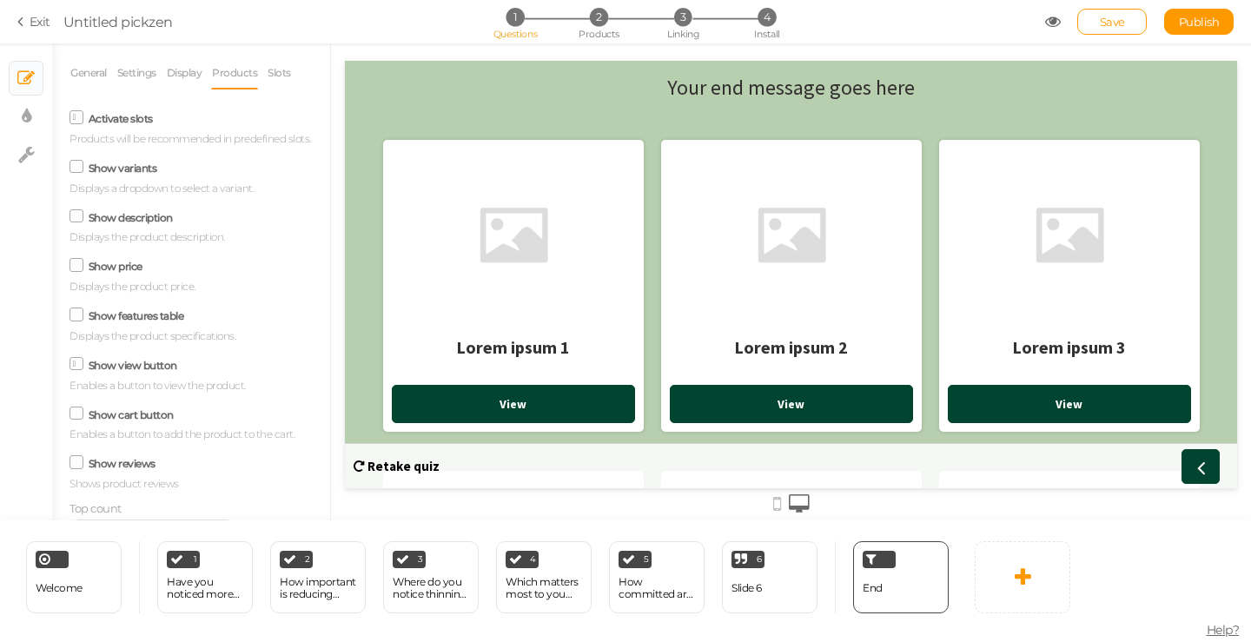
click at [110, 125] on label "Activate slots" at bounding box center [121, 118] width 64 height 13
click at [0, 0] on input "Activate slots" at bounding box center [0, 0] width 0 height 0
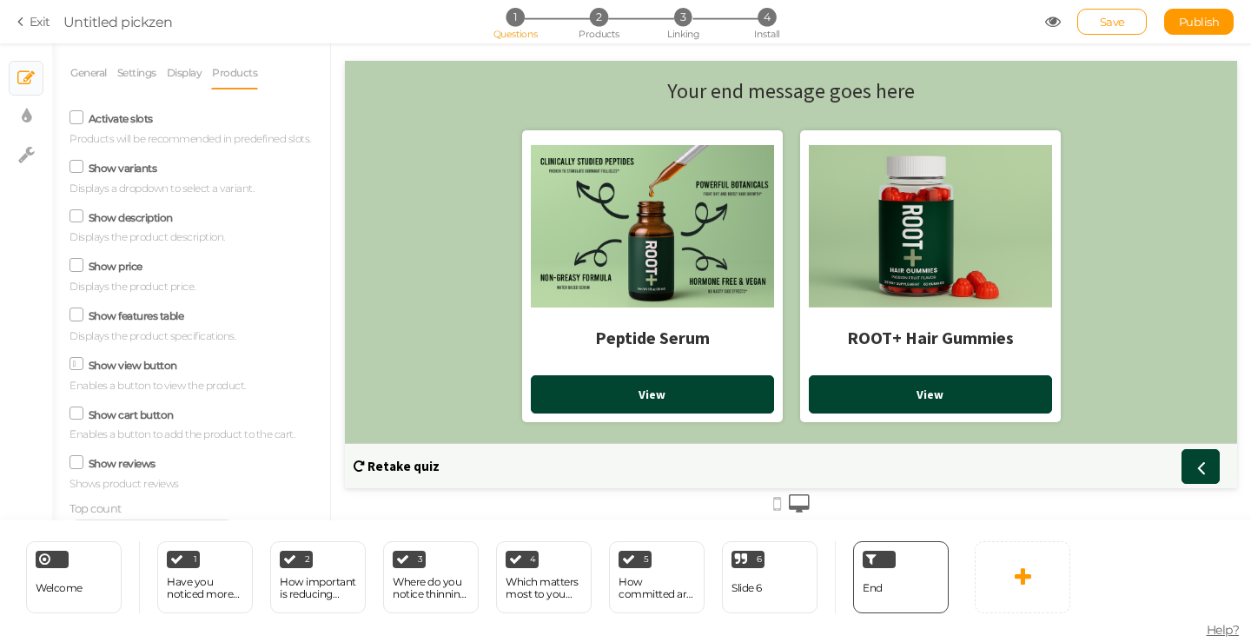
click at [141, 224] on label "Show description" at bounding box center [131, 217] width 84 height 13
click at [0, 0] on input "Show description" at bounding box center [0, 0] width 0 height 0
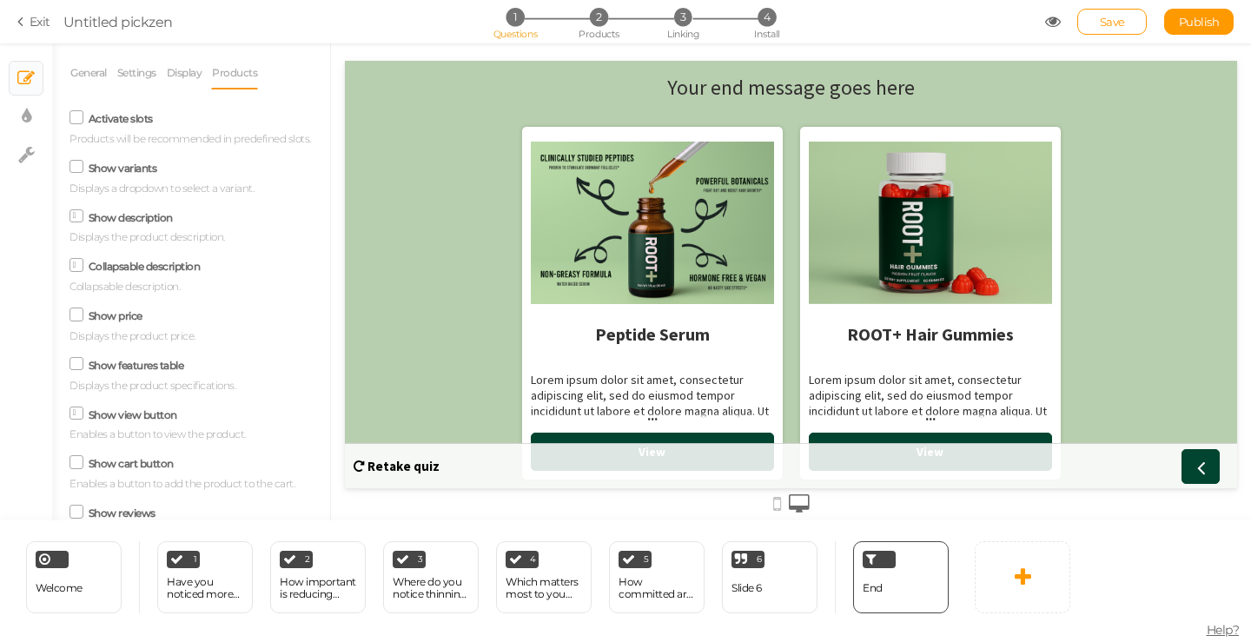
click at [141, 224] on label "Show description" at bounding box center [131, 217] width 84 height 13
click at [0, 0] on input "Show description" at bounding box center [0, 0] width 0 height 0
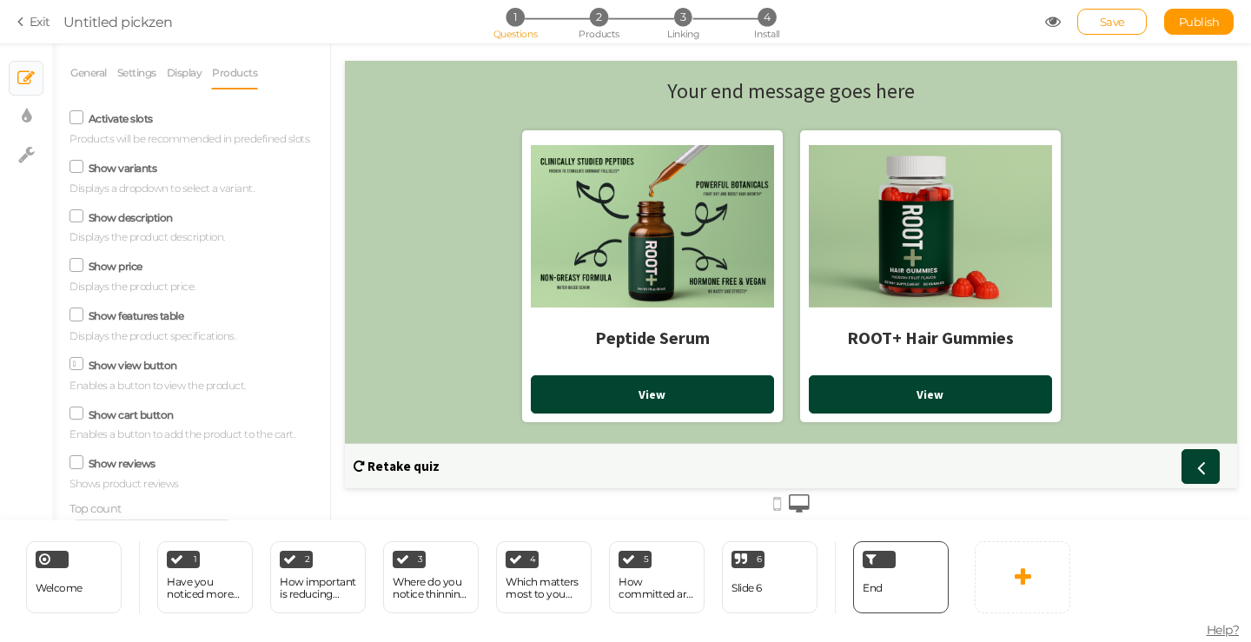
click at [135, 322] on label "Show features table" at bounding box center [137, 315] width 96 height 13
click at [0, 0] on input "Show features table" at bounding box center [0, 0] width 0 height 0
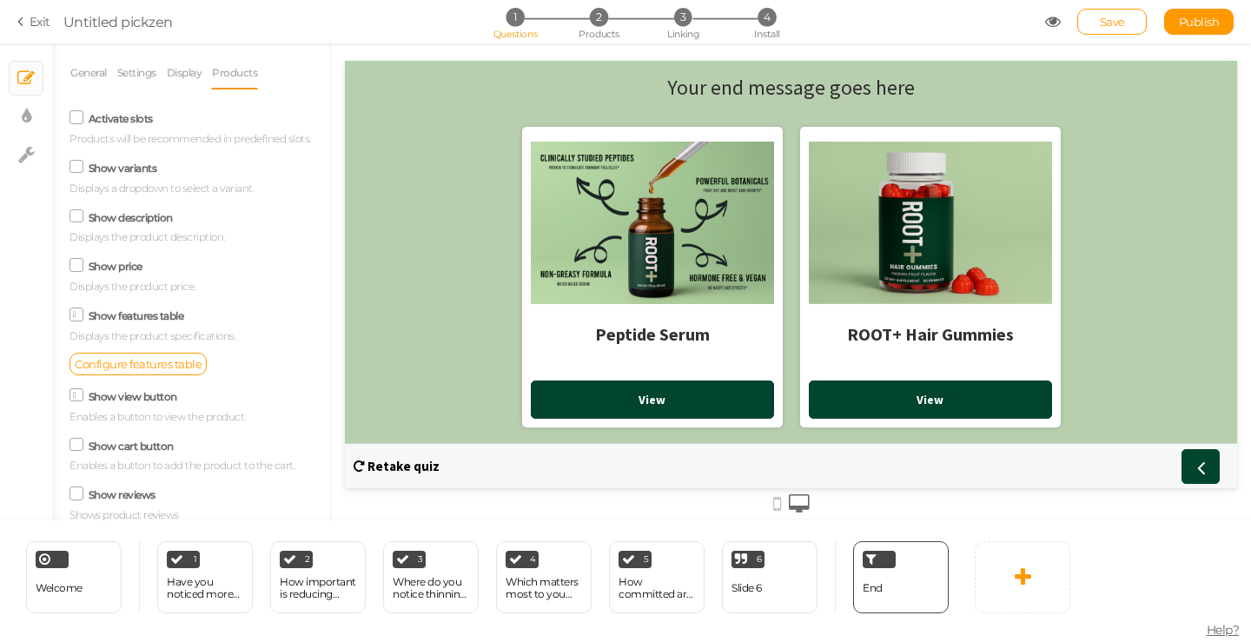
click at [135, 322] on label "Show features table" at bounding box center [137, 315] width 96 height 13
click at [0, 0] on input "Show features table" at bounding box center [0, 0] width 0 height 0
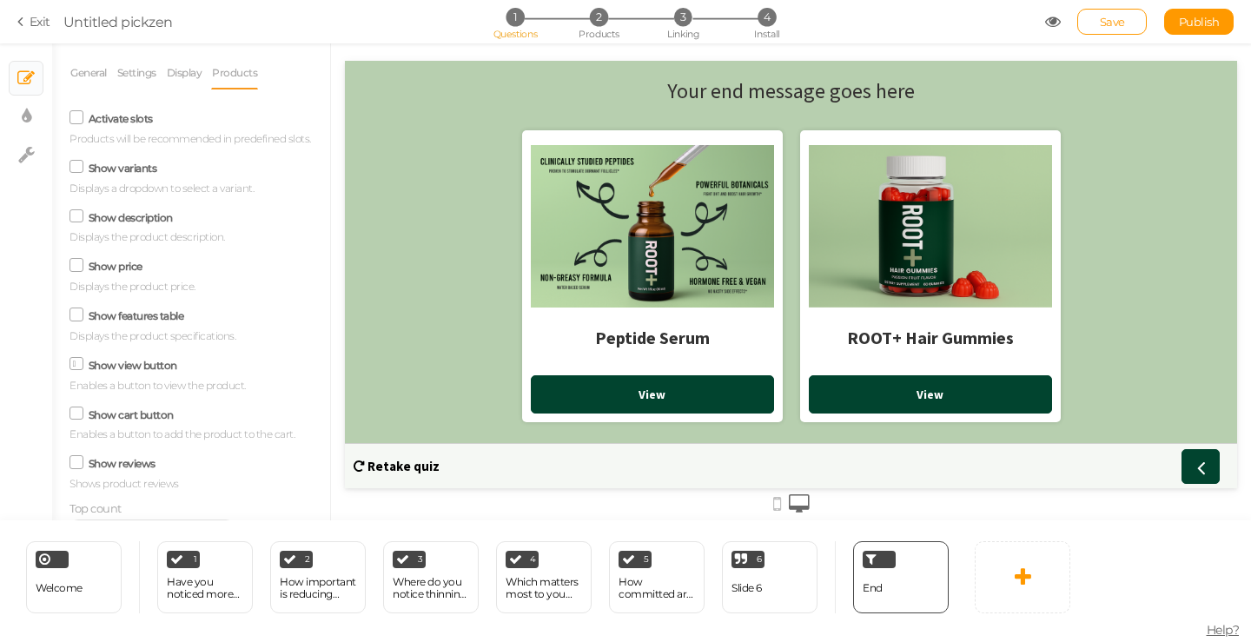
click at [158, 372] on label "Show view button" at bounding box center [133, 365] width 89 height 13
click at [0, 0] on input "Show view button" at bounding box center [0, 0] width 0 height 0
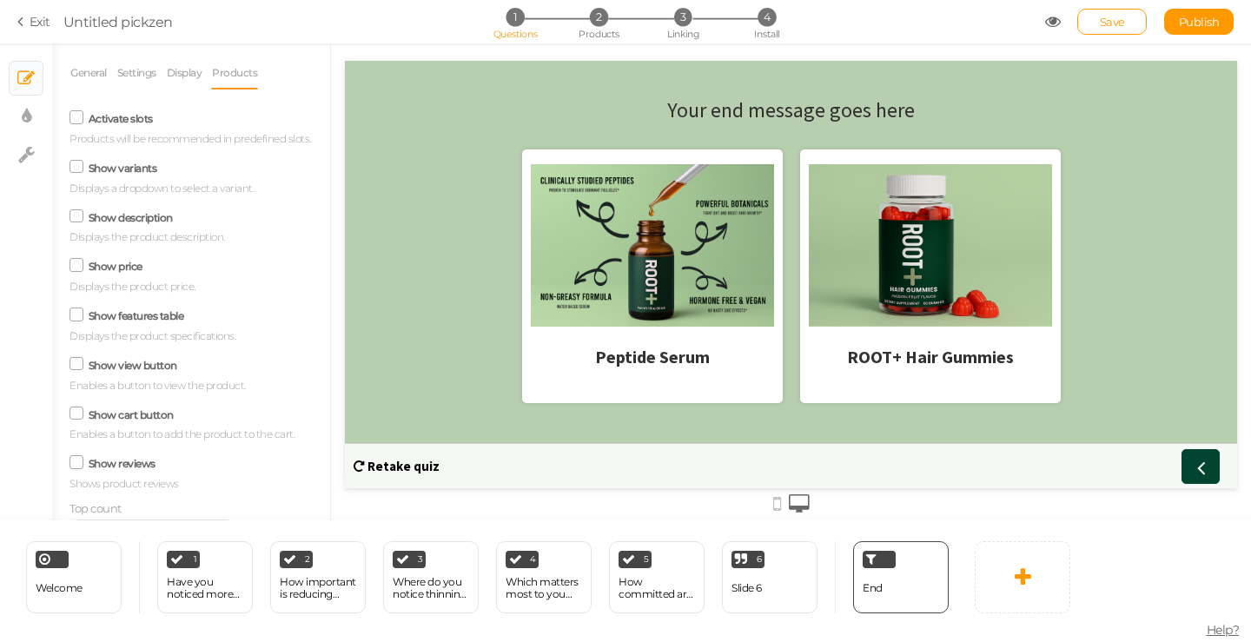
click at [157, 372] on label "Show view button" at bounding box center [133, 365] width 89 height 13
click at [0, 0] on input "Show view button" at bounding box center [0, 0] width 0 height 0
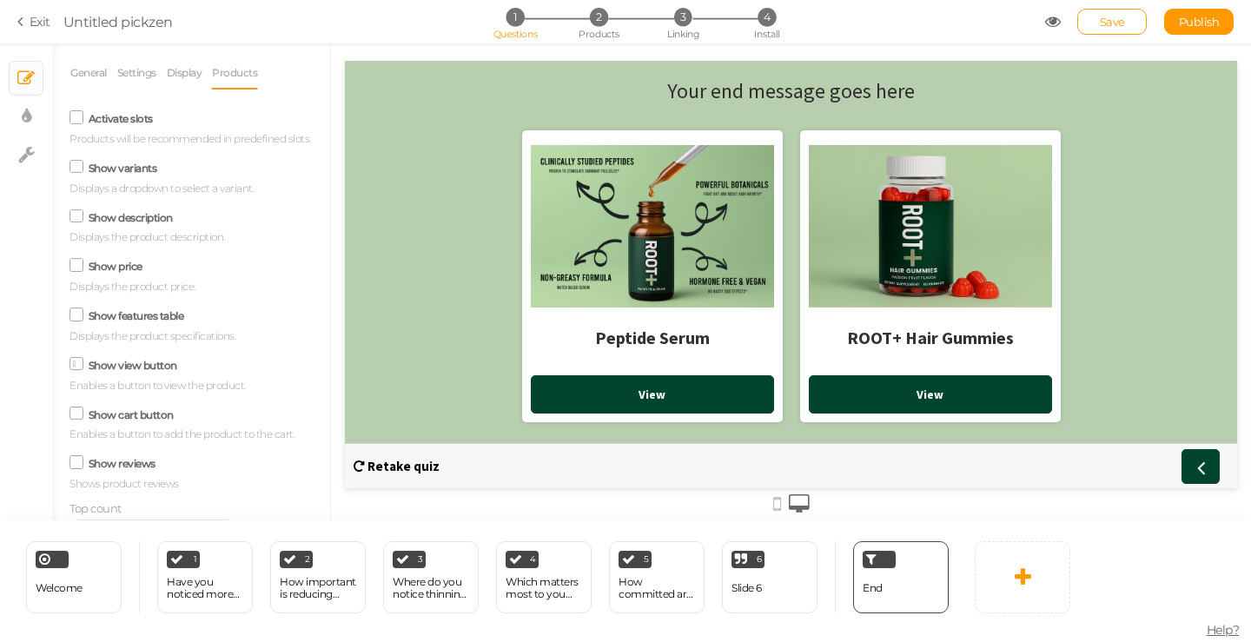
scroll to position [87, 0]
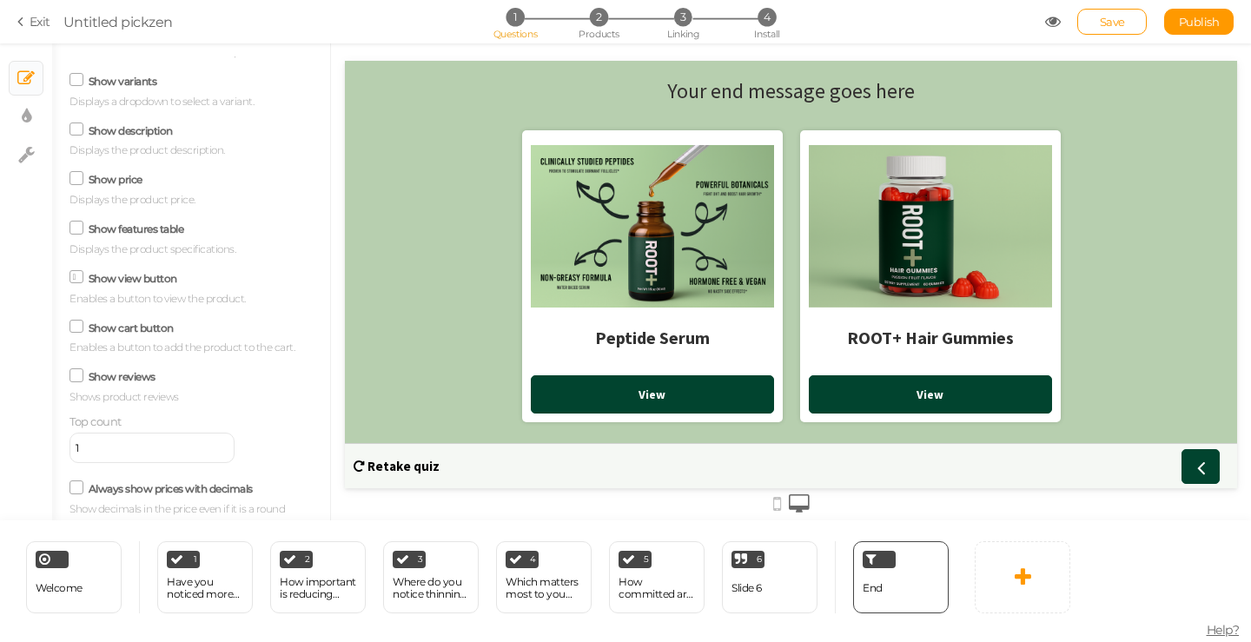
click at [155, 335] on label "Show cart button" at bounding box center [131, 328] width 85 height 13
click at [0, 0] on input "Show cart button" at bounding box center [0, 0] width 0 height 0
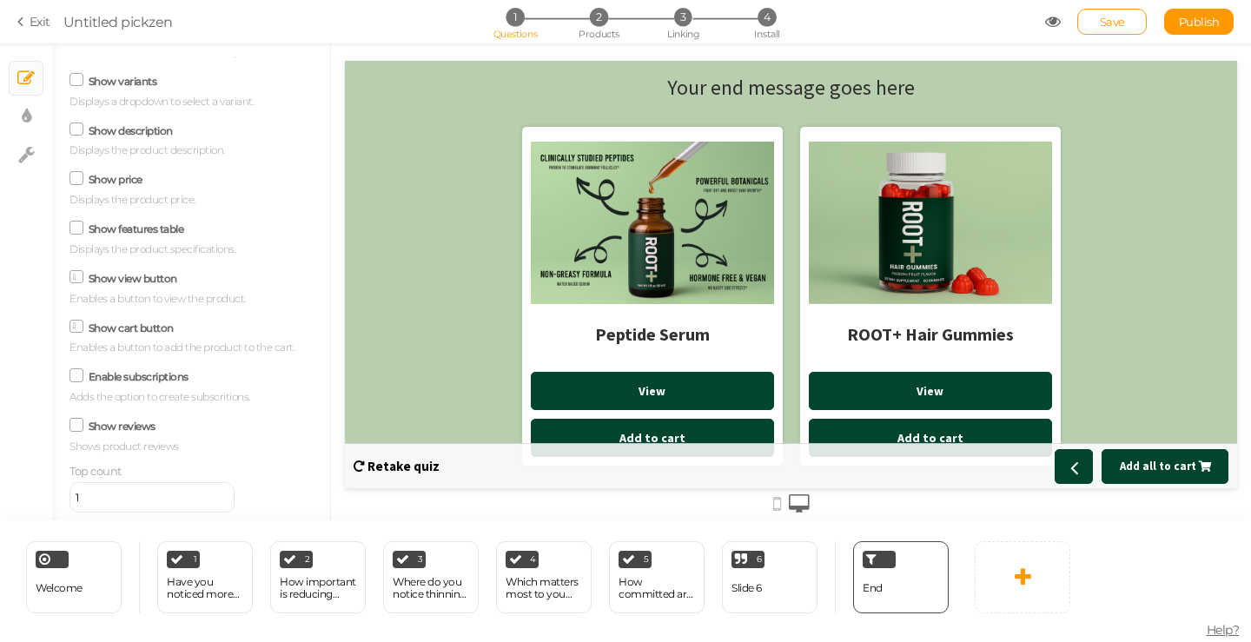
click at [155, 335] on label "Show cart button" at bounding box center [131, 328] width 85 height 13
click at [0, 0] on input "Show cart button" at bounding box center [0, 0] width 0 height 0
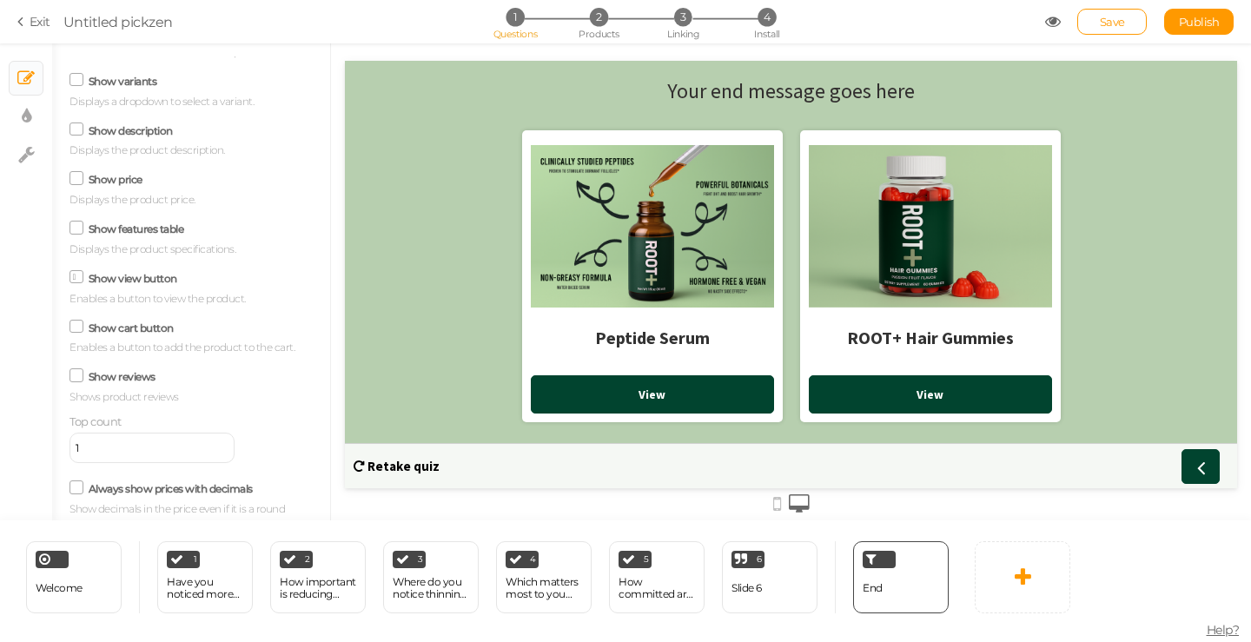
click at [129, 383] on label "Show reviews" at bounding box center [122, 376] width 67 height 13
click at [0, 0] on input "Show reviews" at bounding box center [0, 0] width 0 height 0
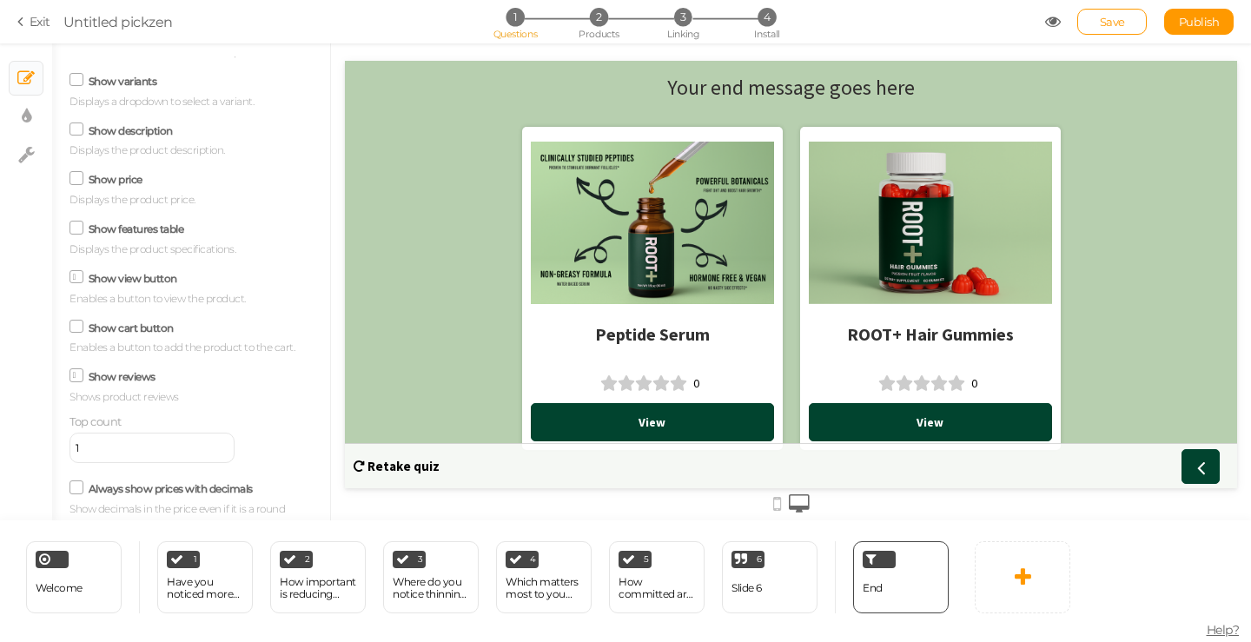
click at [129, 383] on label "Show reviews" at bounding box center [122, 376] width 67 height 13
click at [0, 0] on input "Show reviews" at bounding box center [0, 0] width 0 height 0
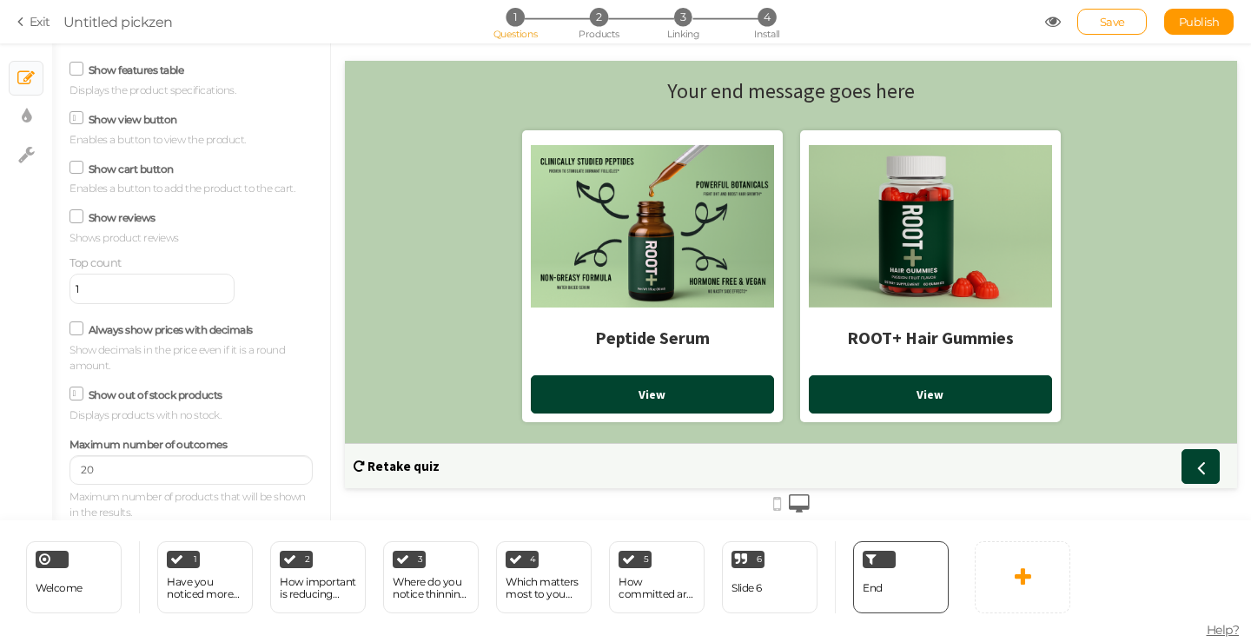
scroll to position [262, 0]
drag, startPoint x: 132, startPoint y: 460, endPoint x: -12, endPoint y: 431, distance: 147.1
click at [0, 431] on html "× Close A wider screen is needed to use the Pickzen builder Exit Untitled pickz…" at bounding box center [625, 321] width 1251 height 642
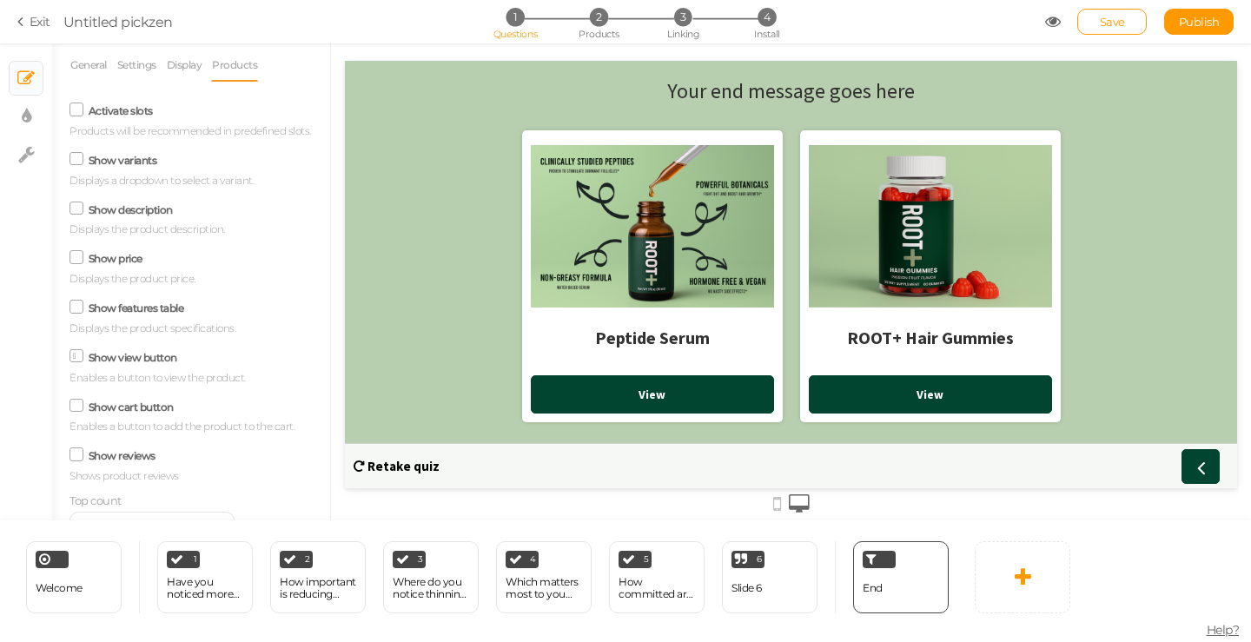
scroll to position [0, 0]
click at [910, 239] on div at bounding box center [930, 226] width 243 height 174
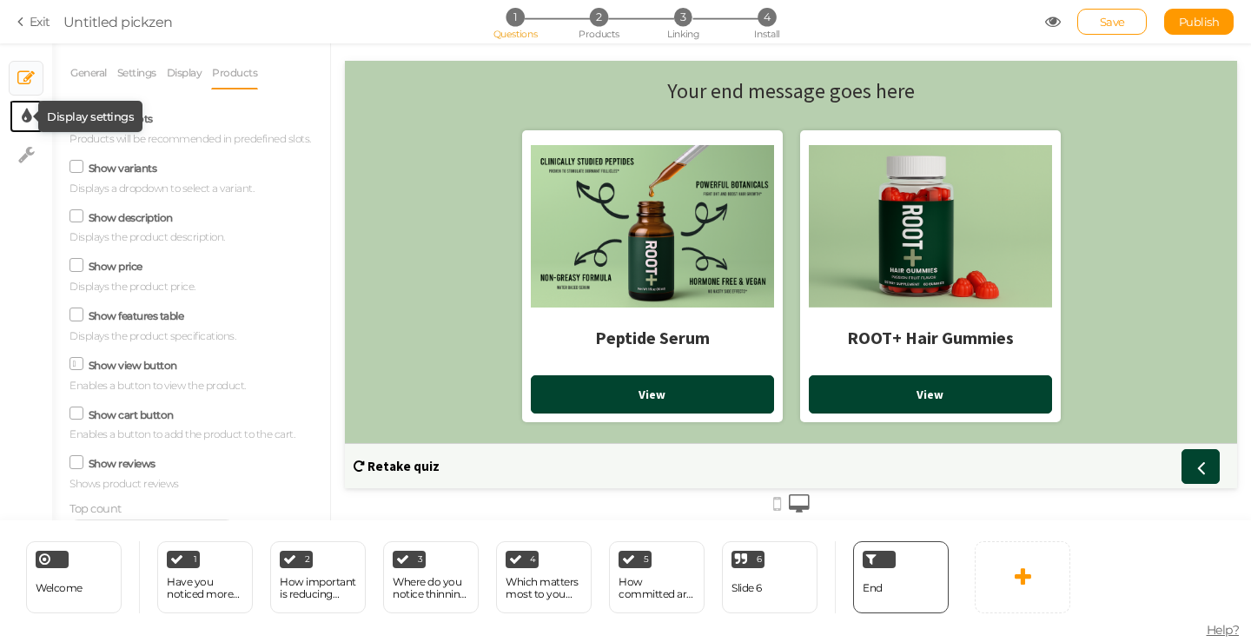
click at [25, 116] on icon at bounding box center [27, 116] width 10 height 17
select select "2"
select select "sourcesanspro"
select select "switch"
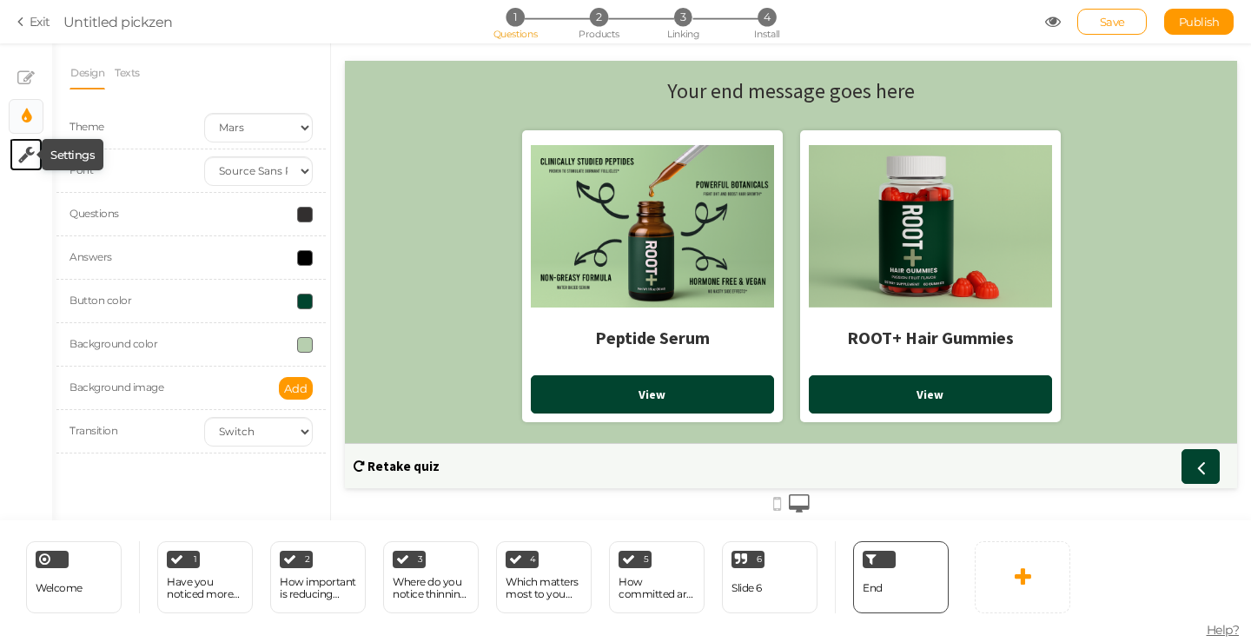
click at [31, 156] on icon at bounding box center [26, 154] width 17 height 17
select select "en"
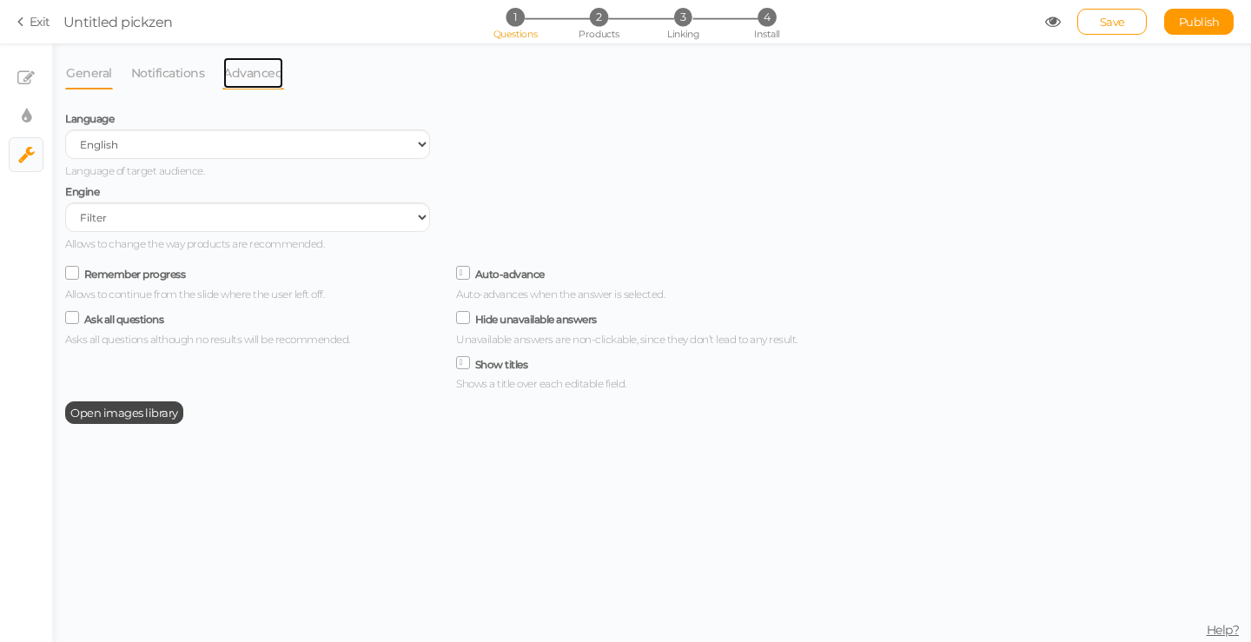
click at [271, 65] on link "Advanced" at bounding box center [253, 72] width 62 height 33
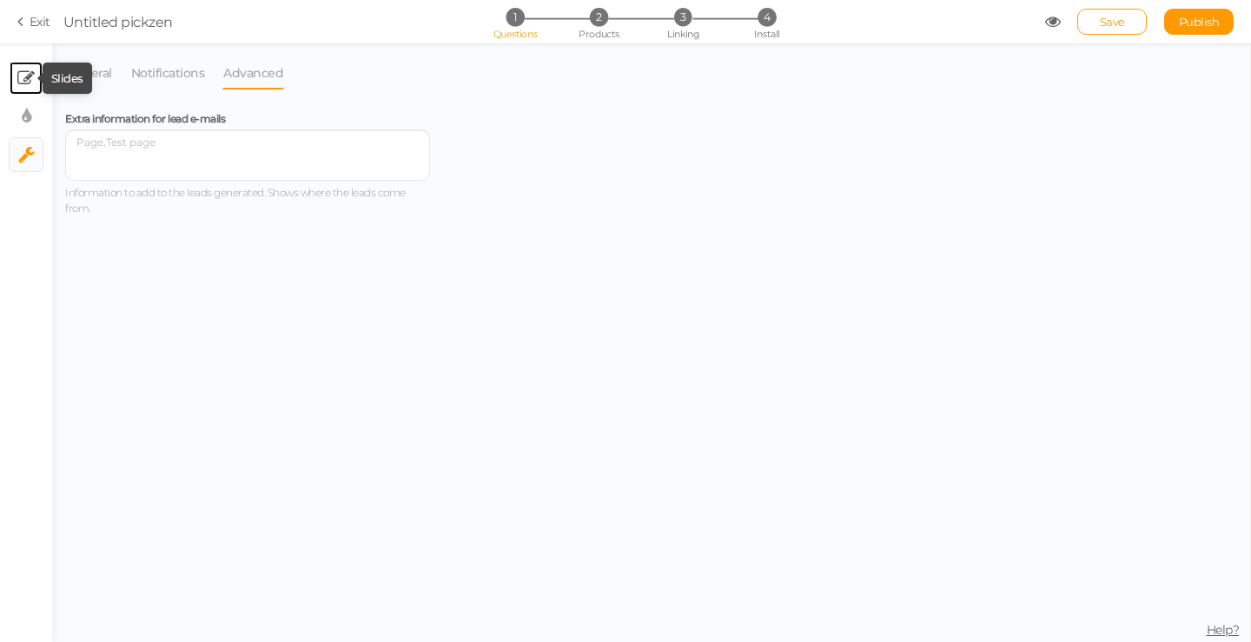
click at [40, 74] on link "× Slides" at bounding box center [26, 78] width 33 height 33
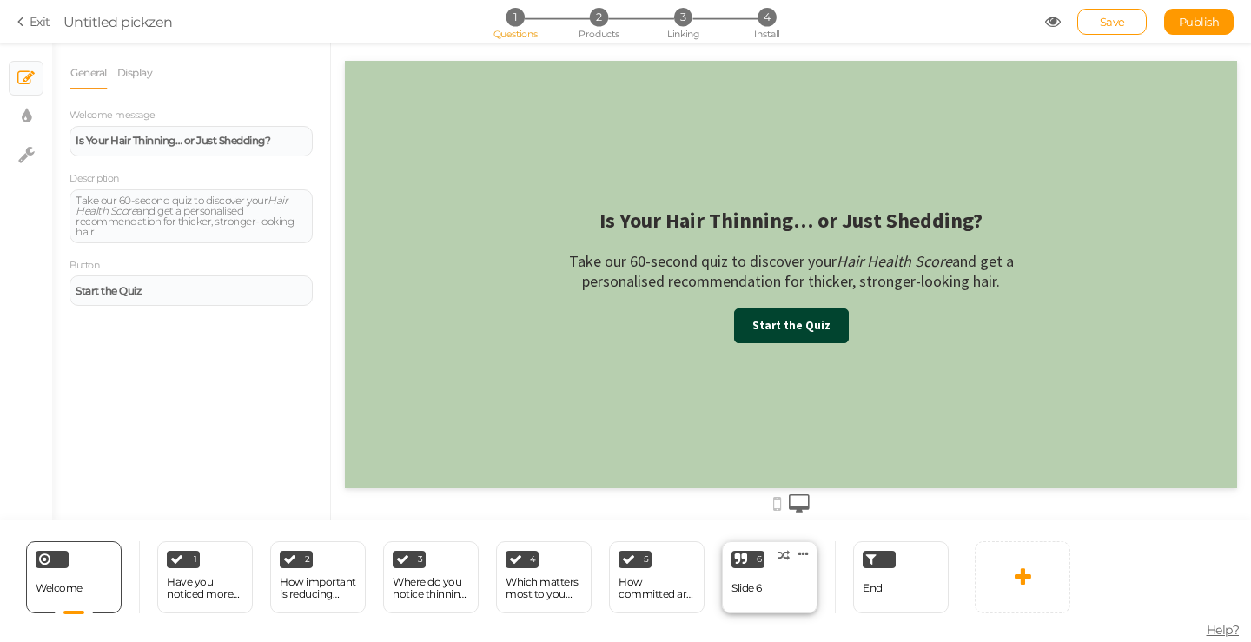
click at [784, 579] on div "6 Slide 6 × Define the conditions to show this slide. Clone Change type Delete" at bounding box center [770, 577] width 96 height 72
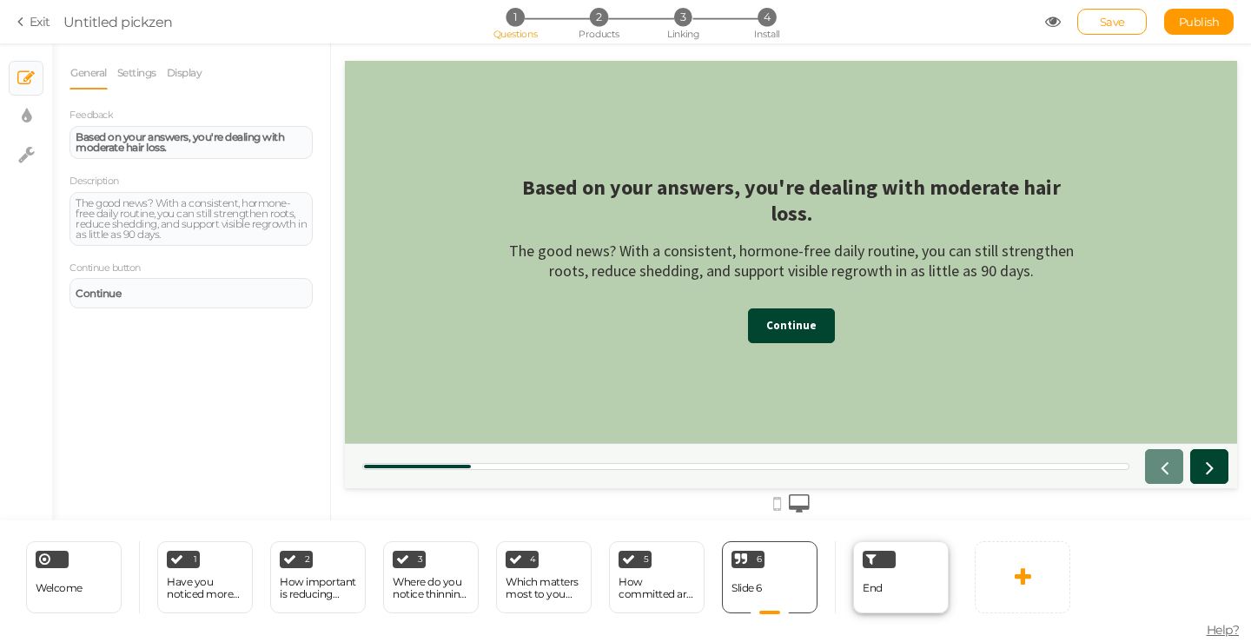
click at [889, 602] on div "End" at bounding box center [901, 577] width 96 height 72
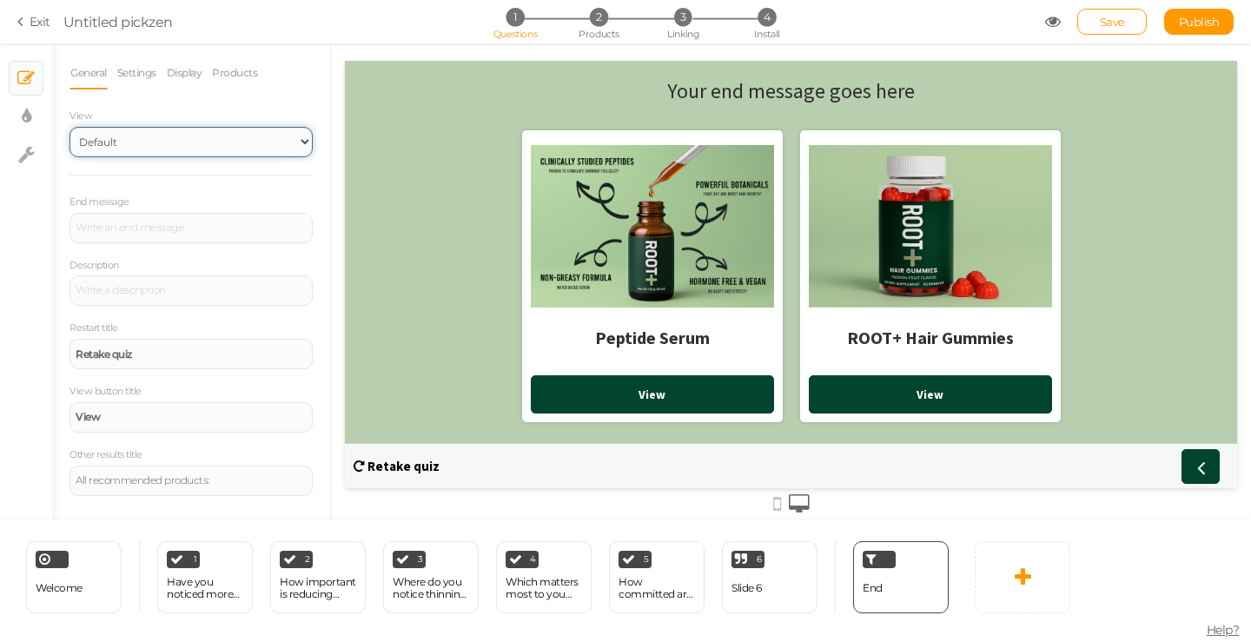
click at [173, 148] on select "Default Top" at bounding box center [191, 142] width 243 height 30
click at [70, 127] on select "Default Top" at bounding box center [191, 142] width 243 height 30
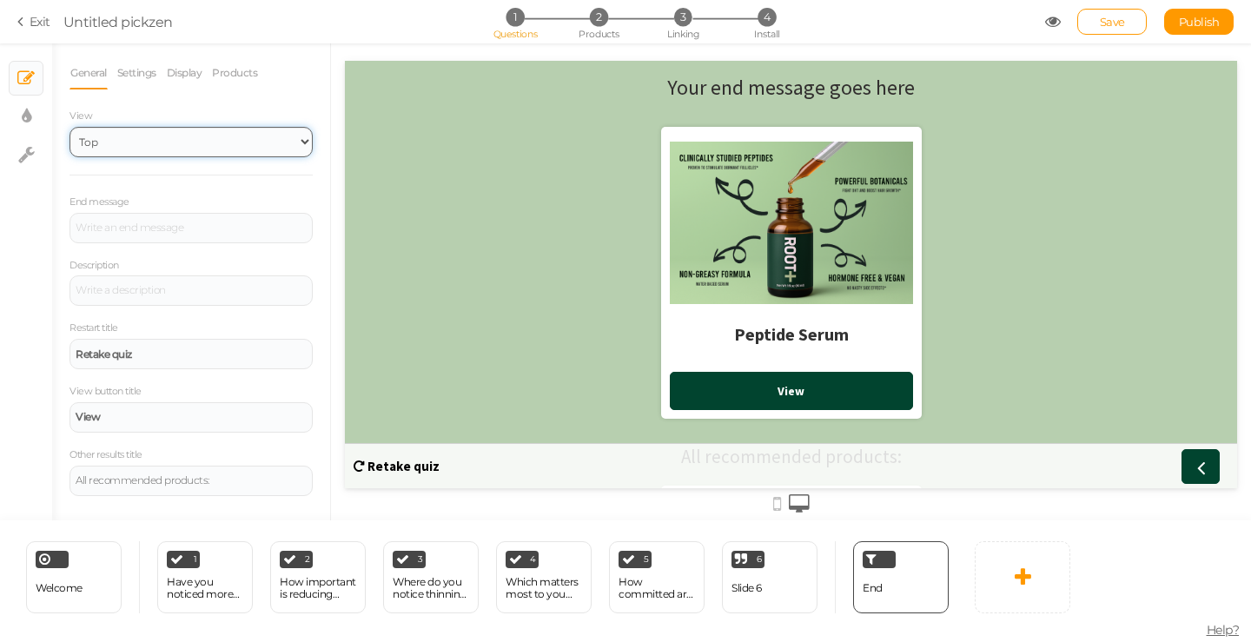
click at [227, 136] on select "Default Top" at bounding box center [191, 142] width 243 height 30
select select "1"
click at [70, 127] on select "Default Top" at bounding box center [191, 142] width 243 height 30
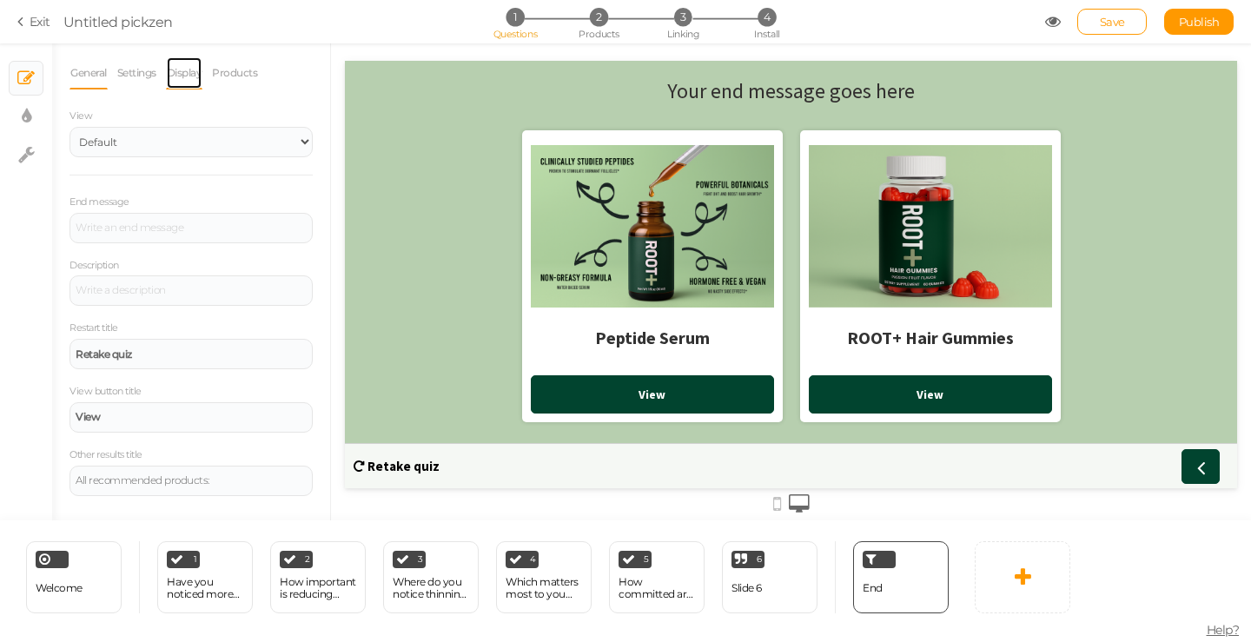
click at [196, 71] on link "Display" at bounding box center [184, 72] width 37 height 33
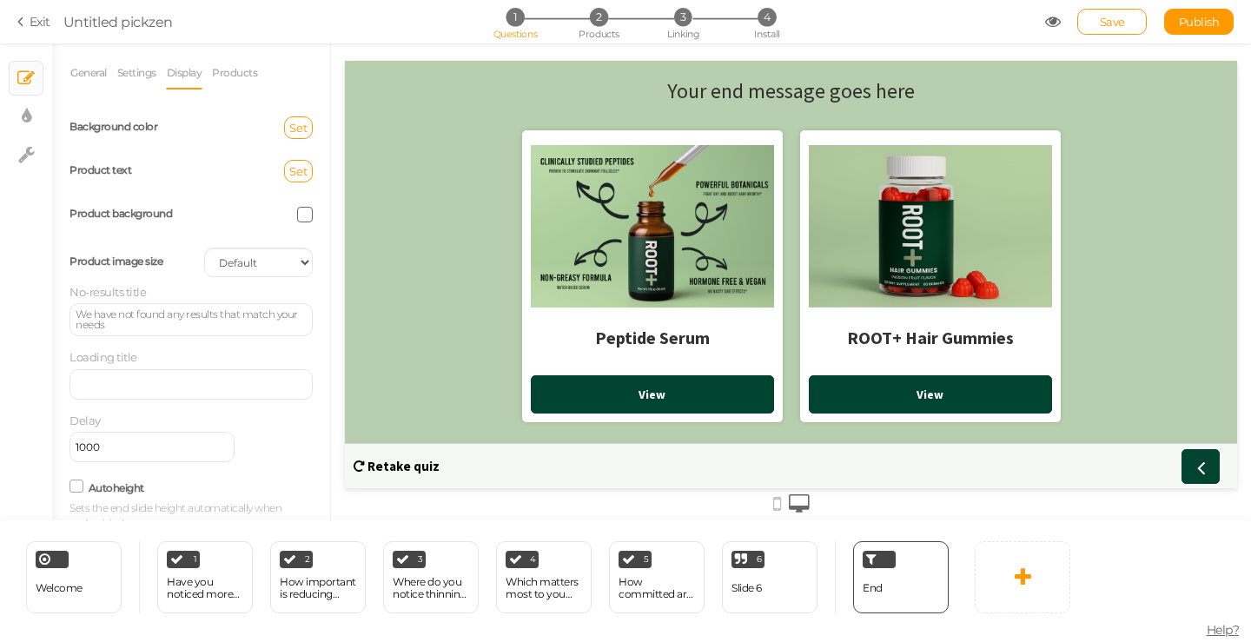
click at [297, 208] on span at bounding box center [305, 215] width 16 height 16
click at [297, 215] on span at bounding box center [305, 215] width 16 height 16
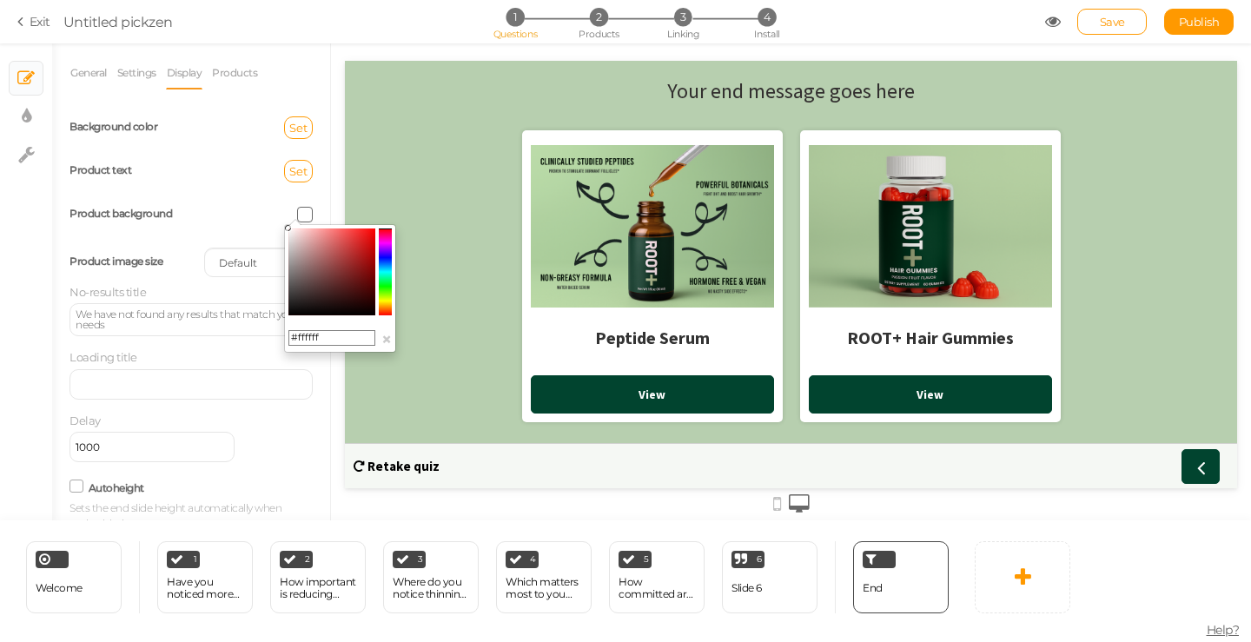
click at [222, 202] on div "Product background" at bounding box center [190, 214] width 269 height 43
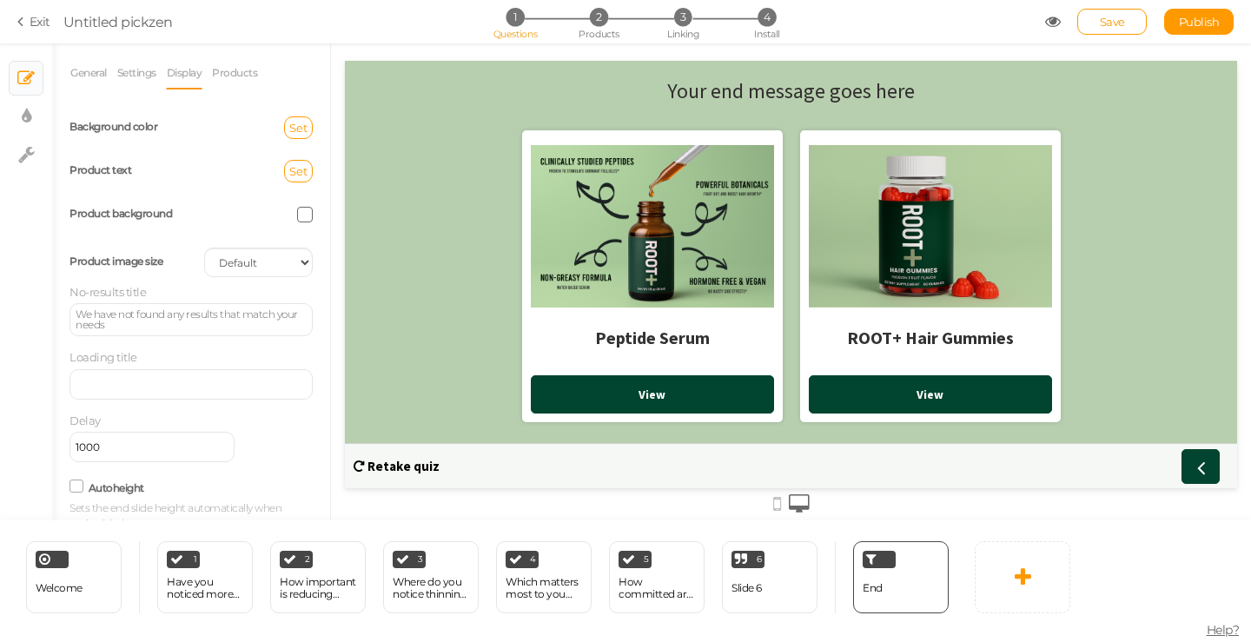
click at [297, 211] on span at bounding box center [305, 215] width 16 height 16
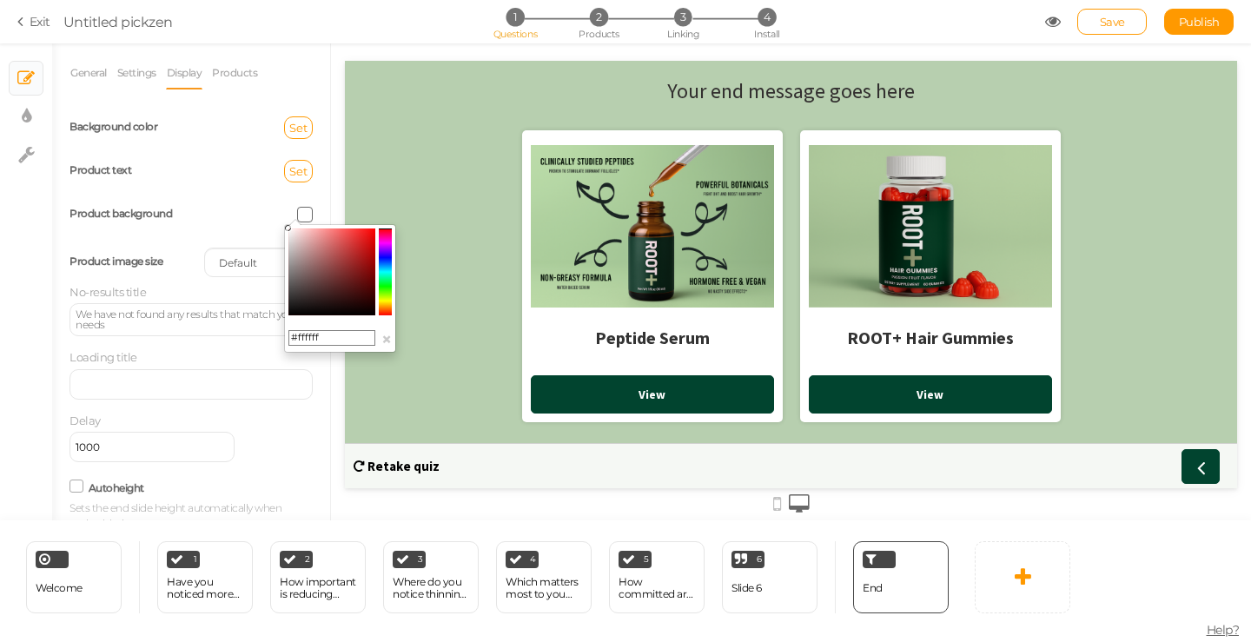
click at [190, 233] on div "Product background" at bounding box center [190, 214] width 269 height 43
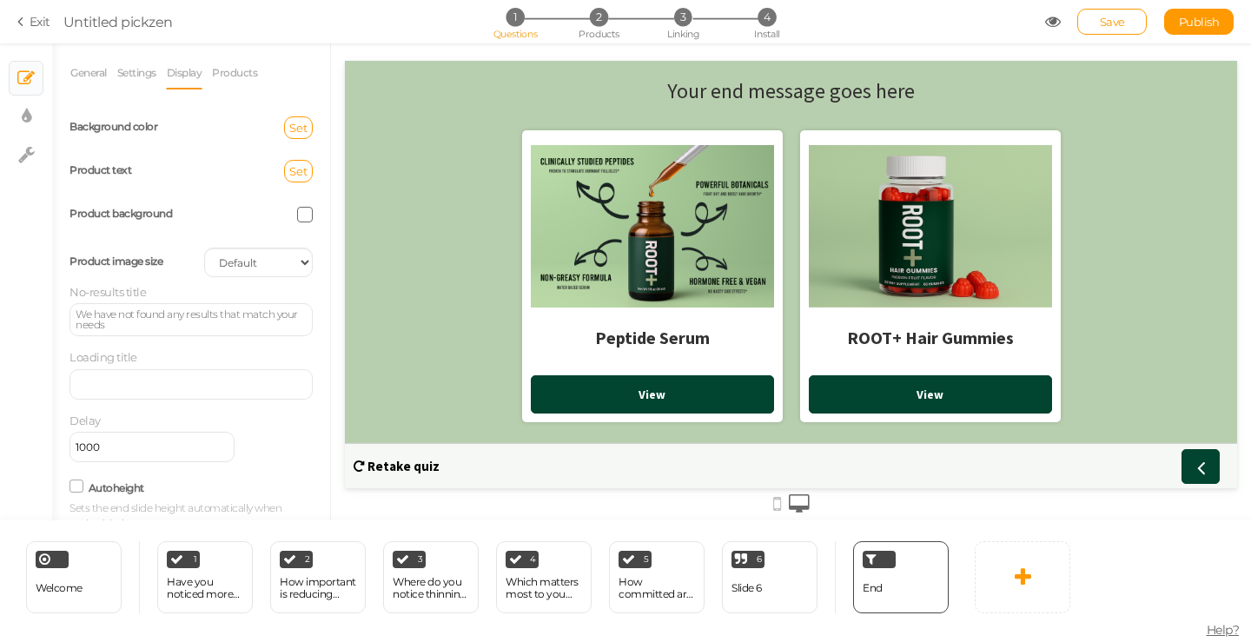
click at [235, 241] on div "Product image size Cover Contain Default" at bounding box center [190, 262] width 269 height 43
click at [243, 254] on select "Cover Contain Default" at bounding box center [258, 263] width 109 height 30
click at [225, 78] on link "Products" at bounding box center [234, 72] width 47 height 33
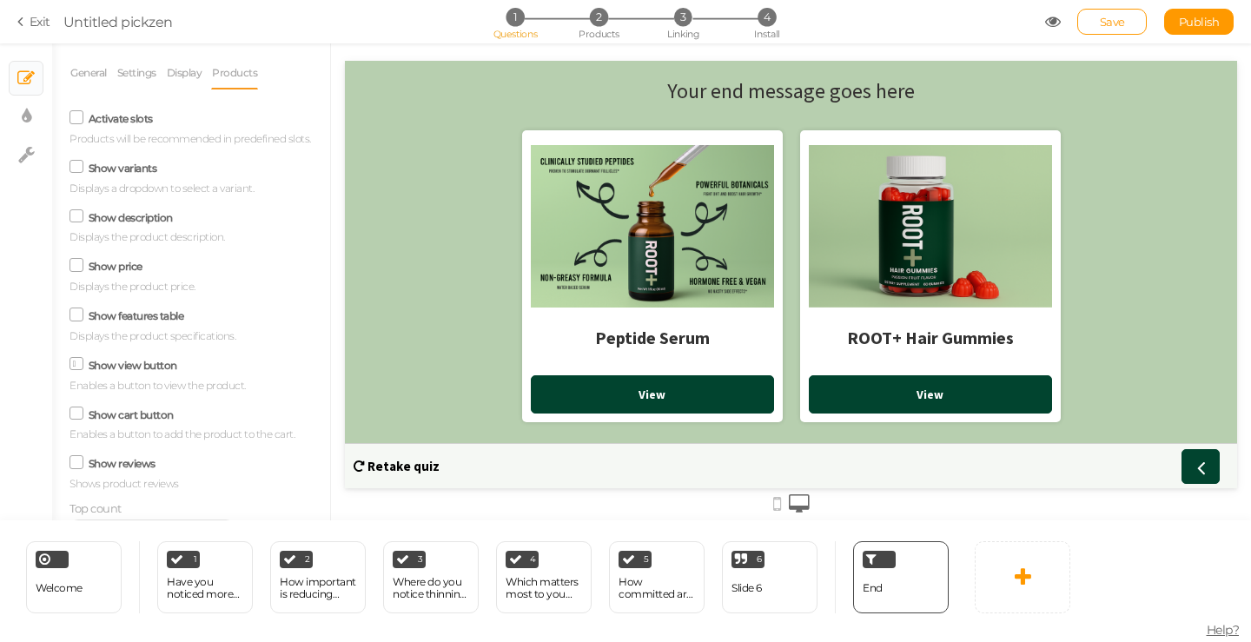
click at [127, 113] on label "Activate slots" at bounding box center [121, 118] width 64 height 13
click at [0, 0] on input "Activate slots" at bounding box center [0, 0] width 0 height 0
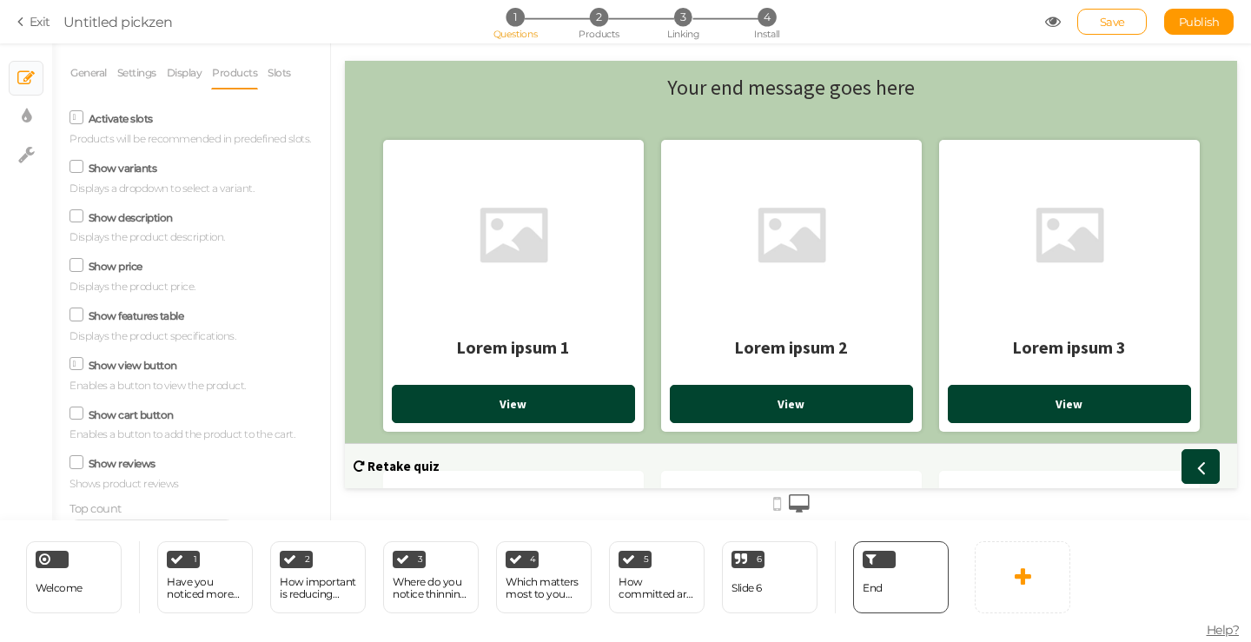
click at [500, 280] on div at bounding box center [513, 236] width 243 height 174
click at [110, 125] on label "Activate slots" at bounding box center [121, 118] width 64 height 13
click at [0, 0] on input "Activate slots" at bounding box center [0, 0] width 0 height 0
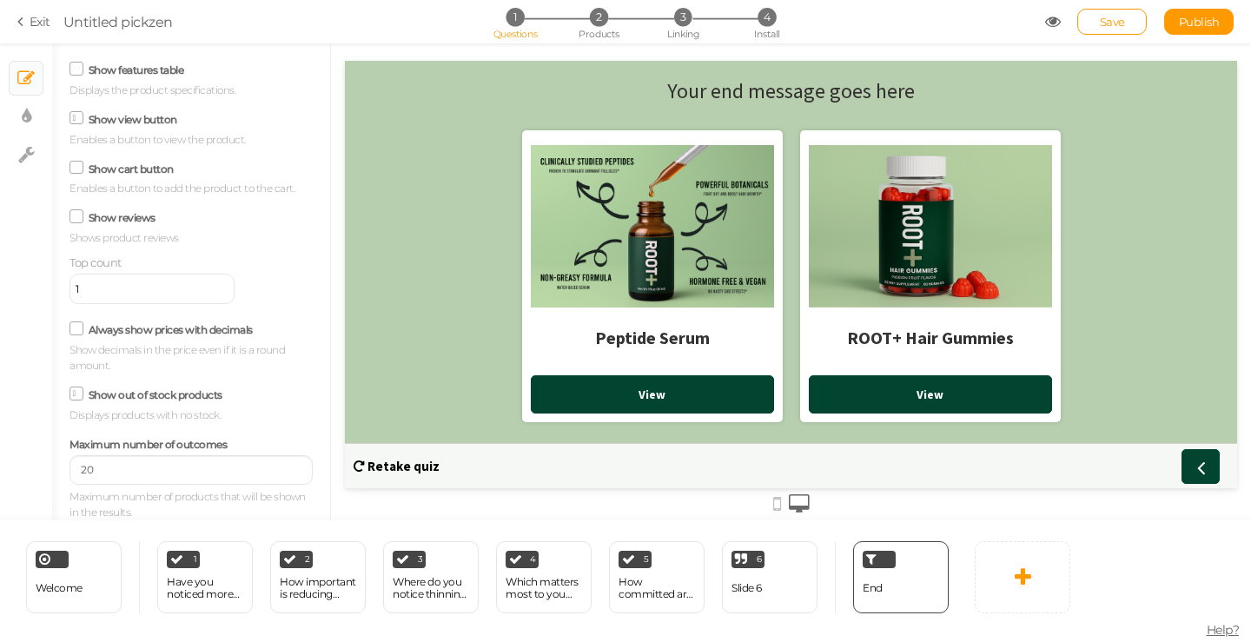
scroll to position [262, 0]
drag, startPoint x: 170, startPoint y: 462, endPoint x: 39, endPoint y: 470, distance: 131.5
click at [43, 470] on div "× Slides × Display settings × Settings General Settings Display Products View D…" at bounding box center [625, 281] width 1251 height 477
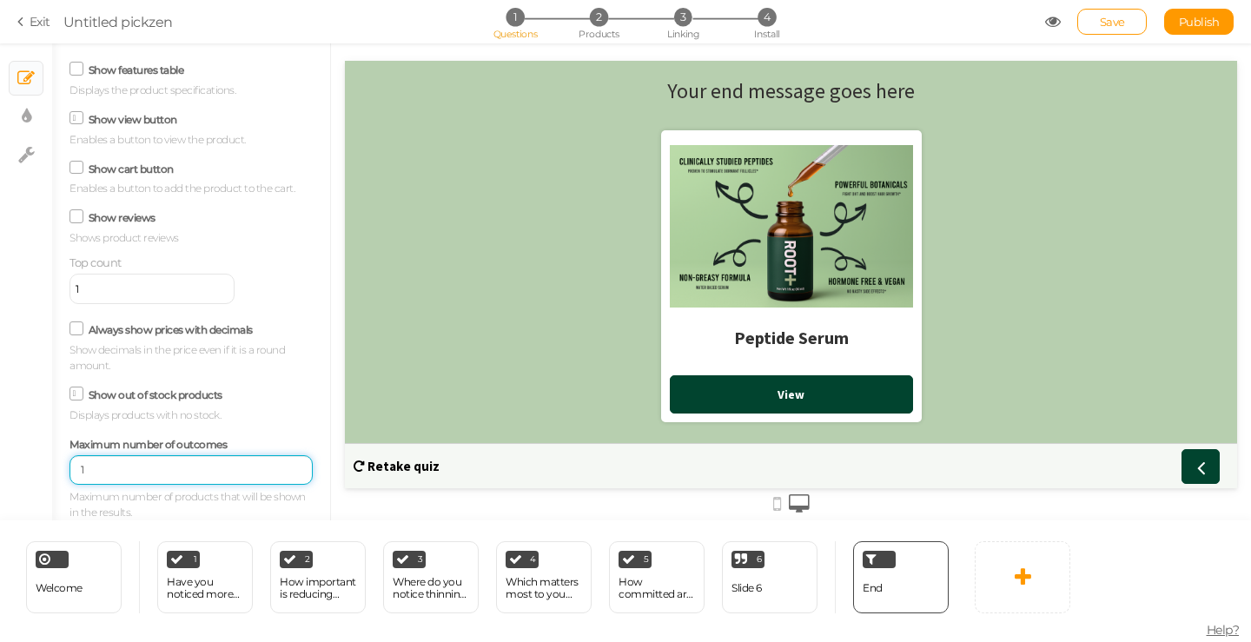
type input "1"
click at [169, 438] on span "Maximum number of outcomes" at bounding box center [148, 444] width 157 height 13
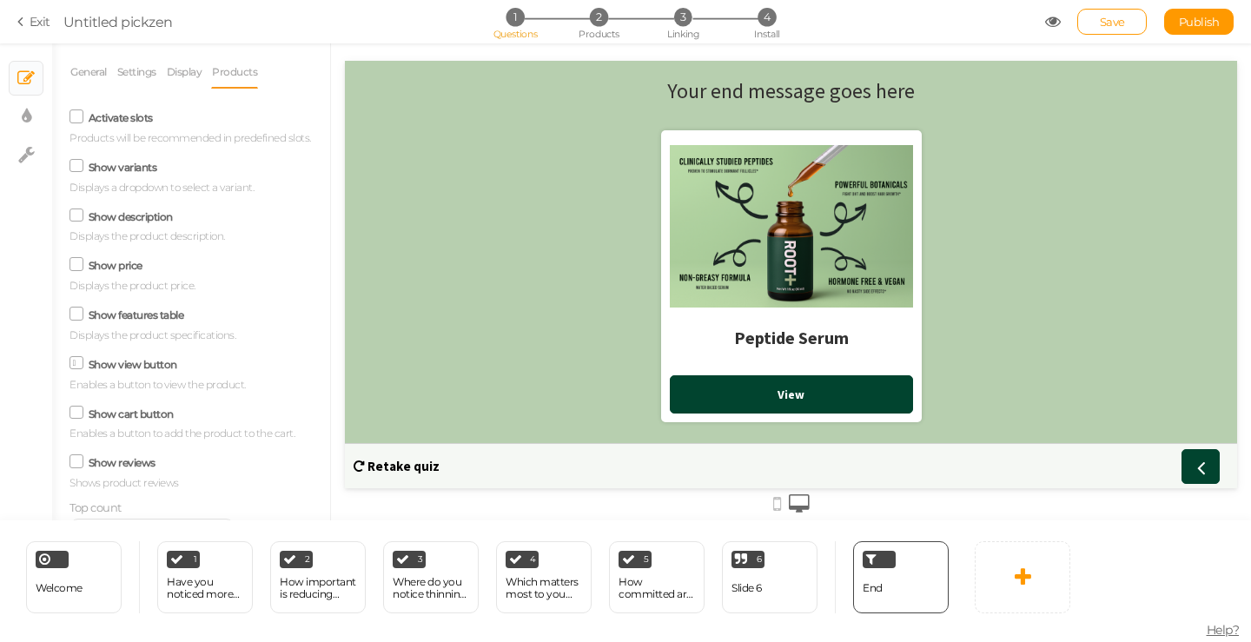
scroll to position [0, 0]
click at [91, 70] on link "General" at bounding box center [89, 72] width 38 height 33
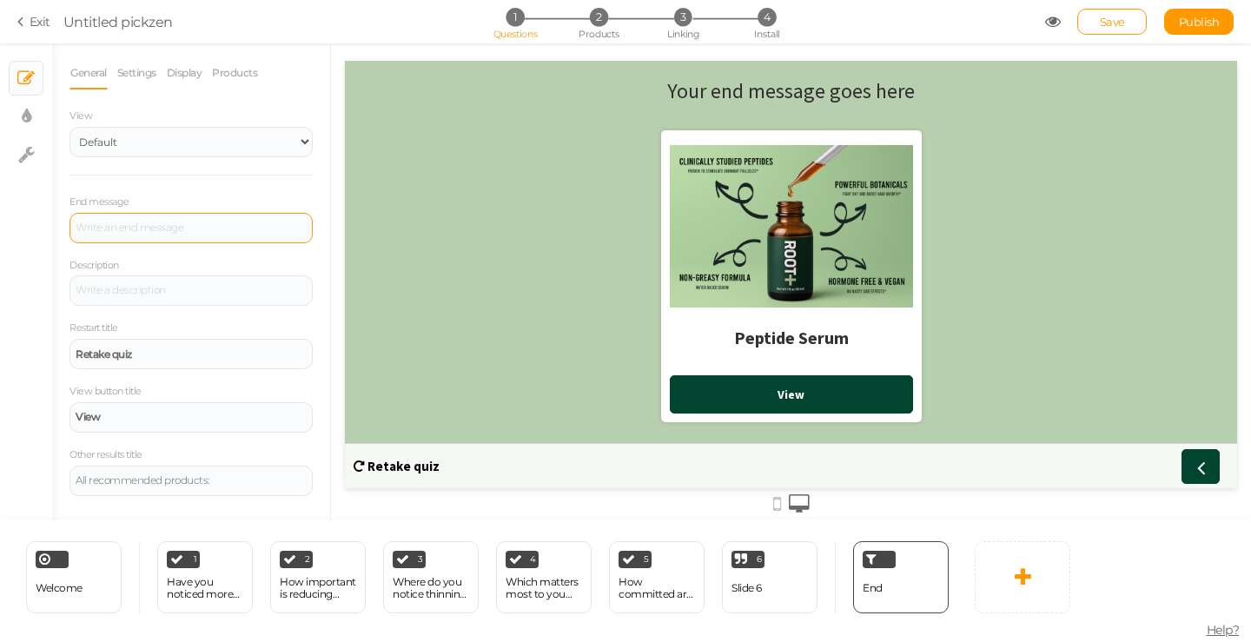
click at [143, 231] on div at bounding box center [191, 228] width 243 height 30
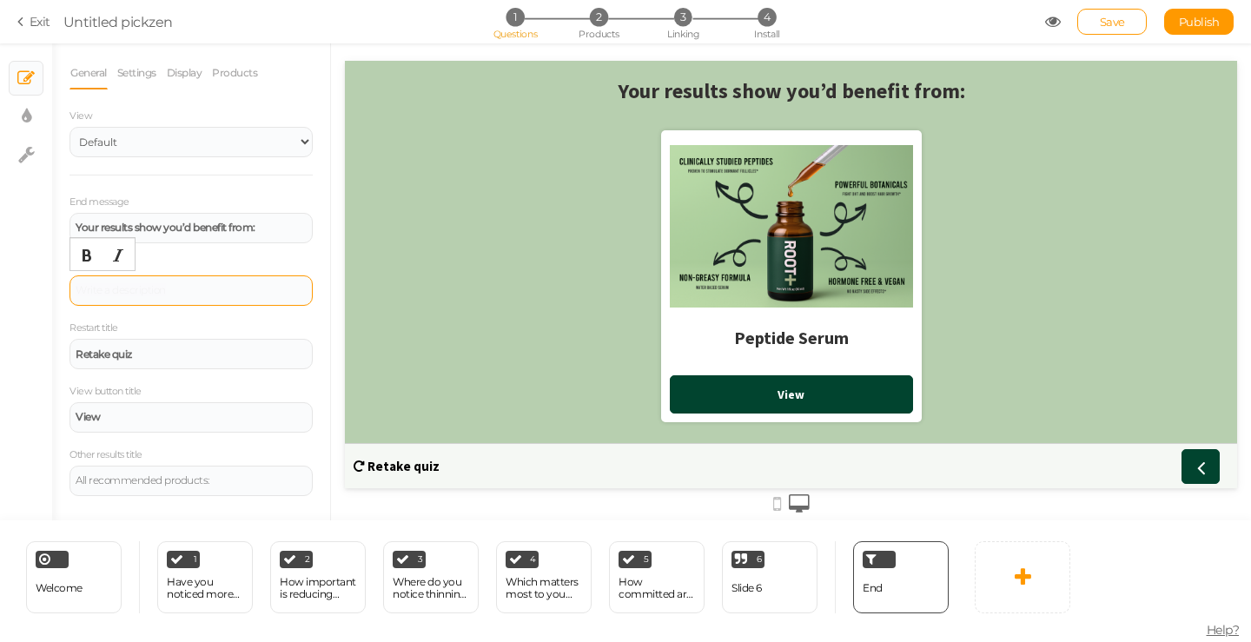
click at [211, 288] on div at bounding box center [191, 291] width 231 height 10
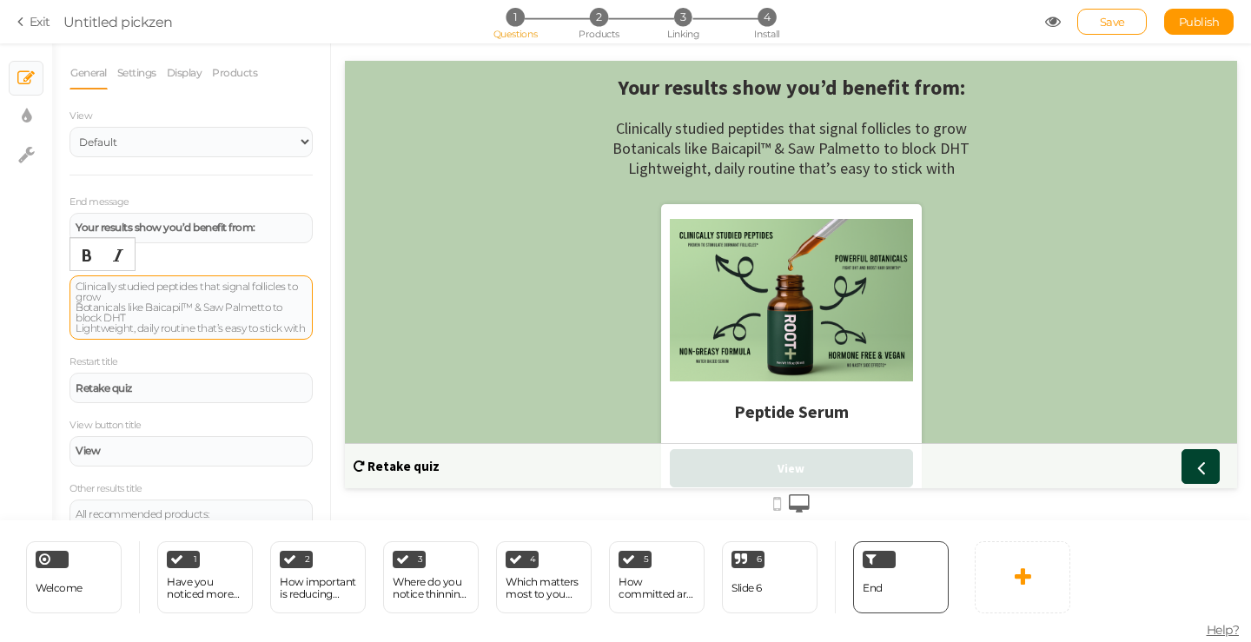
click at [74, 289] on div "Clinically studied peptides that signal follicles to grow Botanicals like Baica…" at bounding box center [191, 307] width 243 height 64
click at [189, 295] on div "ROOT+ uses clinically studied peptides that signal follicles to grow Botanicals…" at bounding box center [191, 308] width 231 height 52
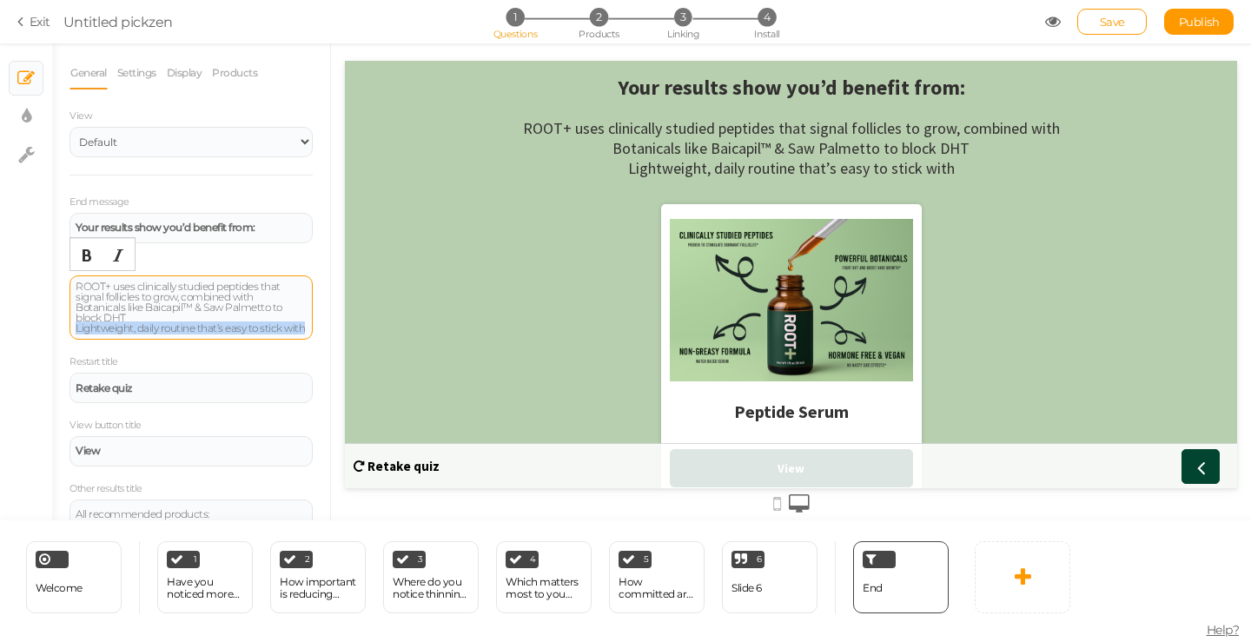
drag, startPoint x: 112, startPoint y: 338, endPoint x: 70, endPoint y: 328, distance: 43.8
click at [70, 328] on div "ROOT+ uses clinically studied peptides that signal follicles to grow, combined …" at bounding box center [191, 307] width 243 height 64
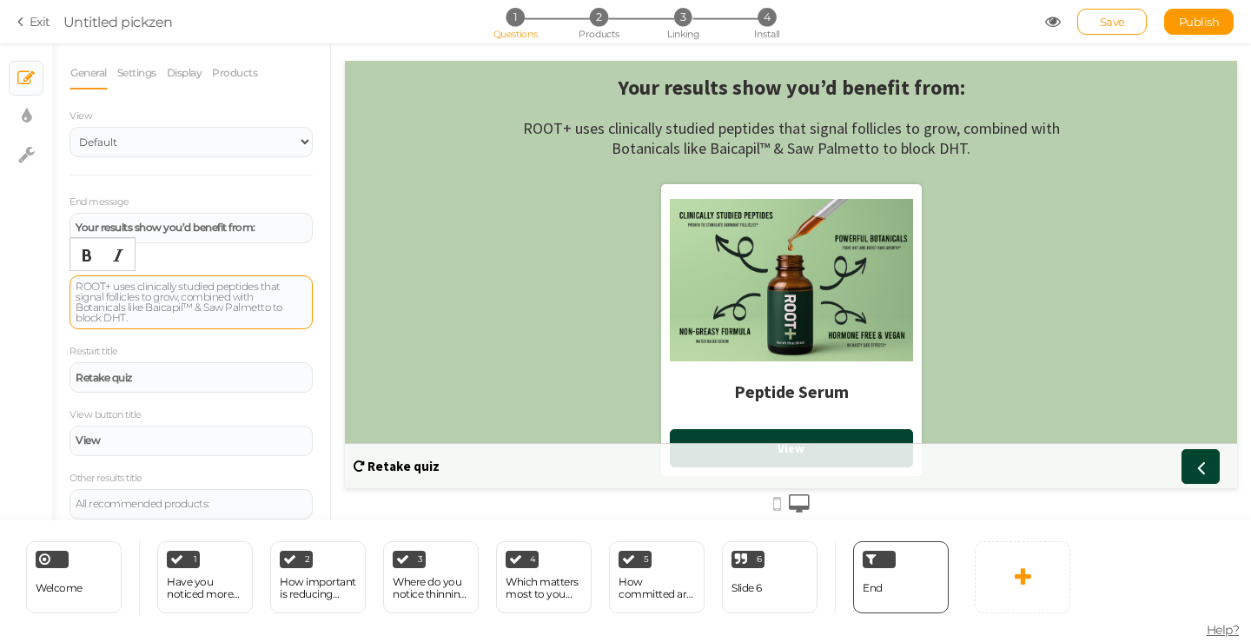
click at [76, 304] on div "ROOT+ uses clinically studied peptides that signal follicles to grow, combined …" at bounding box center [191, 303] width 231 height 42
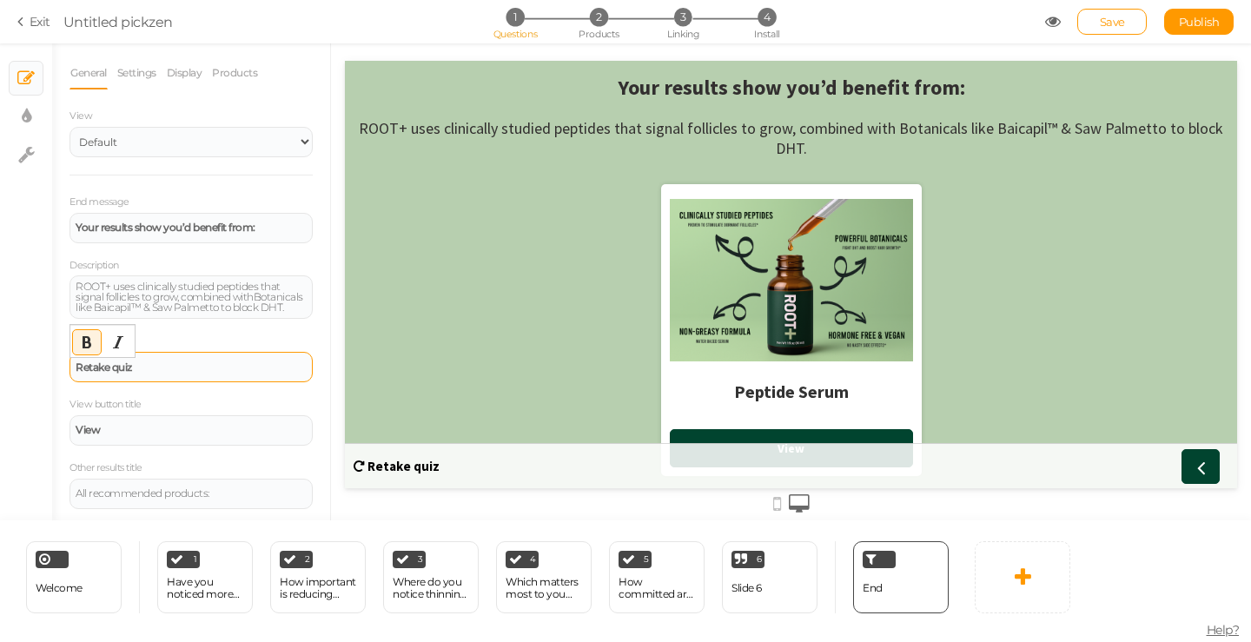
click at [161, 373] on div "Retake quiz" at bounding box center [191, 367] width 231 height 10
click at [183, 309] on div "ROOT+ uses clinically studied peptides that signal follicles to grow, combined …" at bounding box center [191, 297] width 231 height 31
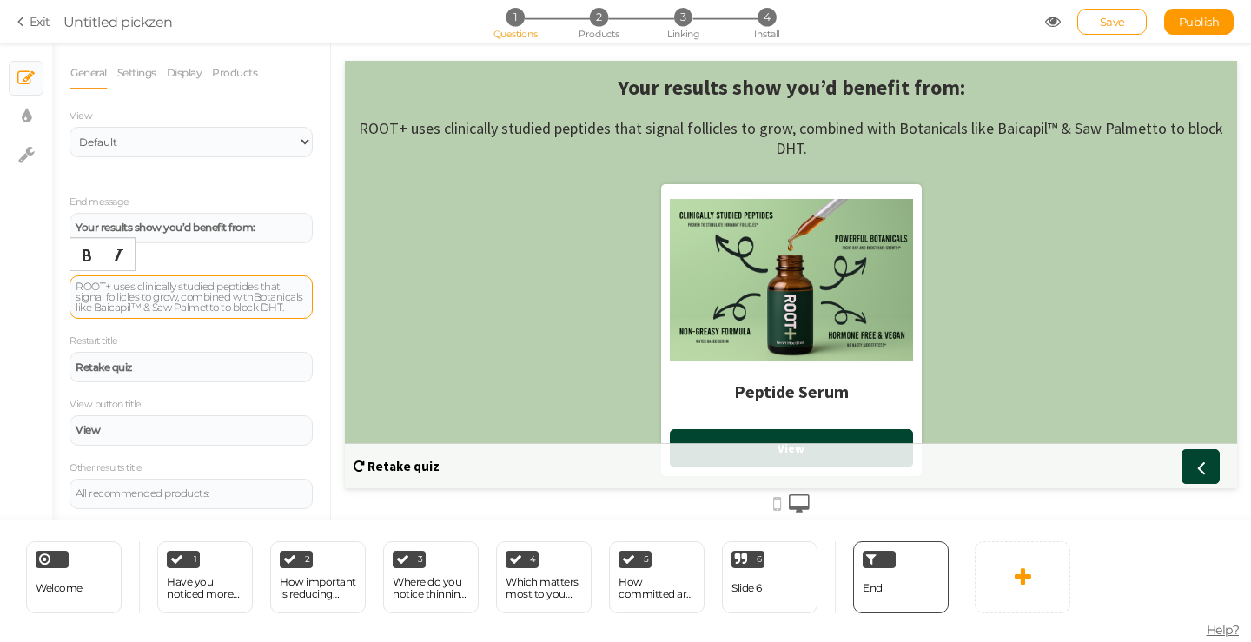
click at [79, 305] on div "ROOT+ uses clinically studied peptides that signal follicles to grow, combined …" at bounding box center [191, 297] width 231 height 31
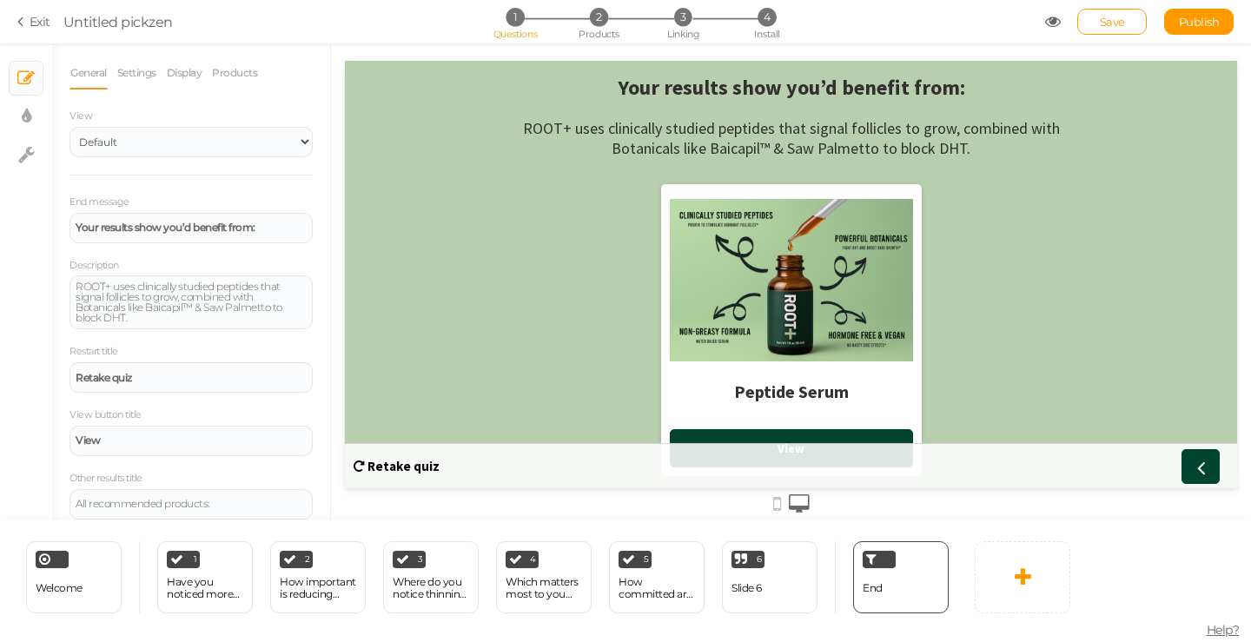
click at [780, 502] on icon at bounding box center [777, 504] width 8 height 19
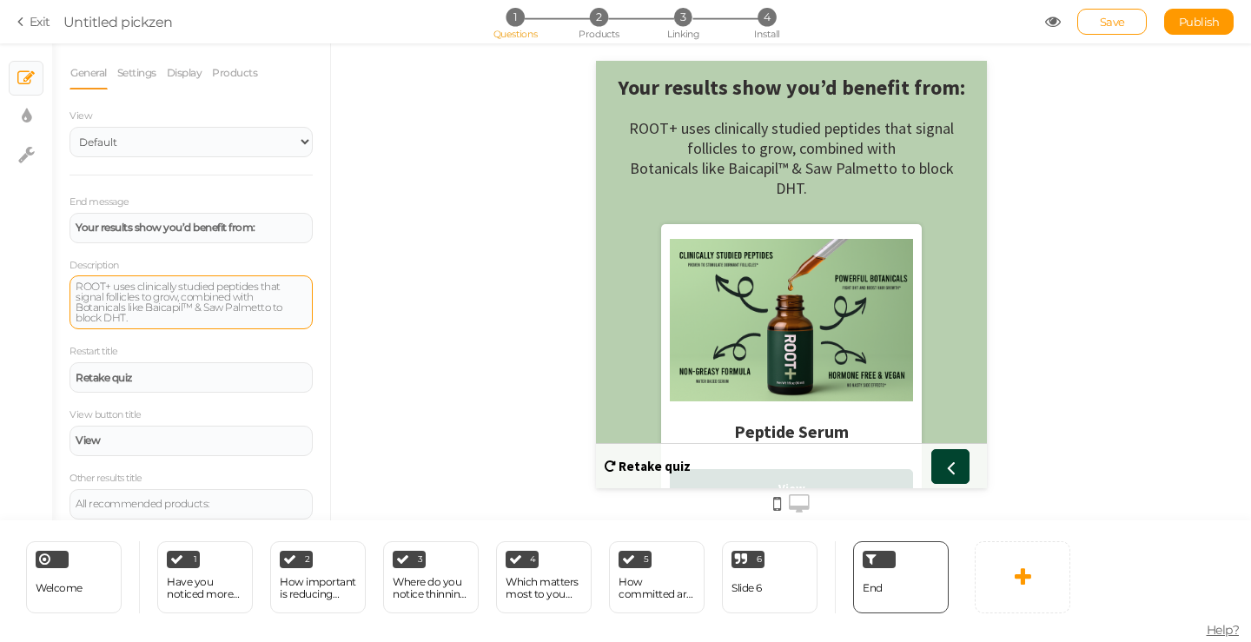
click at [71, 307] on div "ROOT+ uses clinically studied peptides that signal follicles to grow, combined …" at bounding box center [191, 302] width 243 height 54
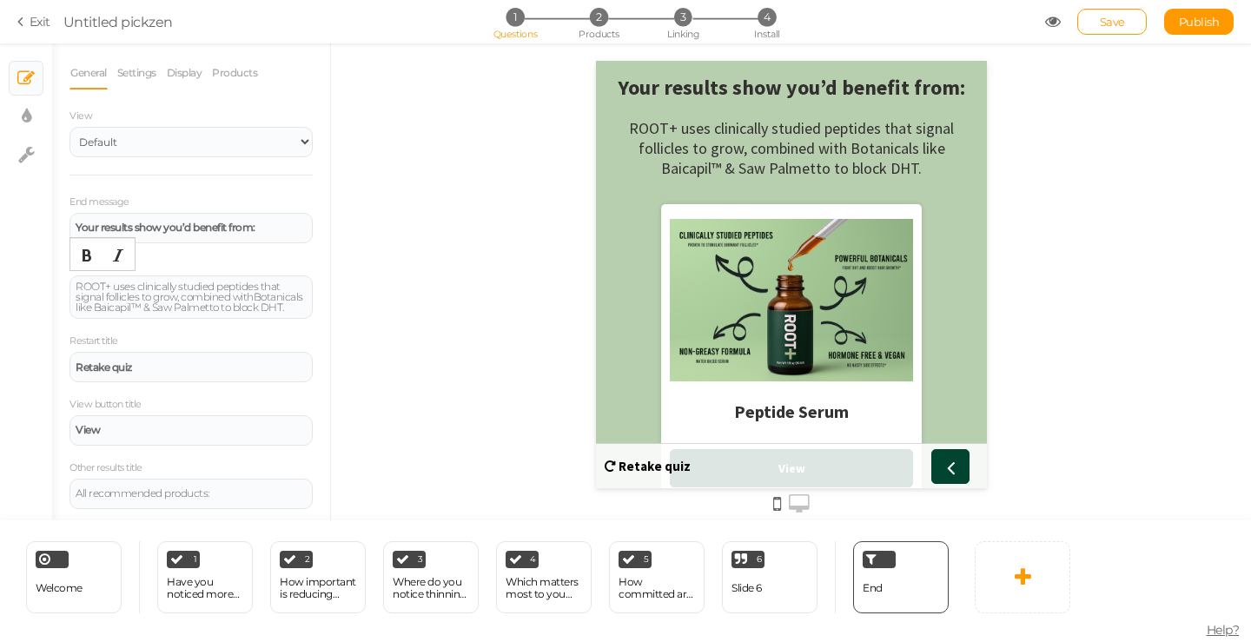
click at [796, 508] on icon at bounding box center [799, 504] width 21 height 19
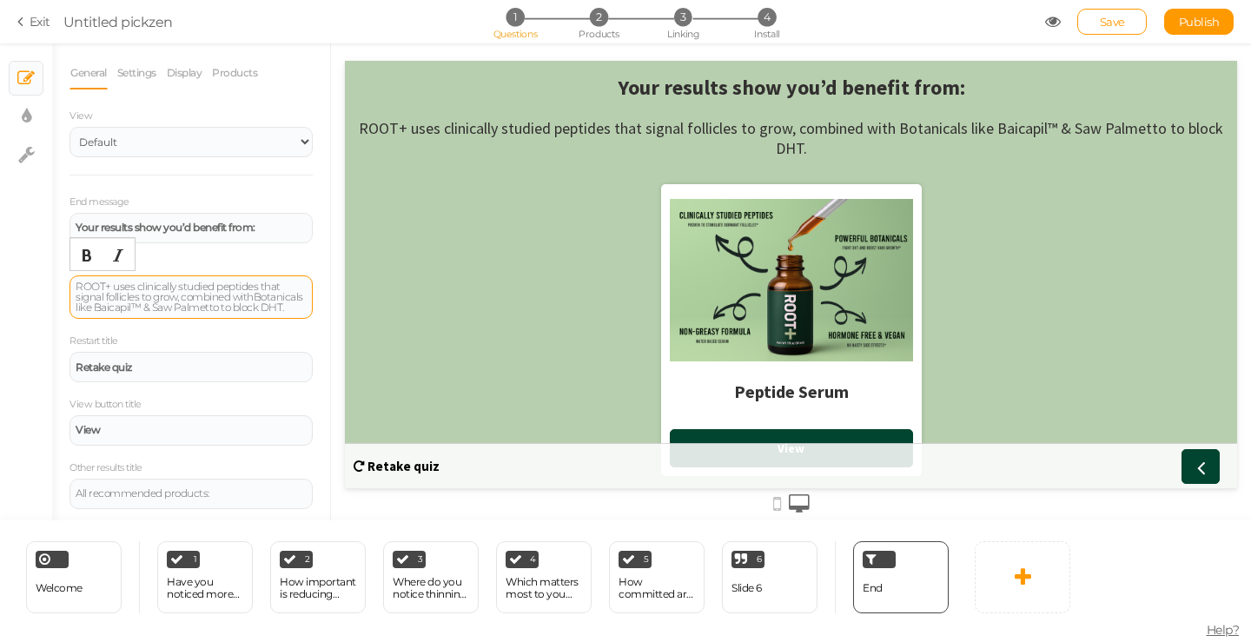
click at [185, 313] on div "ROOT+ uses clinically studied peptides that signal follicles to grow, combined …" at bounding box center [191, 297] width 231 height 31
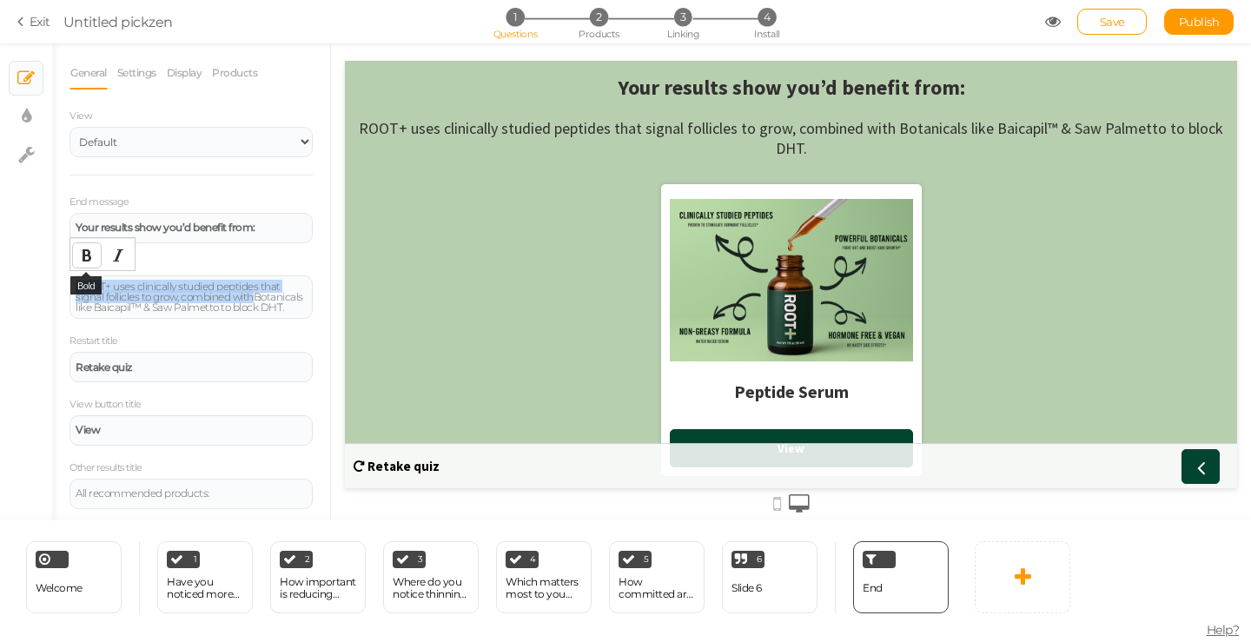
click at [97, 251] on button "Bold" at bounding box center [87, 255] width 28 height 24
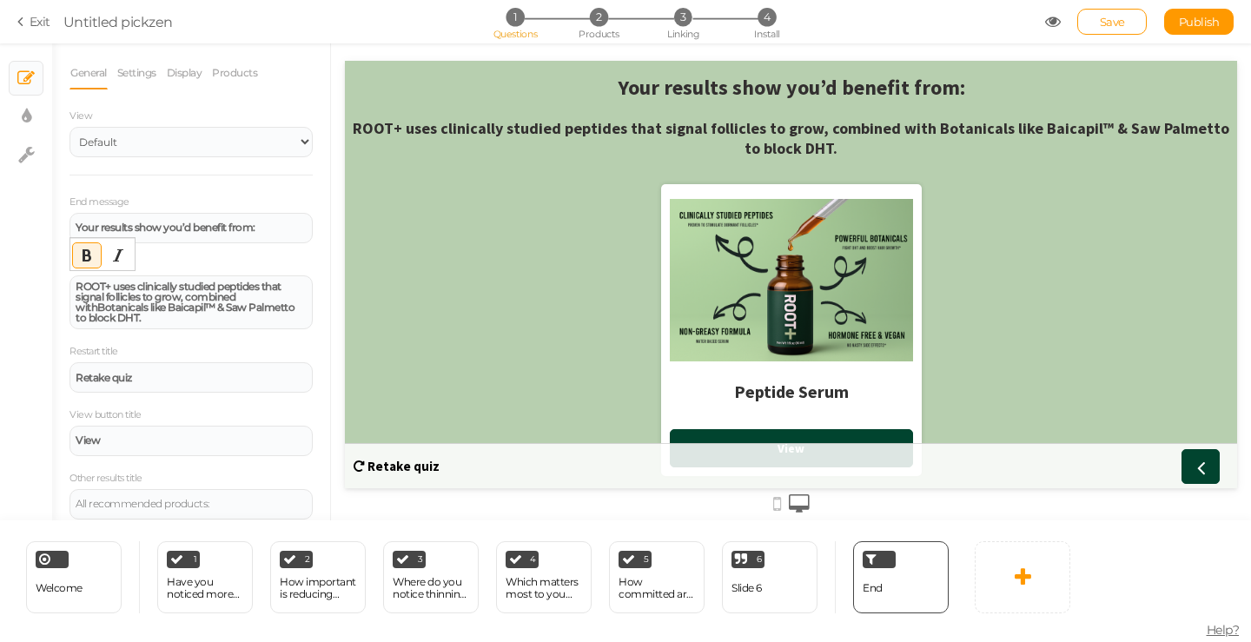
click at [777, 506] on icon at bounding box center [777, 504] width 8 height 19
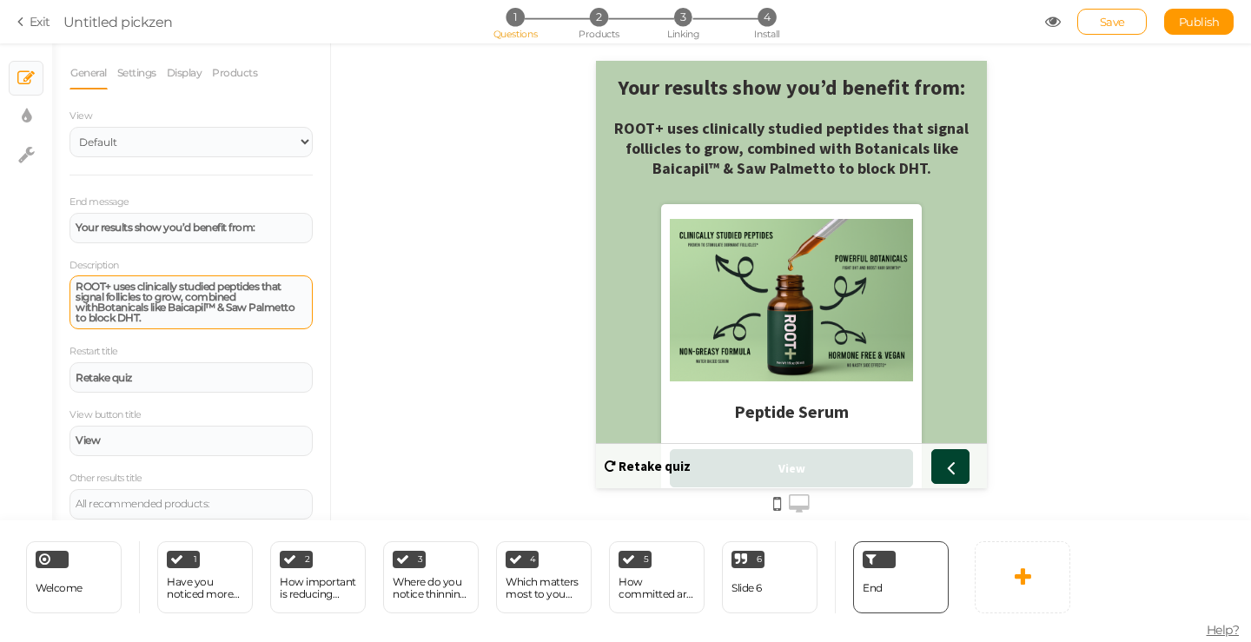
click at [188, 300] on strong "ROOT+ uses clinically studied peptides that signal follicles to grow, combined …" at bounding box center [185, 302] width 219 height 44
click at [96, 254] on button "Bold" at bounding box center [87, 255] width 28 height 24
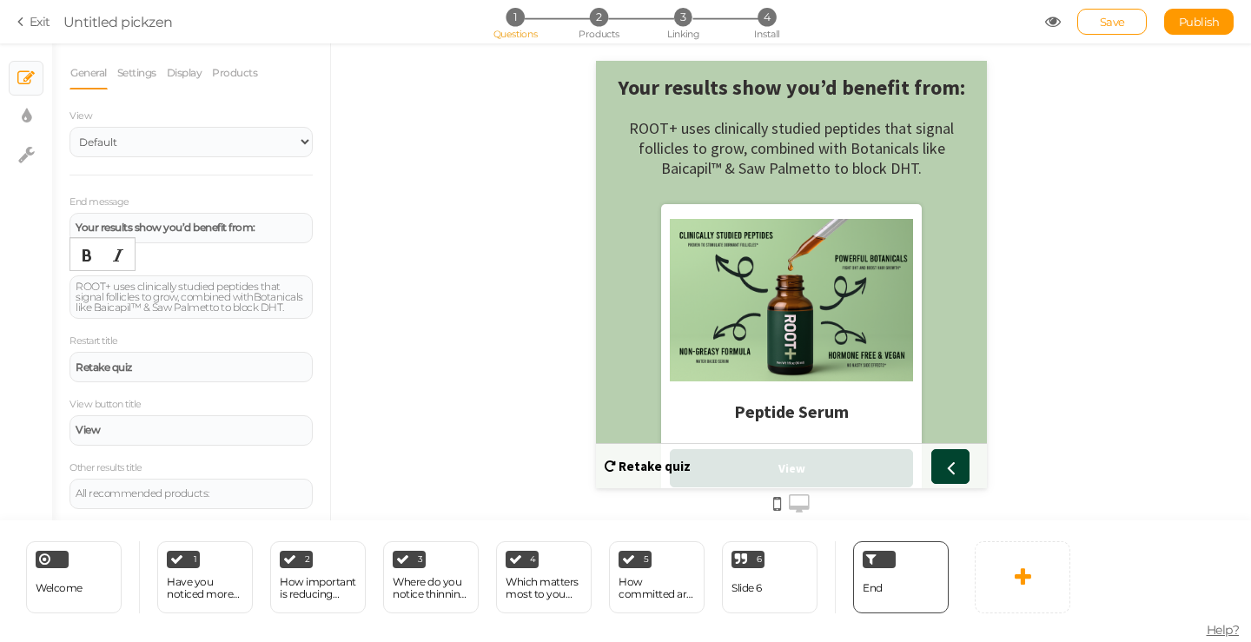
click at [164, 394] on div "End message Your results show you’d benefit from: Description ROOT+ uses clinic…" at bounding box center [191, 351] width 243 height 316
drag, startPoint x: 163, startPoint y: 387, endPoint x: 45, endPoint y: 363, distance: 120.5
click at [45, 363] on div "× Slides × Display settings × Settings General Settings Display Products View D…" at bounding box center [625, 281] width 1251 height 477
click at [202, 361] on div "Restart title" at bounding box center [191, 357] width 243 height 50
click at [156, 446] on div "View" at bounding box center [191, 430] width 243 height 30
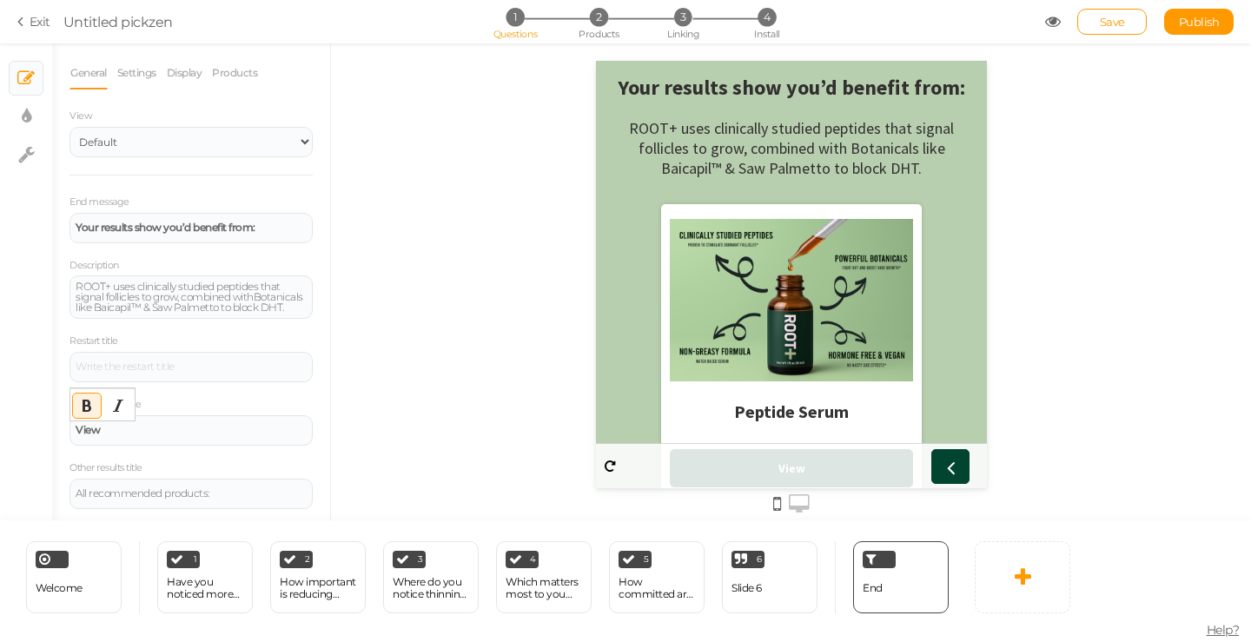
scroll to position [12, 0]
click at [137, 448] on div "End message Your results show you’d benefit from: Description ROOT+ uses clinic…" at bounding box center [191, 349] width 243 height 316
click at [139, 440] on div "View" at bounding box center [191, 429] width 243 height 30
paste div
drag, startPoint x: 286, startPoint y: 428, endPoint x: 126, endPoint y: 420, distance: 160.1
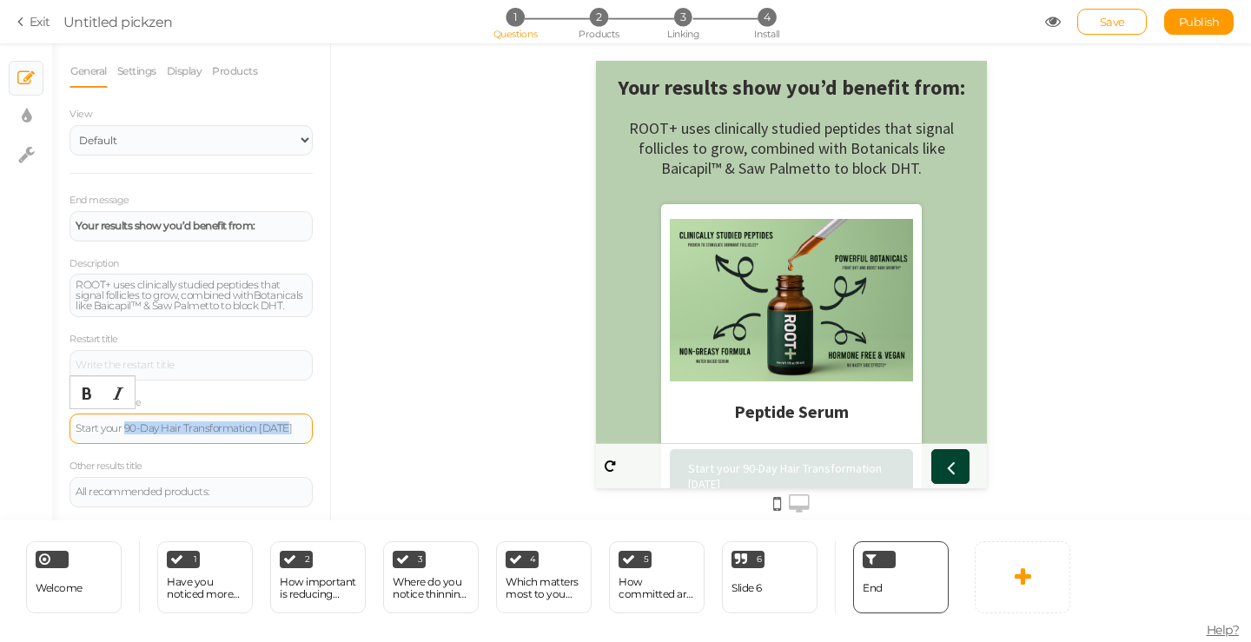
click at [126, 420] on div "Start your 90-Day Hair Transformation [DATE]" at bounding box center [191, 429] width 243 height 30
click at [93, 386] on button "Bold" at bounding box center [87, 394] width 28 height 24
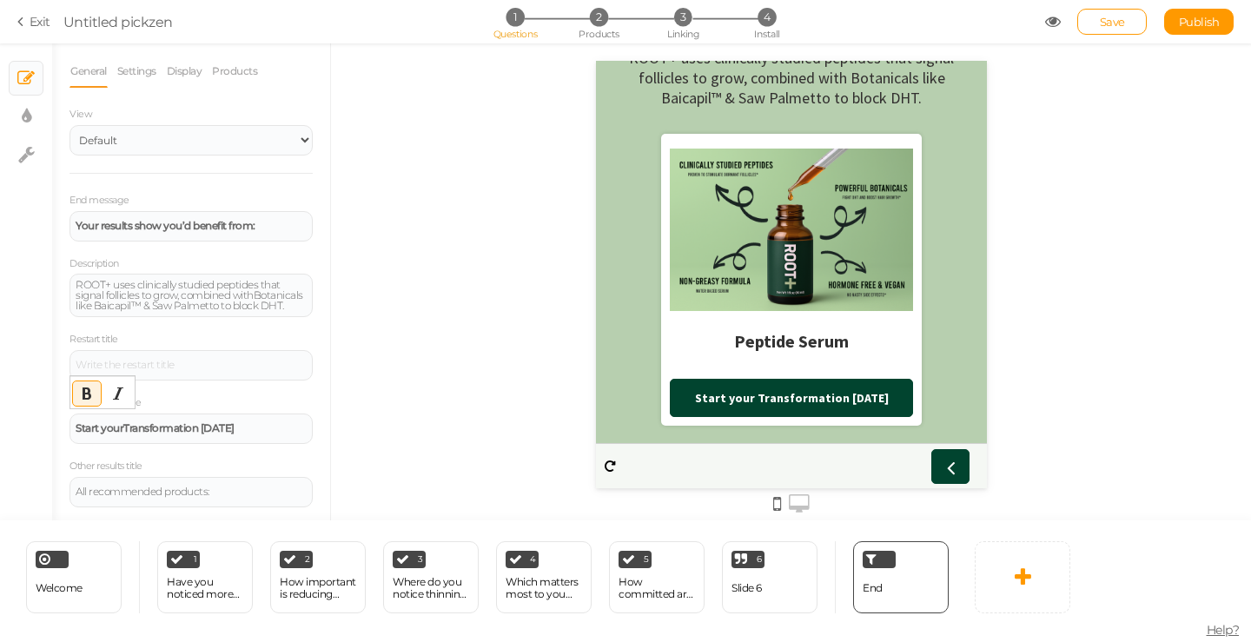
click at [1085, 390] on div at bounding box center [791, 281] width 920 height 477
click at [1126, 20] on link "Save" at bounding box center [1113, 22] width 70 height 26
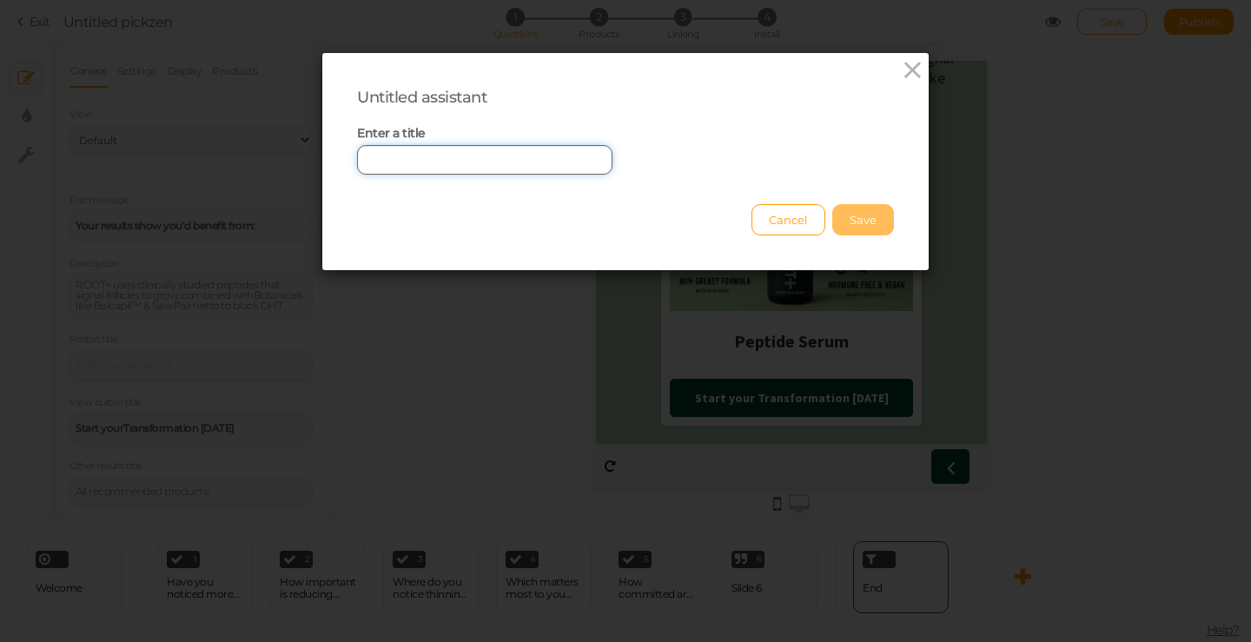
click at [446, 169] on input "text" at bounding box center [485, 160] width 256 height 30
type input "pep"
click at [866, 213] on button "Save" at bounding box center [864, 219] width 62 height 31
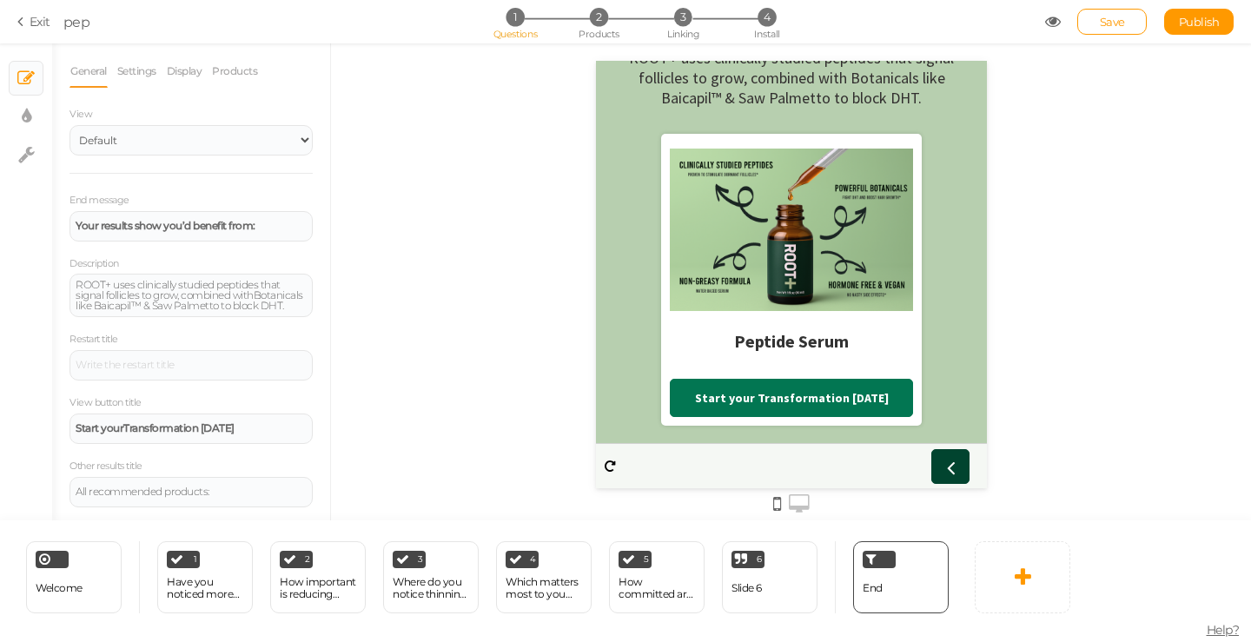
click at [789, 394] on strong "Start your Transformation [DATE]" at bounding box center [791, 398] width 194 height 16
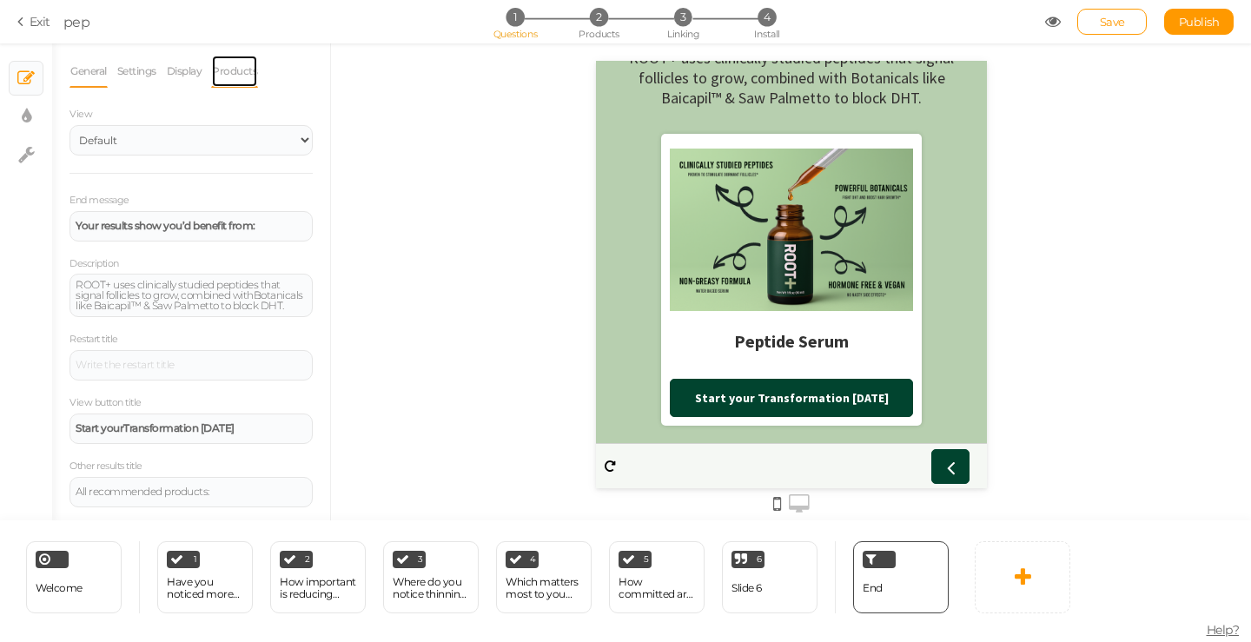
click at [237, 67] on link "Products" at bounding box center [234, 71] width 47 height 33
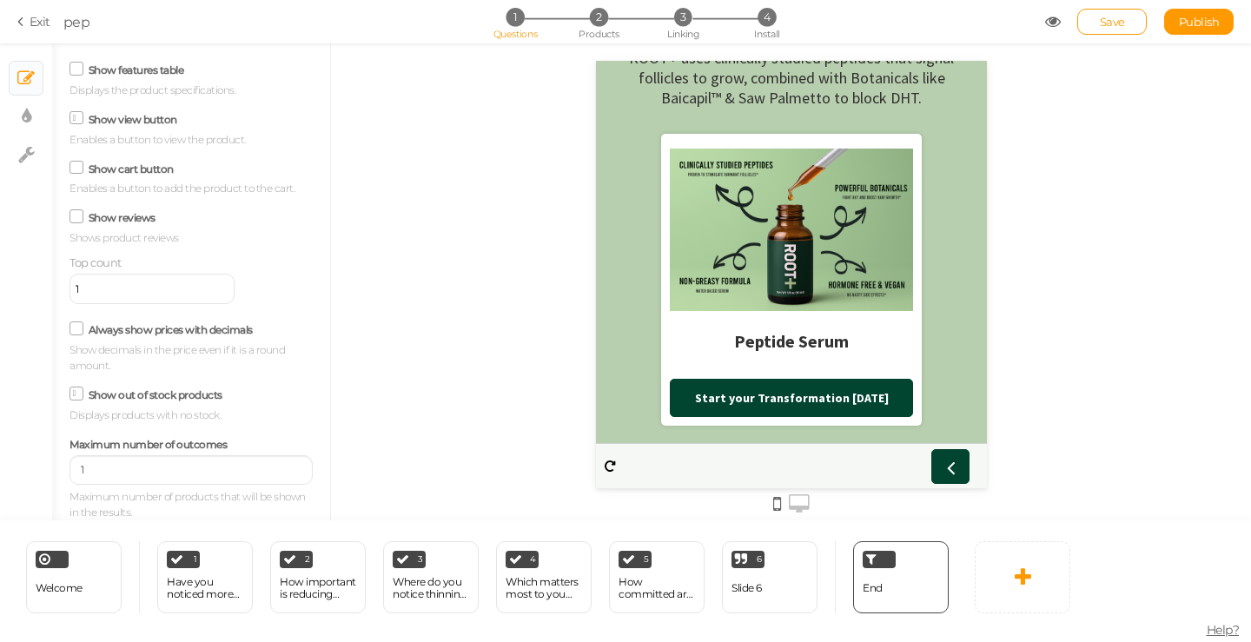
scroll to position [0, 0]
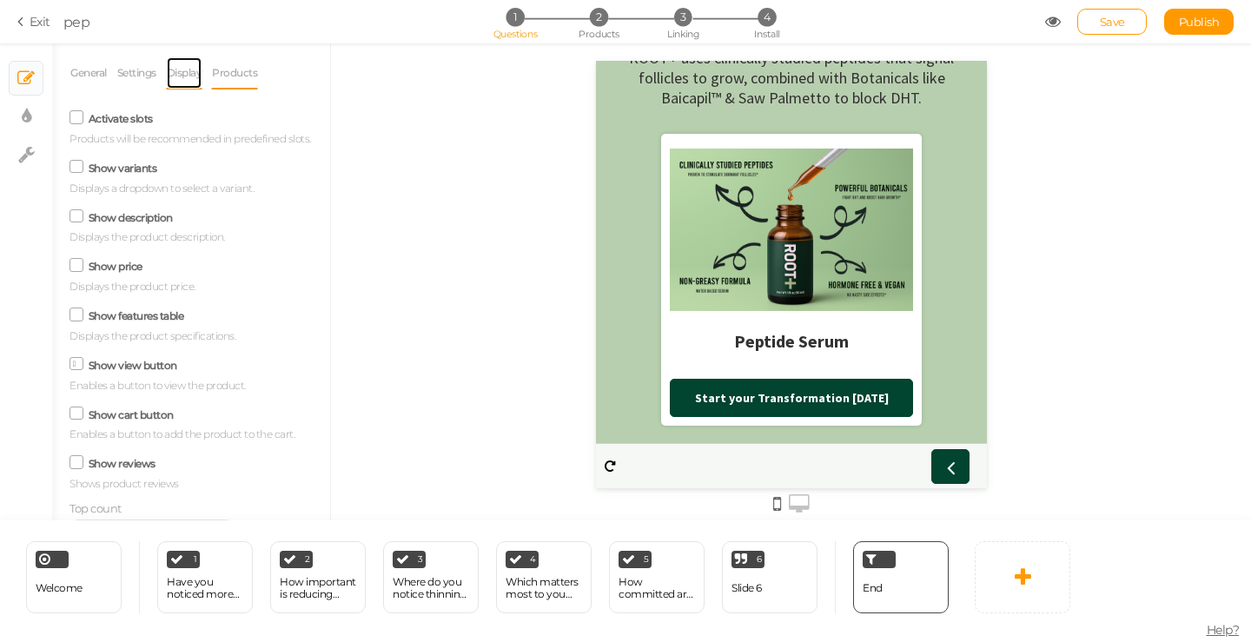
click at [189, 69] on link "Display" at bounding box center [184, 72] width 37 height 33
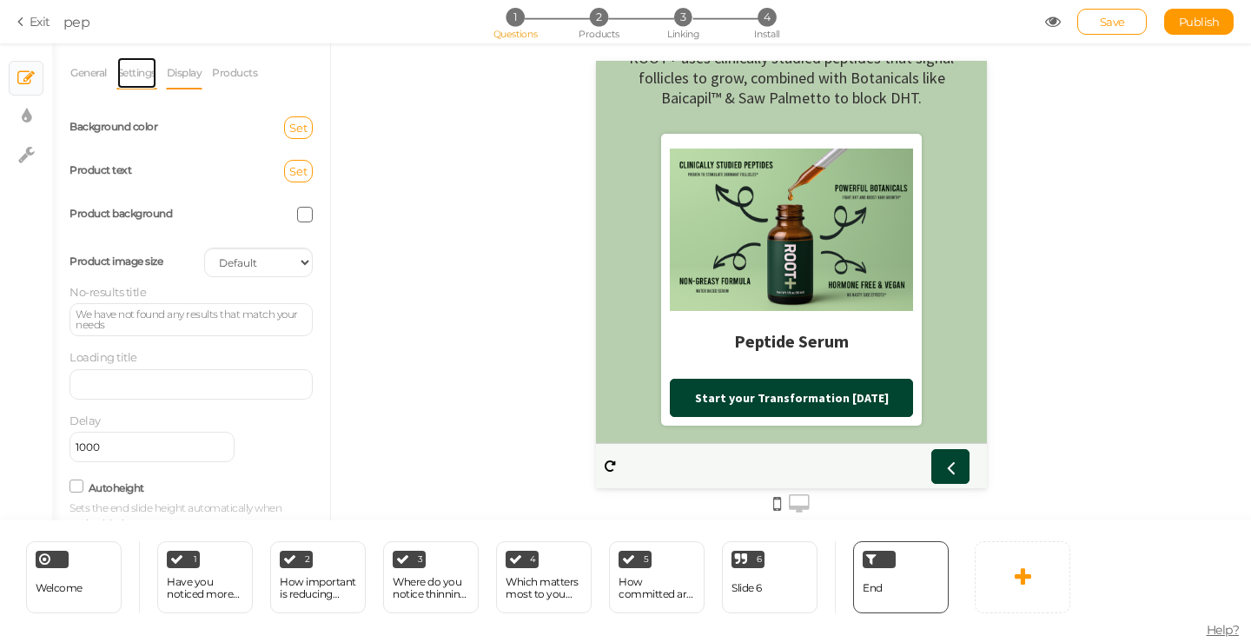
click at [148, 80] on link "Settings" at bounding box center [136, 72] width 41 height 33
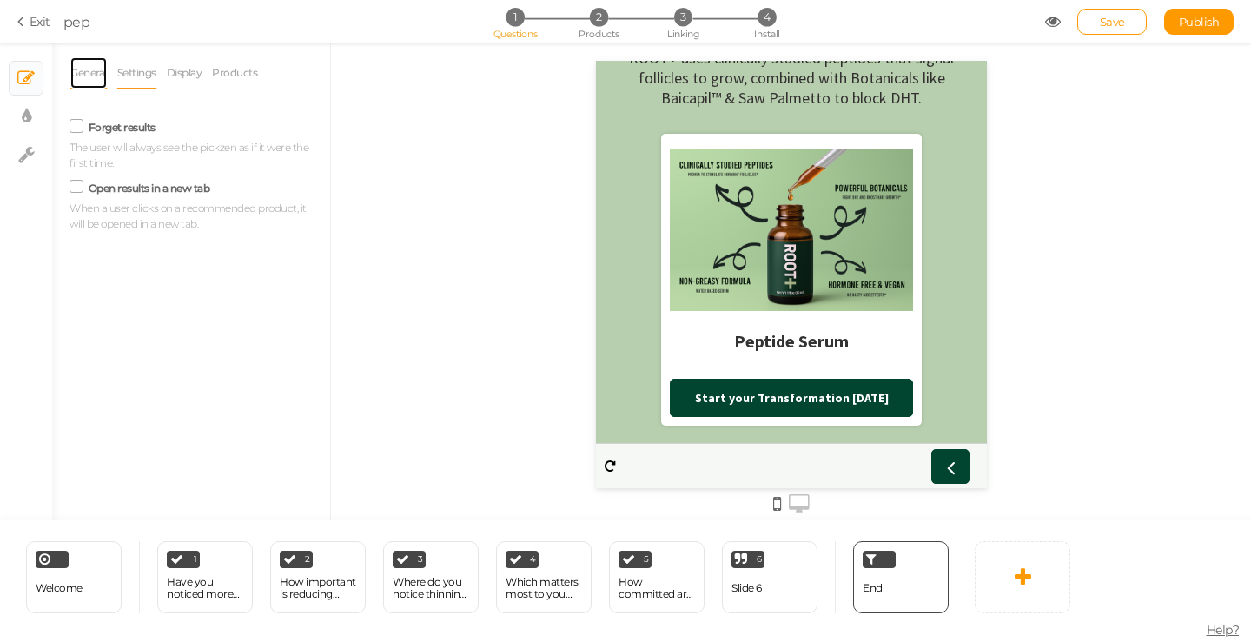
click at [99, 80] on link "General" at bounding box center [89, 72] width 38 height 33
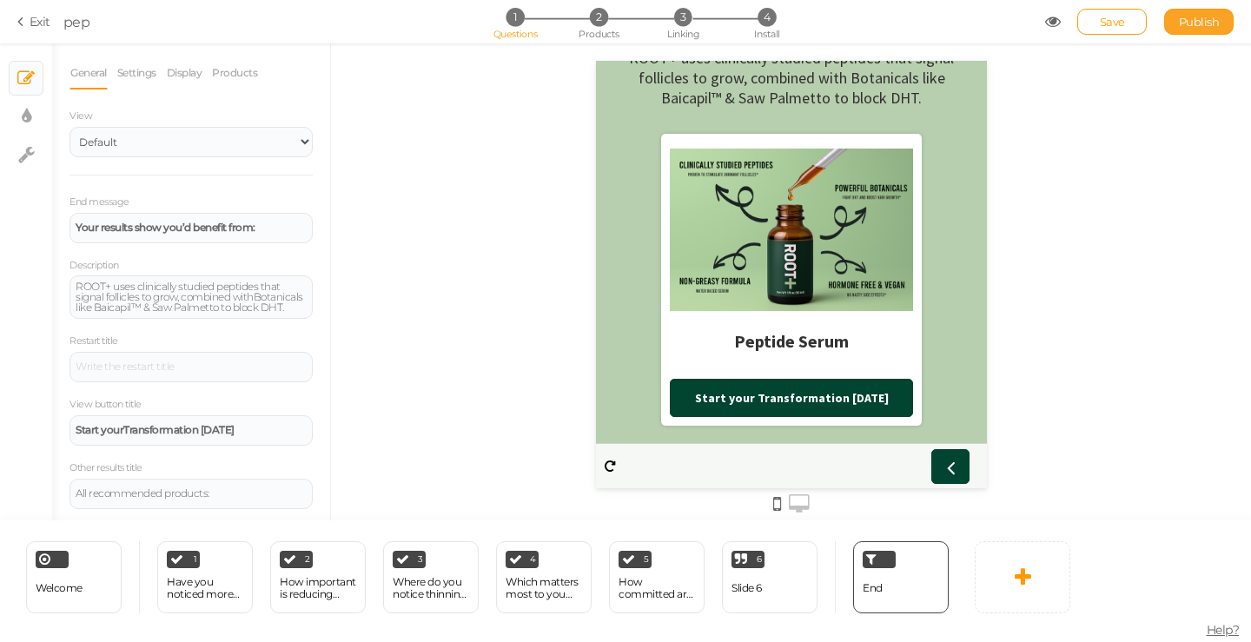
click at [1205, 19] on span "Publish" at bounding box center [1199, 22] width 41 height 14
click at [34, 161] on icon at bounding box center [26, 154] width 17 height 17
select select "en"
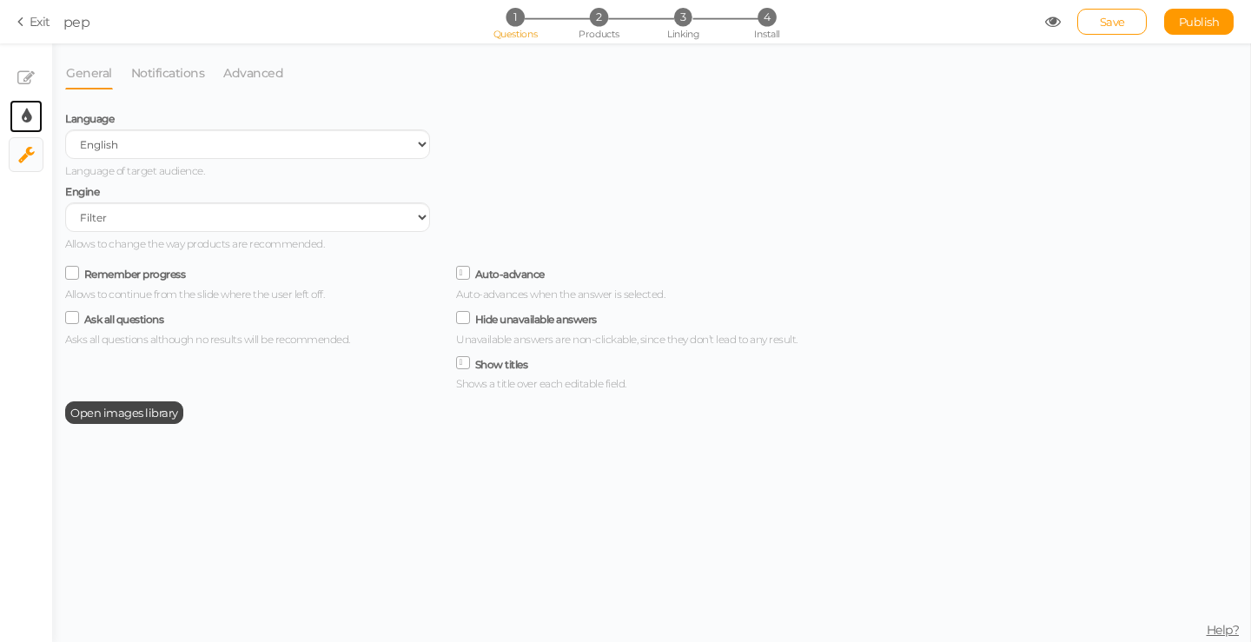
click at [35, 115] on link "× Display settings" at bounding box center [26, 116] width 33 height 33
select select "2"
select select "sourcesanspro"
select select "switch"
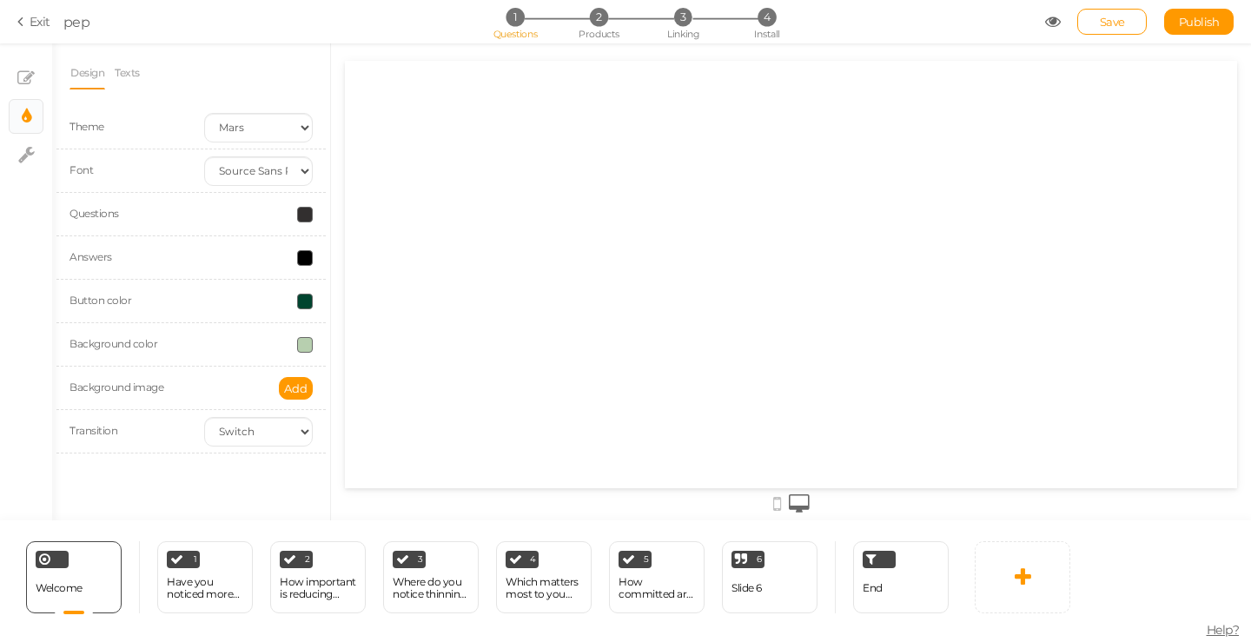
click at [31, 15] on link "Exit" at bounding box center [33, 21] width 33 height 17
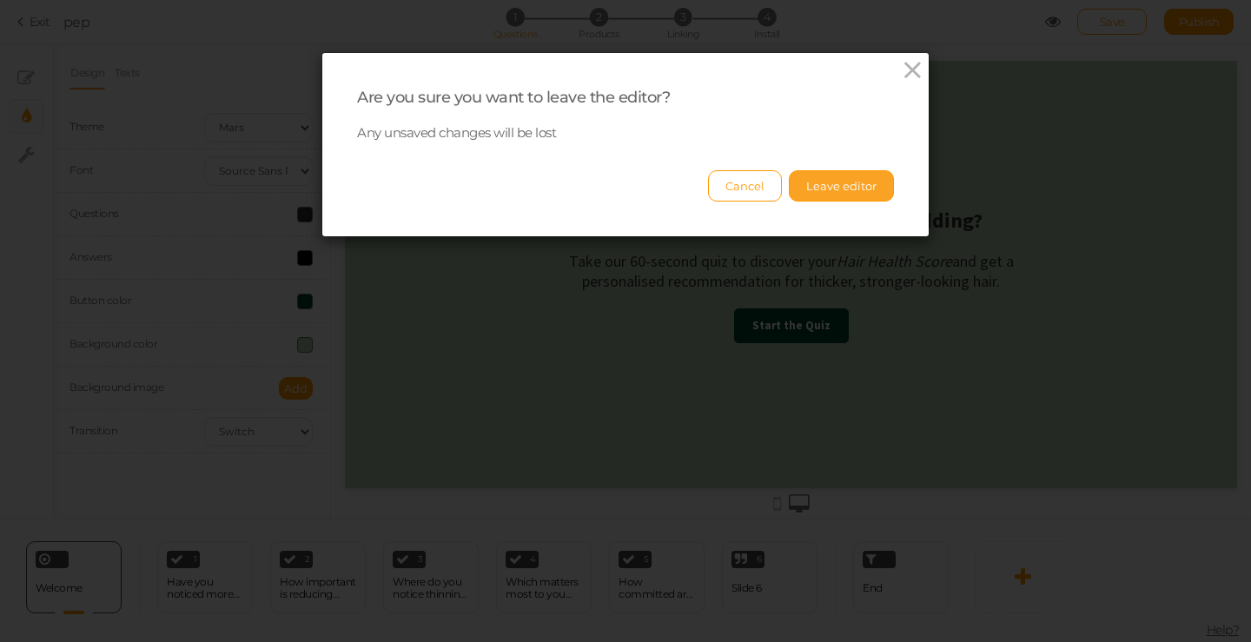
click at [809, 189] on button "Leave editor" at bounding box center [841, 185] width 105 height 31
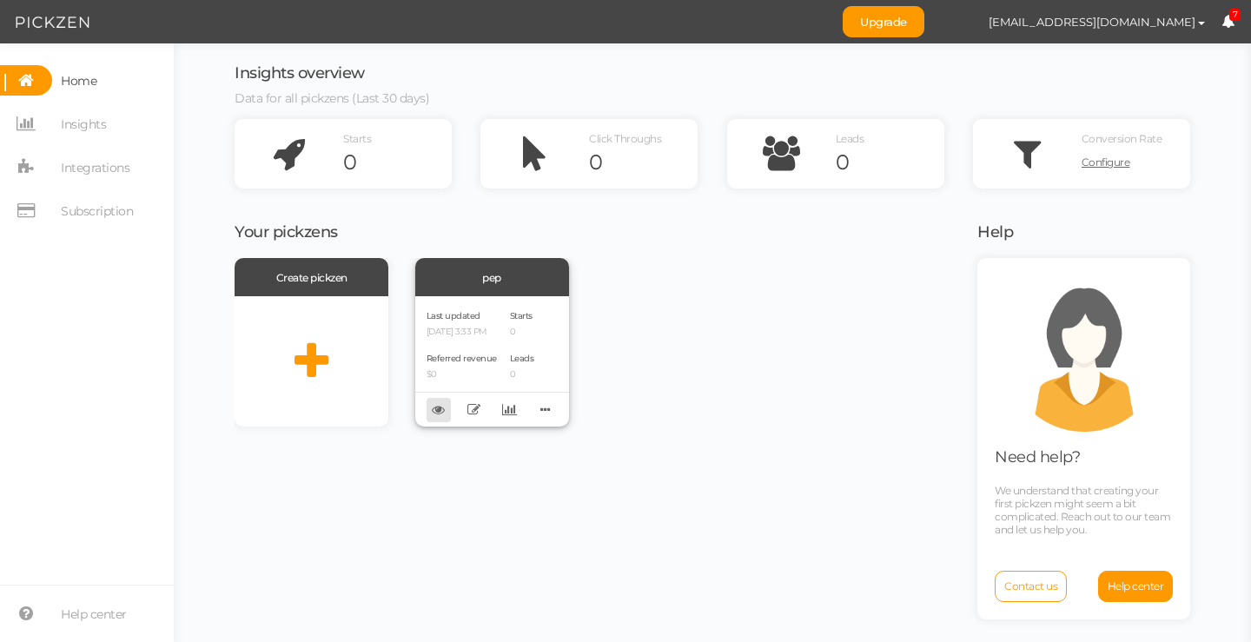
click at [443, 412] on icon at bounding box center [438, 409] width 13 height 13
click at [494, 278] on div "pep" at bounding box center [492, 277] width 154 height 38
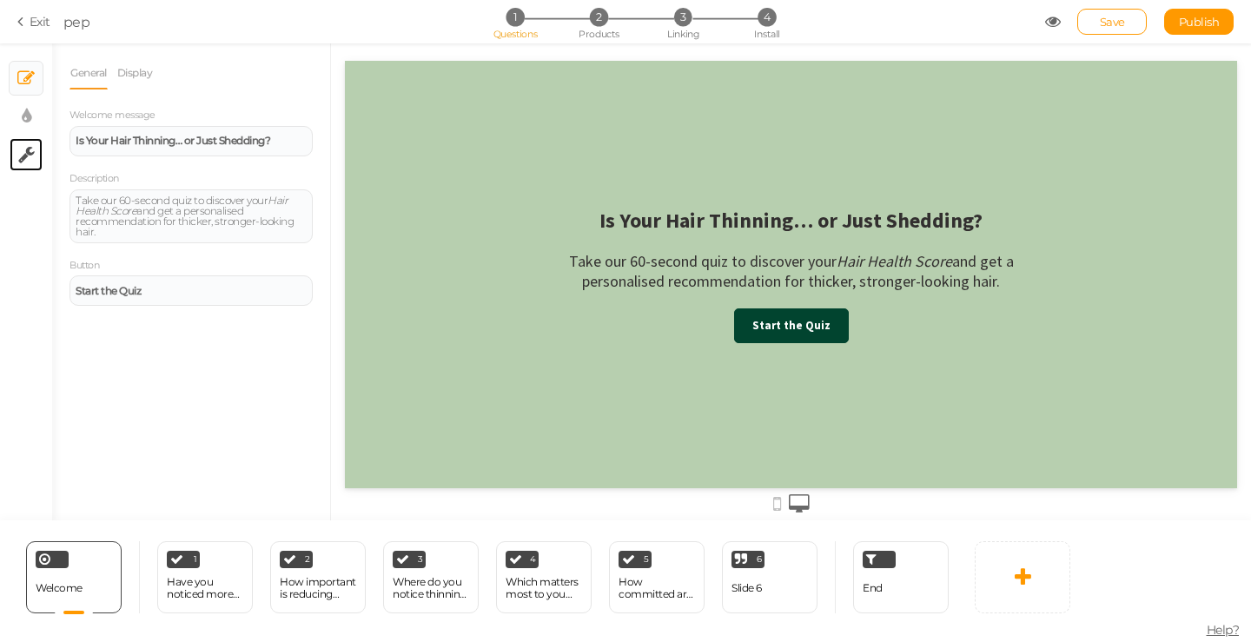
click at [40, 169] on link "× Settings" at bounding box center [26, 154] width 33 height 33
select select "en"
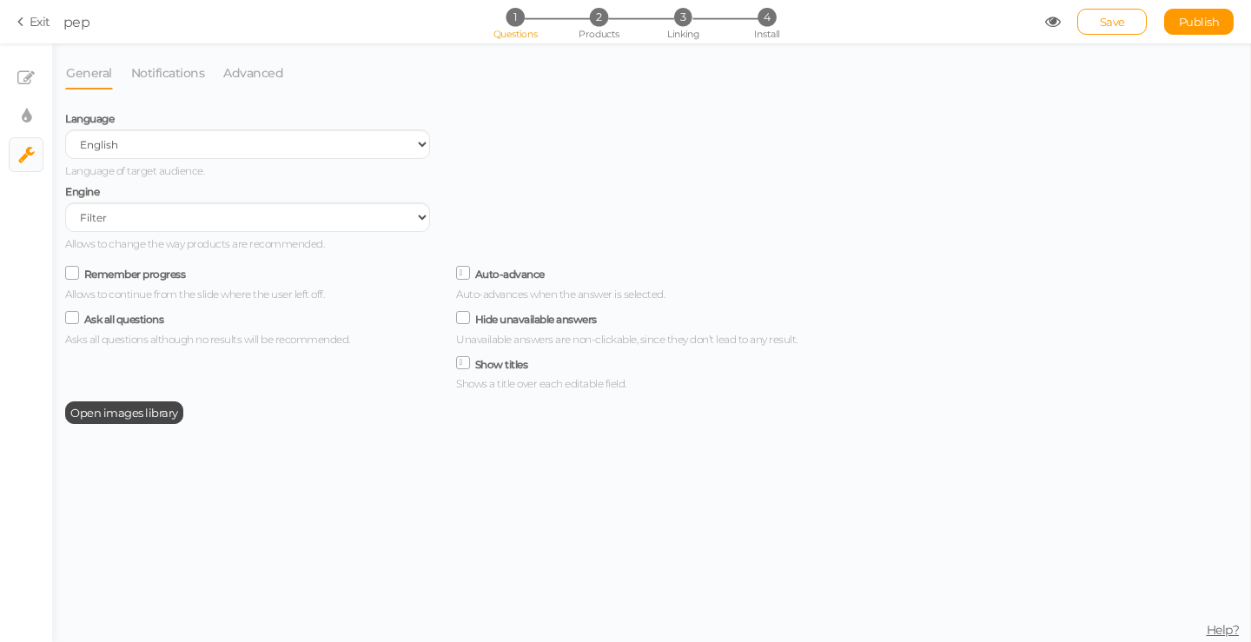
click at [146, 317] on label "Ask all questions" at bounding box center [124, 319] width 80 height 13
click at [0, 0] on input "Ask all questions" at bounding box center [0, 0] width 0 height 0
click at [146, 317] on label "Ask all questions" at bounding box center [124, 319] width 80 height 13
click at [0, 0] on input "Ask all questions" at bounding box center [0, 0] width 0 height 0
click at [154, 84] on link "Notifications" at bounding box center [168, 72] width 76 height 33
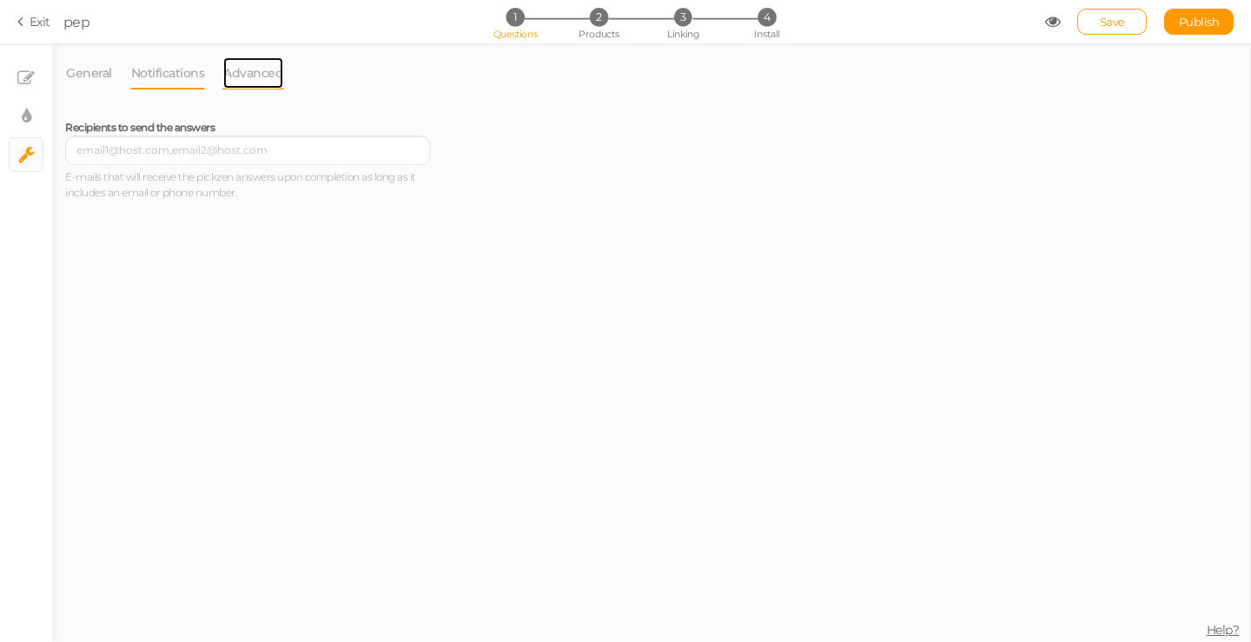
click at [230, 82] on link "Advanced" at bounding box center [253, 72] width 62 height 33
